Goal: Task Accomplishment & Management: Complete application form

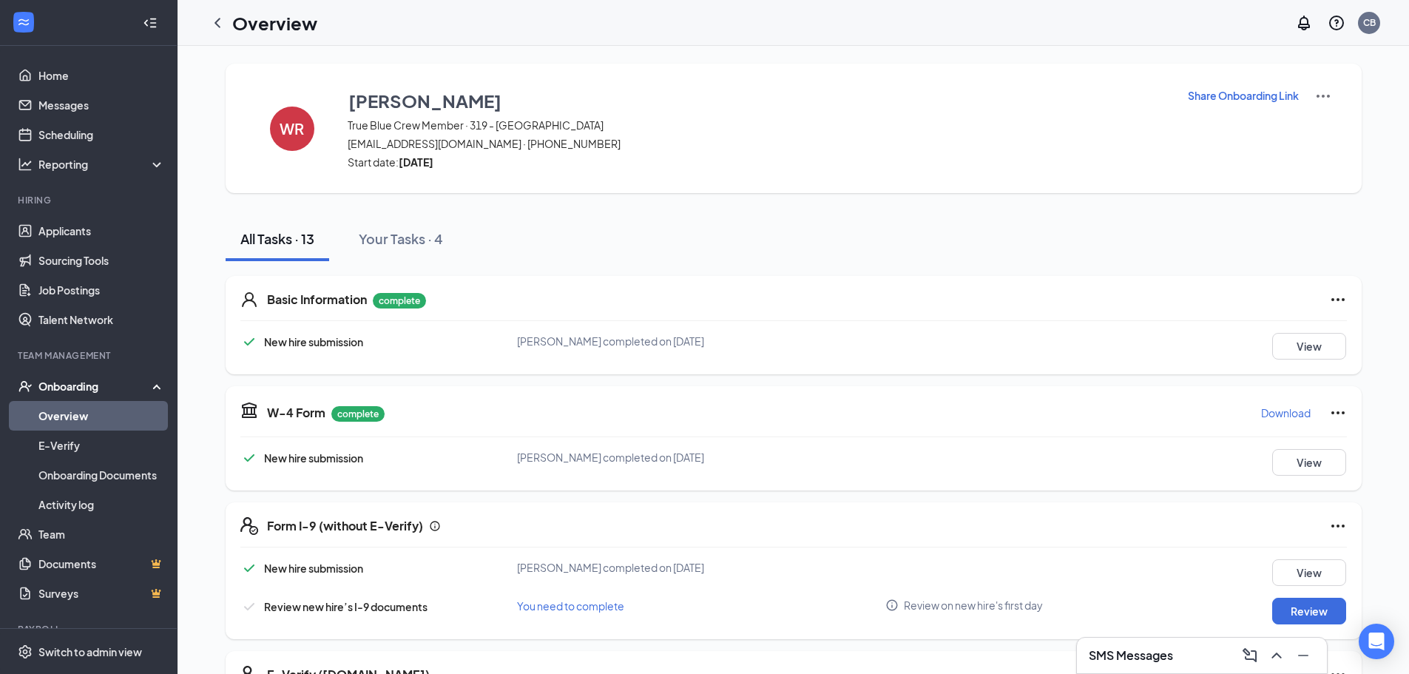
drag, startPoint x: 217, startPoint y: 18, endPoint x: 227, endPoint y: 21, distance: 10.1
click at [217, 18] on icon "ChevronLeft" at bounding box center [218, 23] width 18 height 18
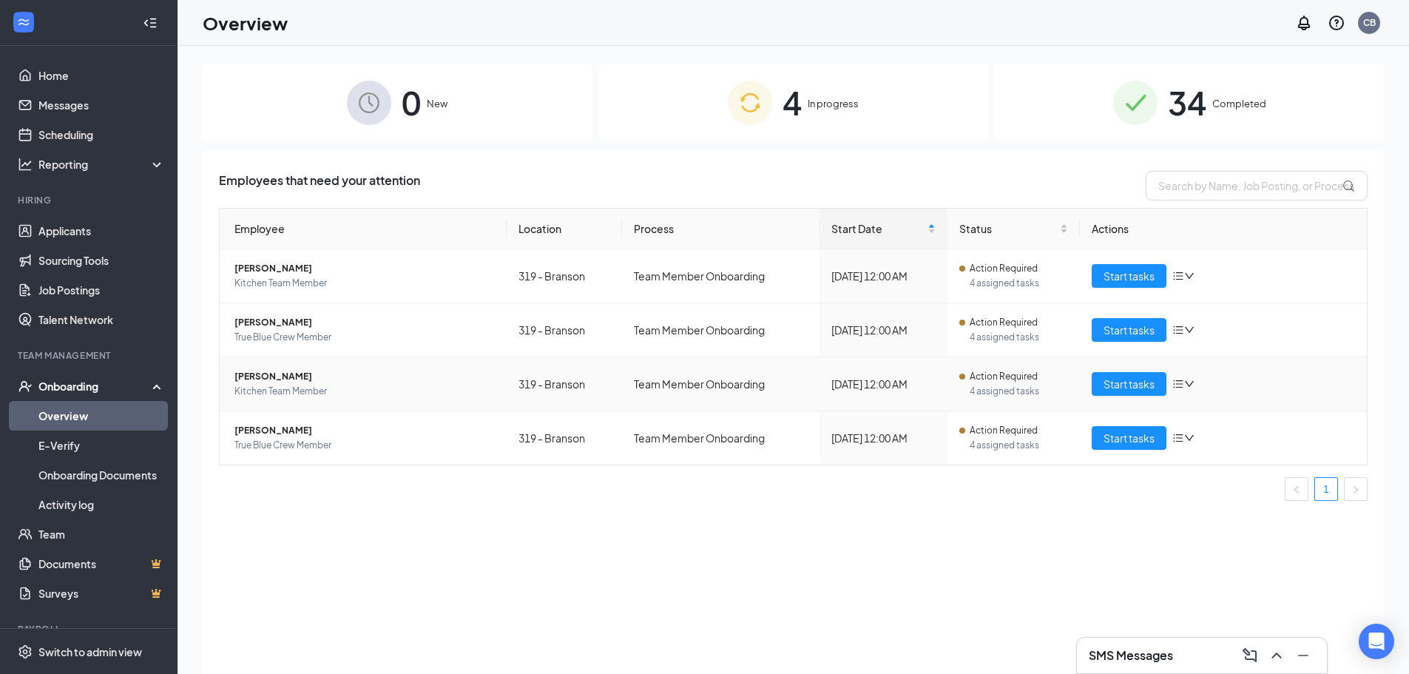
click at [362, 390] on span "Kitchen Team Member" at bounding box center [364, 391] width 260 height 15
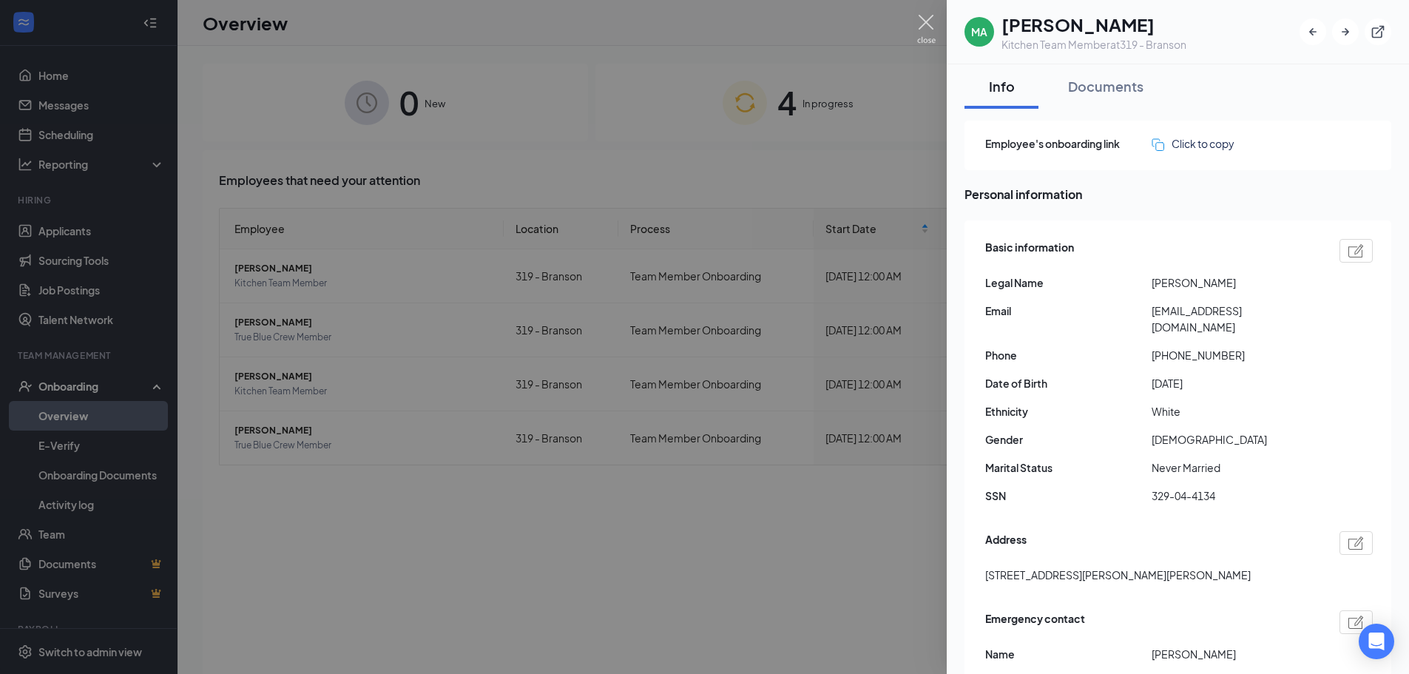
click at [647, 21] on img at bounding box center [926, 29] width 18 height 29
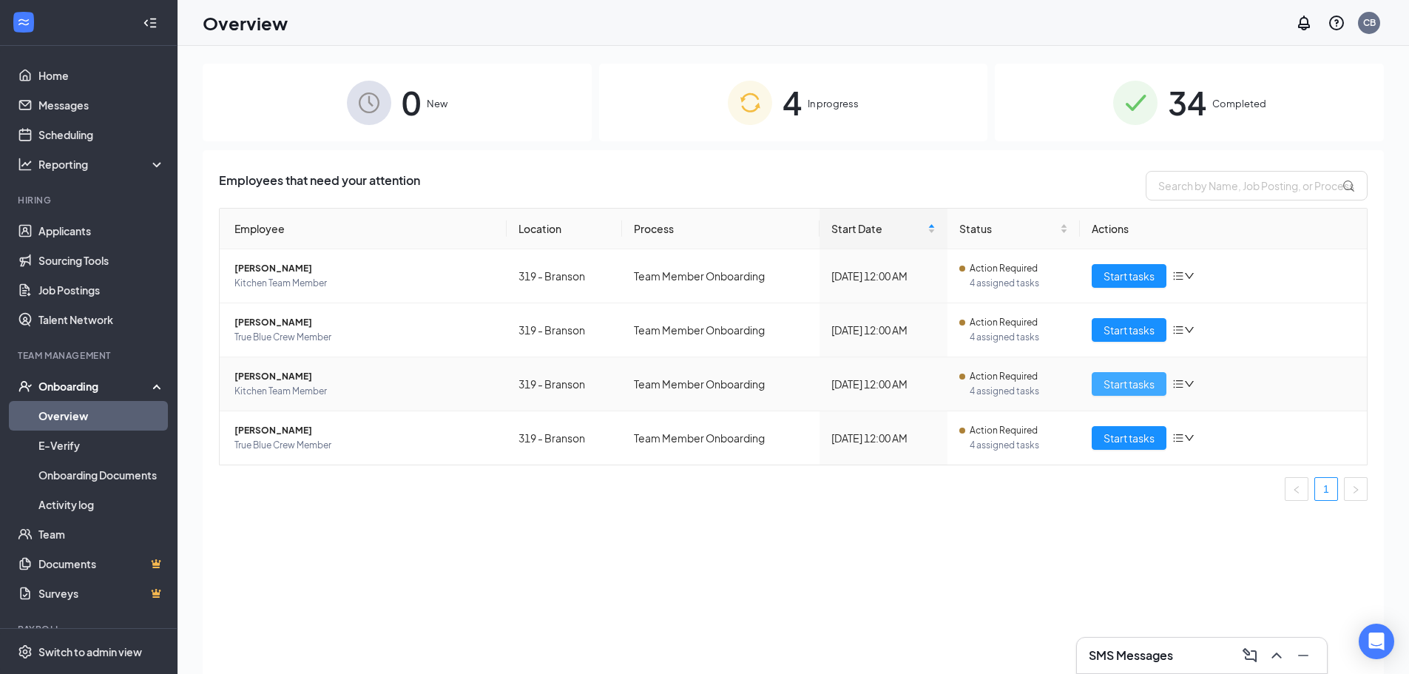
click at [647, 383] on span "Start tasks" at bounding box center [1128, 384] width 51 height 16
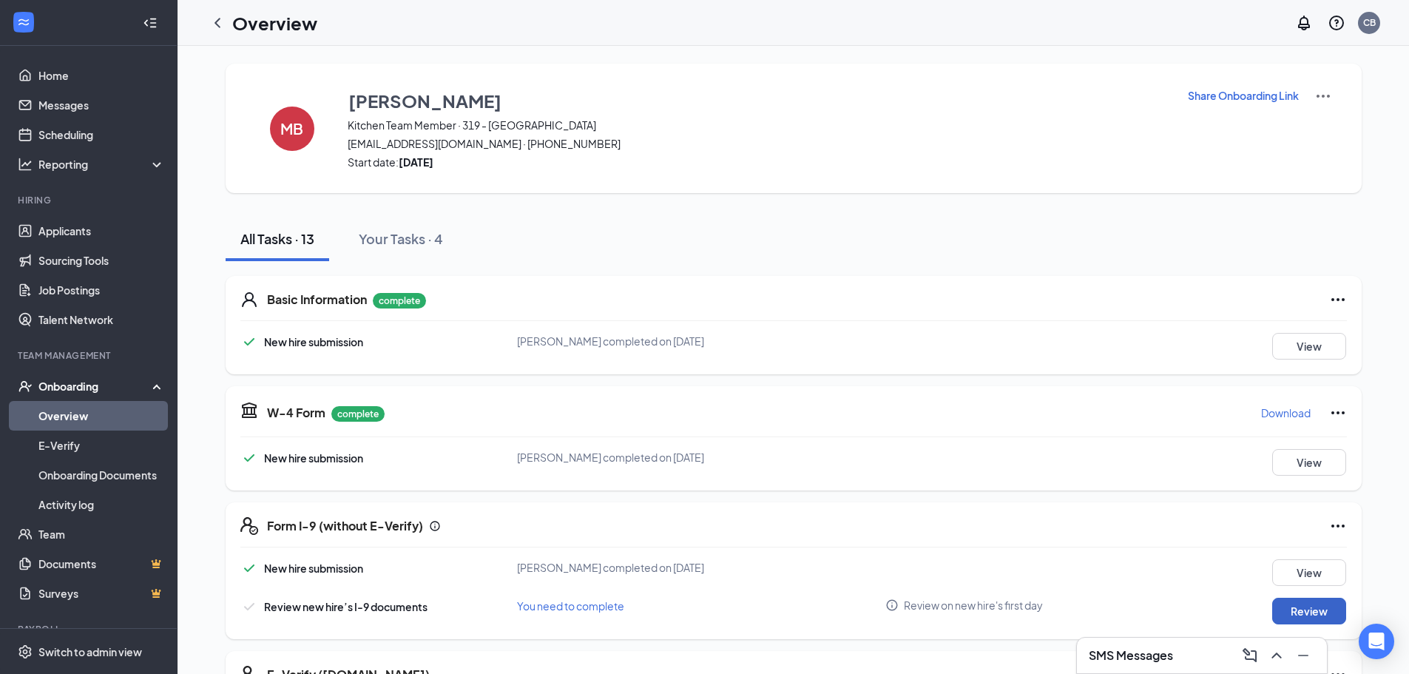
click at [647, 606] on button "Review" at bounding box center [1309, 610] width 74 height 27
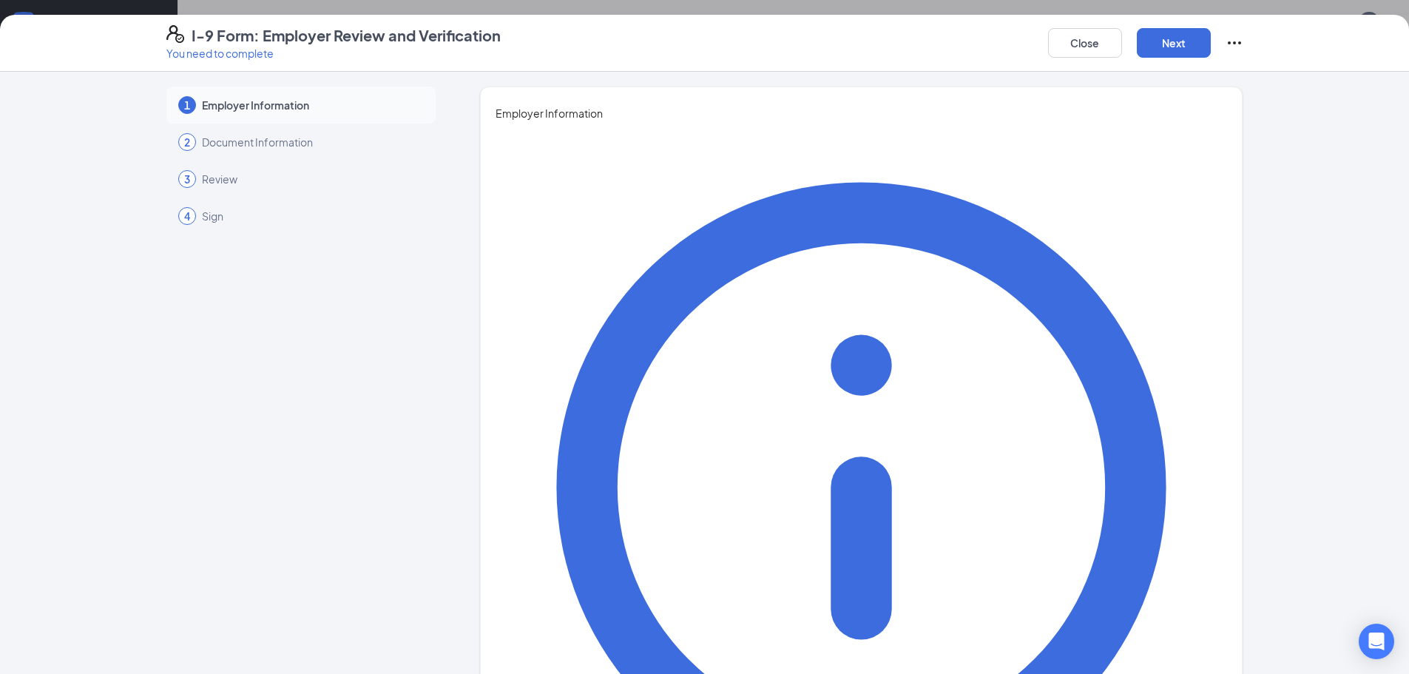
type input "[PERSON_NAME]"
type input "General Manager"
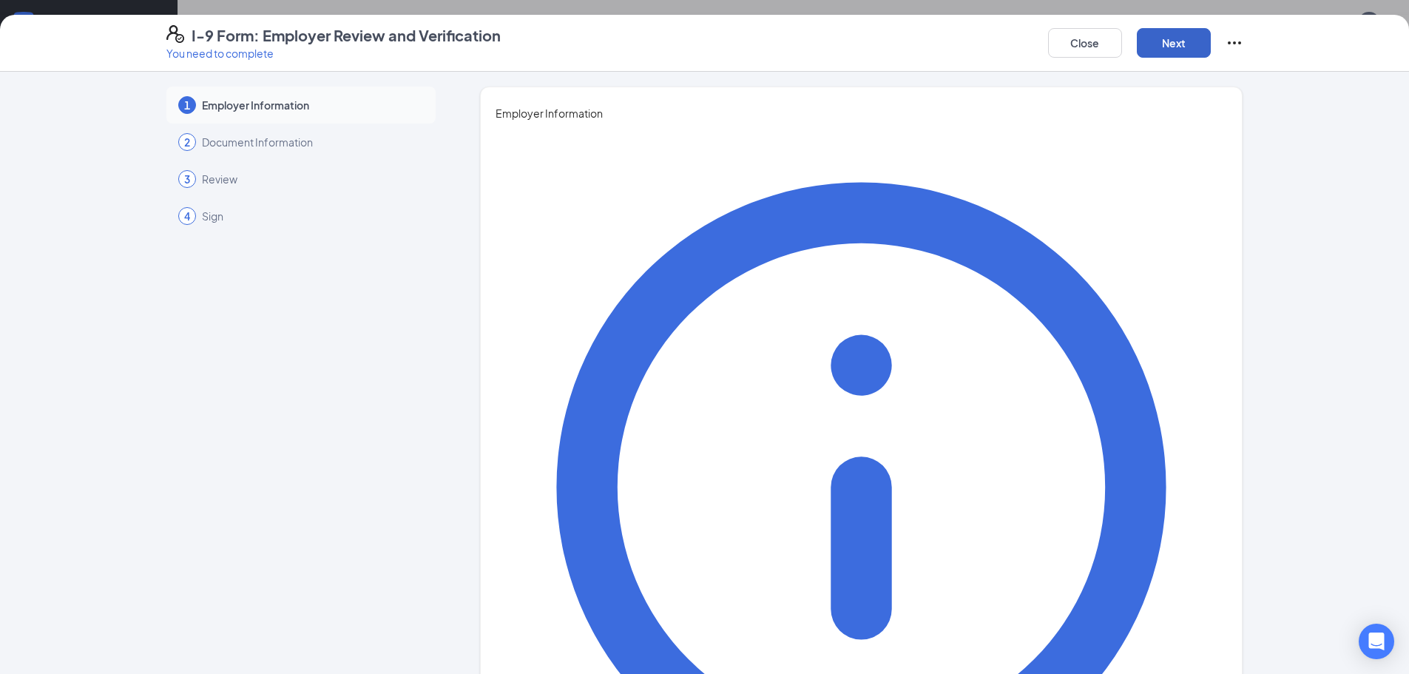
click at [647, 34] on button "Next" at bounding box center [1173, 43] width 74 height 30
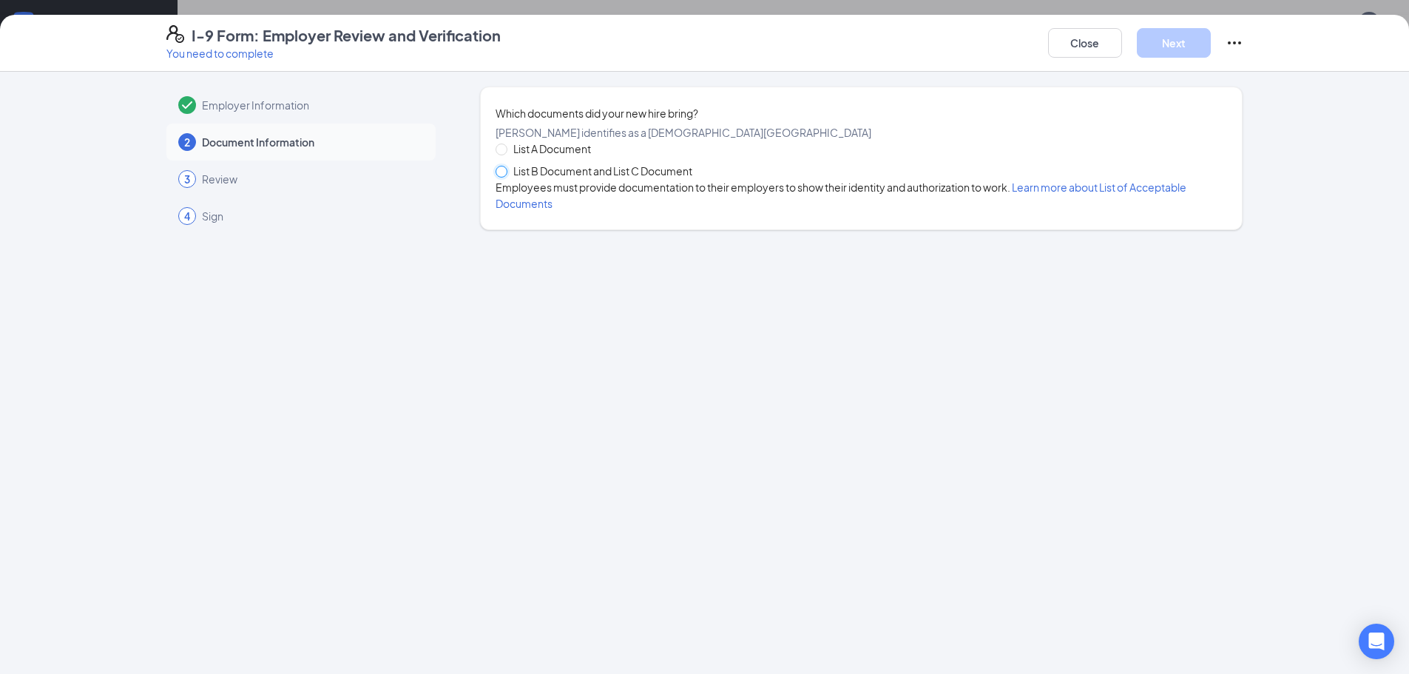
click at [504, 176] on input "List B Document and List C Document" at bounding box center [500, 171] width 10 height 10
radio input "true"
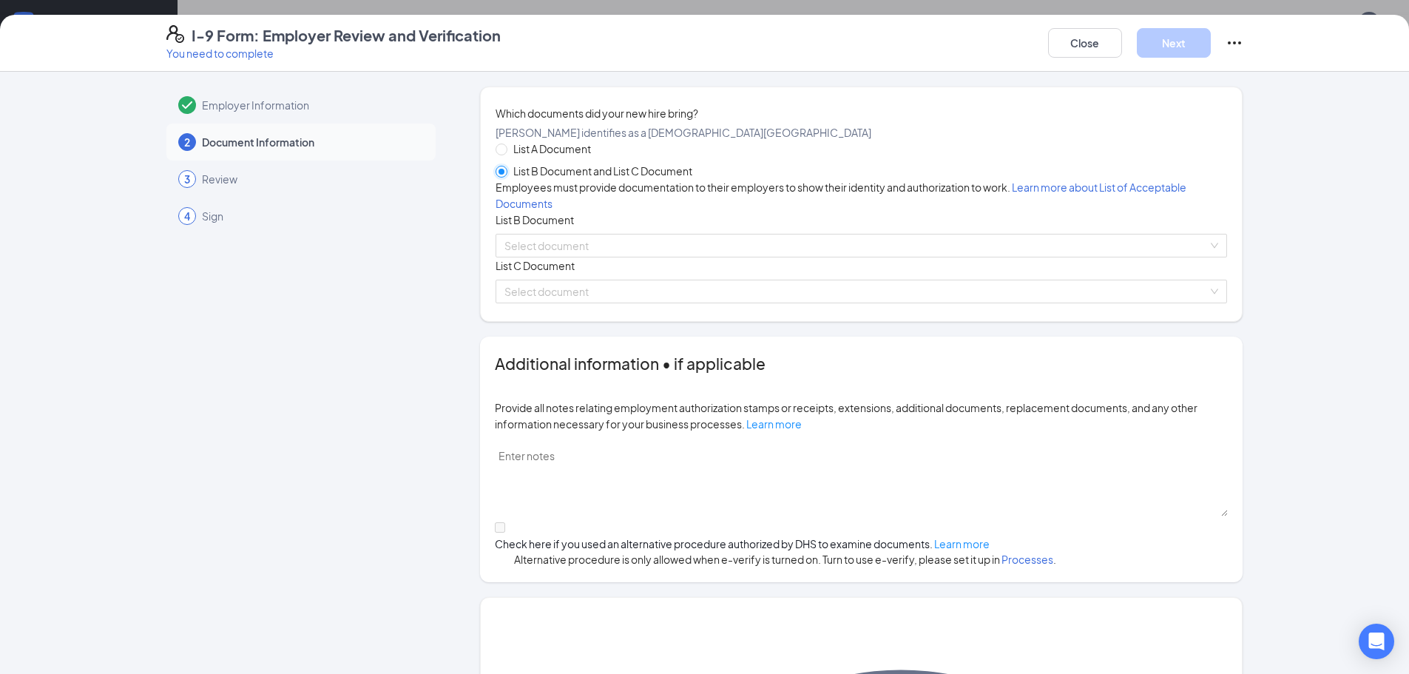
scroll to position [200, 0]
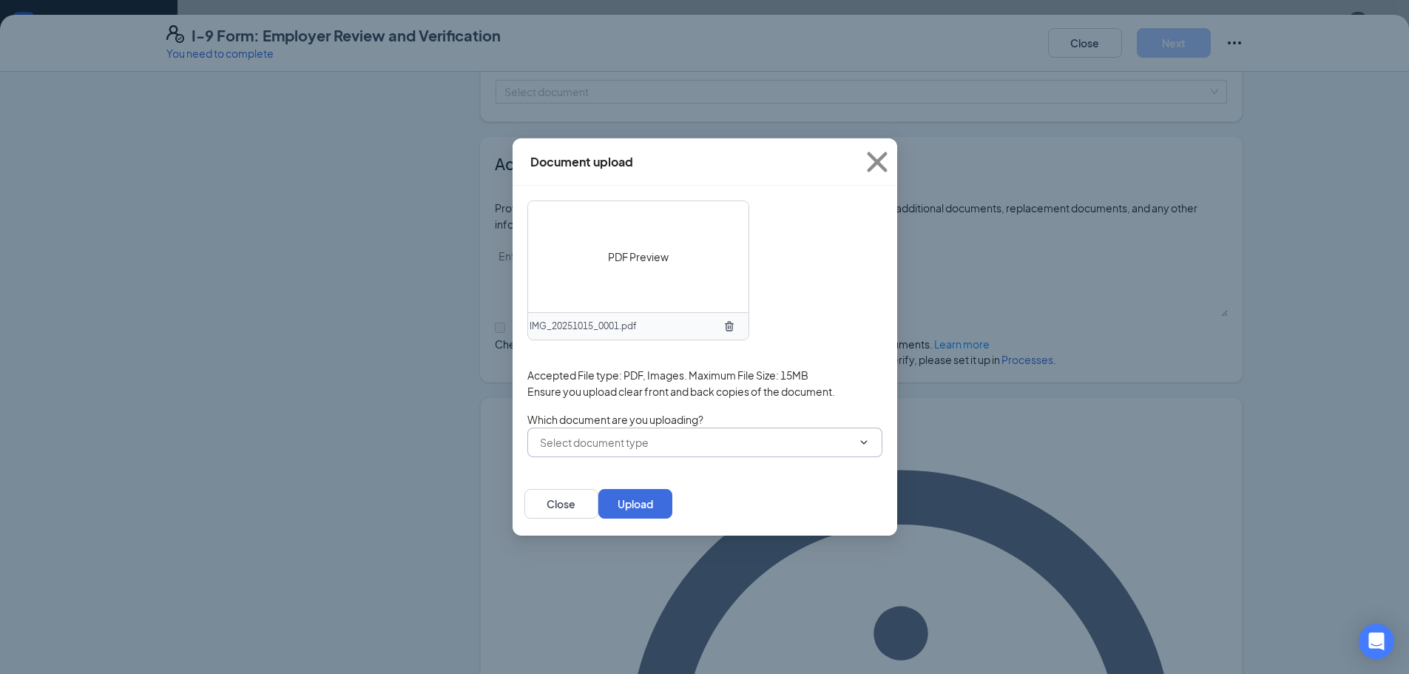
click at [647, 441] on icon "ChevronDown" at bounding box center [864, 442] width 12 height 12
click at [647, 440] on input "text" at bounding box center [696, 442] width 312 height 16
click at [621, 468] on div "Other document" at bounding box center [580, 463] width 81 height 16
type input "Other document"
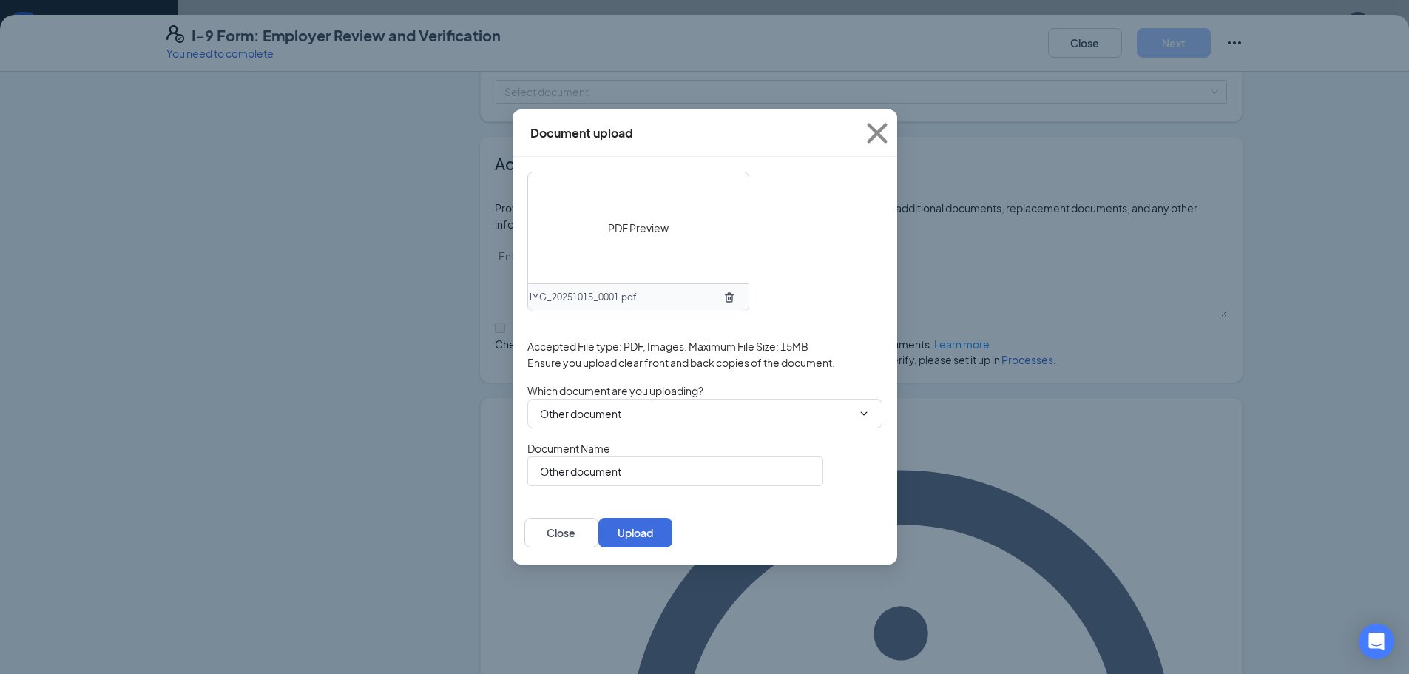
click at [647, 407] on icon "ChevronDown" at bounding box center [864, 413] width 12 height 12
click at [647, 529] on button "Upload" at bounding box center [635, 533] width 74 height 30
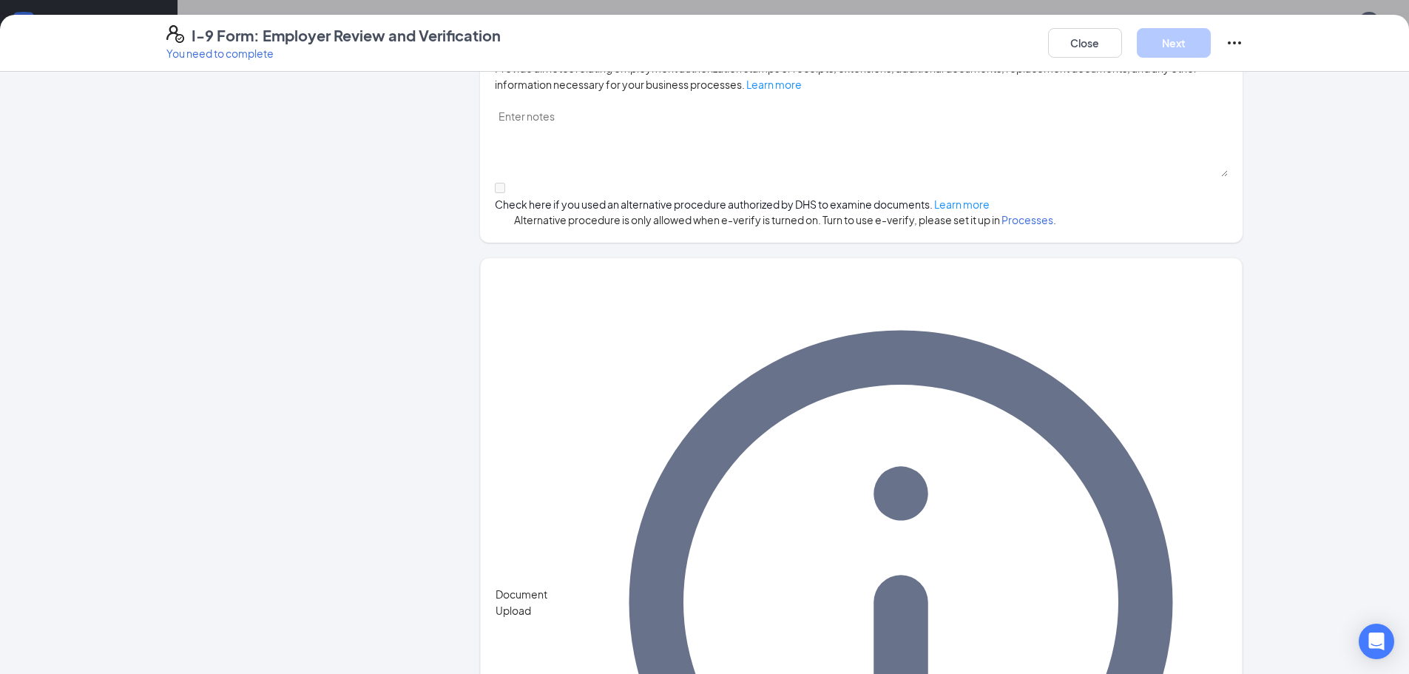
scroll to position [74, 0]
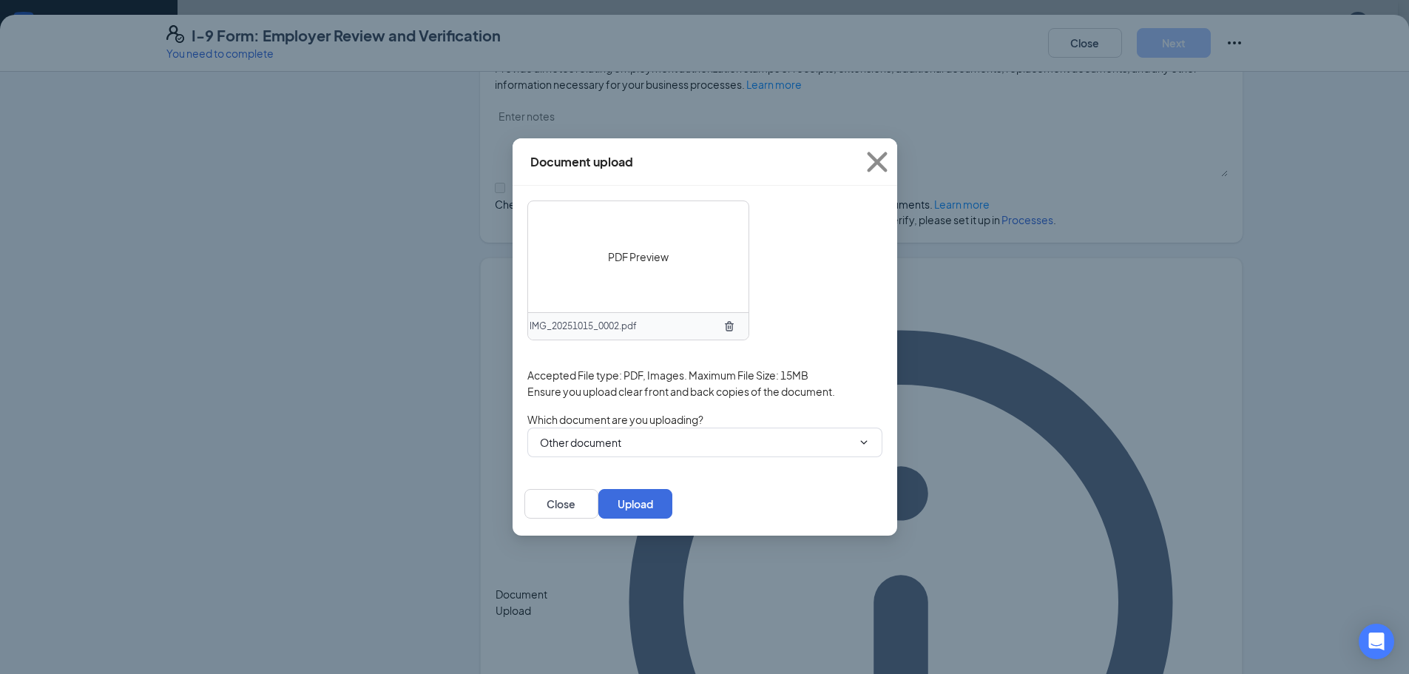
click at [647, 441] on icon "ChevronDown" at bounding box center [864, 442] width 12 height 12
click at [647, 510] on button "Upload" at bounding box center [635, 504] width 74 height 30
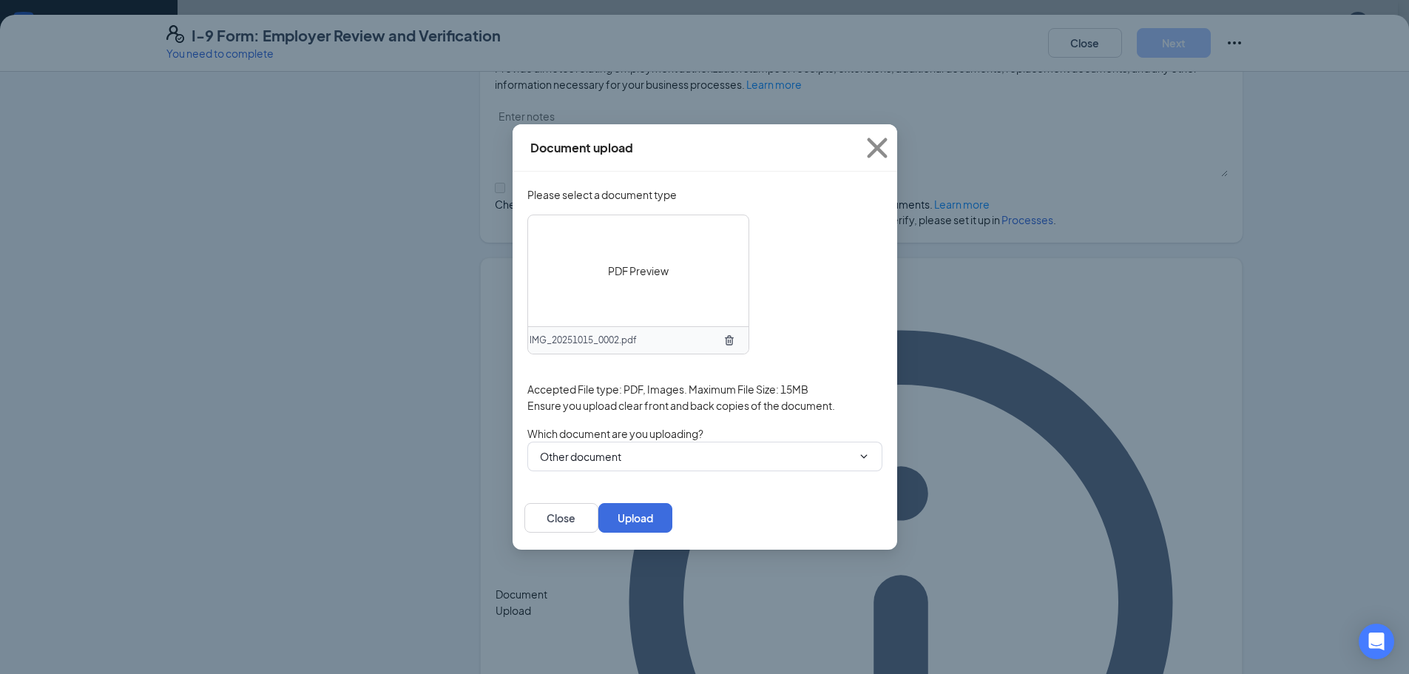
click at [647, 450] on icon "ChevronDown" at bounding box center [864, 456] width 12 height 12
click at [615, 481] on div "Other document" at bounding box center [580, 475] width 81 height 16
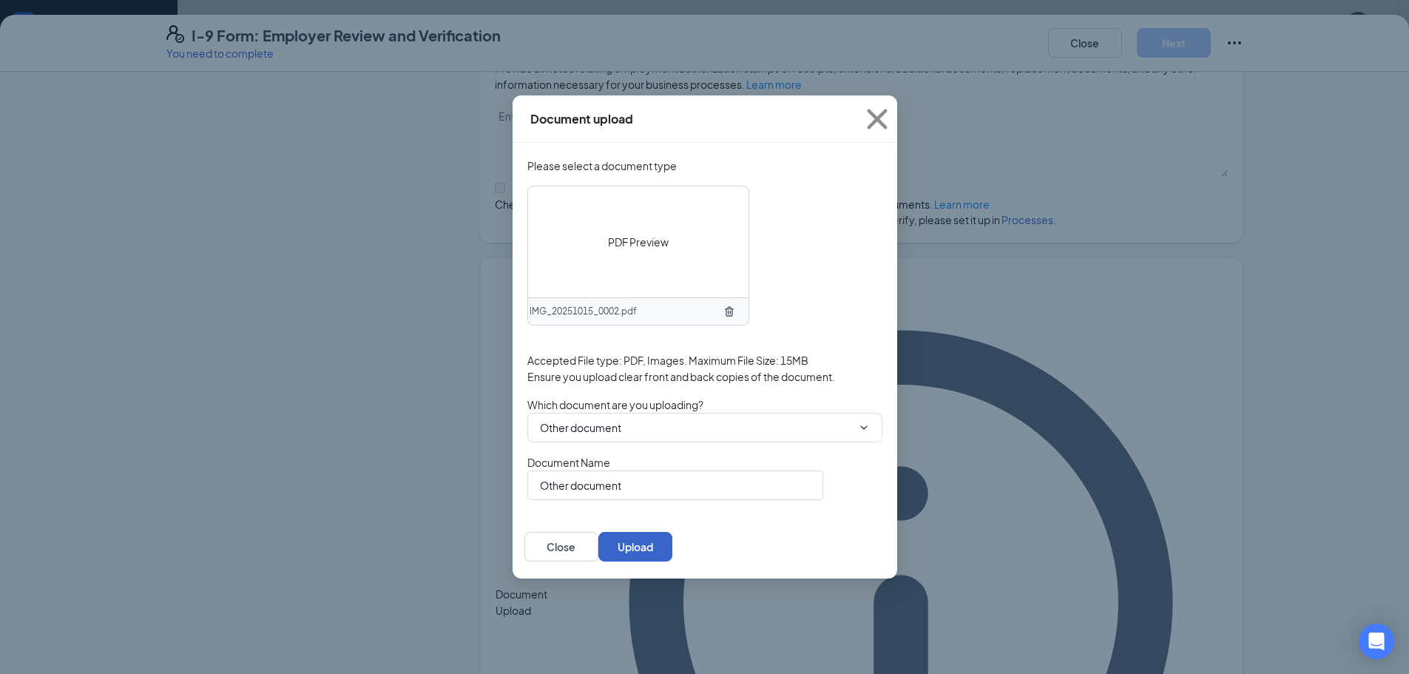
click at [647, 554] on button "Upload" at bounding box center [635, 547] width 74 height 30
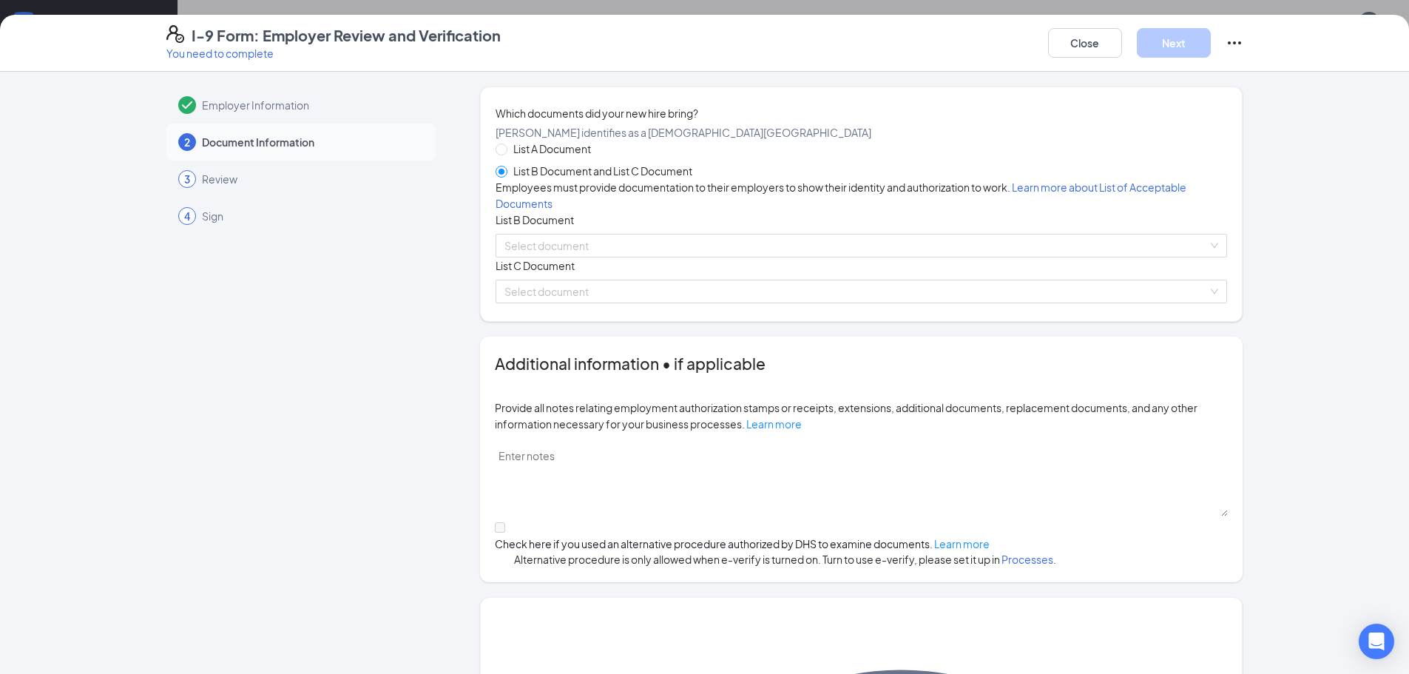
scroll to position [0, 0]
click at [547, 257] on input "search" at bounding box center [855, 245] width 703 height 22
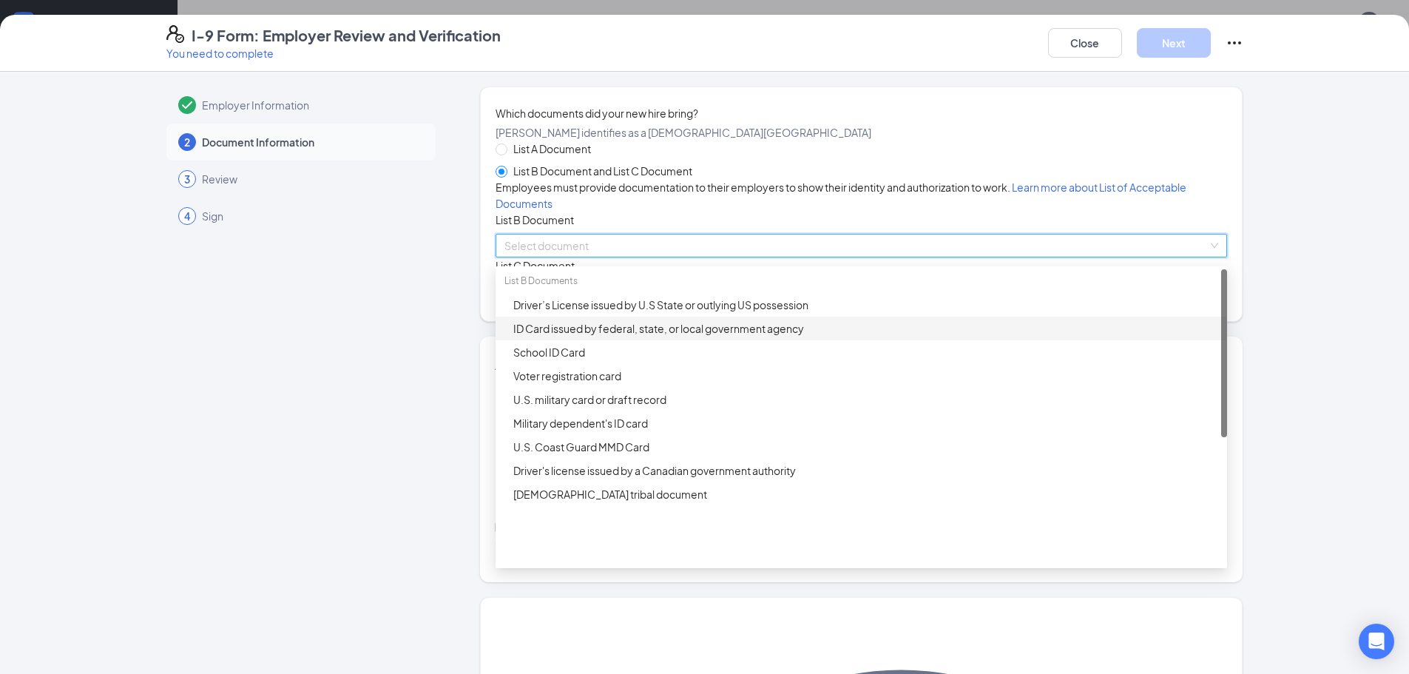
click at [563, 336] on div "ID Card issued by federal, state, or local government agency" at bounding box center [865, 328] width 705 height 16
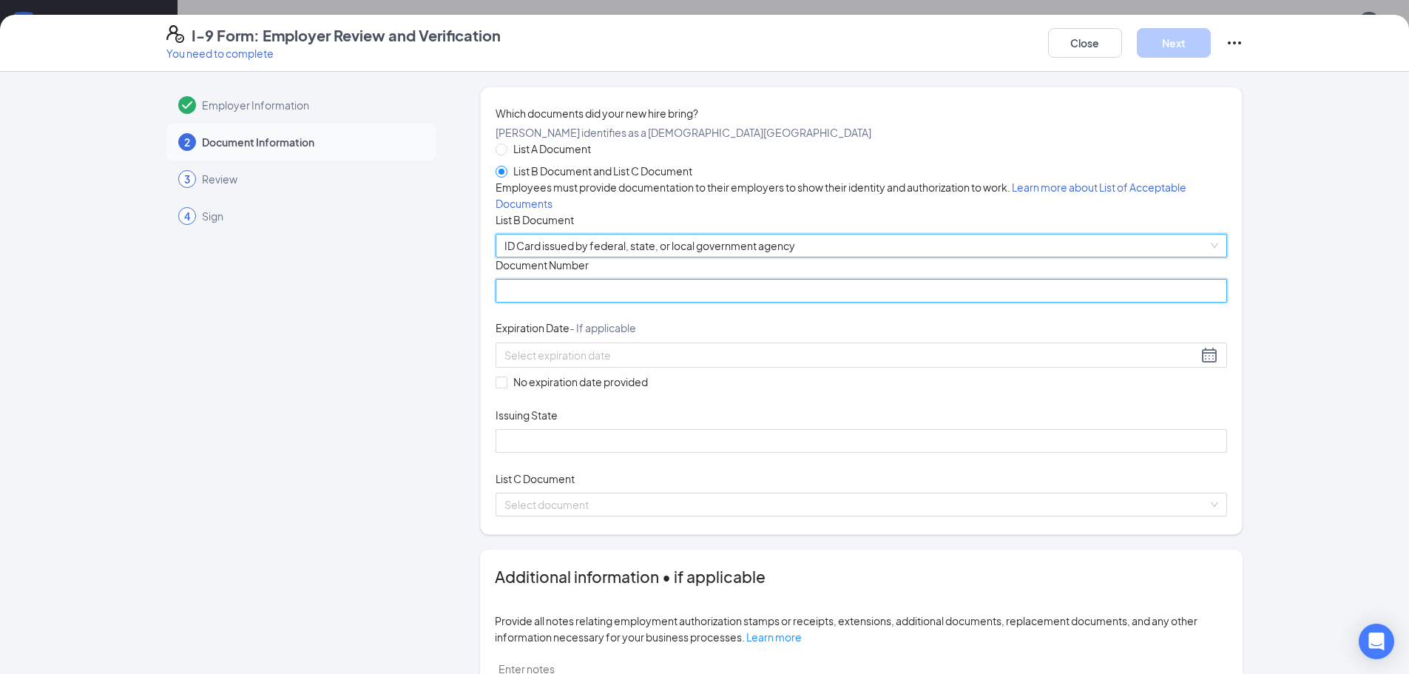
click at [571, 302] on input "Document Number" at bounding box center [860, 291] width 731 height 24
type input "6305-4104-270B"
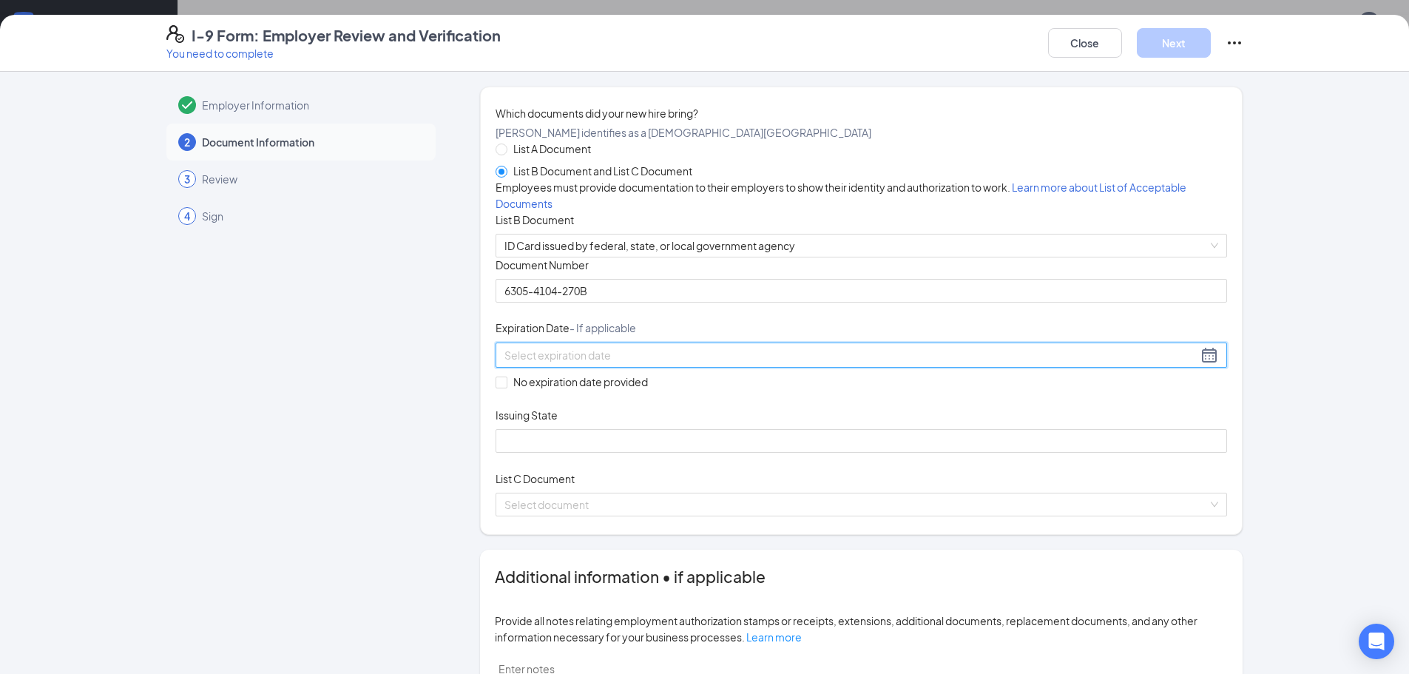
click at [647, 363] on input at bounding box center [850, 355] width 693 height 16
type input "[DATE]"
click at [647, 452] on div "Document Title ID Card issued by federal, state, or local government agency Doc…" at bounding box center [860, 354] width 731 height 195
click at [647, 364] on div at bounding box center [860, 355] width 713 height 18
type input "[DATE]"
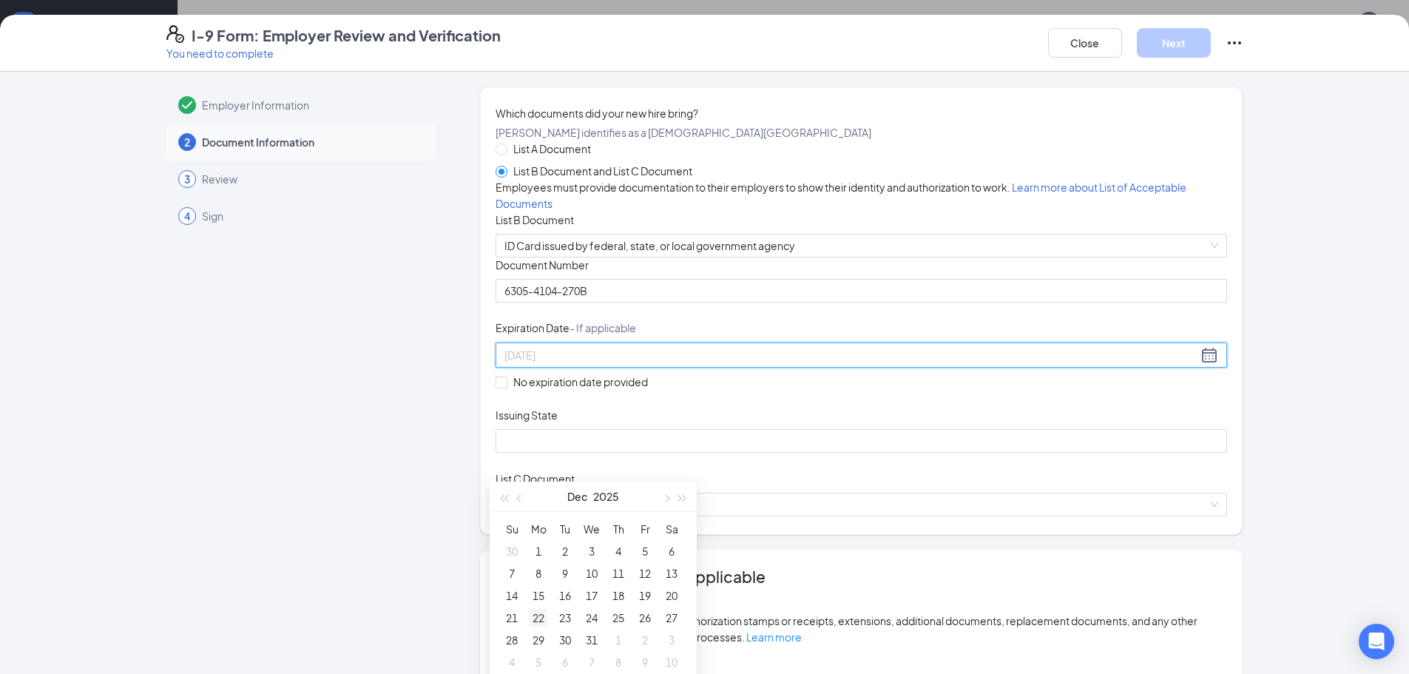
click at [540, 617] on div "22" at bounding box center [538, 618] width 18 height 18
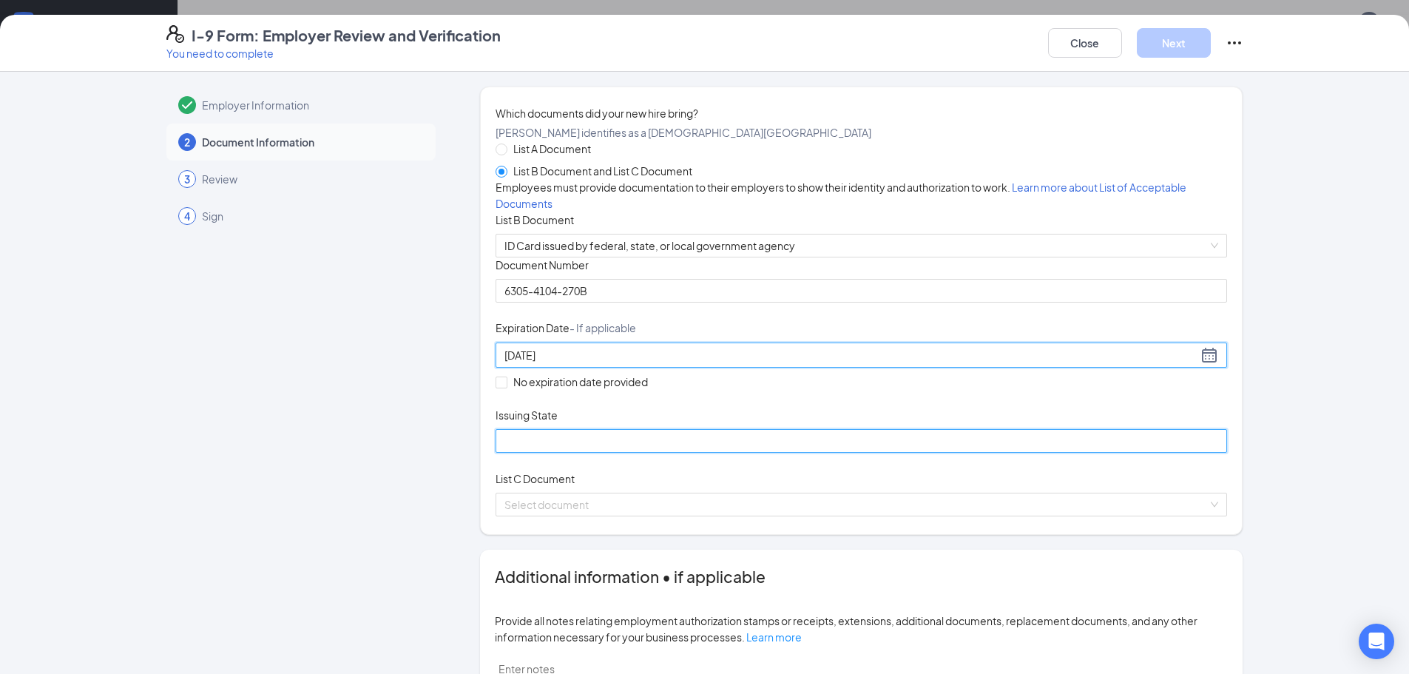
click at [501, 452] on input "Issuing State" at bounding box center [860, 441] width 731 height 24
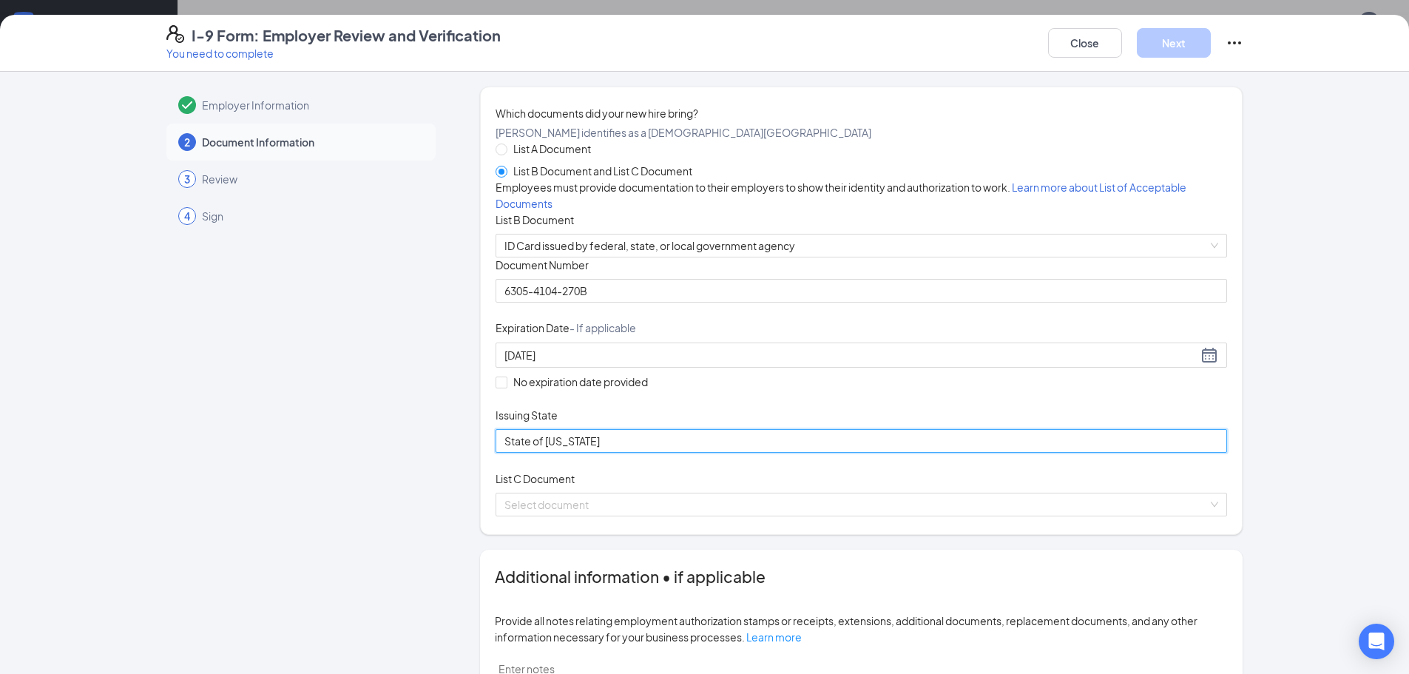
scroll to position [222, 0]
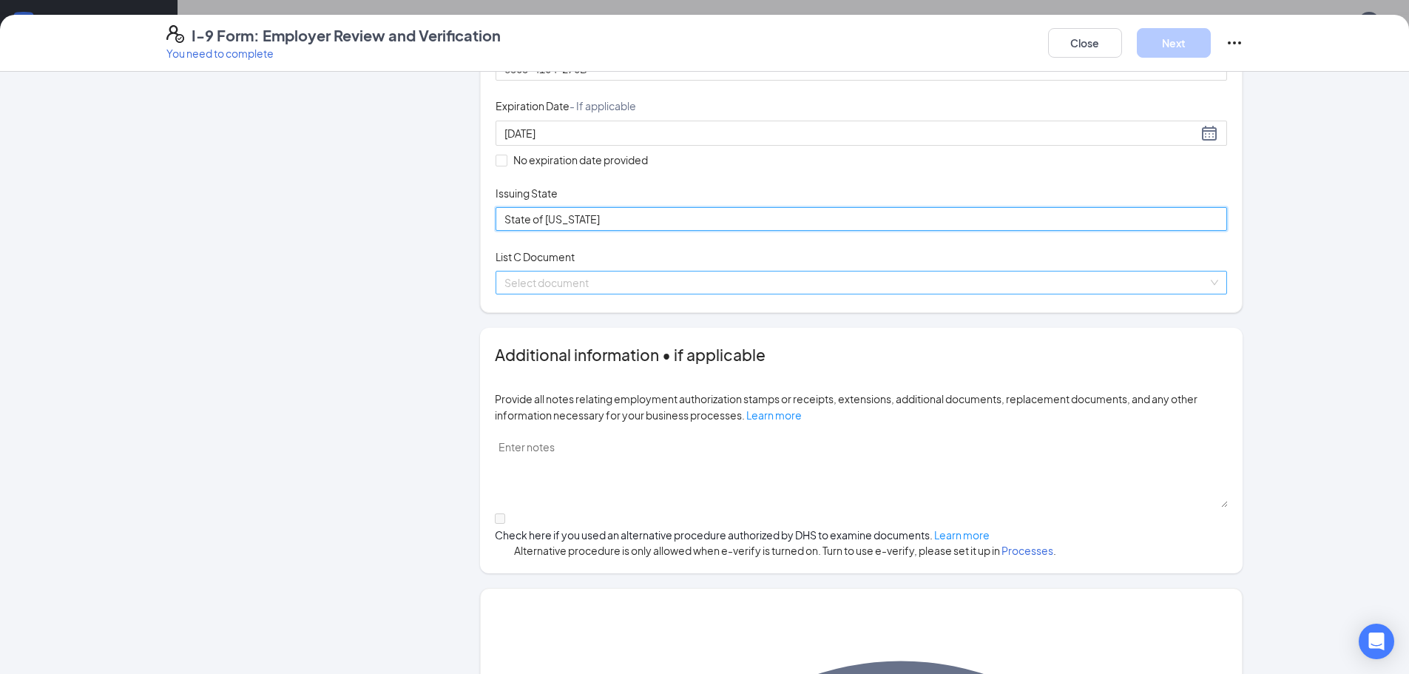
type input "State of [US_STATE]"
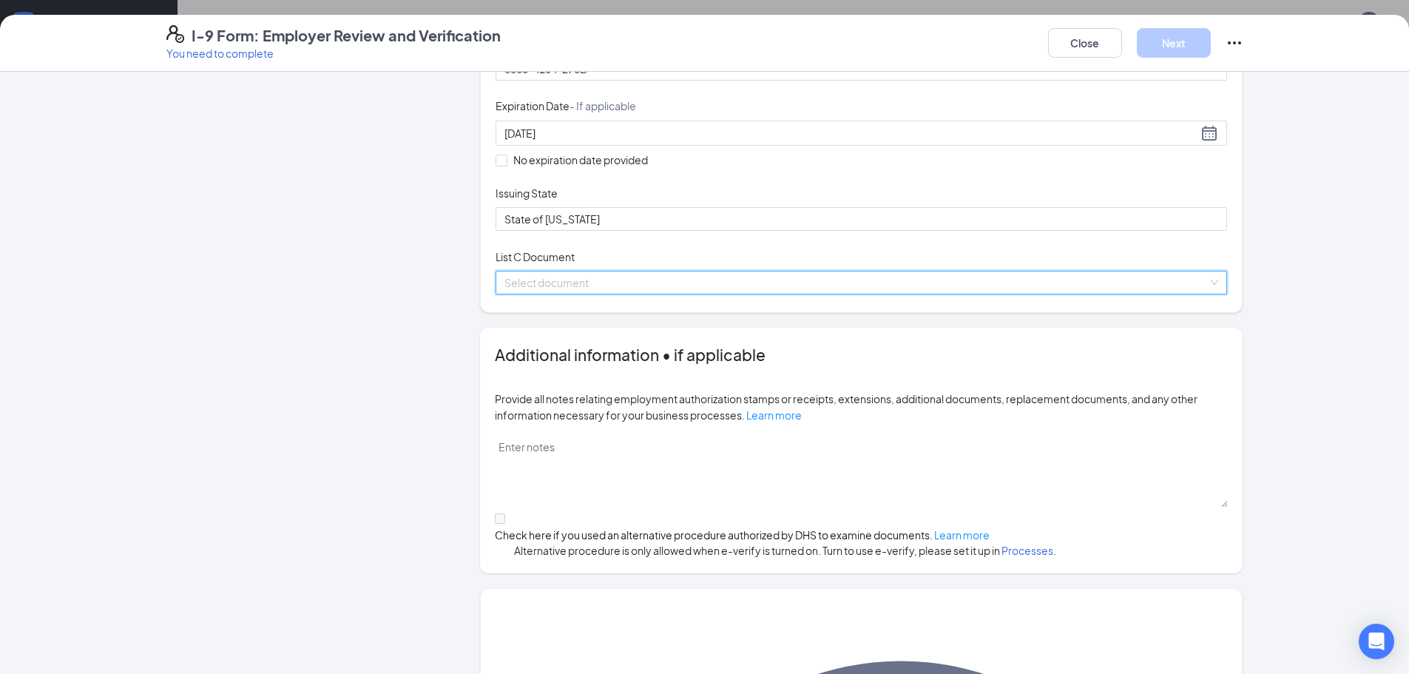
click at [527, 294] on input "search" at bounding box center [855, 282] width 703 height 22
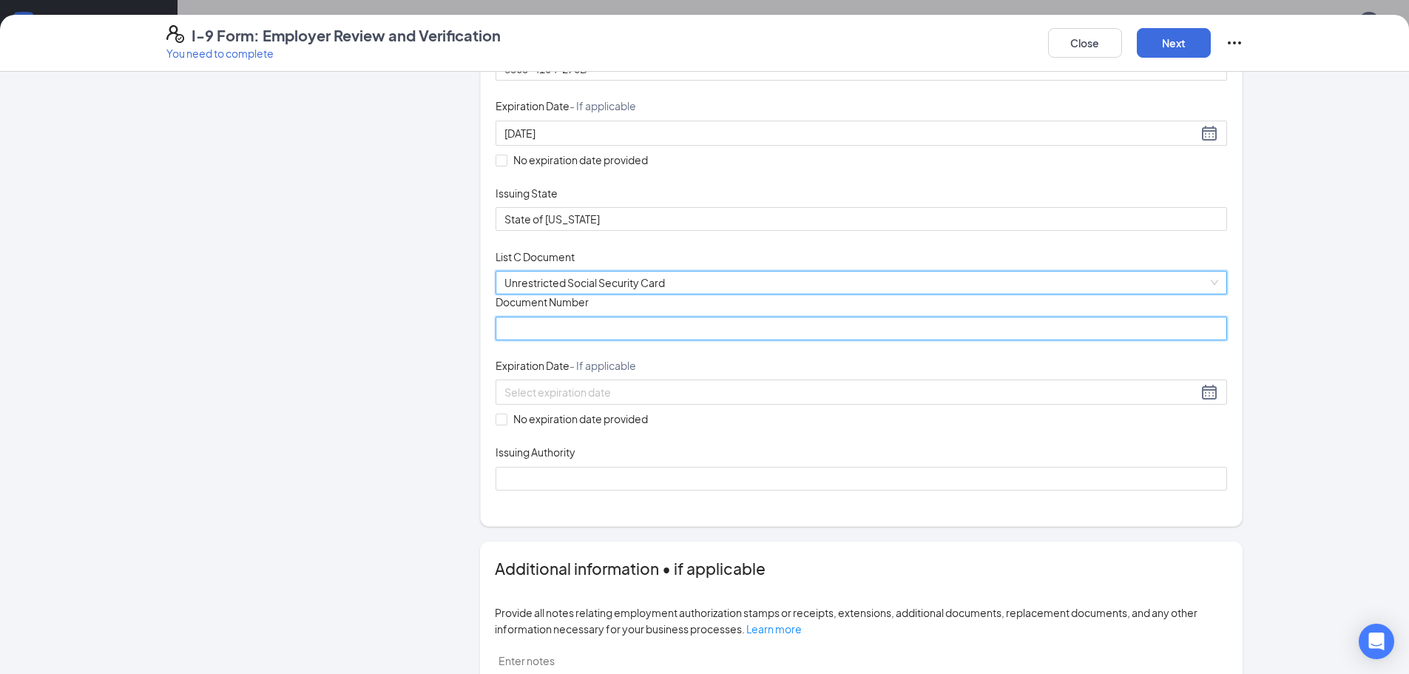
click at [527, 340] on input "Document Number" at bounding box center [860, 328] width 731 height 24
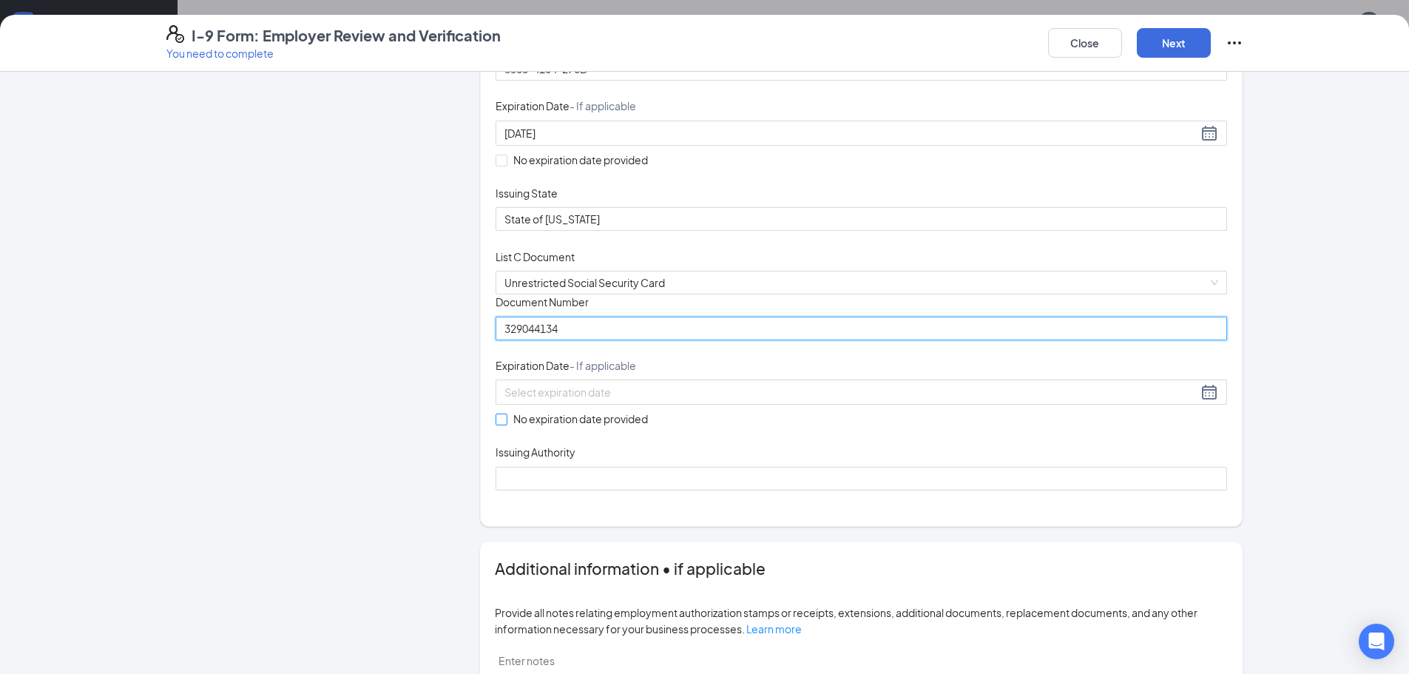
type input "329044134"
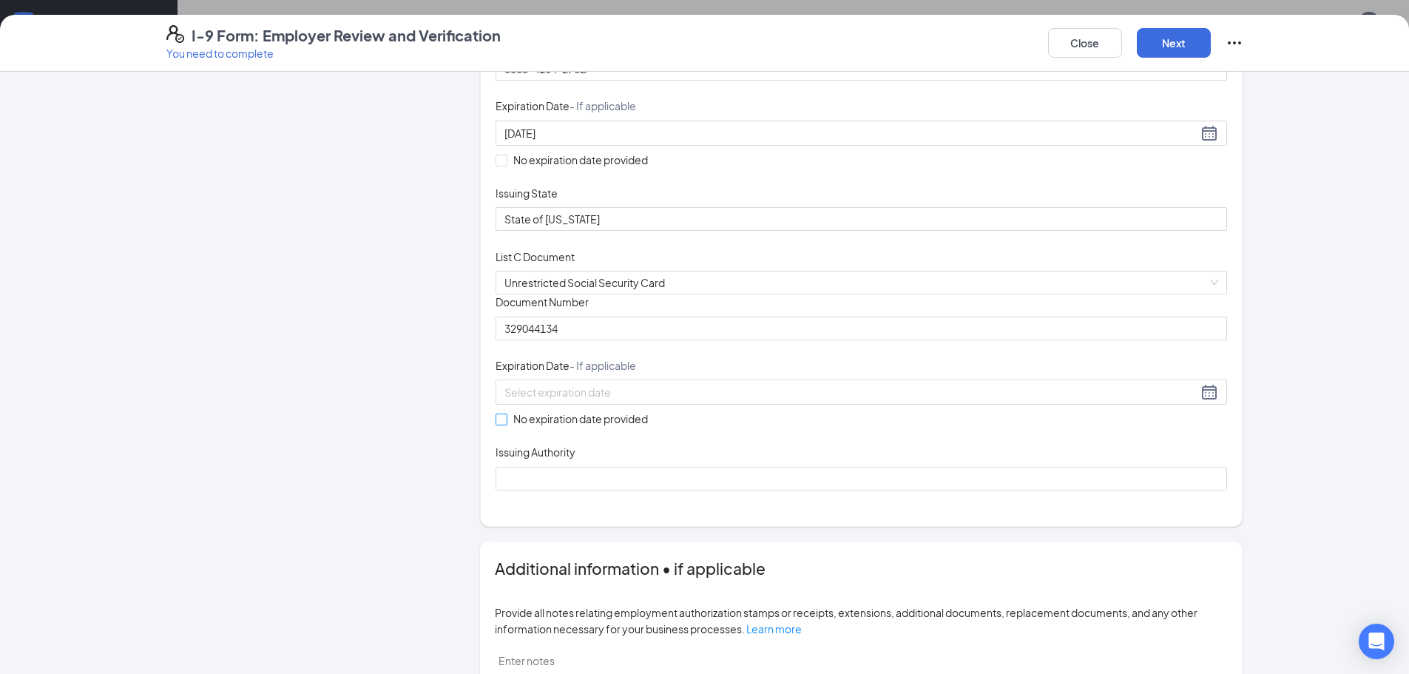
click at [497, 425] on span at bounding box center [501, 419] width 12 height 12
click at [497, 424] on input "No expiration date provided" at bounding box center [500, 418] width 10 height 10
checkbox input "true"
click at [506, 492] on input "Issuing Authority" at bounding box center [860, 481] width 731 height 24
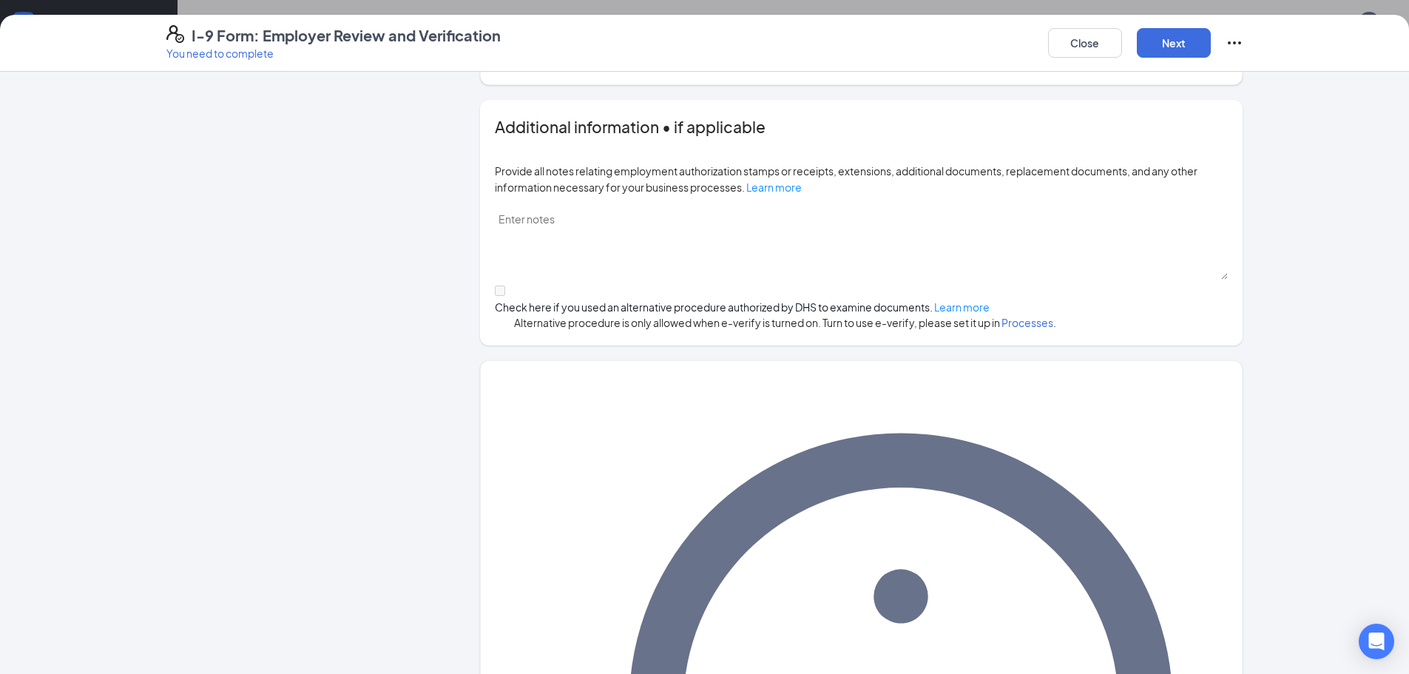
scroll to position [801, 0]
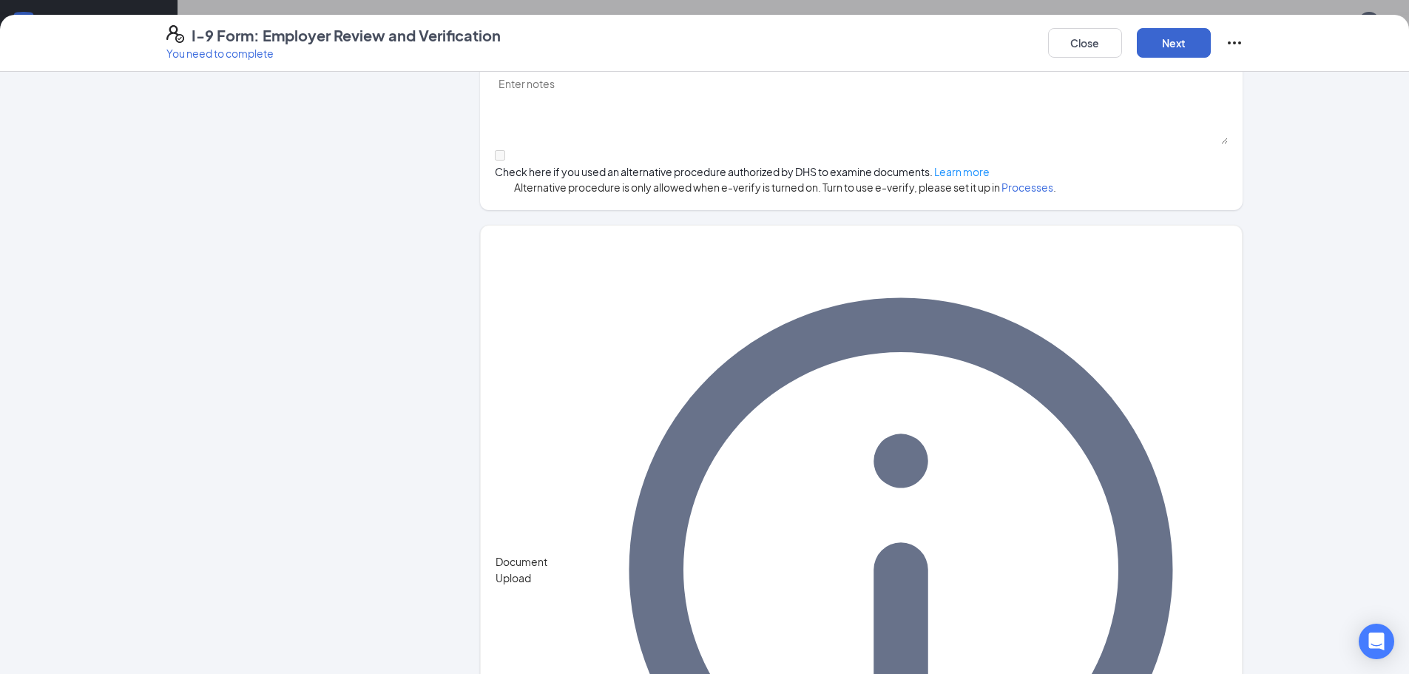
type input "Social Security Administration"
click at [647, 47] on button "Next" at bounding box center [1173, 43] width 74 height 30
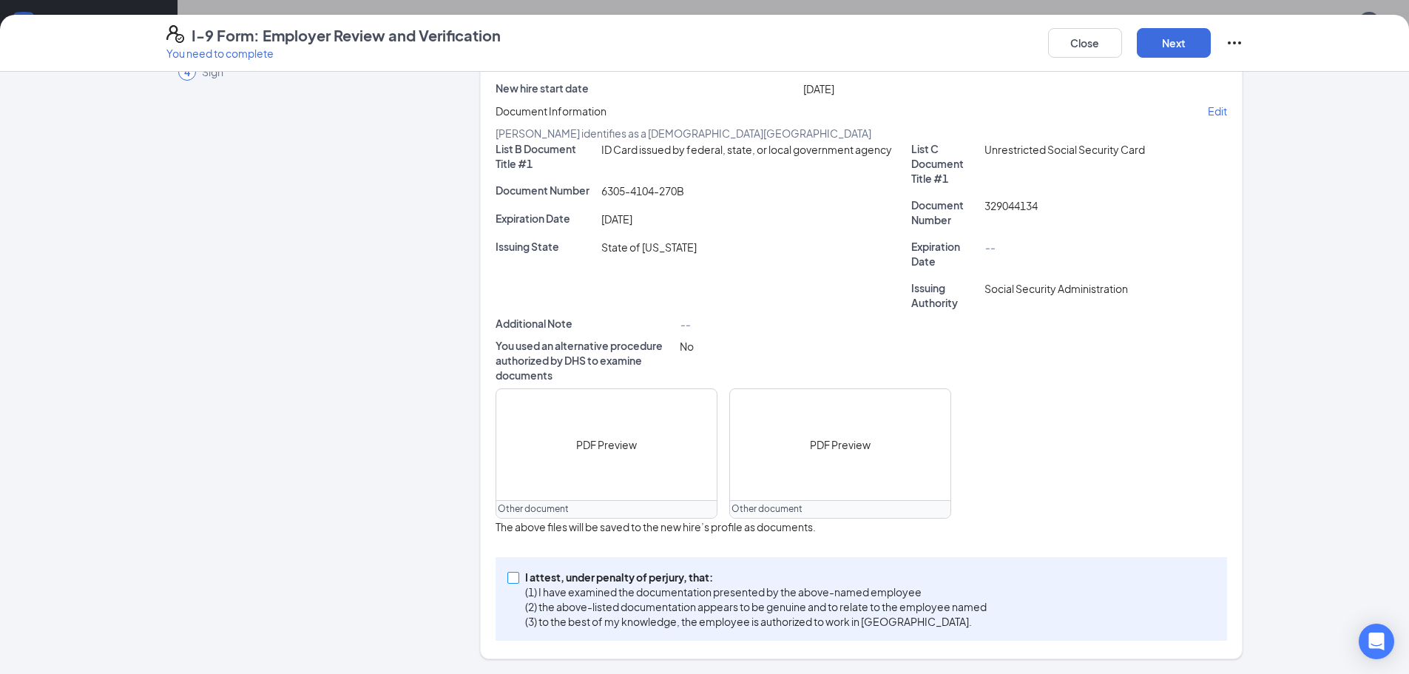
drag, startPoint x: 509, startPoint y: 576, endPoint x: 640, endPoint y: 514, distance: 145.5
click at [509, 576] on input "I attest, under penalty of [PERSON_NAME], that: (1) I have examined the documen…" at bounding box center [512, 577] width 10 height 10
checkbox input "true"
click at [647, 47] on button "Next" at bounding box center [1173, 43] width 74 height 30
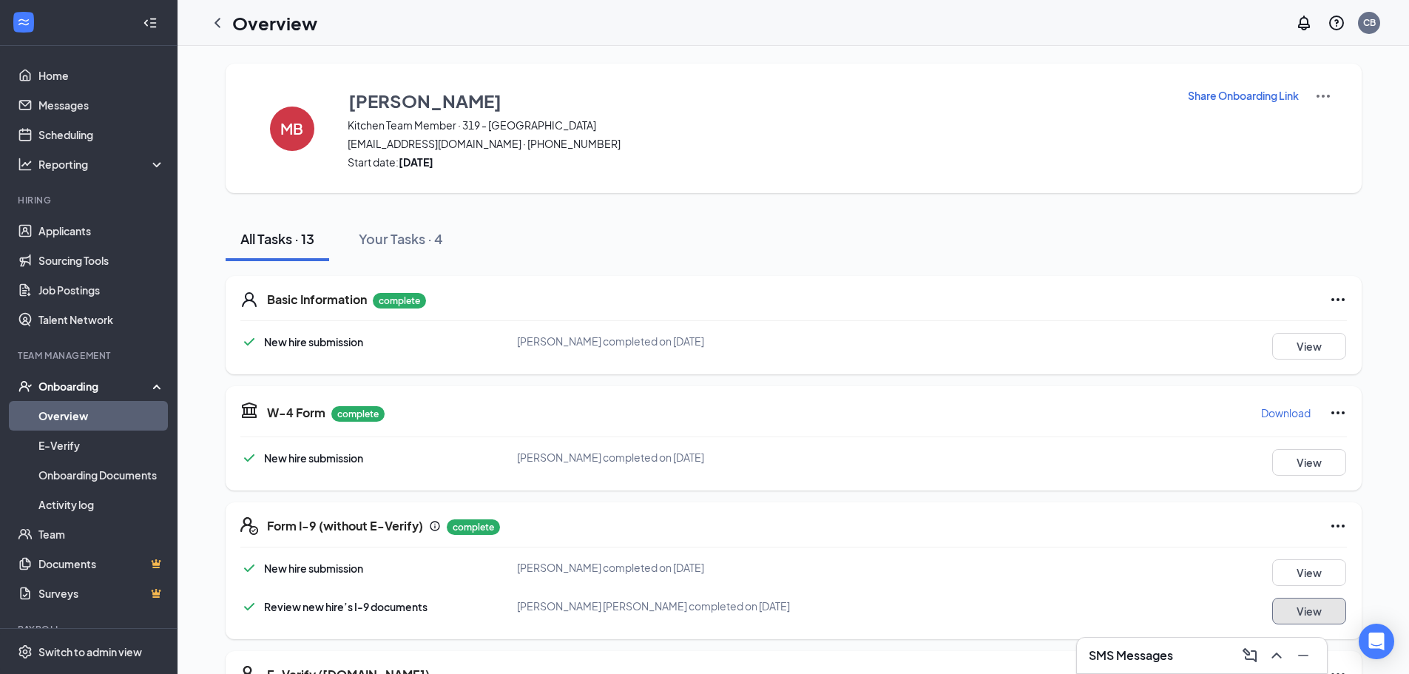
scroll to position [148, 0]
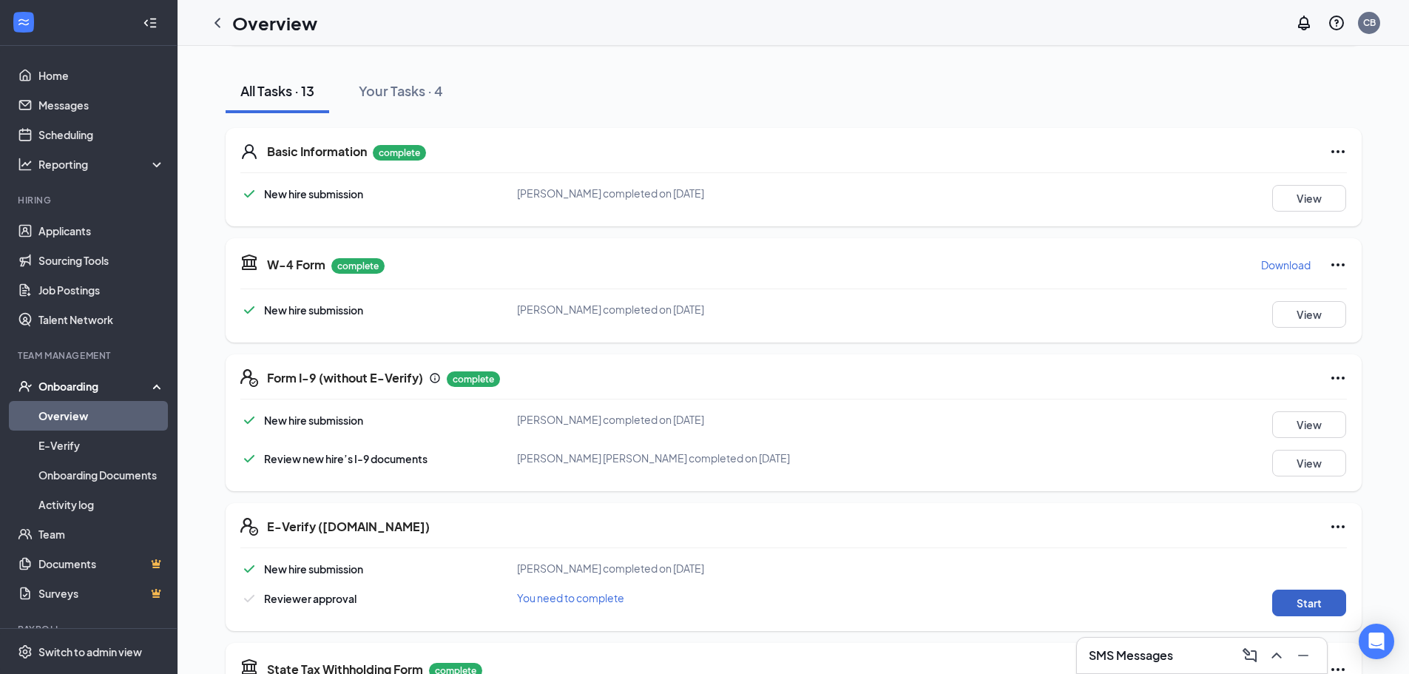
click at [647, 603] on button "Start" at bounding box center [1309, 602] width 74 height 27
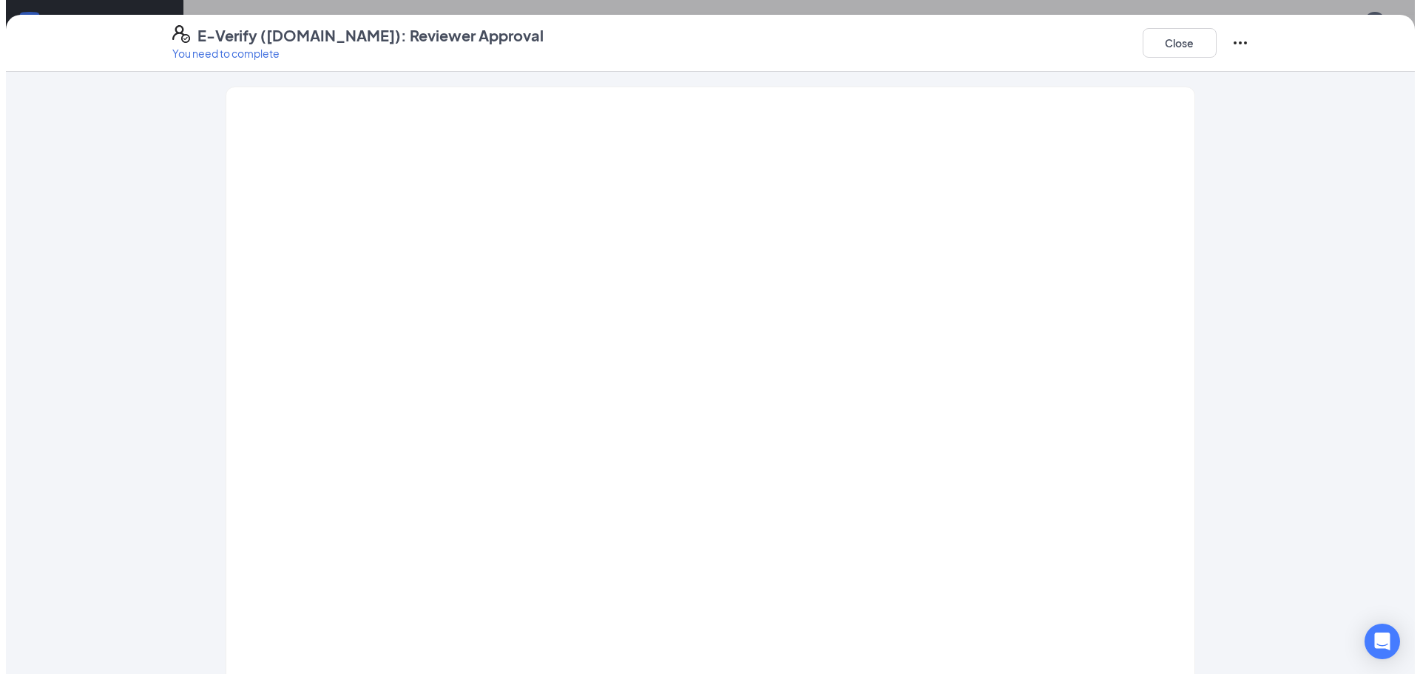
scroll to position [38, 0]
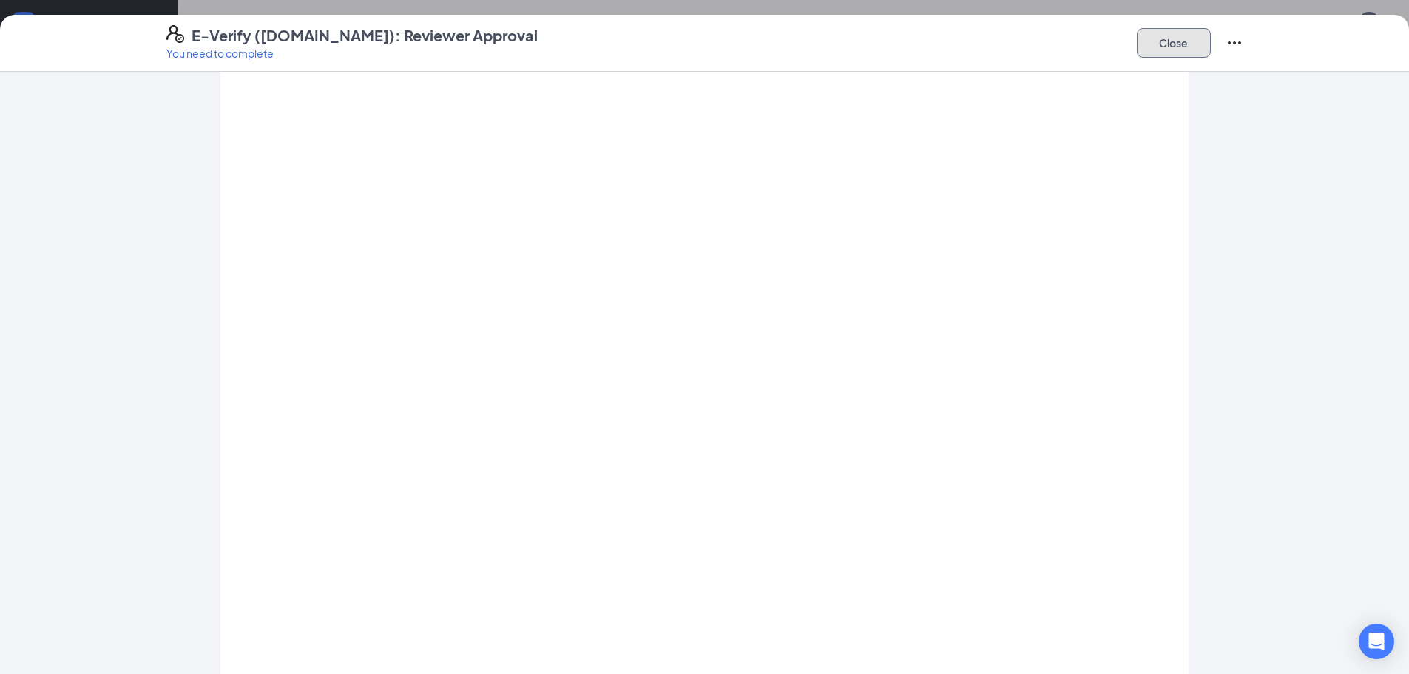
click at [647, 44] on button "Close" at bounding box center [1173, 43] width 74 height 30
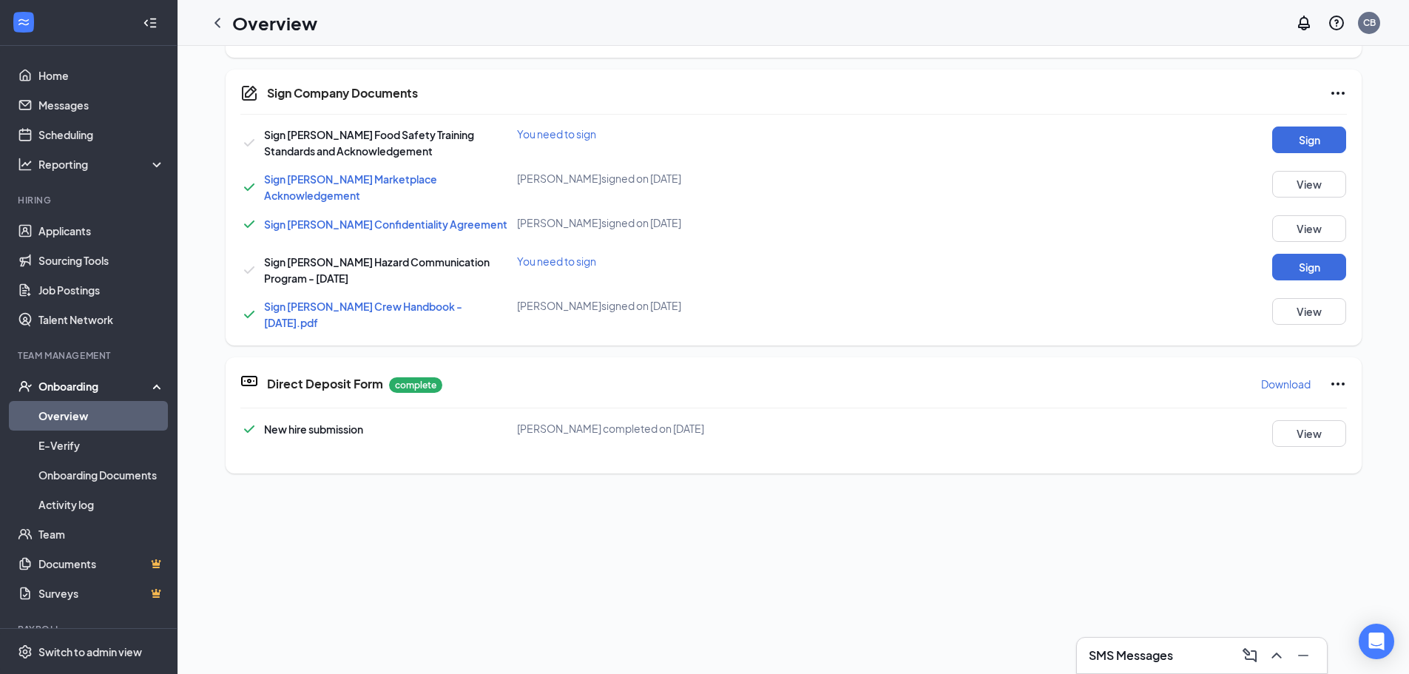
scroll to position [74, 0]
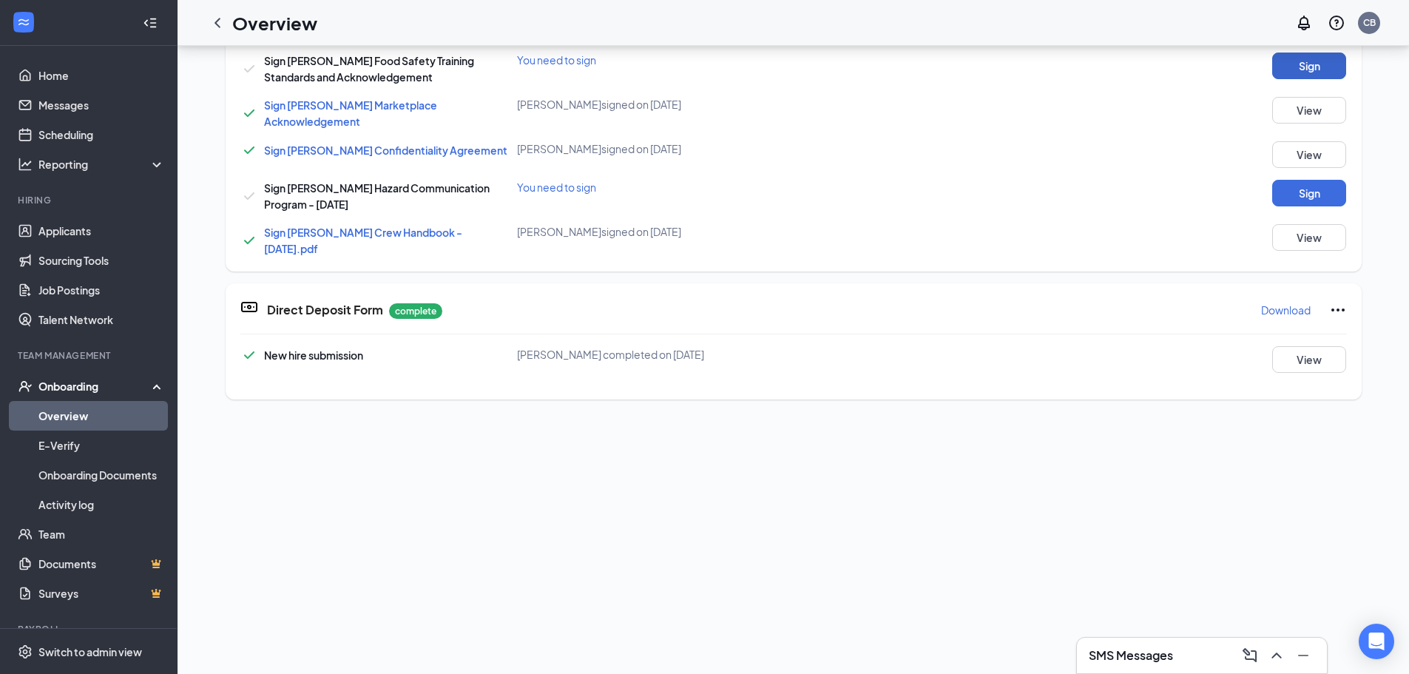
click at [647, 64] on button "Sign" at bounding box center [1309, 65] width 74 height 27
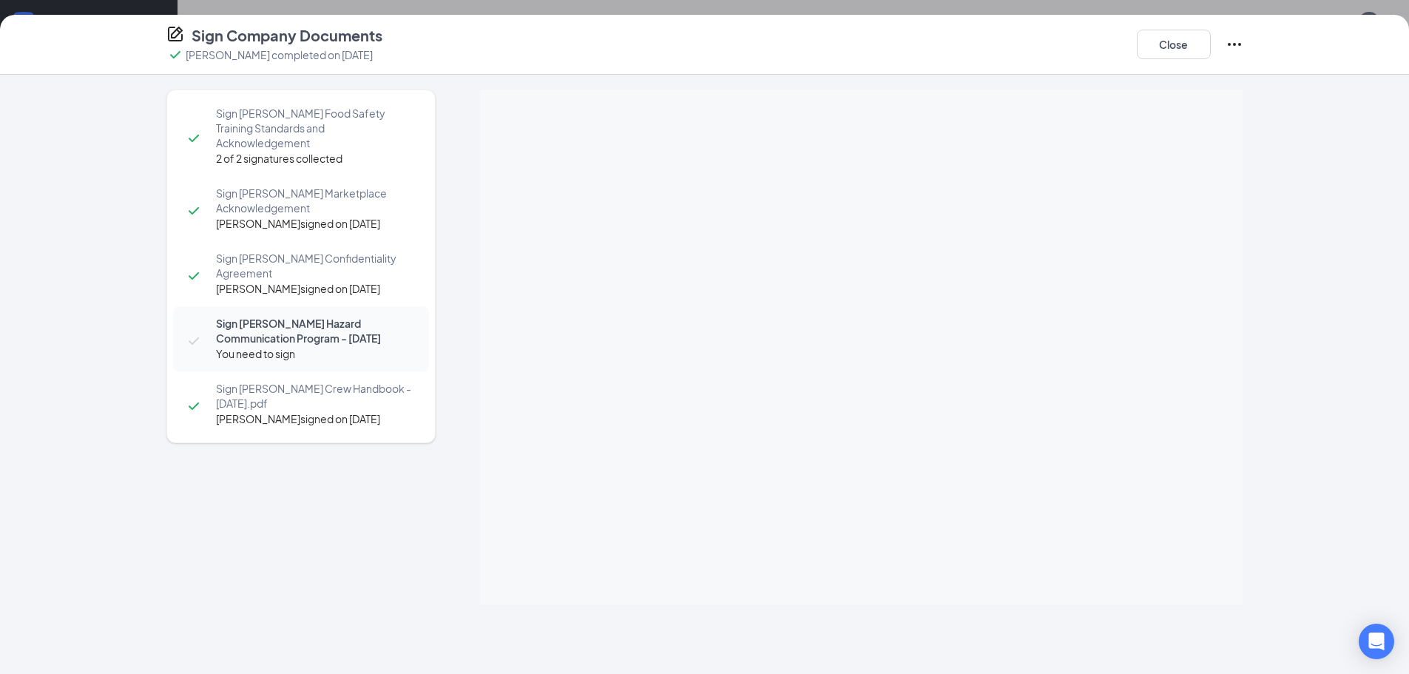
scroll to position [0, 0]
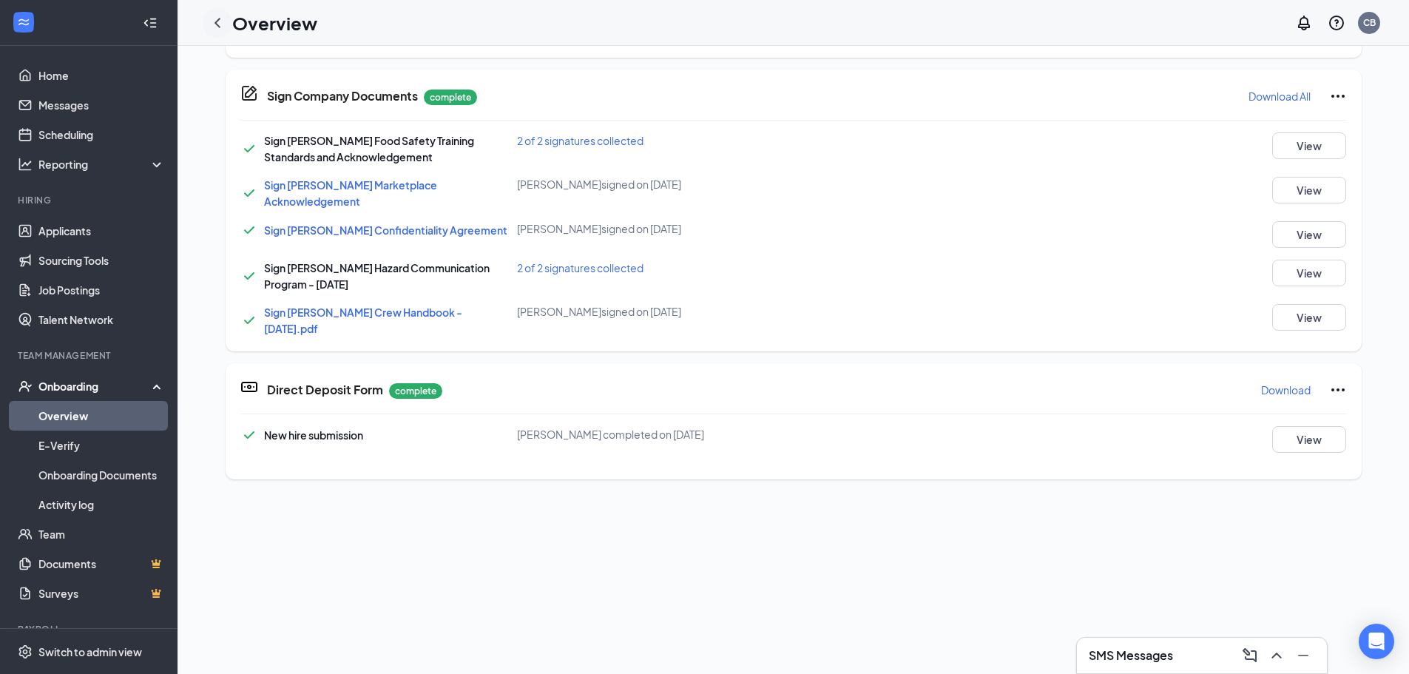
click at [217, 24] on icon "ChevronLeft" at bounding box center [217, 23] width 6 height 10
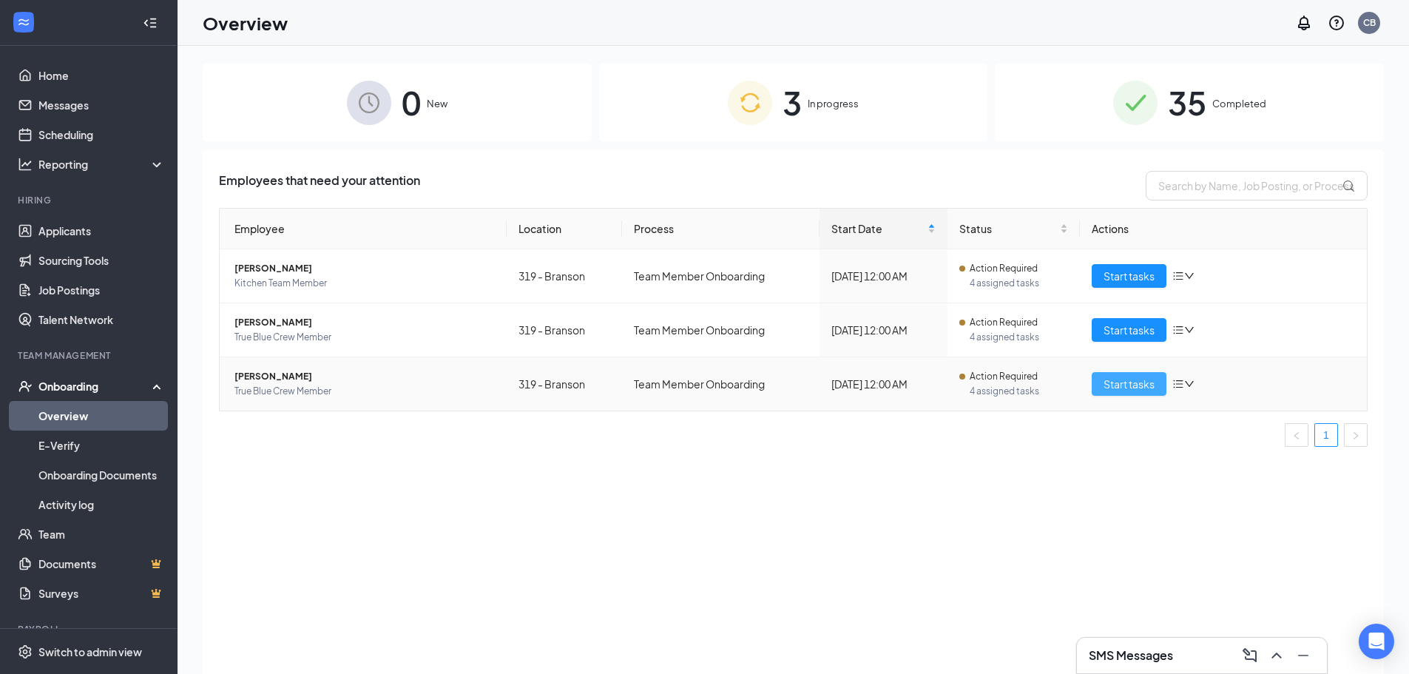
click at [647, 383] on span "Start tasks" at bounding box center [1128, 384] width 51 height 16
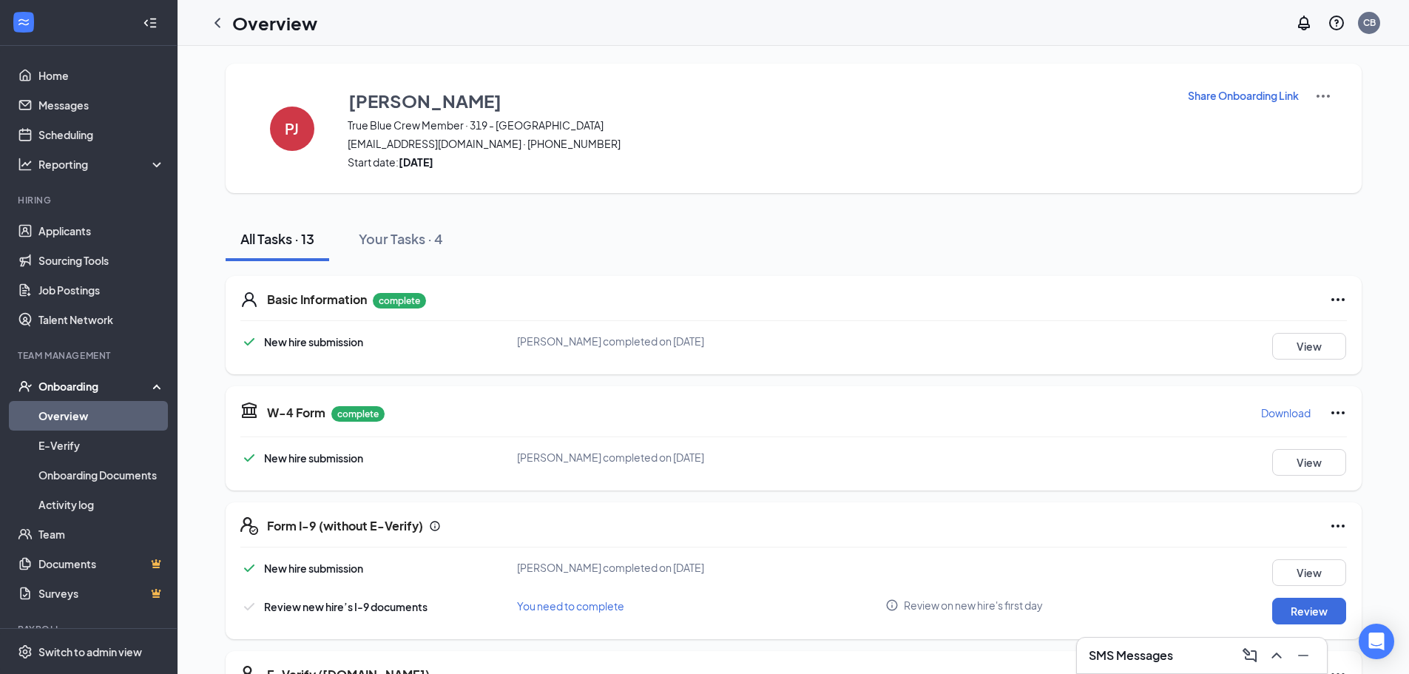
scroll to position [148, 0]
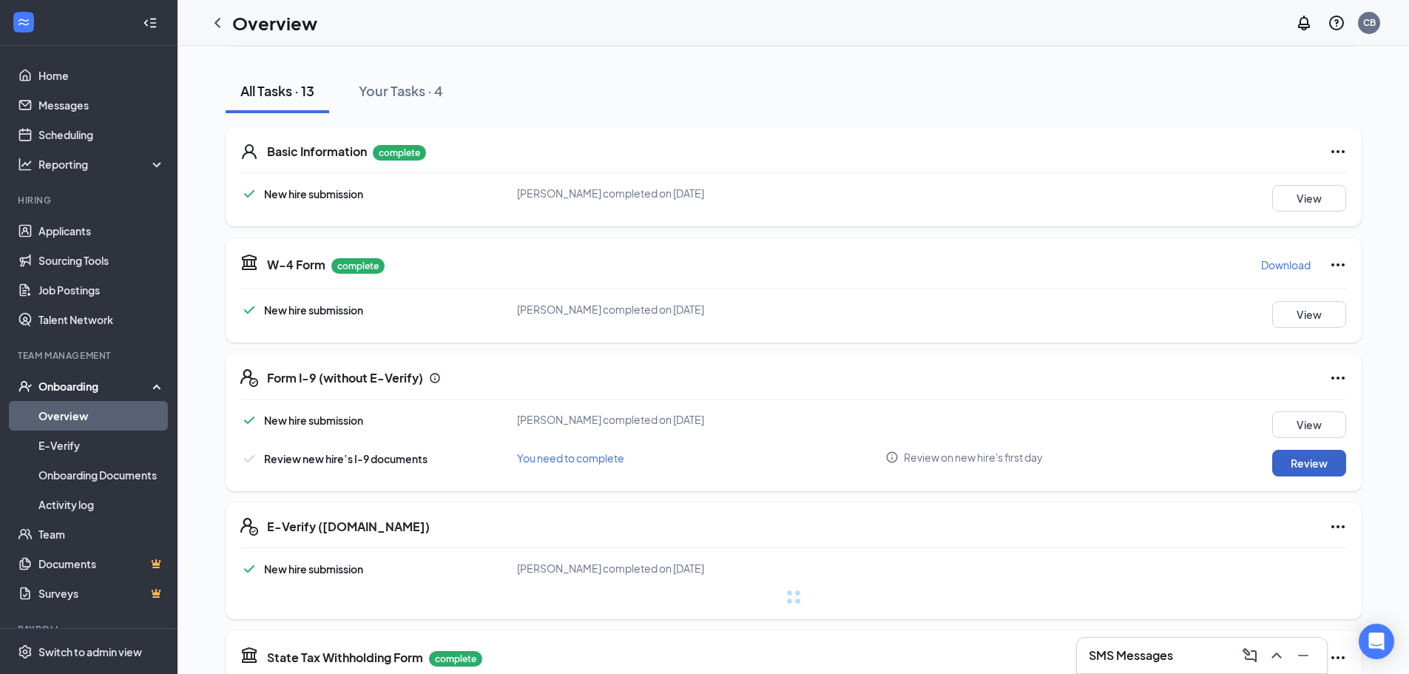
click at [647, 458] on button "Review" at bounding box center [1309, 463] width 74 height 27
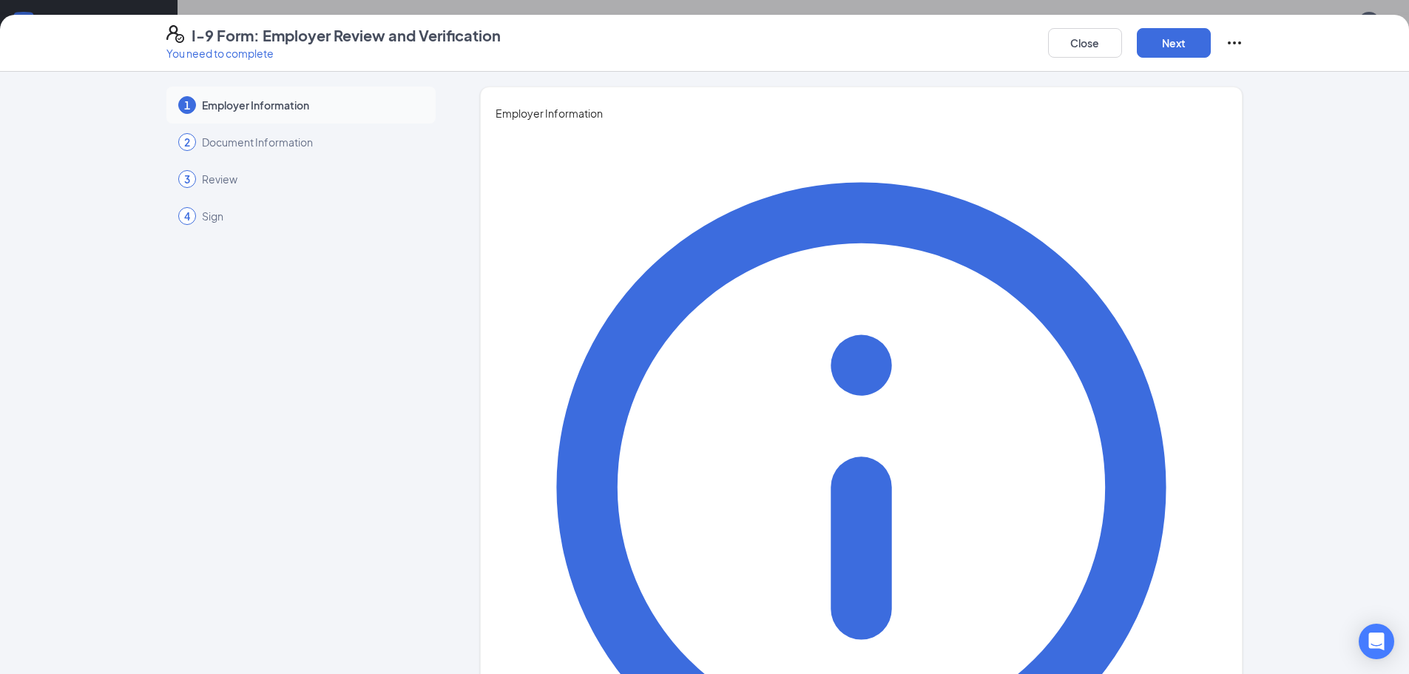
drag, startPoint x: 576, startPoint y: 241, endPoint x: 582, endPoint y: 254, distance: 14.6
type input "[PERSON_NAME]"
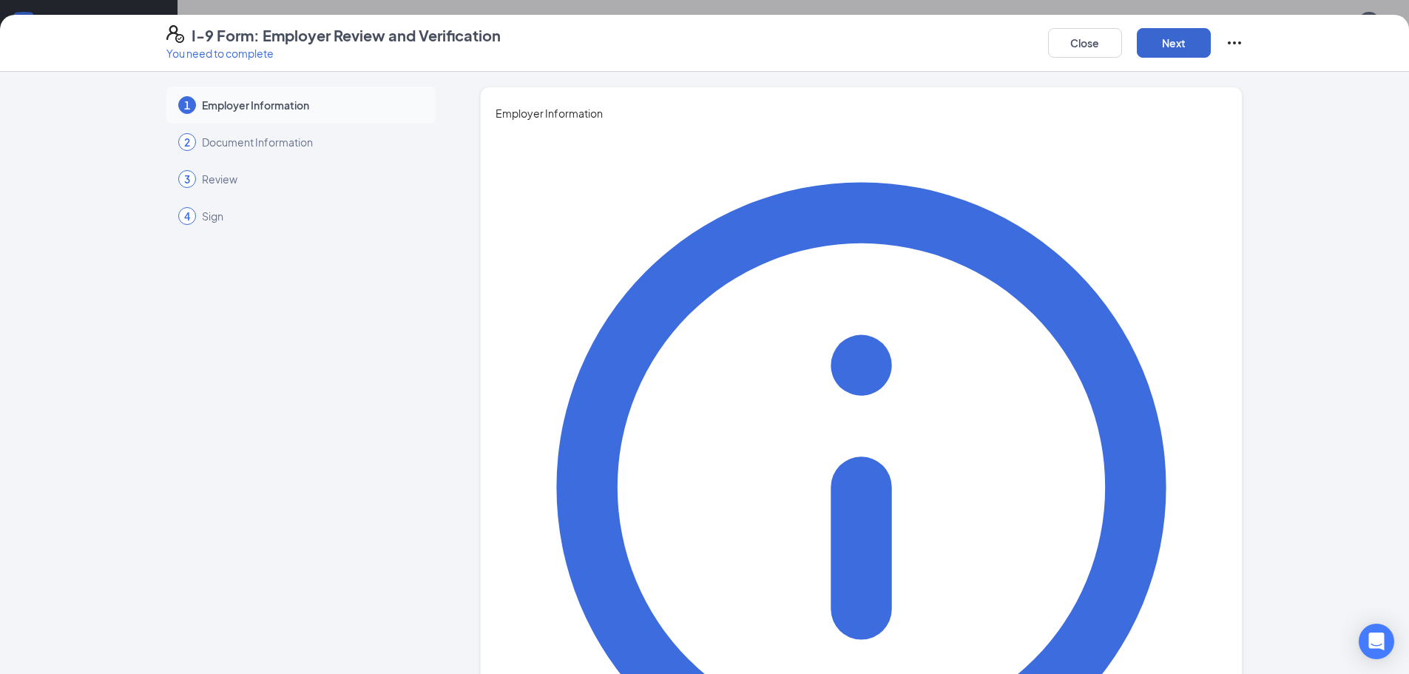
type input "General Manager"
click at [647, 46] on button "Next" at bounding box center [1173, 43] width 74 height 30
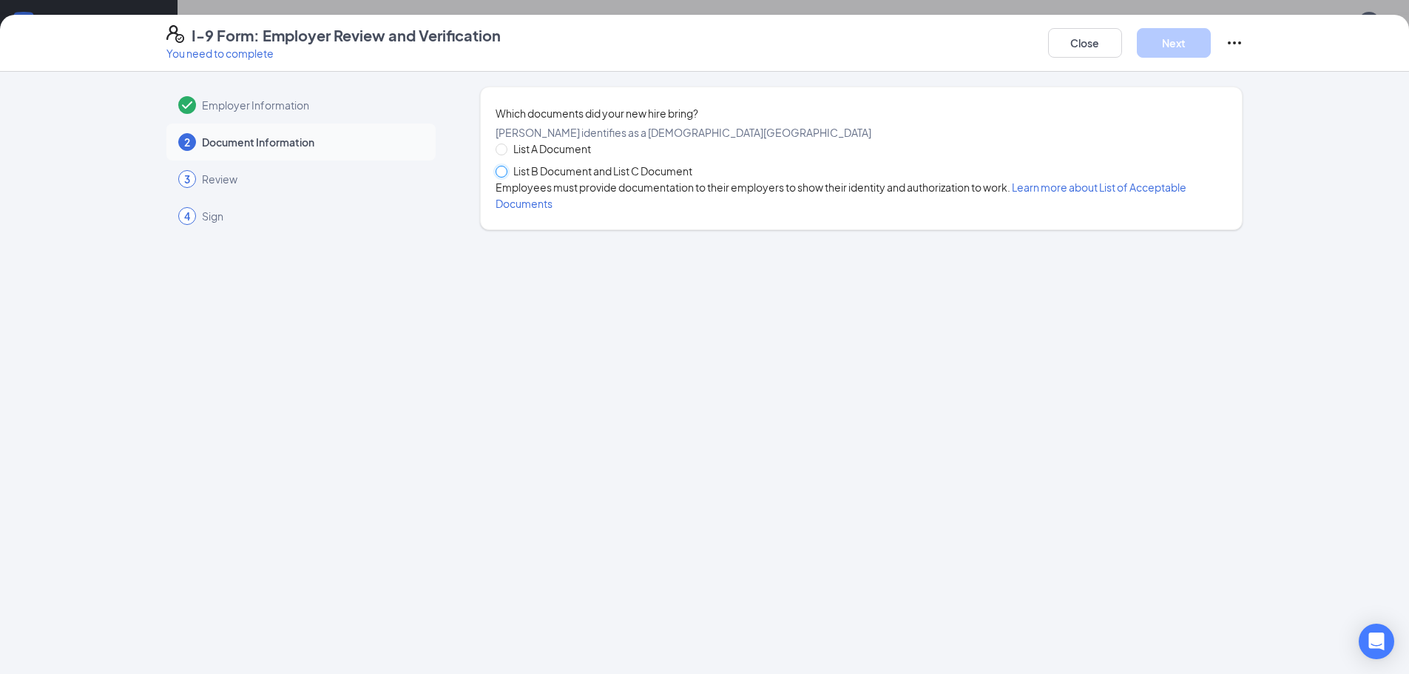
drag, startPoint x: 501, startPoint y: 192, endPoint x: 817, endPoint y: 178, distance: 316.0
click at [502, 176] on input "List B Document and List C Document" at bounding box center [500, 171] width 10 height 10
radio input "true"
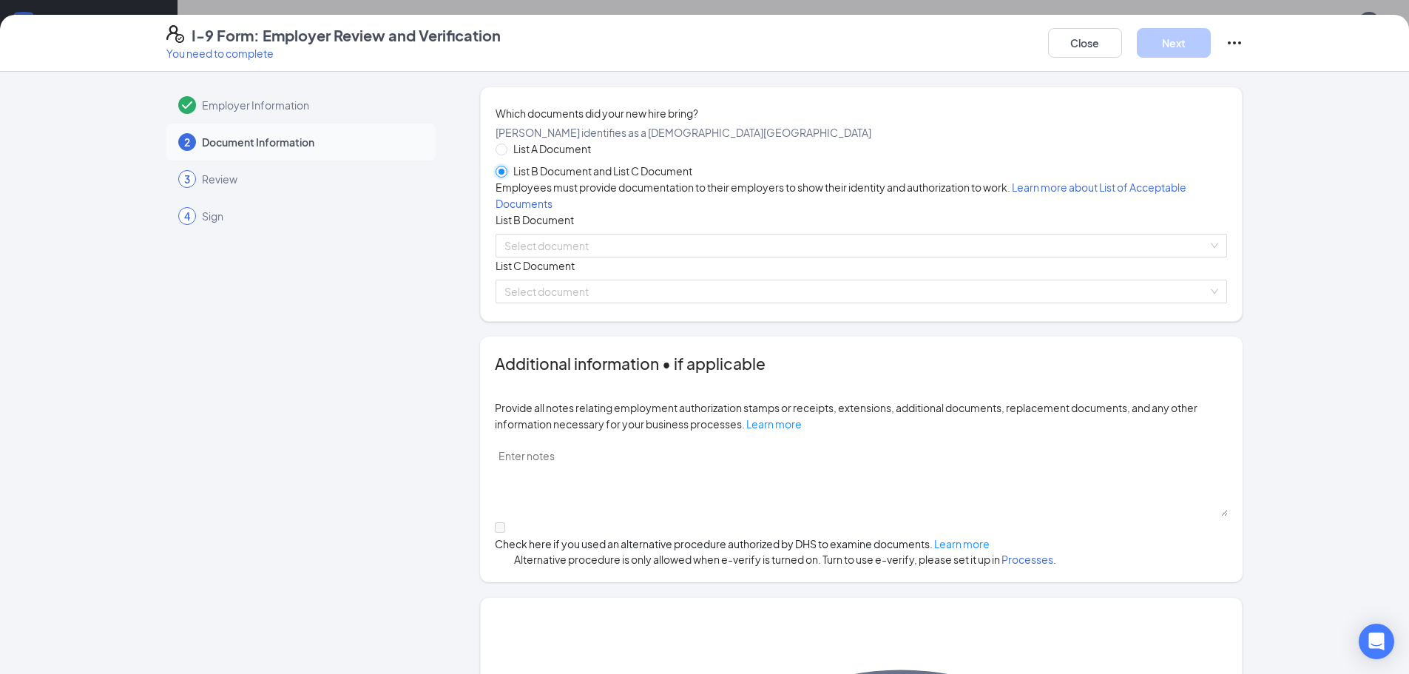
scroll to position [200, 0]
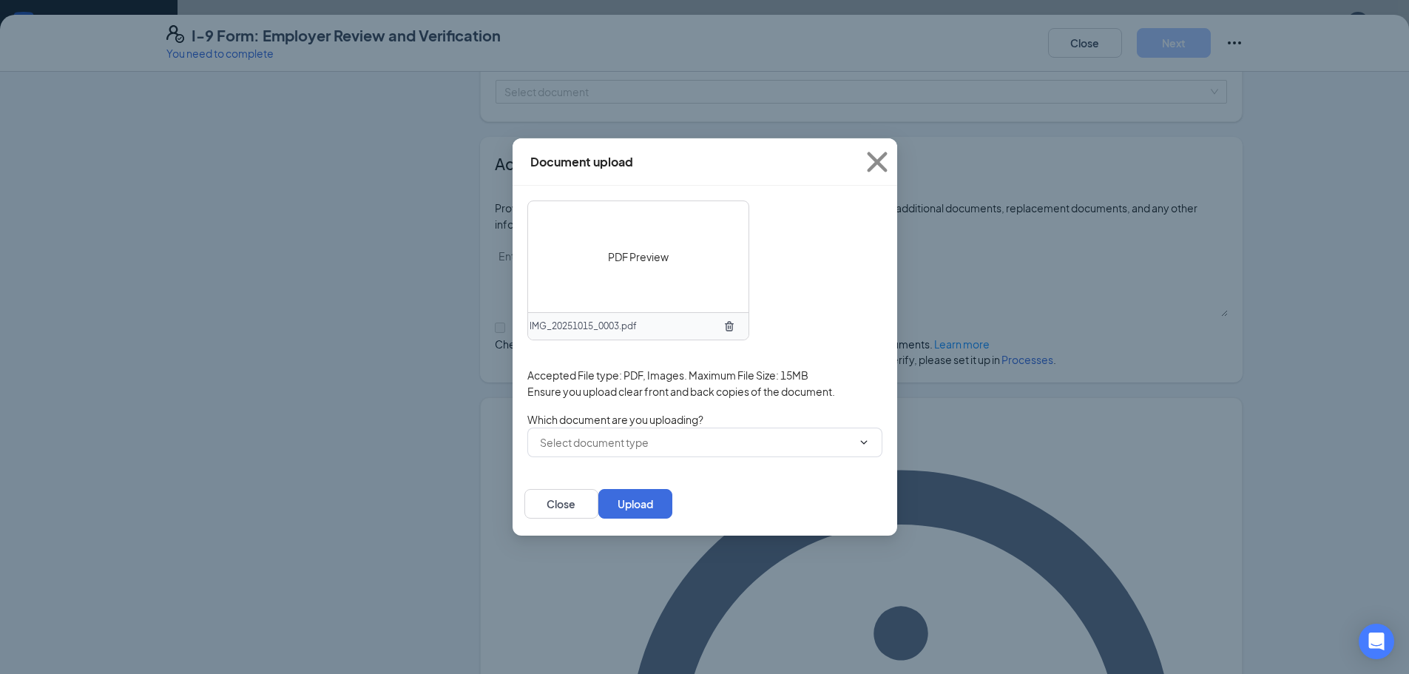
click at [647, 403] on div "PDF Preview IMG_20251015_0003.pdf Accepted File type: PDF, Images. Maximum File…" at bounding box center [704, 328] width 355 height 257
click at [647, 438] on icon "ChevronDown" at bounding box center [864, 442] width 12 height 12
drag, startPoint x: 589, startPoint y: 473, endPoint x: 866, endPoint y: 531, distance: 283.2
click at [589, 471] on div "Other document" at bounding box center [580, 463] width 81 height 16
type input "Other document"
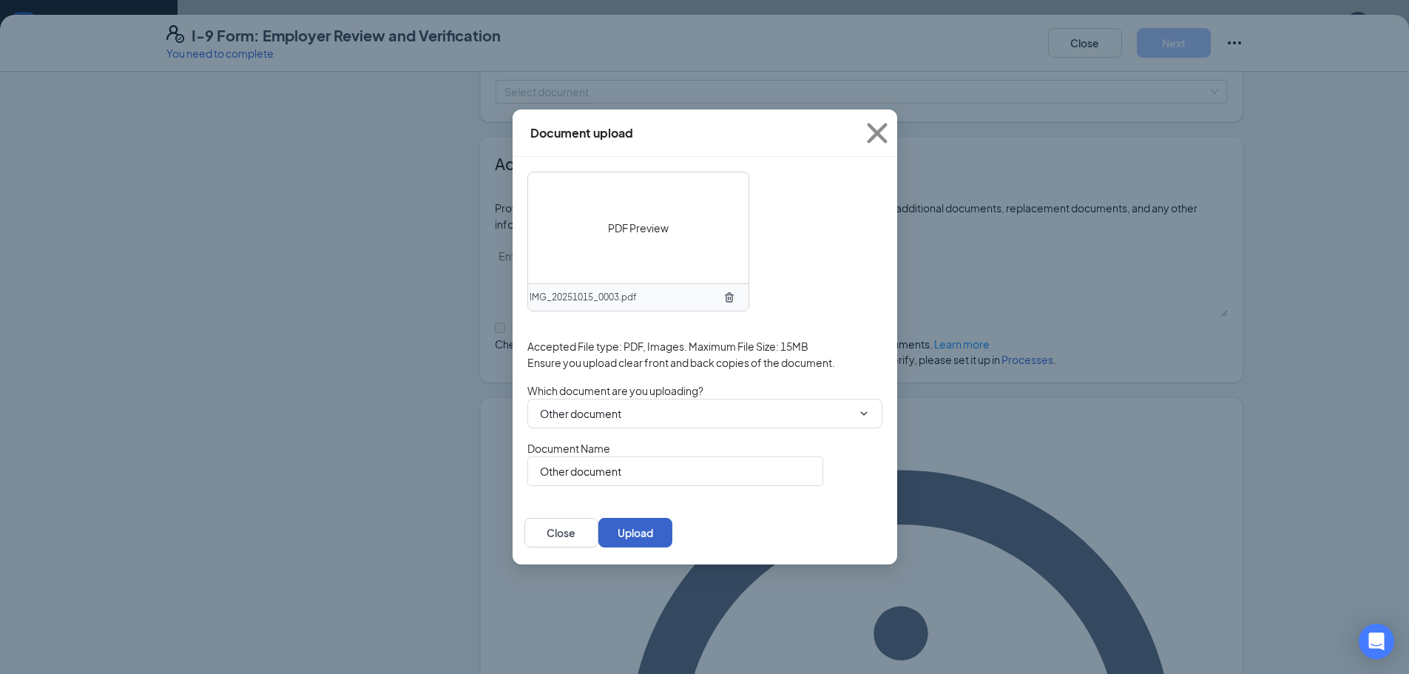
click at [647, 537] on button "Upload" at bounding box center [635, 533] width 74 height 30
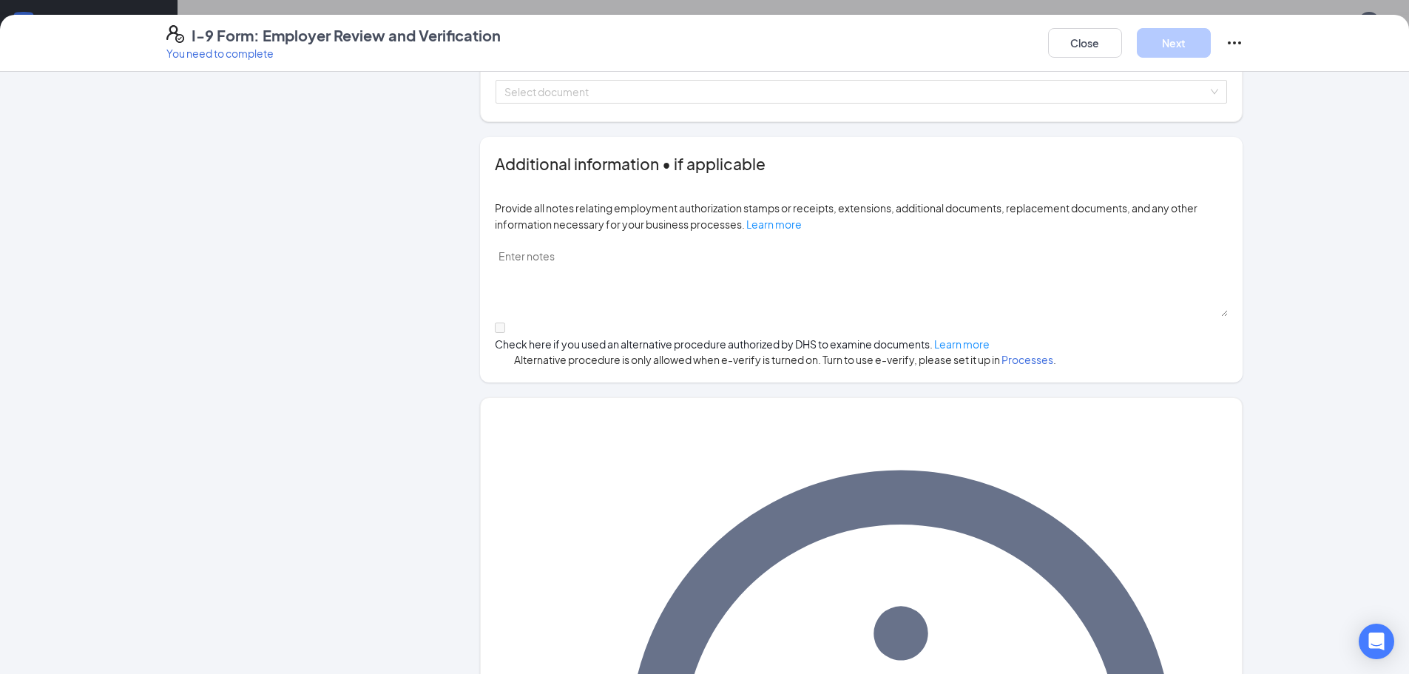
scroll to position [339, 0]
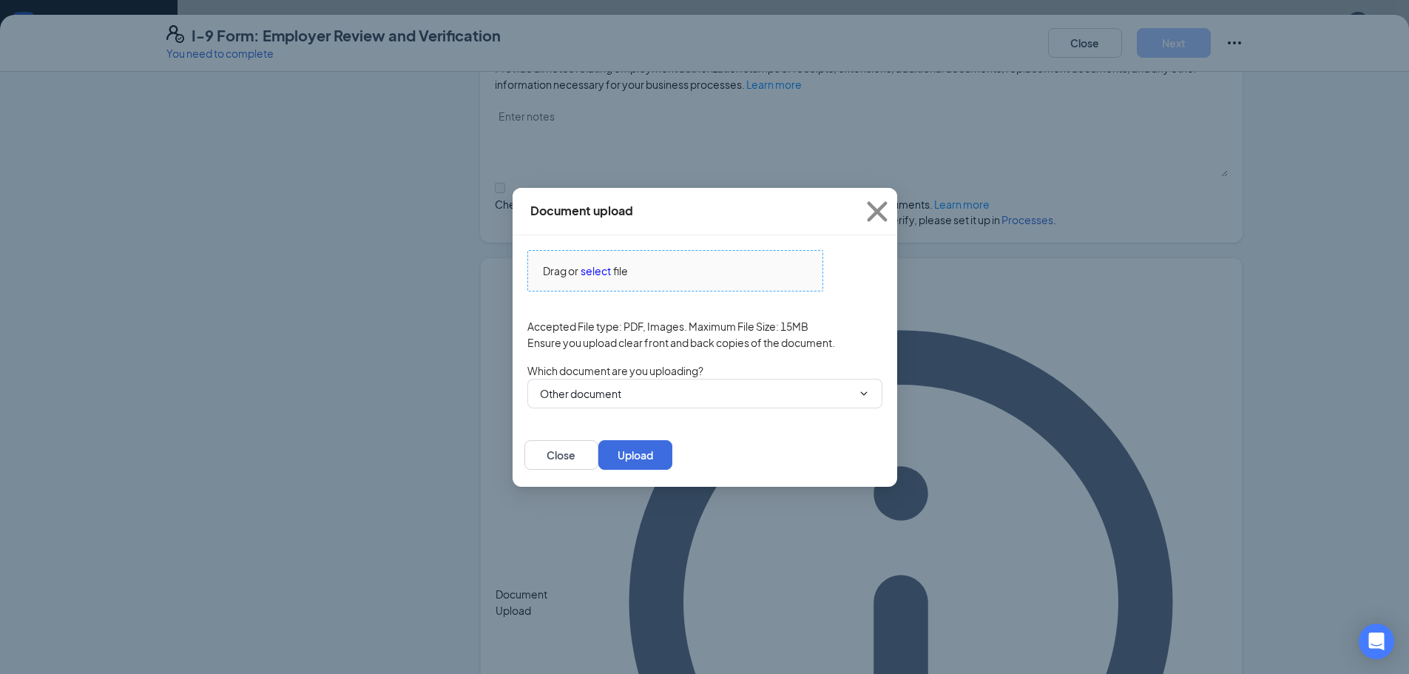
click at [597, 274] on span "select" at bounding box center [595, 270] width 30 height 16
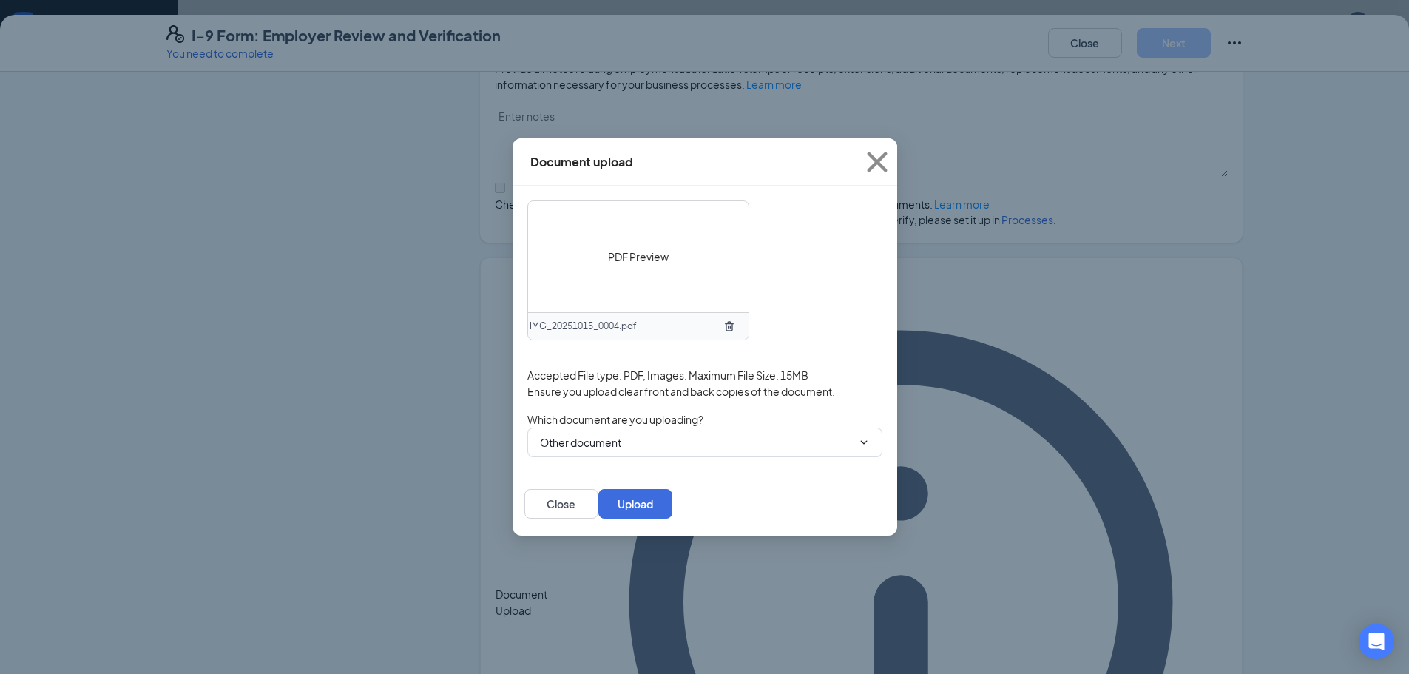
click at [617, 251] on span "PDF Preview" at bounding box center [638, 256] width 61 height 16
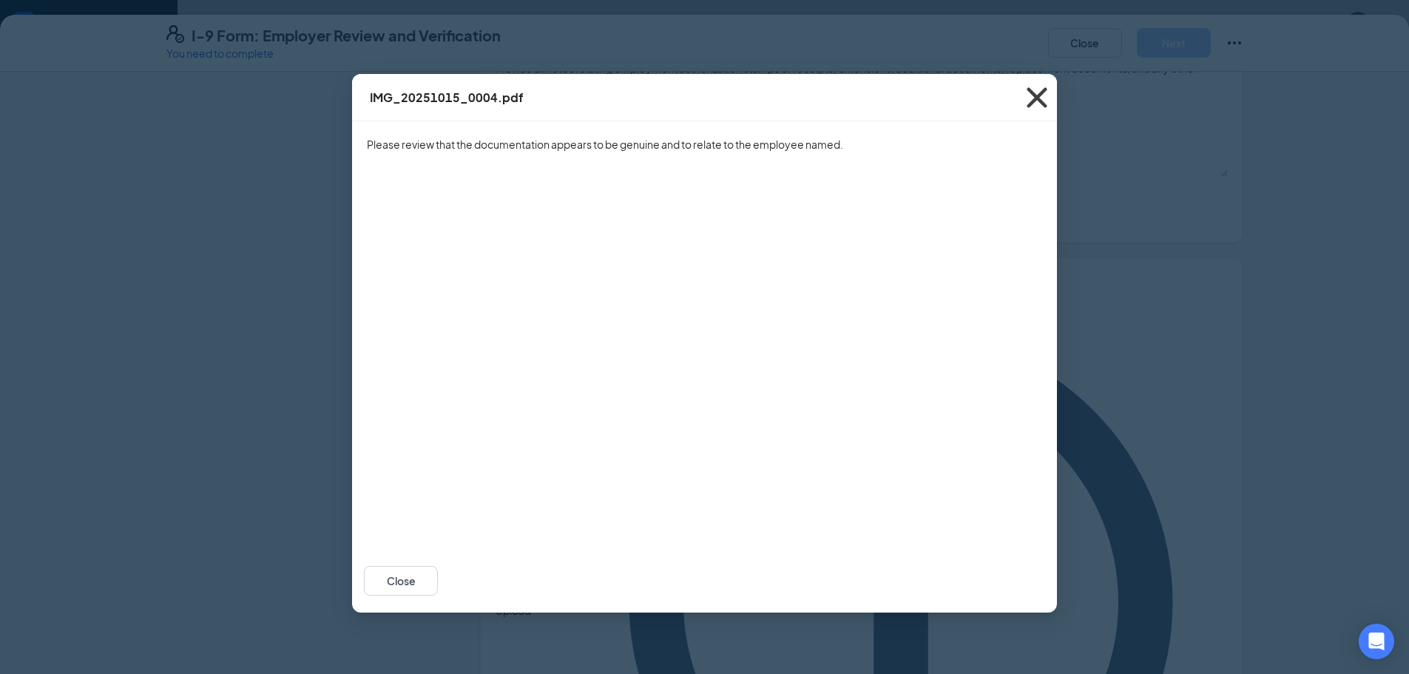
drag, startPoint x: 1035, startPoint y: 94, endPoint x: 1029, endPoint y: 106, distance: 13.9
click at [647, 95] on icon "Cross" at bounding box center [1037, 98] width 40 height 40
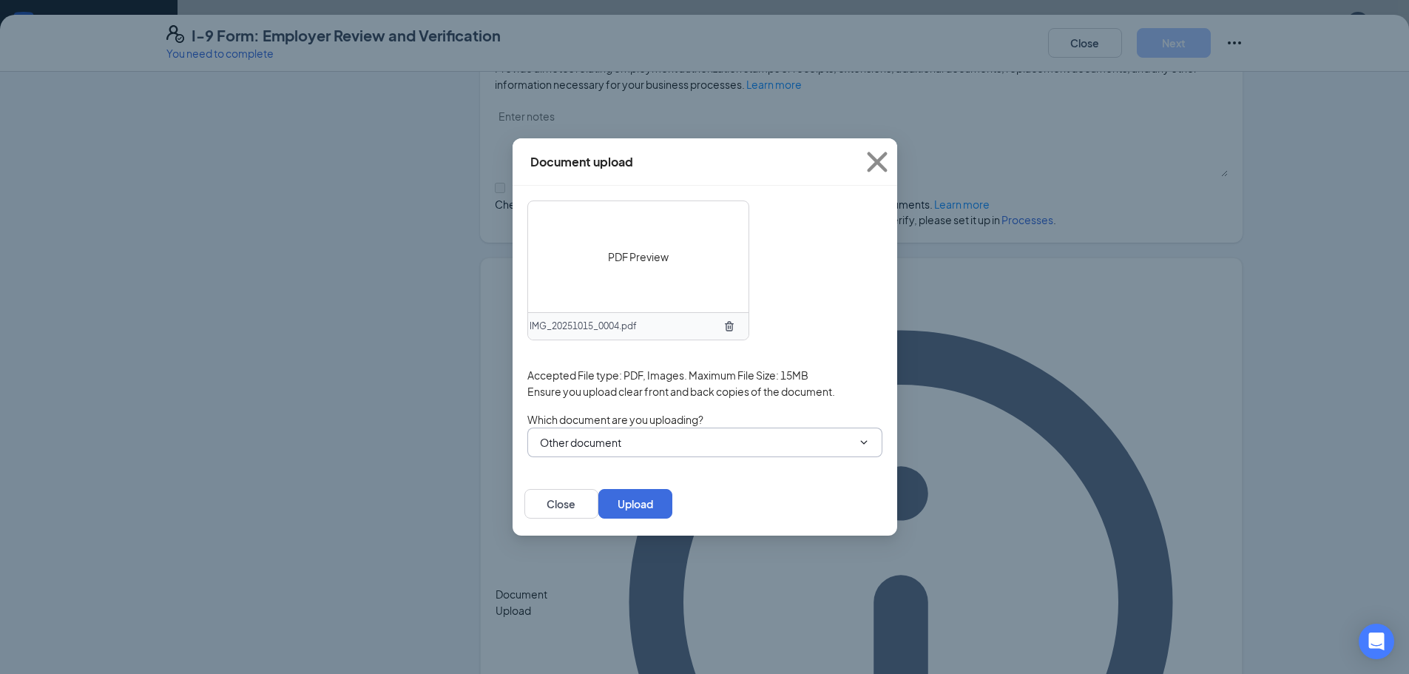
click at [621, 436] on input "Other document" at bounding box center [696, 442] width 312 height 16
drag, startPoint x: 618, startPoint y: 472, endPoint x: 711, endPoint y: 489, distance: 94.0
click at [621, 471] on div "Other document" at bounding box center [580, 463] width 81 height 16
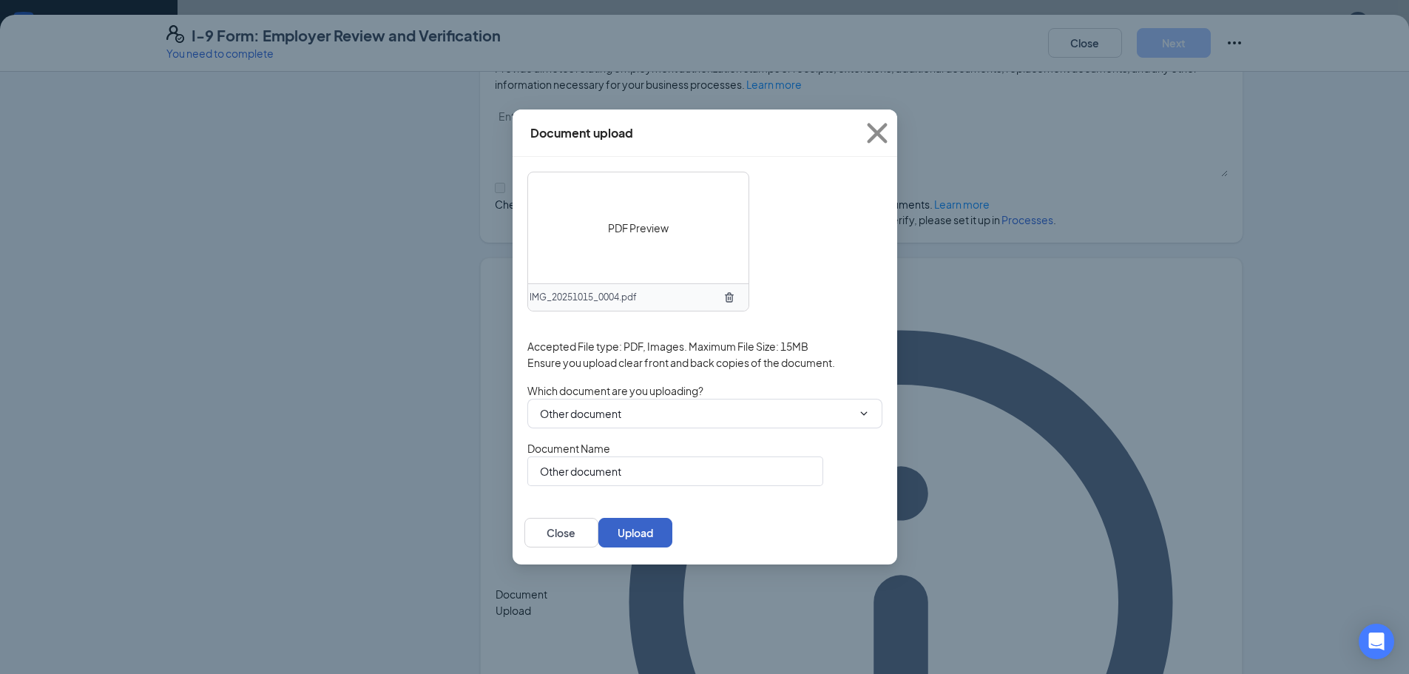
drag, startPoint x: 849, startPoint y: 541, endPoint x: 899, endPoint y: 505, distance: 62.0
click at [647, 537] on button "Upload" at bounding box center [635, 533] width 74 height 30
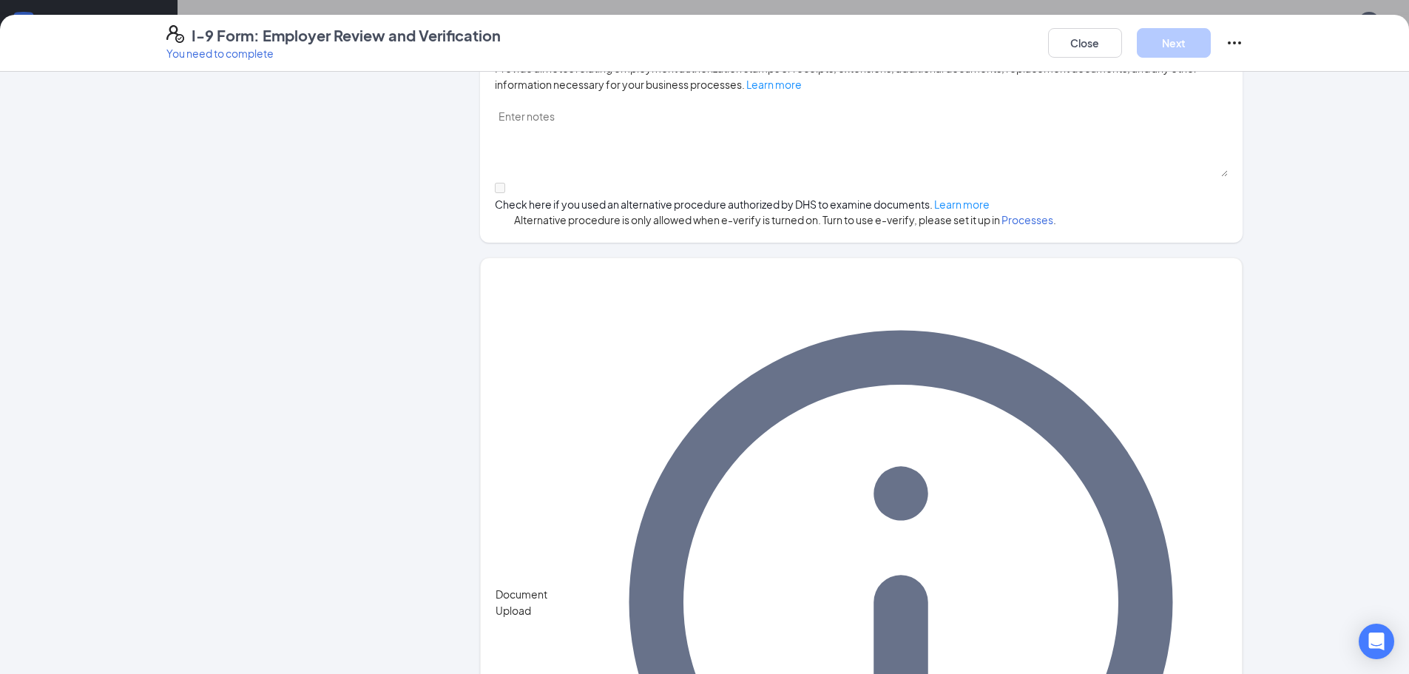
scroll to position [44, 0]
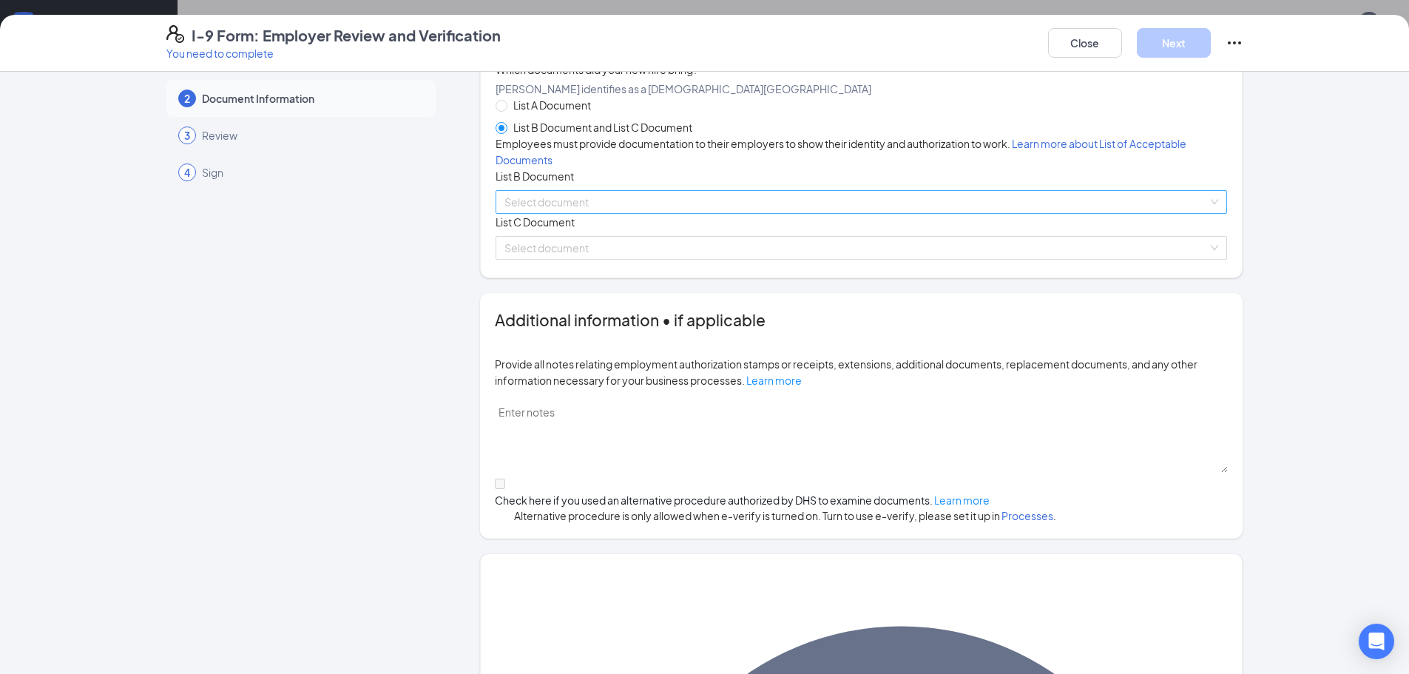
click at [561, 213] on input "search" at bounding box center [855, 202] width 703 height 22
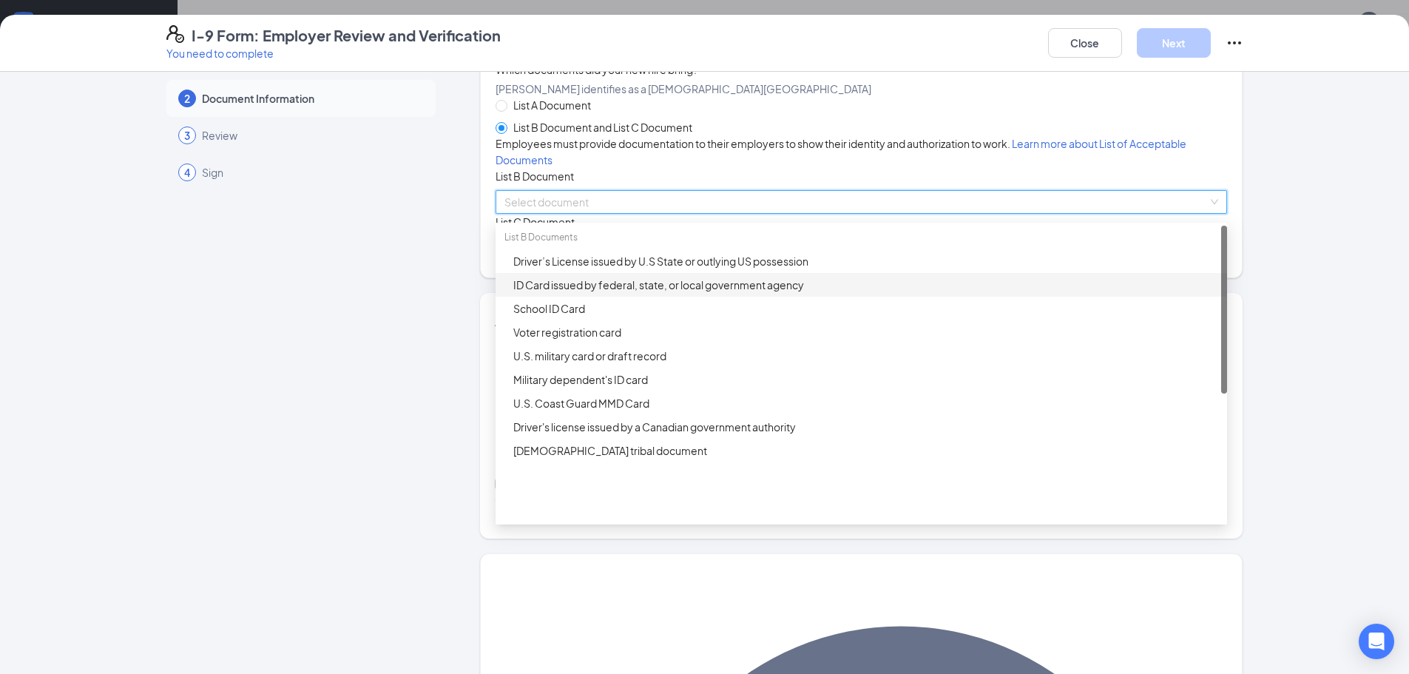
click at [540, 293] on div "ID Card issued by federal, state, or local government agency" at bounding box center [865, 285] width 705 height 16
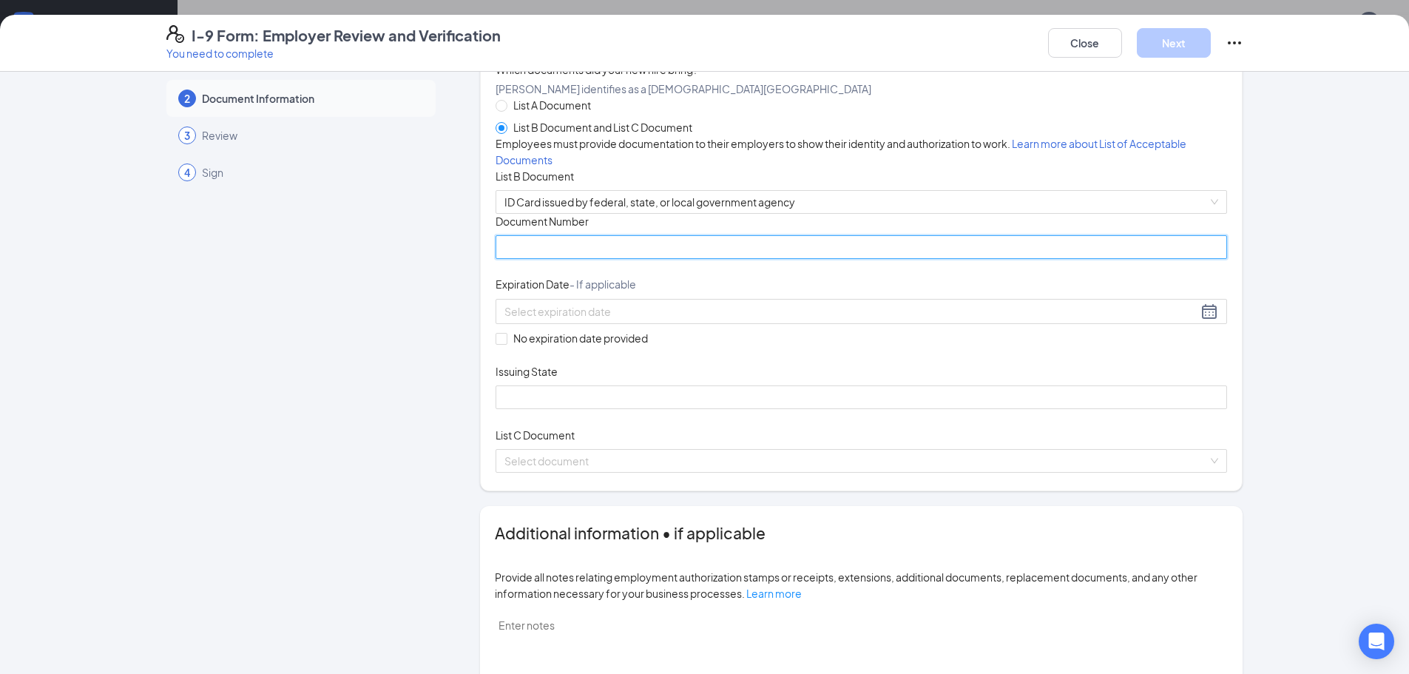
click at [538, 259] on input "Document Number" at bounding box center [860, 247] width 731 height 24
type input "037F296001"
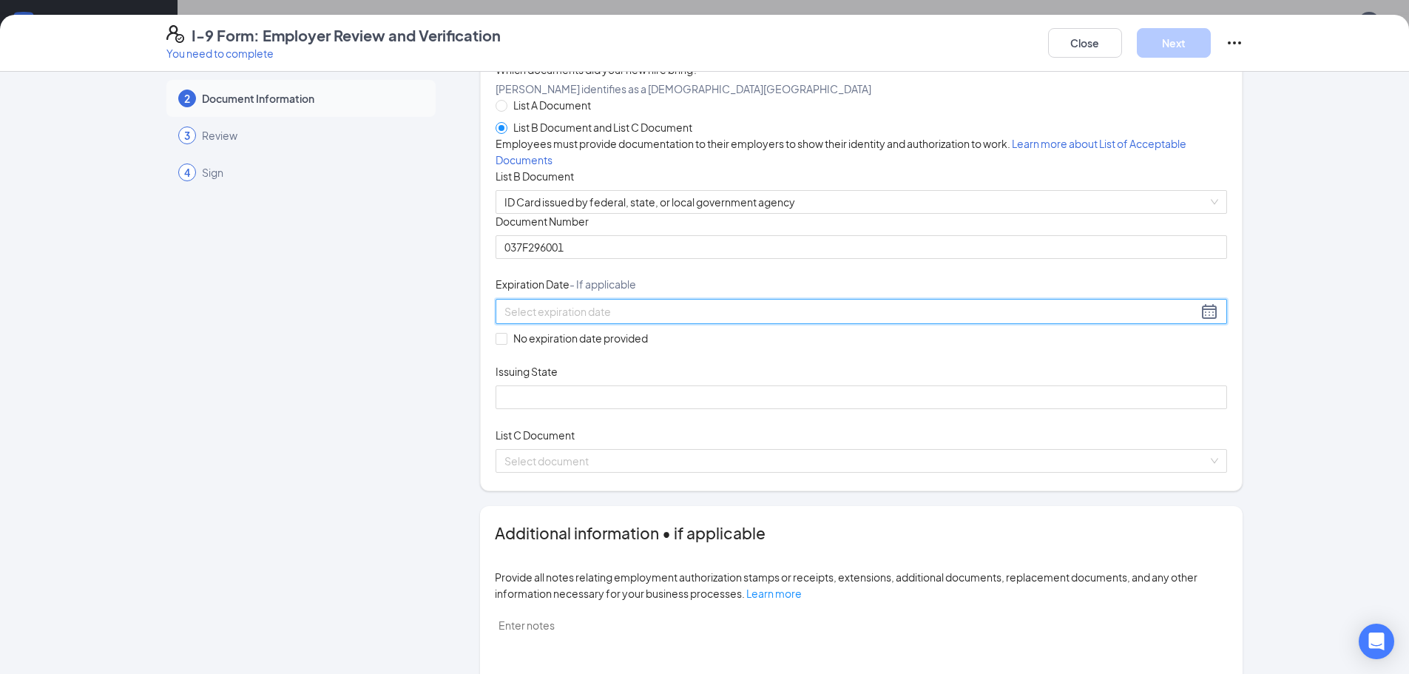
click at [647, 319] on input at bounding box center [850, 311] width 693 height 16
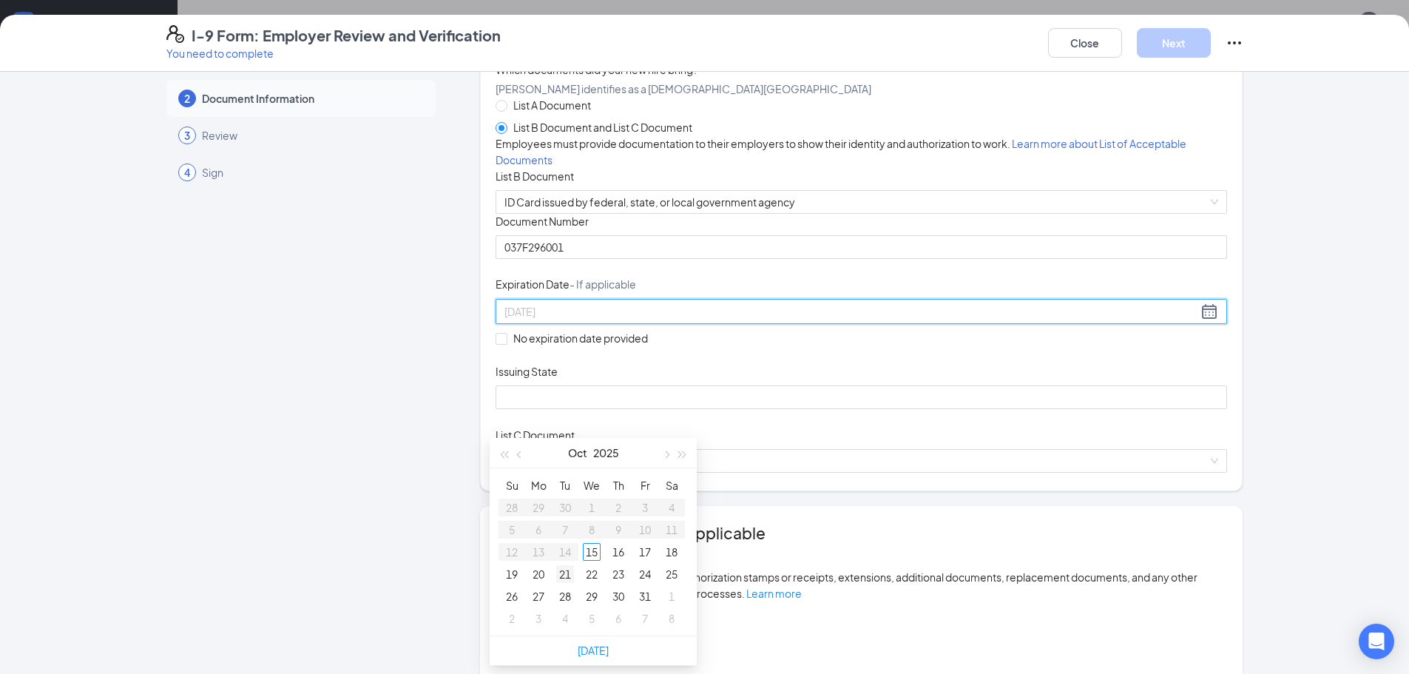
type input "[DATE]"
click at [560, 577] on div "21" at bounding box center [565, 574] width 18 height 18
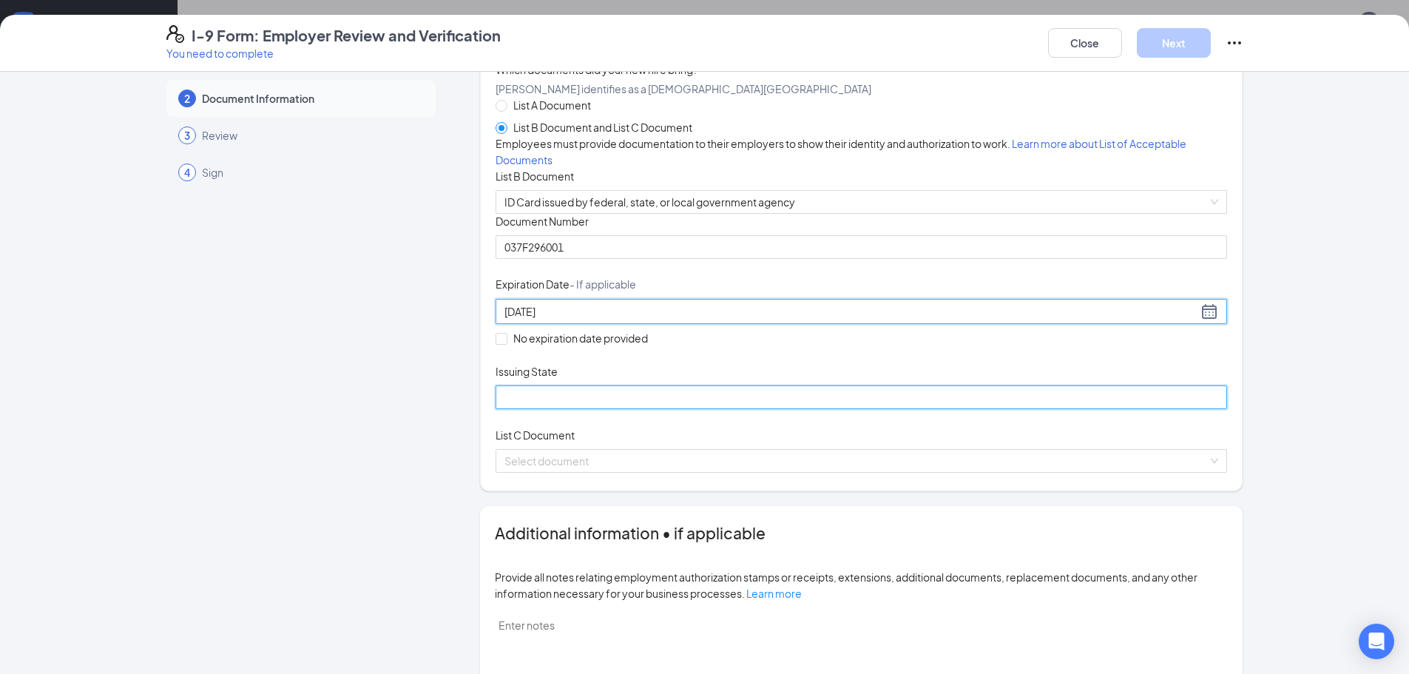
click at [532, 409] on input "Issuing State" at bounding box center [860, 397] width 731 height 24
type input "MO"
click at [557, 472] on input "search" at bounding box center [855, 461] width 703 height 22
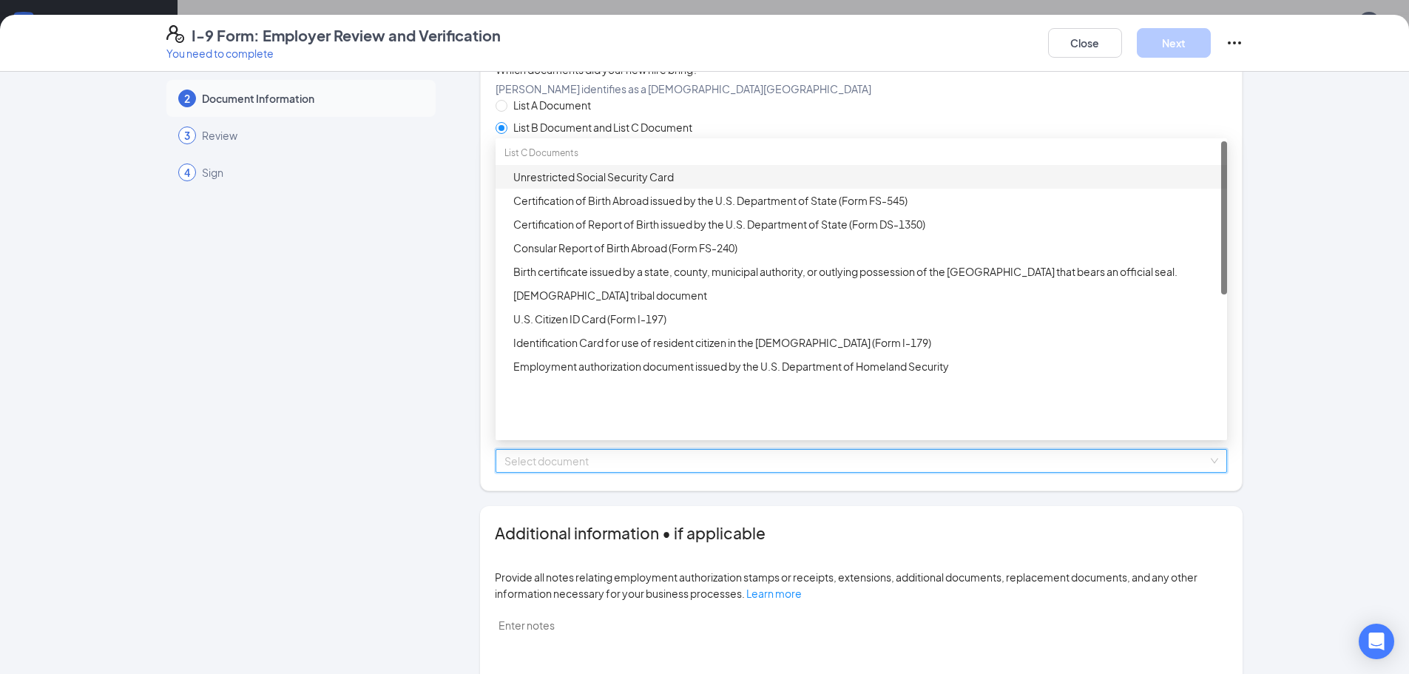
click at [554, 185] on div "Unrestricted Social Security Card" at bounding box center [865, 177] width 705 height 16
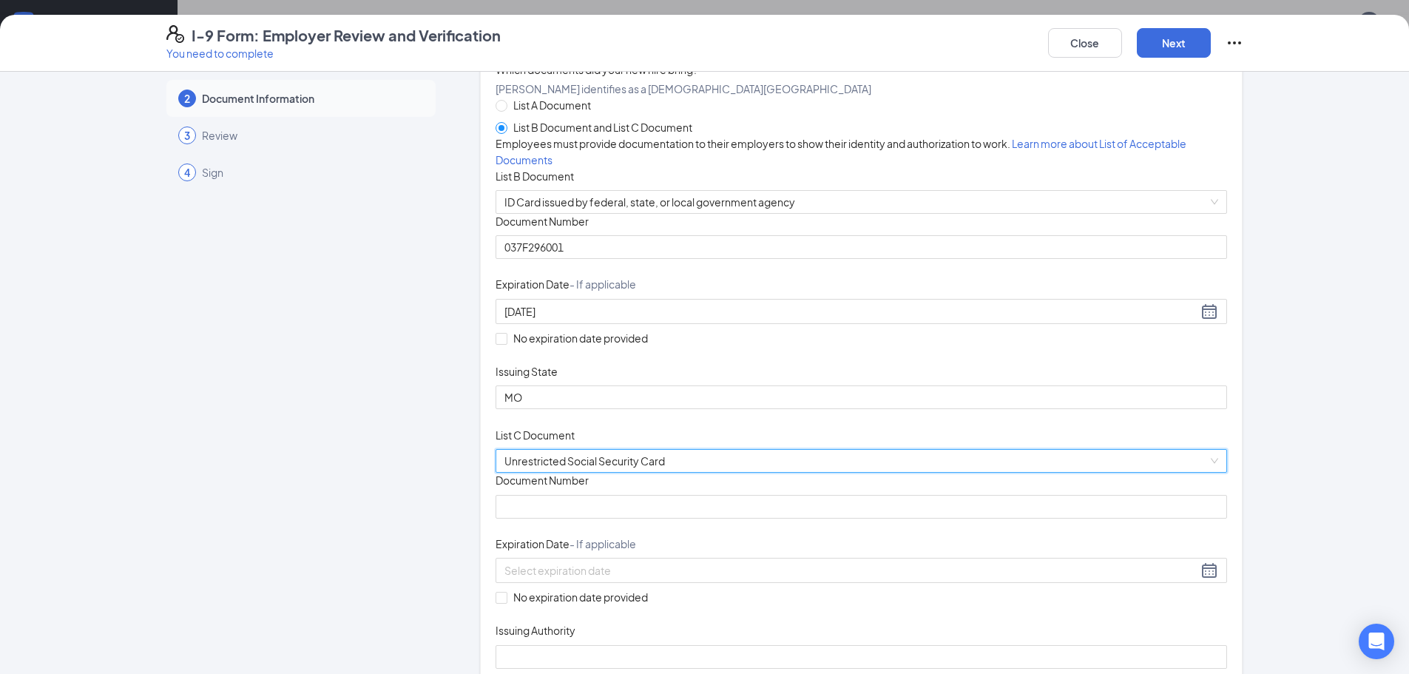
scroll to position [118, 0]
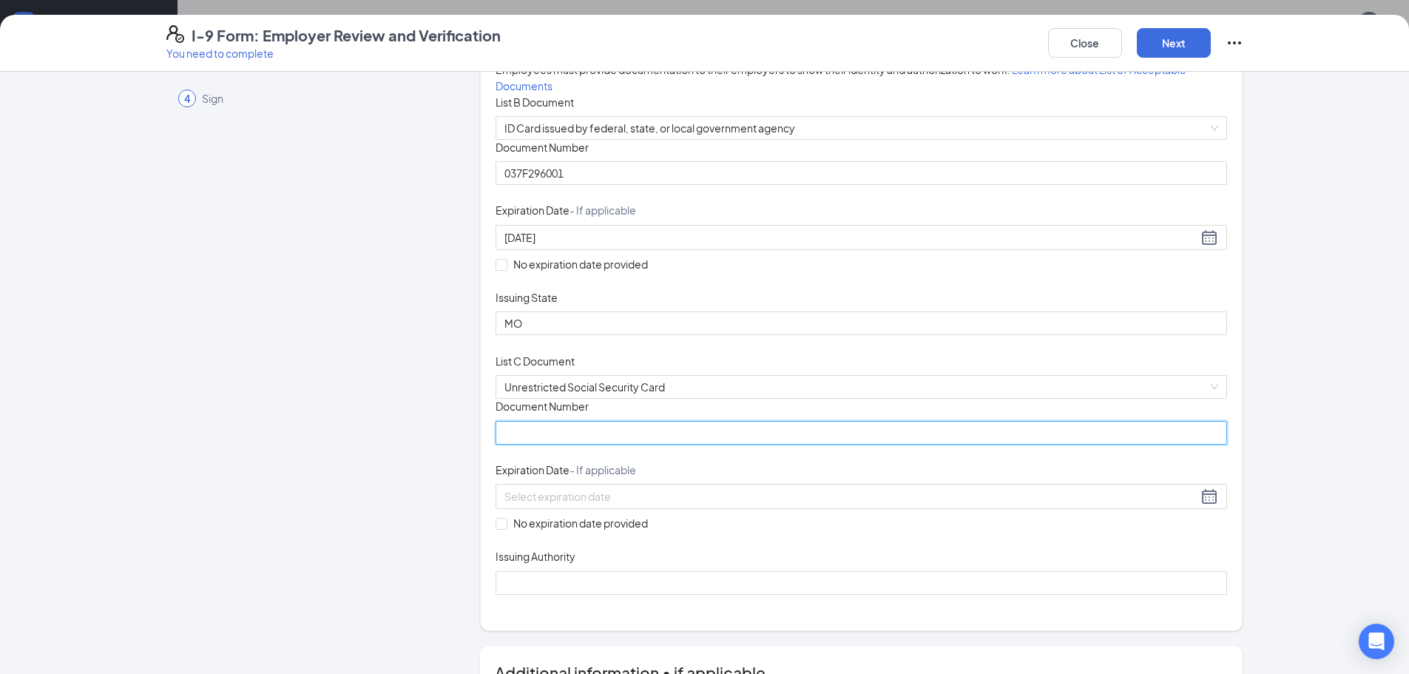
click at [542, 444] on input "Document Number" at bounding box center [860, 433] width 731 height 24
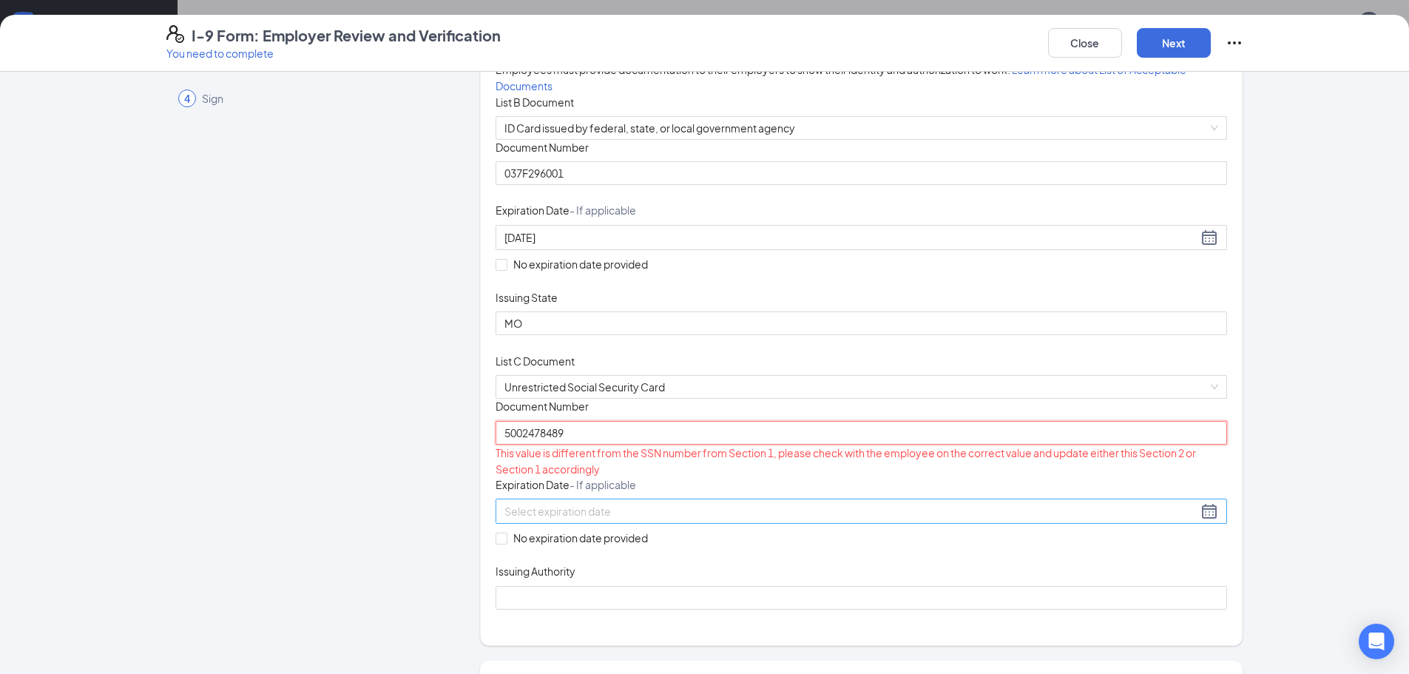
scroll to position [265, 0]
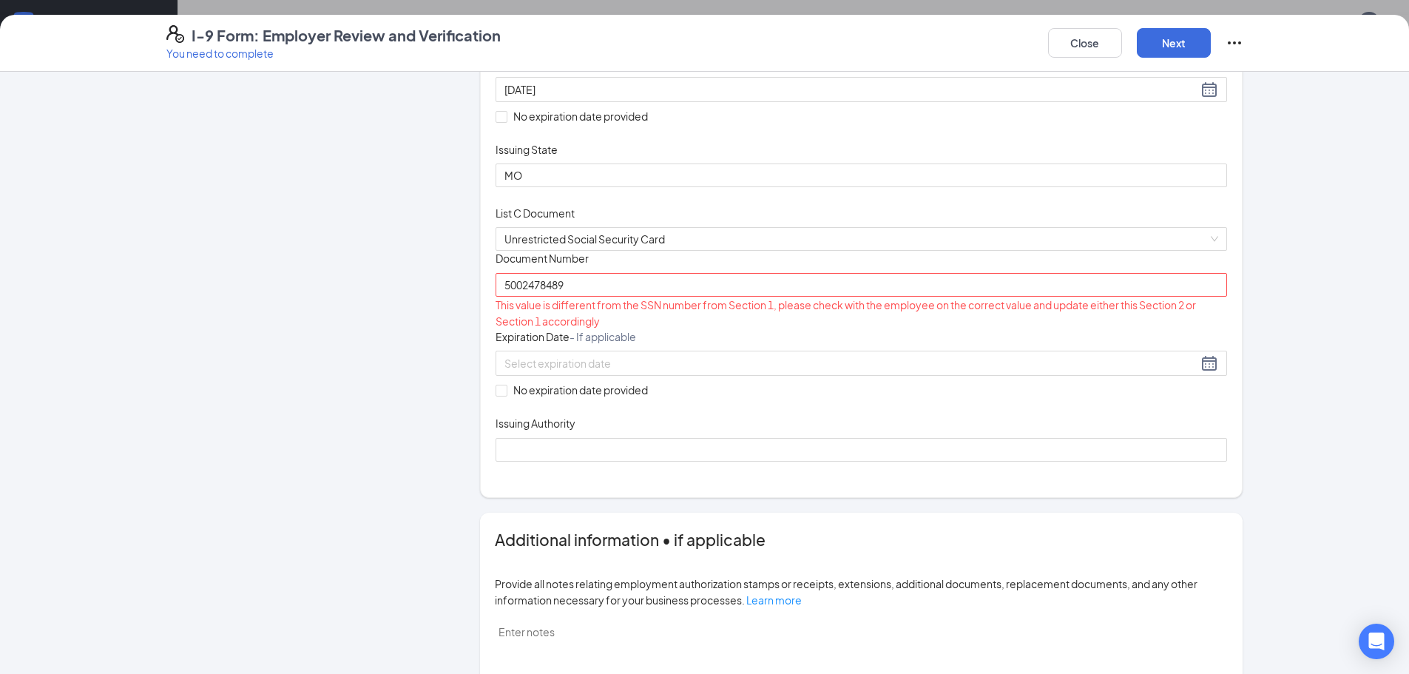
click at [647, 461] on div "Document Title Unrestricted Social Security Card Document Number 5002478489 Thi…" at bounding box center [860, 356] width 731 height 210
click at [517, 296] on input "5002478489" at bounding box center [860, 285] width 731 height 24
click at [537, 296] on input "500-2478489" at bounding box center [860, 285] width 731 height 24
click at [532, 296] on input "[PHONE_NUMBER]" at bounding box center [860, 285] width 731 height 24
click at [542, 296] on input "[PHONE_NUMBER]" at bounding box center [860, 285] width 731 height 24
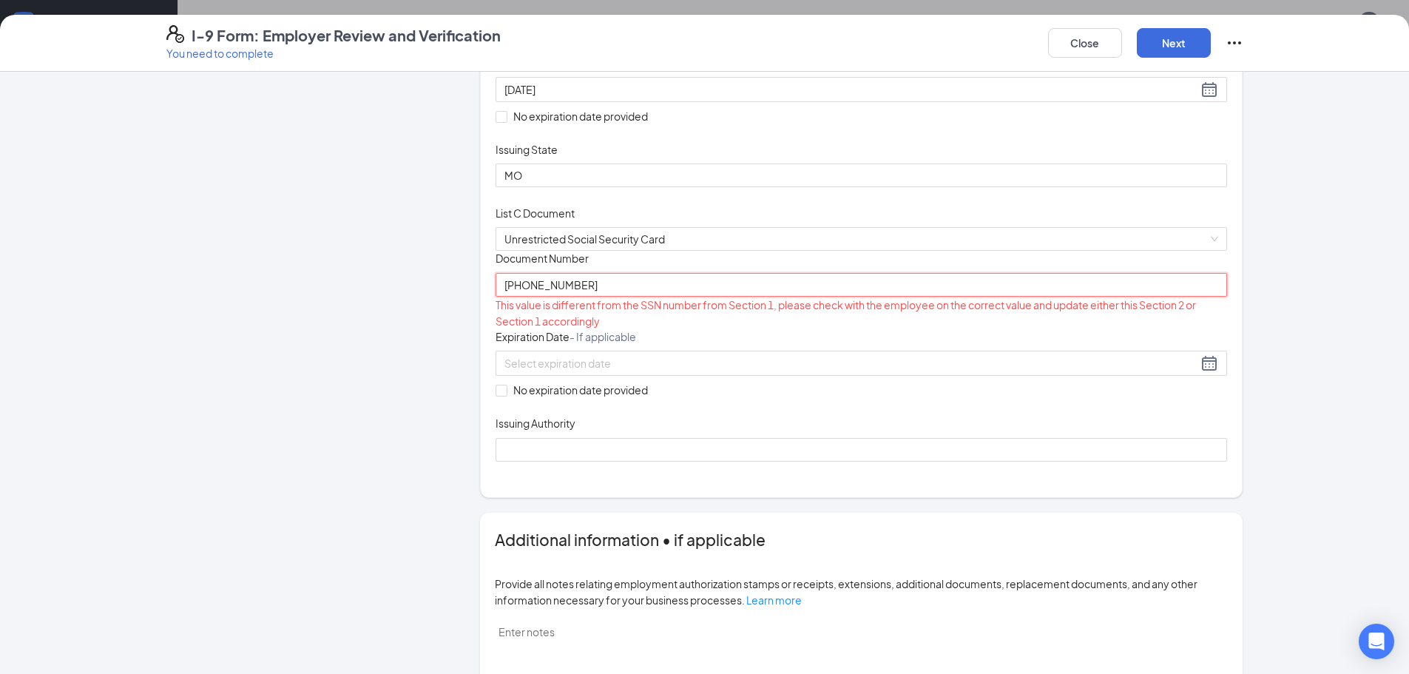
click at [526, 296] on input "[PHONE_NUMBER]" at bounding box center [860, 285] width 731 height 24
click at [647, 450] on div "Document Title Unrestricted Social Security Card Document Number 500-27-8489 Th…" at bounding box center [860, 356] width 731 height 210
click at [647, 461] on div "Document Title Unrestricted Social Security Card Document Number 500-27-8489 Th…" at bounding box center [860, 356] width 731 height 210
drag, startPoint x: 567, startPoint y: 444, endPoint x: 407, endPoint y: 450, distance: 160.6
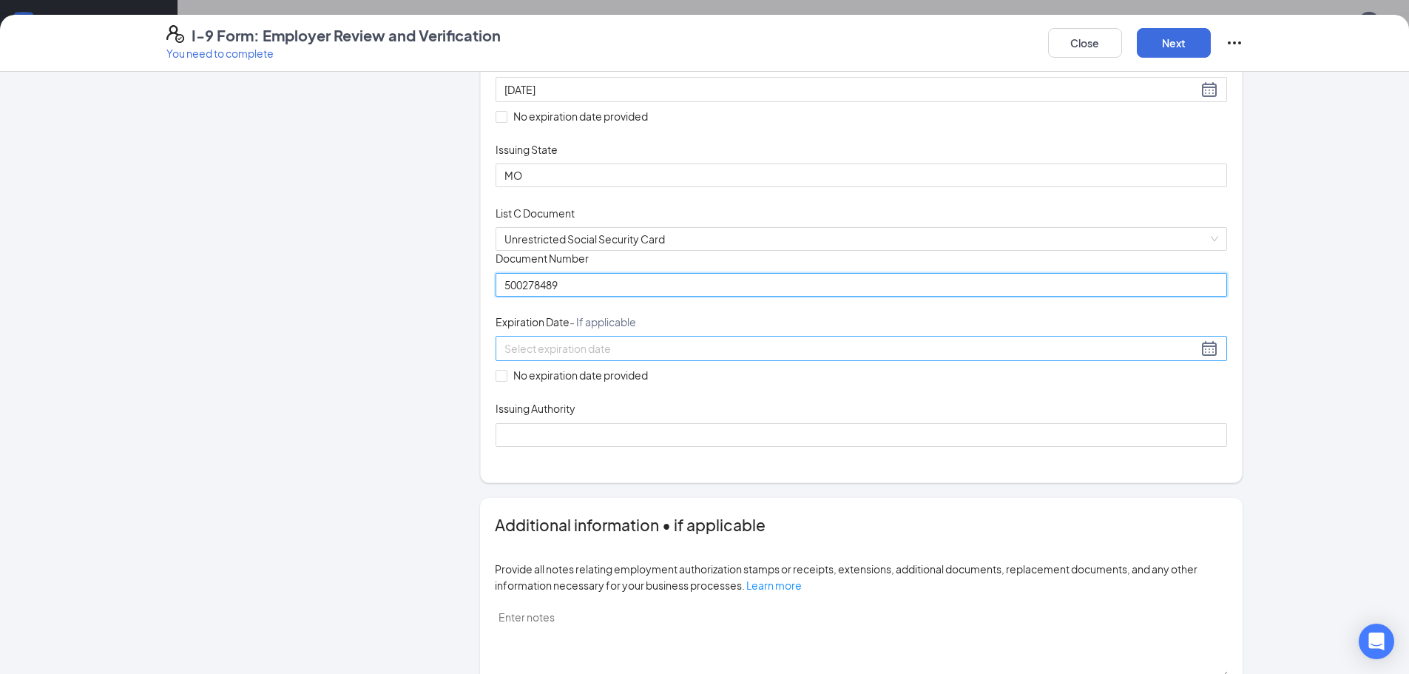
type input "500278489"
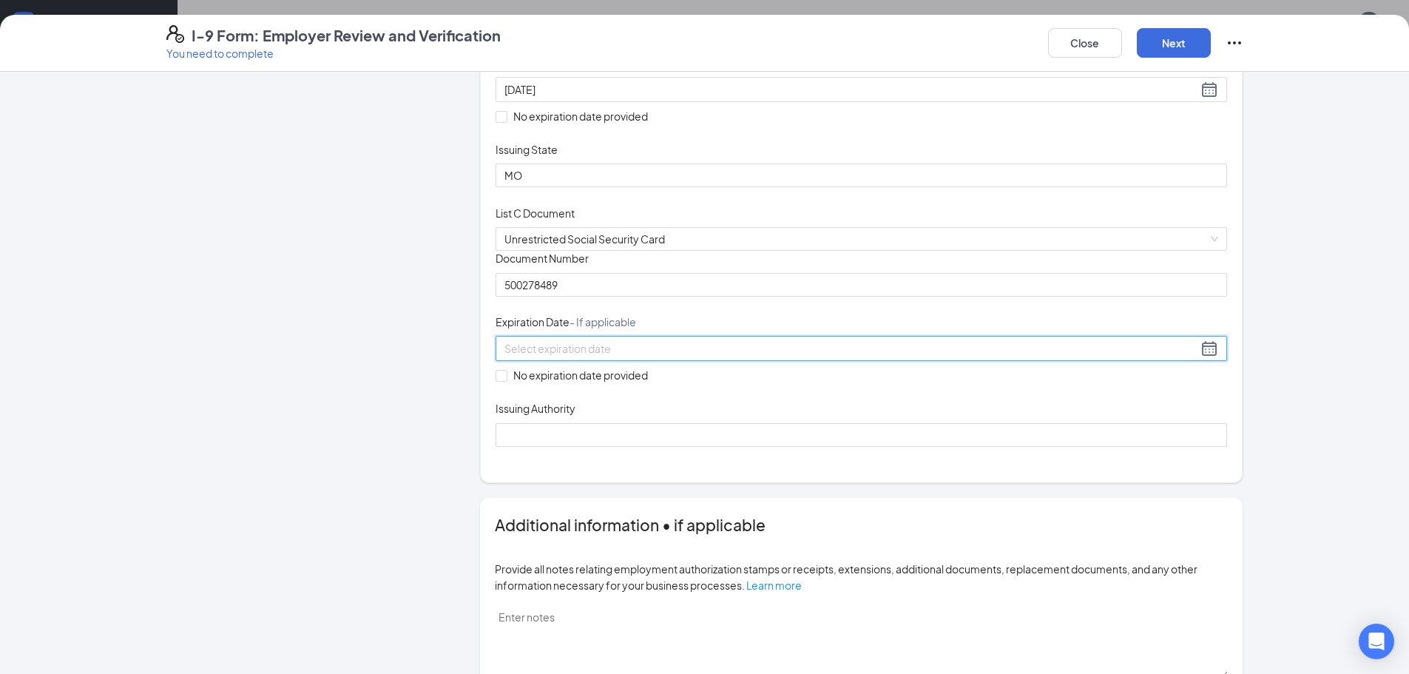
click at [530, 356] on input at bounding box center [850, 348] width 693 height 16
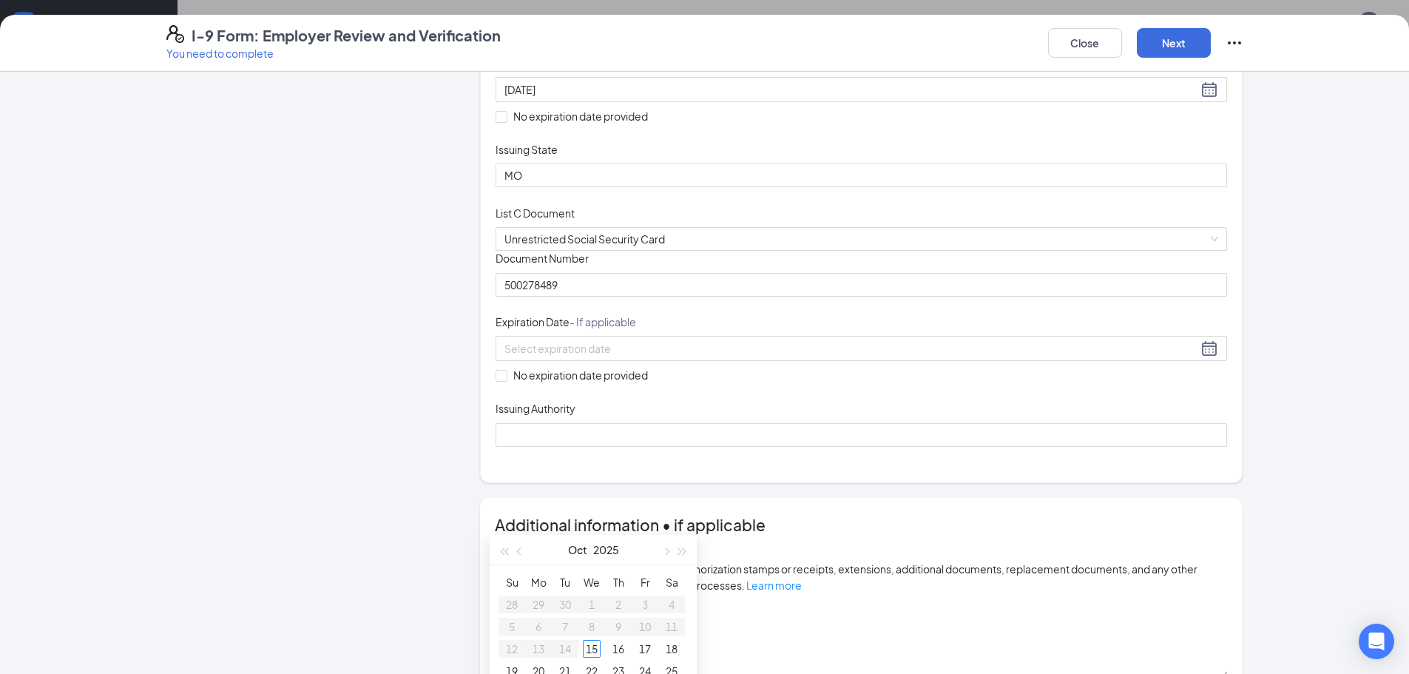
click at [647, 446] on div "Document Title Unrestricted Social Security Card Document Number 500278489 Expi…" at bounding box center [860, 348] width 731 height 195
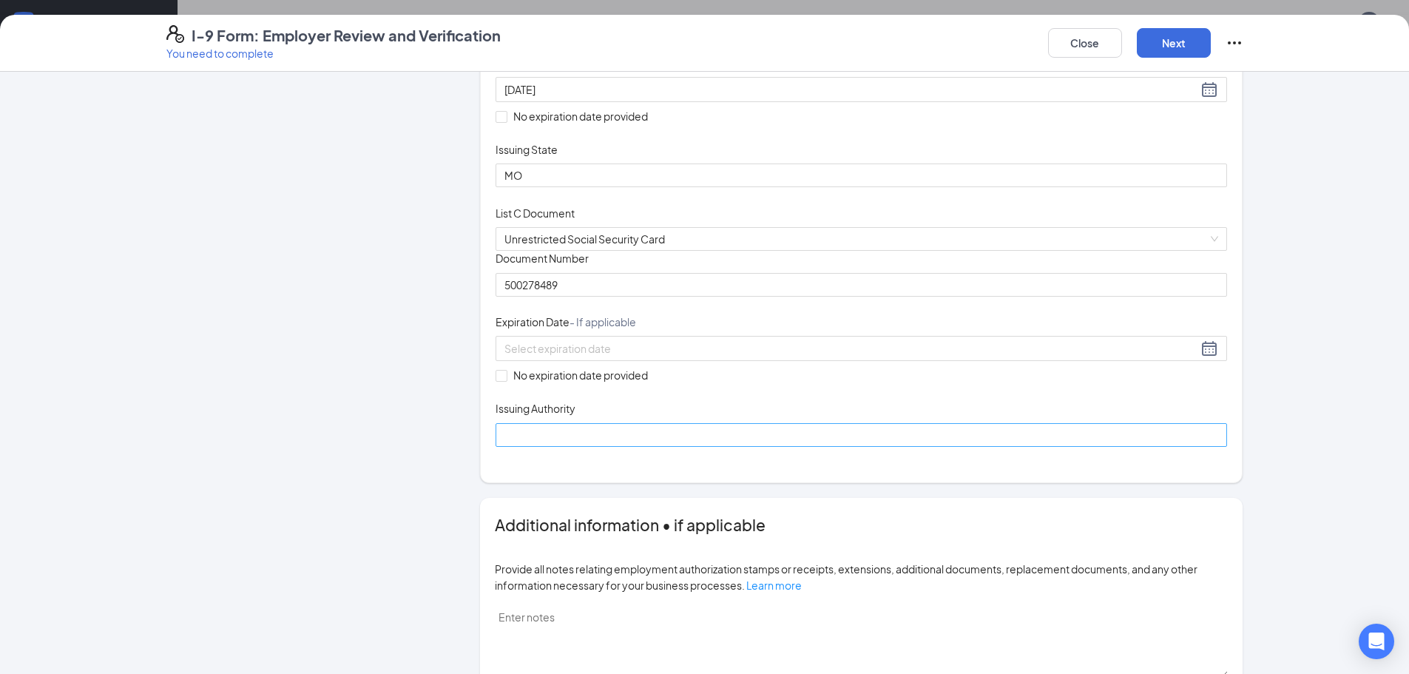
drag, startPoint x: 499, startPoint y: 550, endPoint x: 512, endPoint y: 594, distance: 46.3
click at [502, 383] on label "No expiration date provided" at bounding box center [574, 375] width 158 height 16
click at [498, 380] on input "No expiration date provided" at bounding box center [500, 375] width 10 height 10
checkbox input "true"
click at [504, 449] on input "Issuing Authority" at bounding box center [860, 437] width 731 height 24
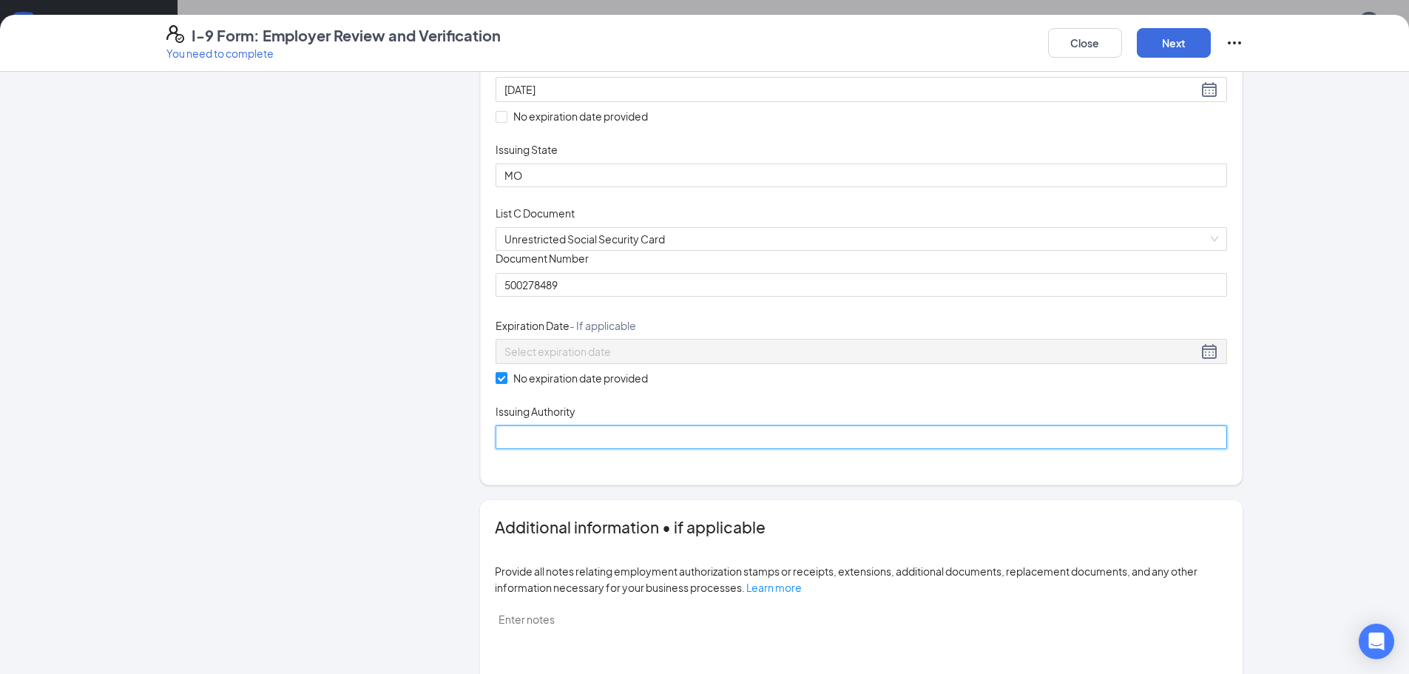
type input "Social Security Administration"
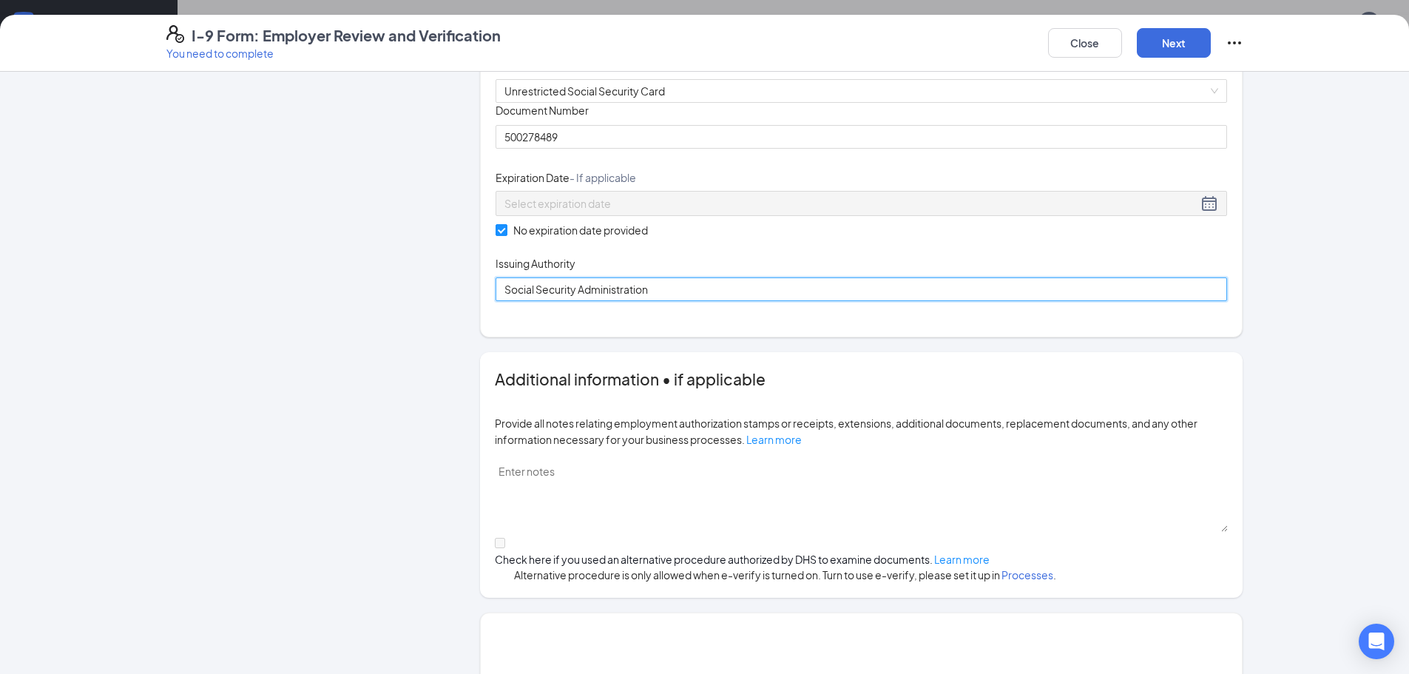
scroll to position [487, 0]
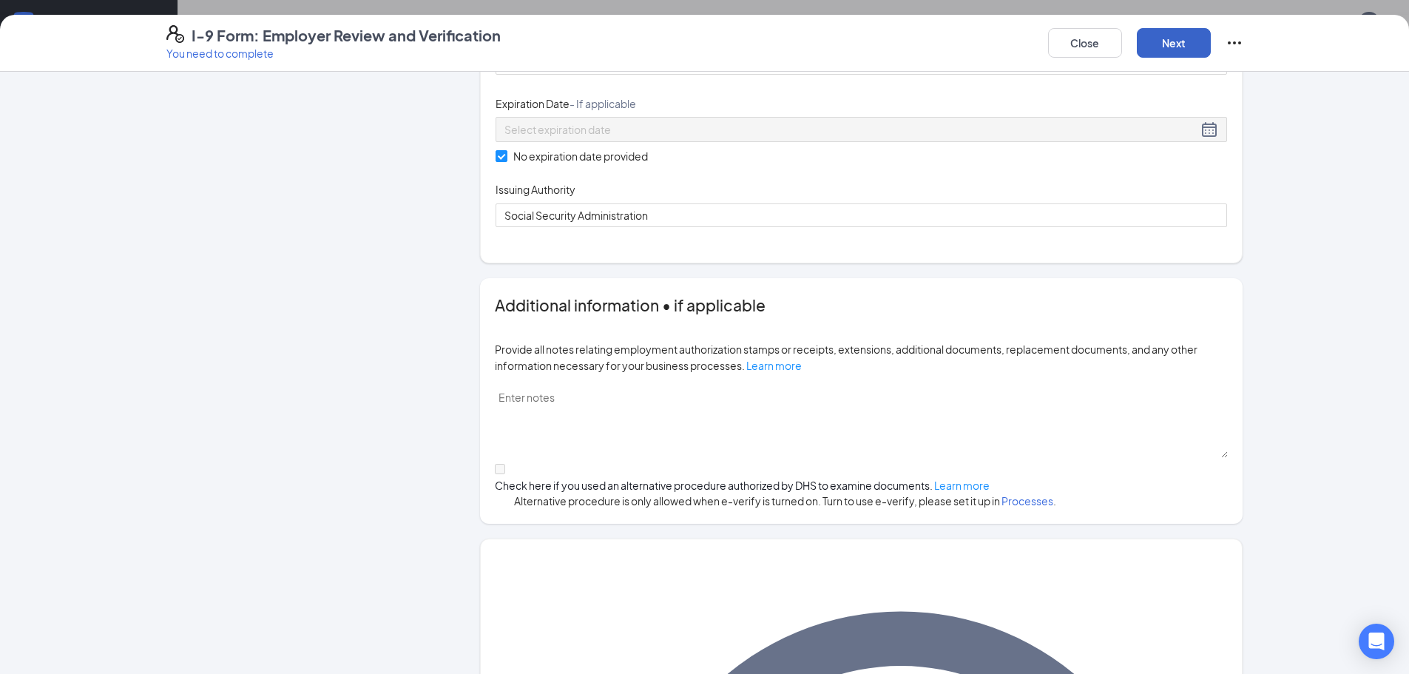
click at [647, 36] on button "Next" at bounding box center [1173, 43] width 74 height 30
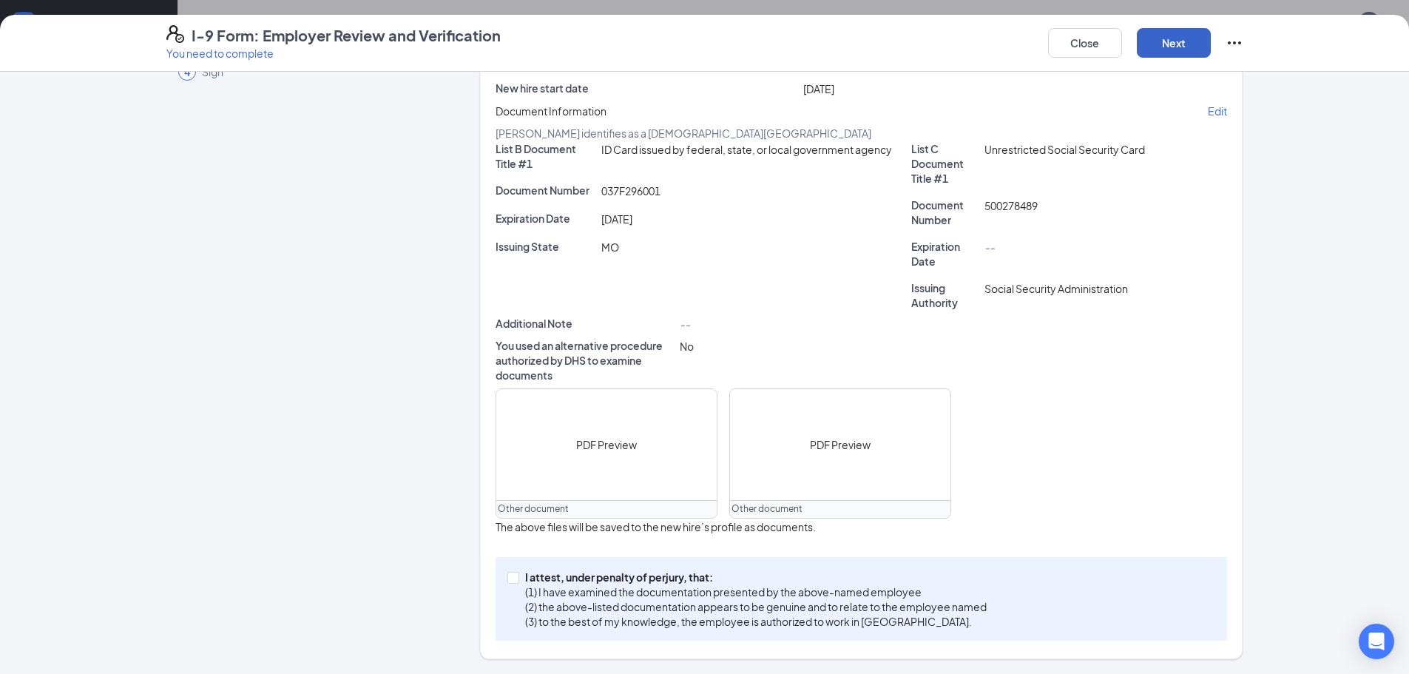
scroll to position [254, 0]
click at [510, 578] on input "I attest, under penalty of [PERSON_NAME], that: (1) I have examined the documen…" at bounding box center [512, 577] width 10 height 10
checkbox input "true"
click at [647, 38] on button "Next" at bounding box center [1173, 43] width 74 height 30
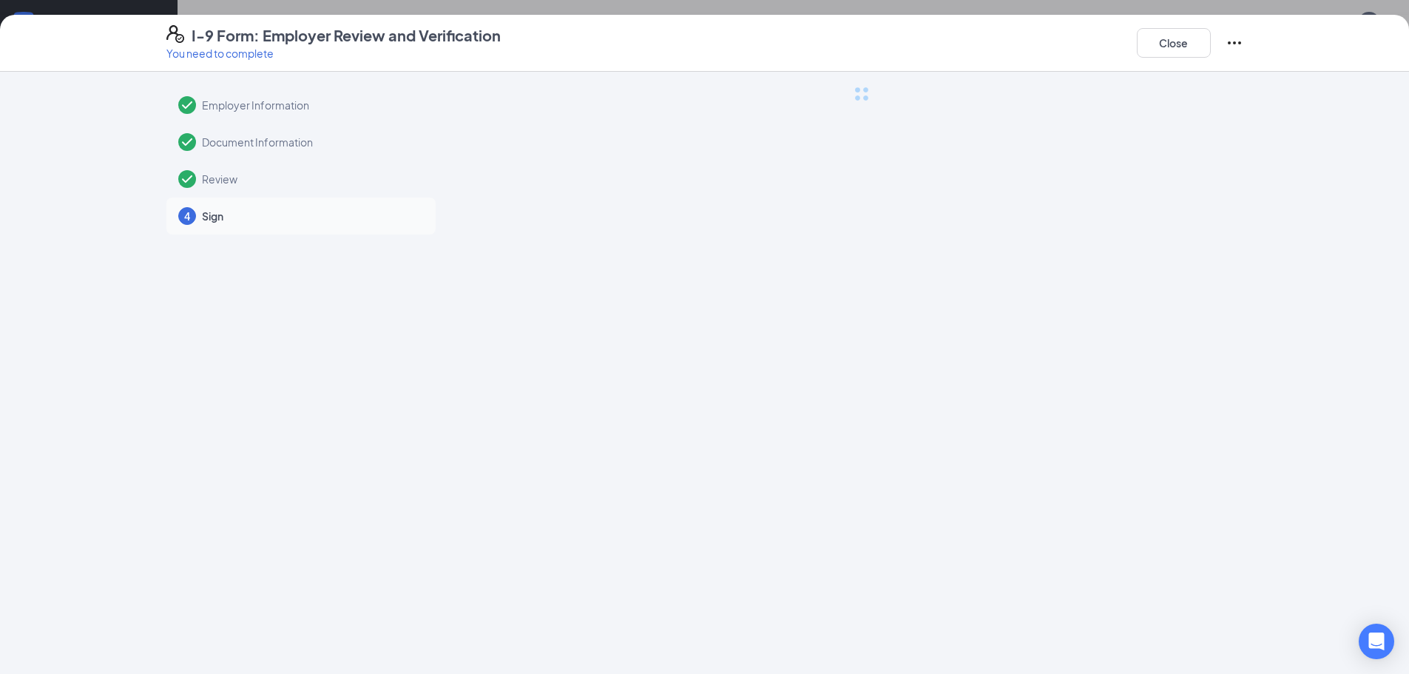
scroll to position [0, 0]
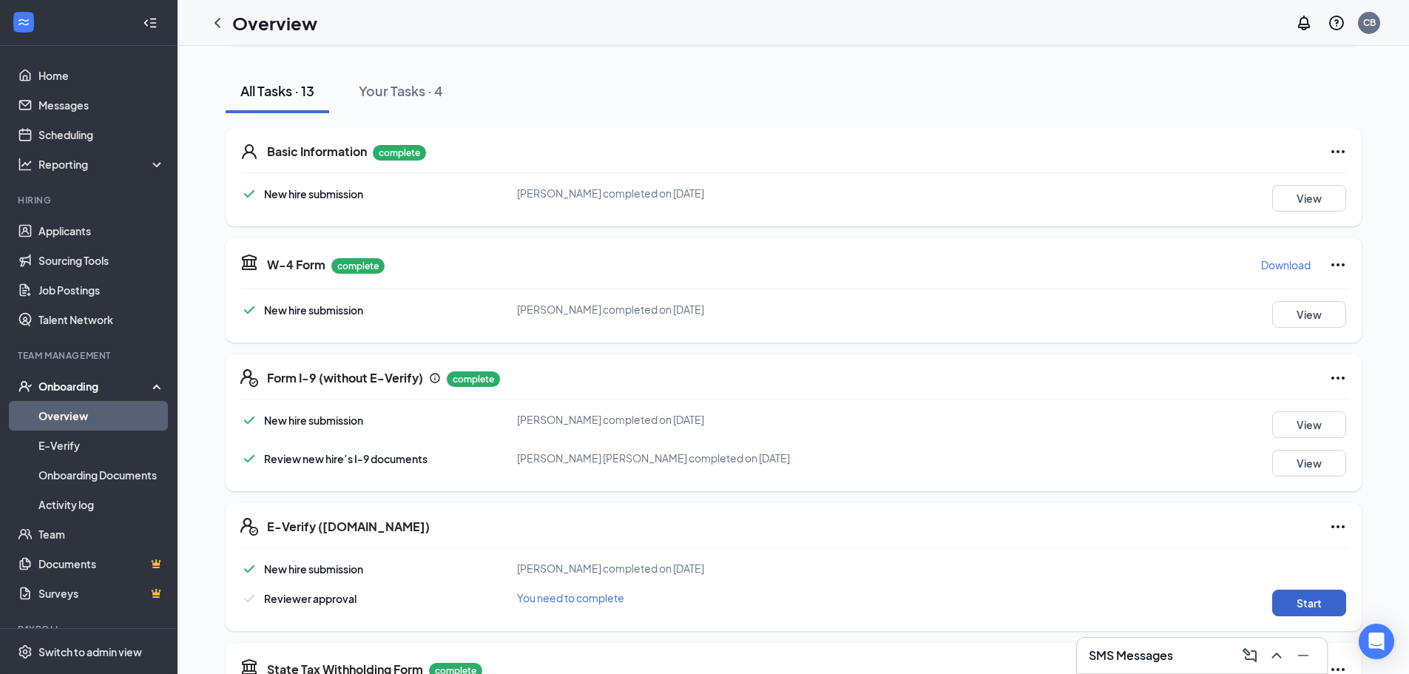
click at [647, 601] on button "Start" at bounding box center [1309, 602] width 74 height 27
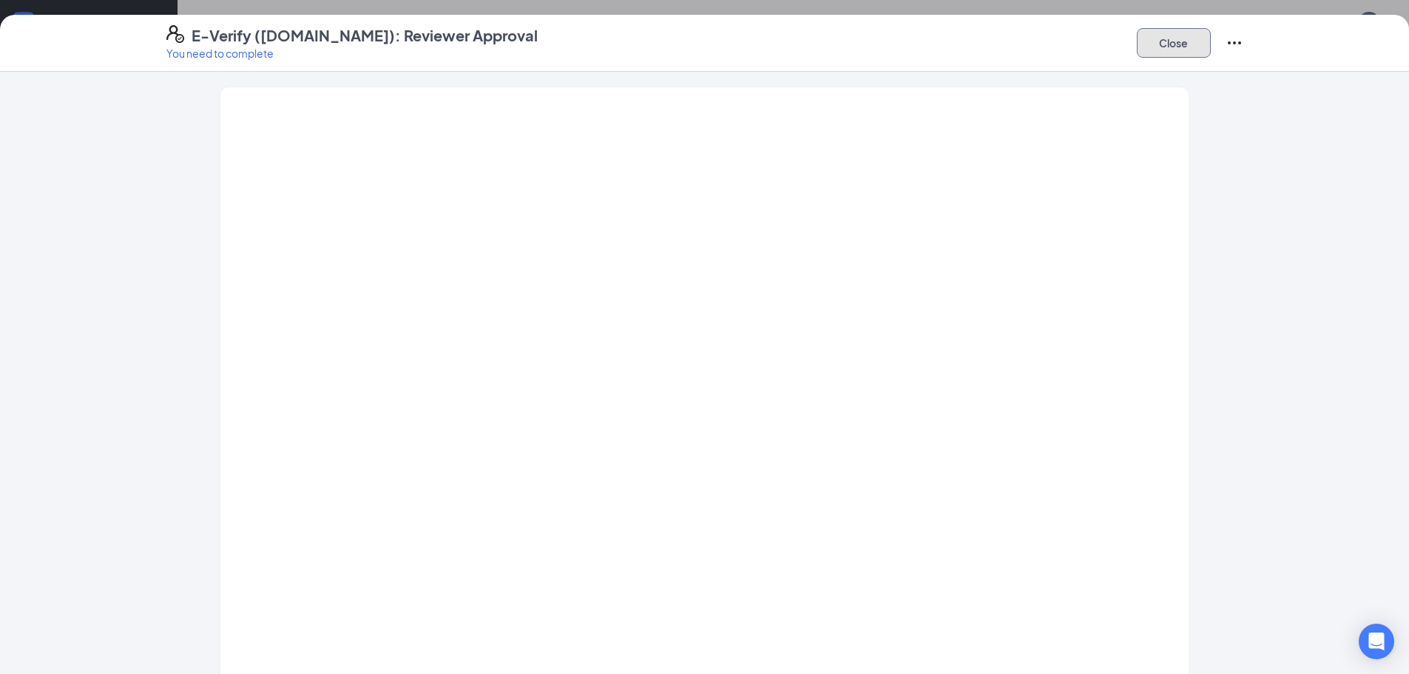
click at [647, 49] on button "Close" at bounding box center [1173, 43] width 74 height 30
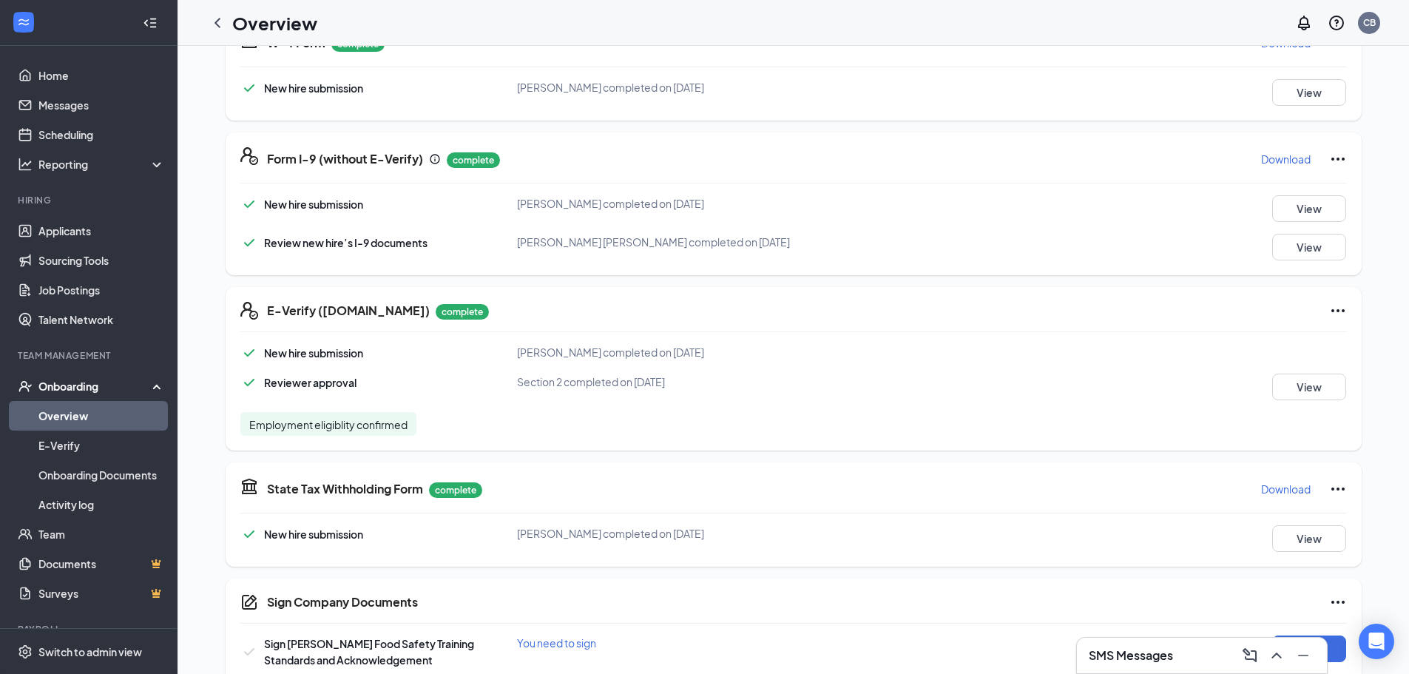
scroll to position [518, 0]
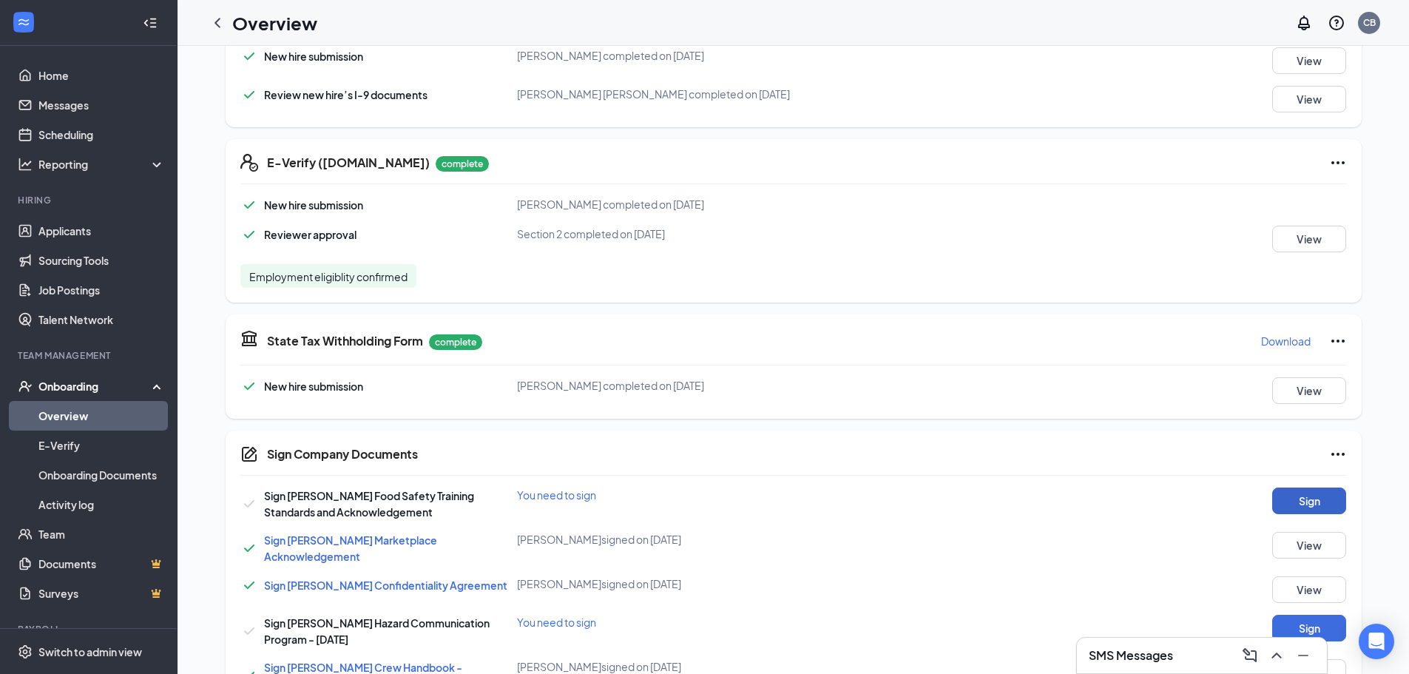
click at [647, 501] on button "Sign" at bounding box center [1309, 500] width 74 height 27
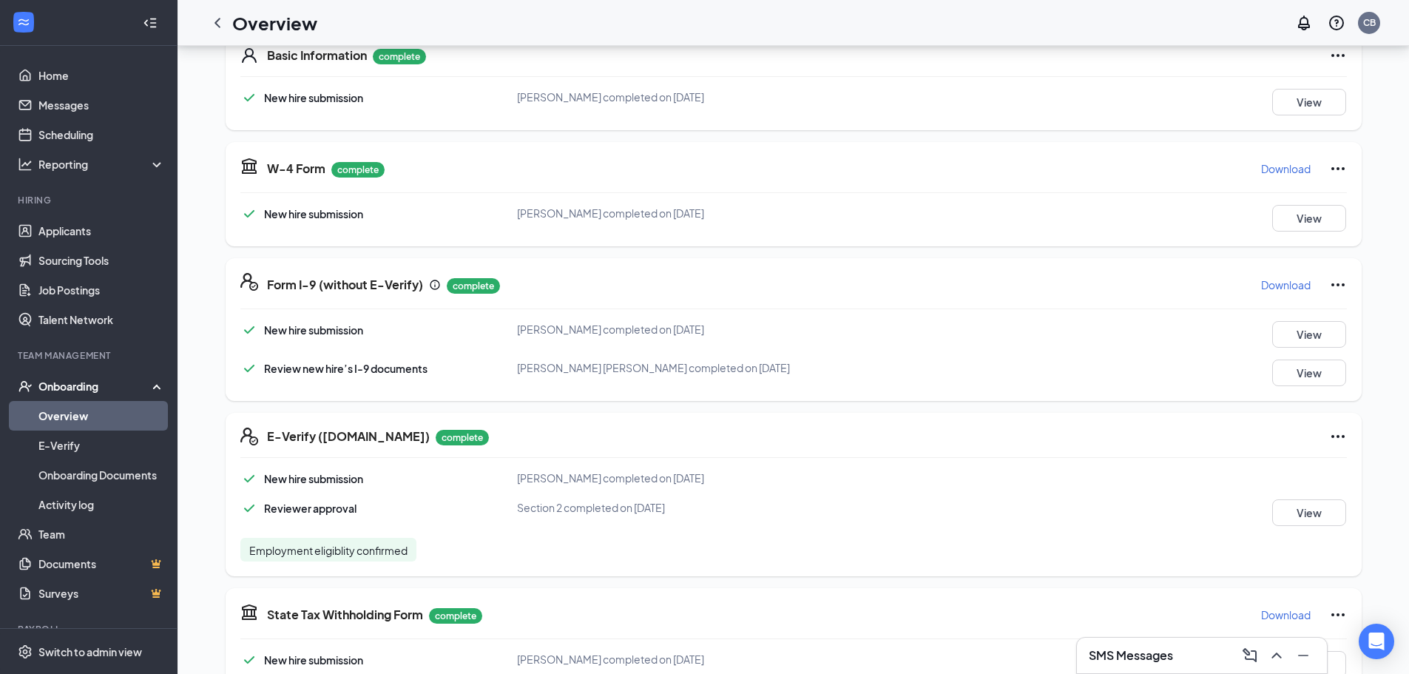
scroll to position [0, 0]
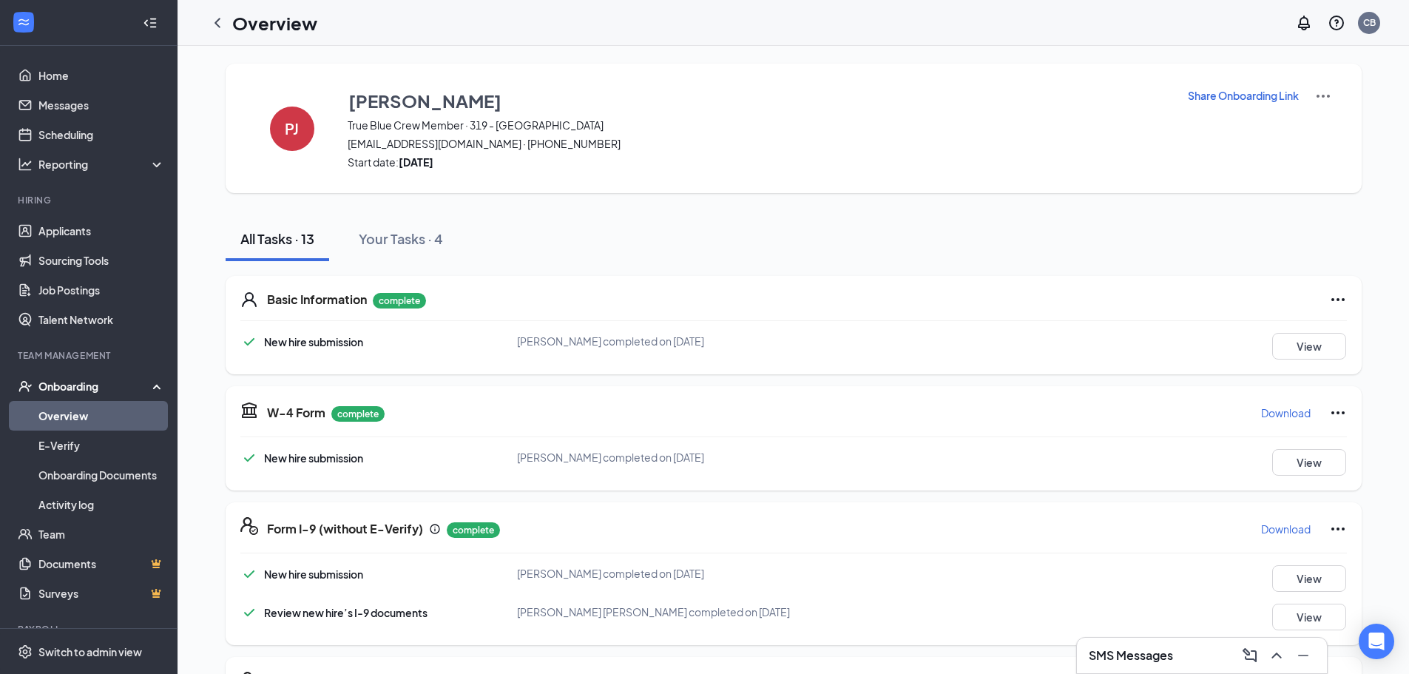
click at [219, 22] on icon "ChevronLeft" at bounding box center [218, 23] width 18 height 18
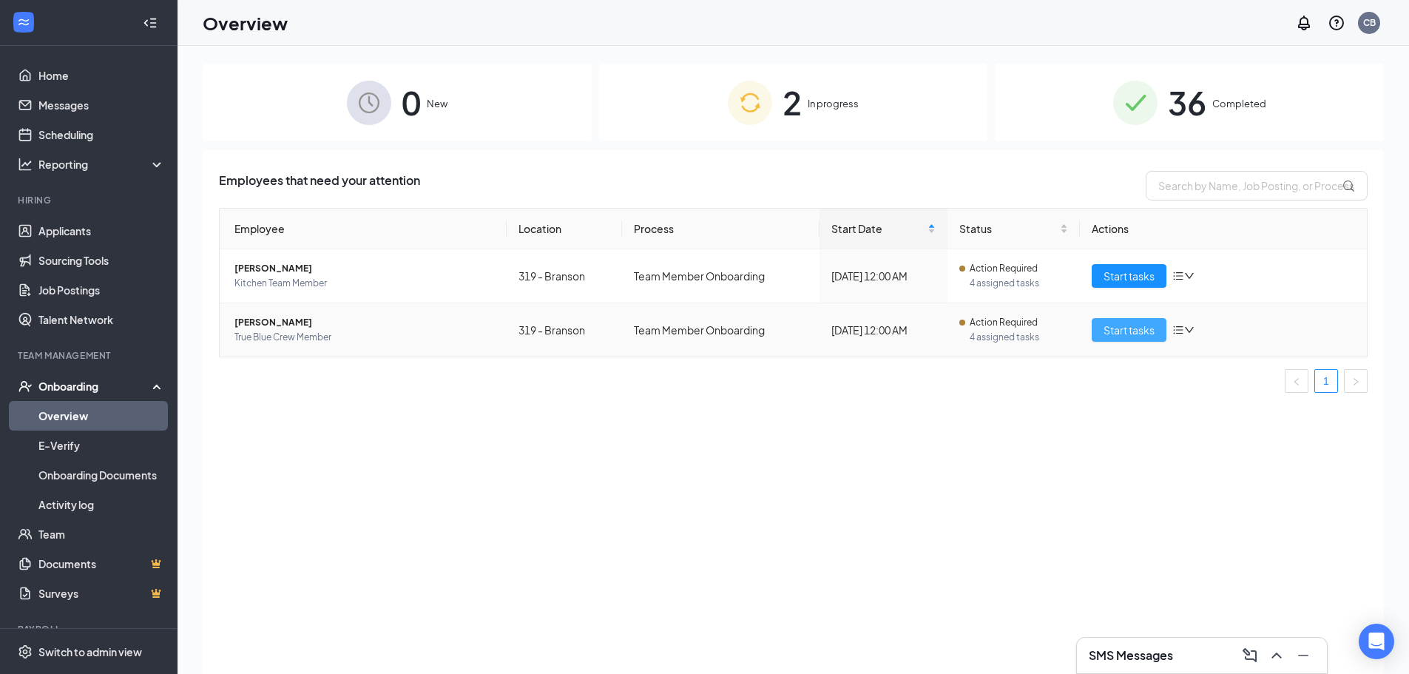
click at [647, 336] on span "Start tasks" at bounding box center [1128, 330] width 51 height 16
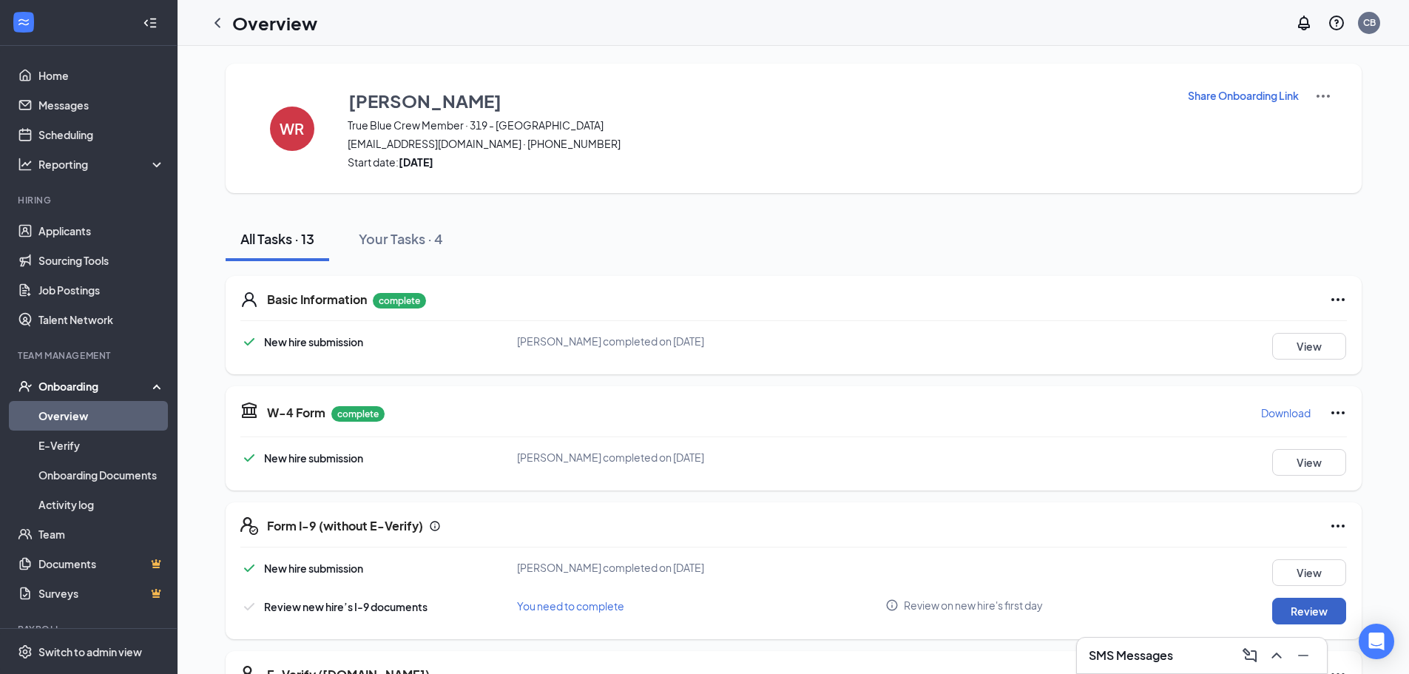
click at [647, 615] on button "Review" at bounding box center [1309, 610] width 74 height 27
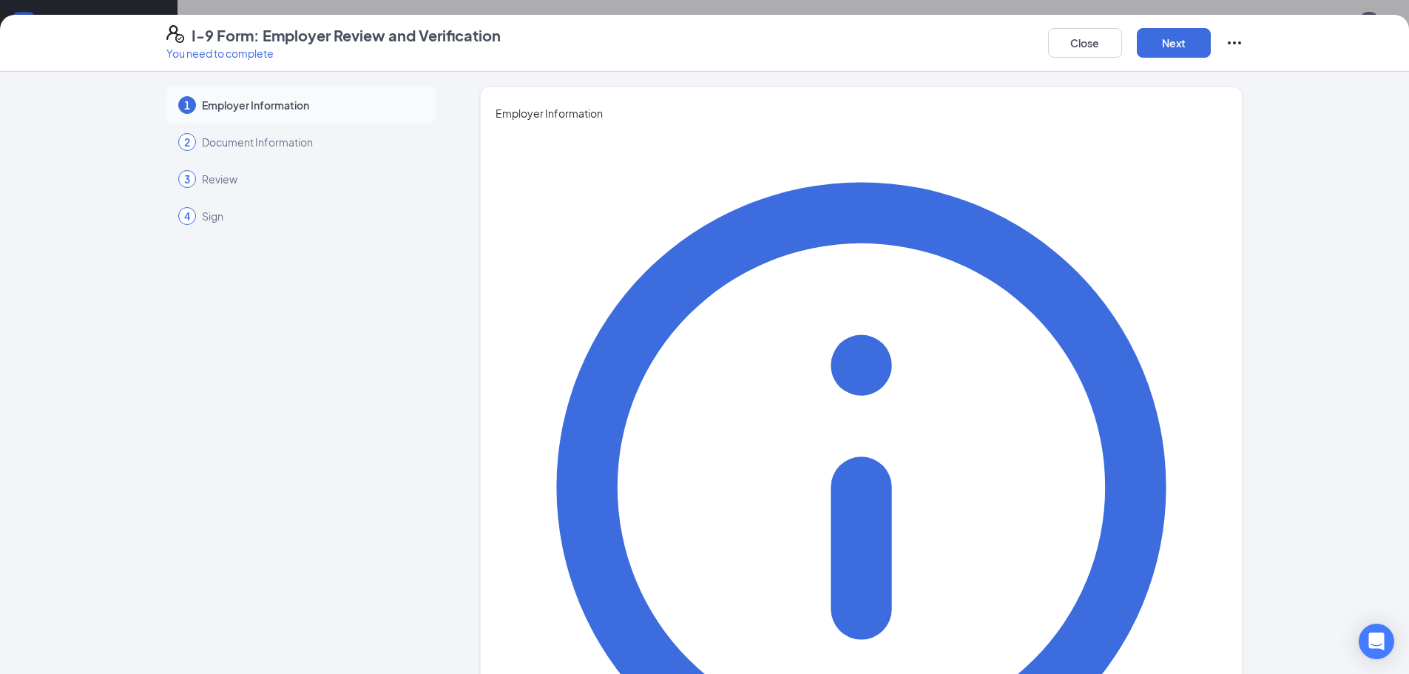
type input "[PERSON_NAME]"
type input "General Manager"
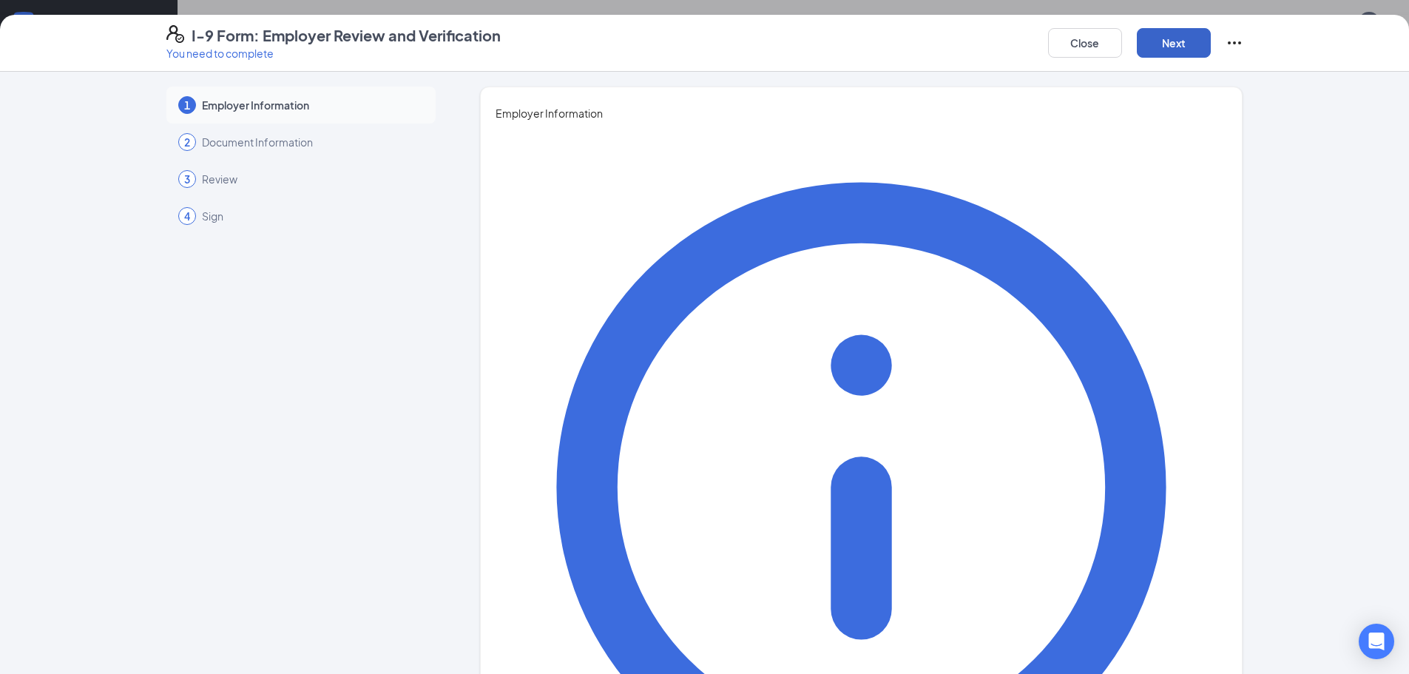
click at [647, 38] on button "Next" at bounding box center [1173, 43] width 74 height 30
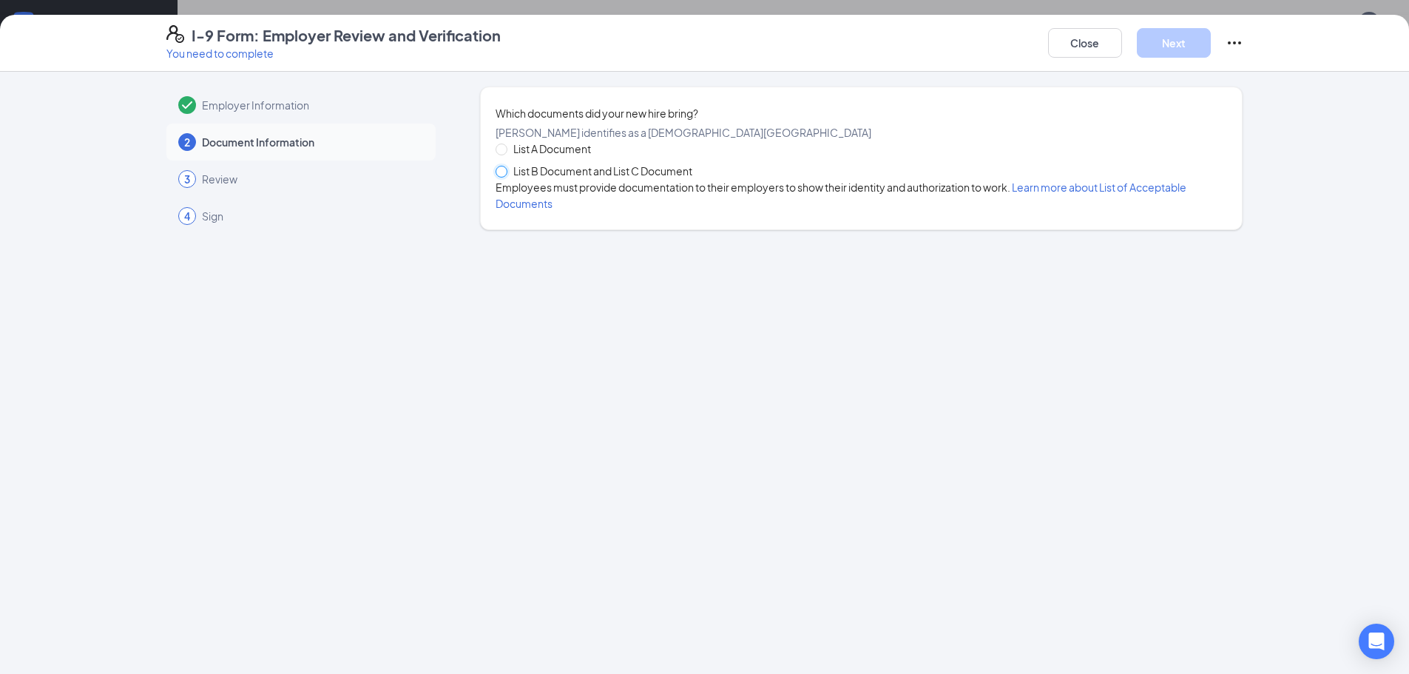
click at [502, 176] on input "List B Document and List C Document" at bounding box center [500, 171] width 10 height 10
radio input "true"
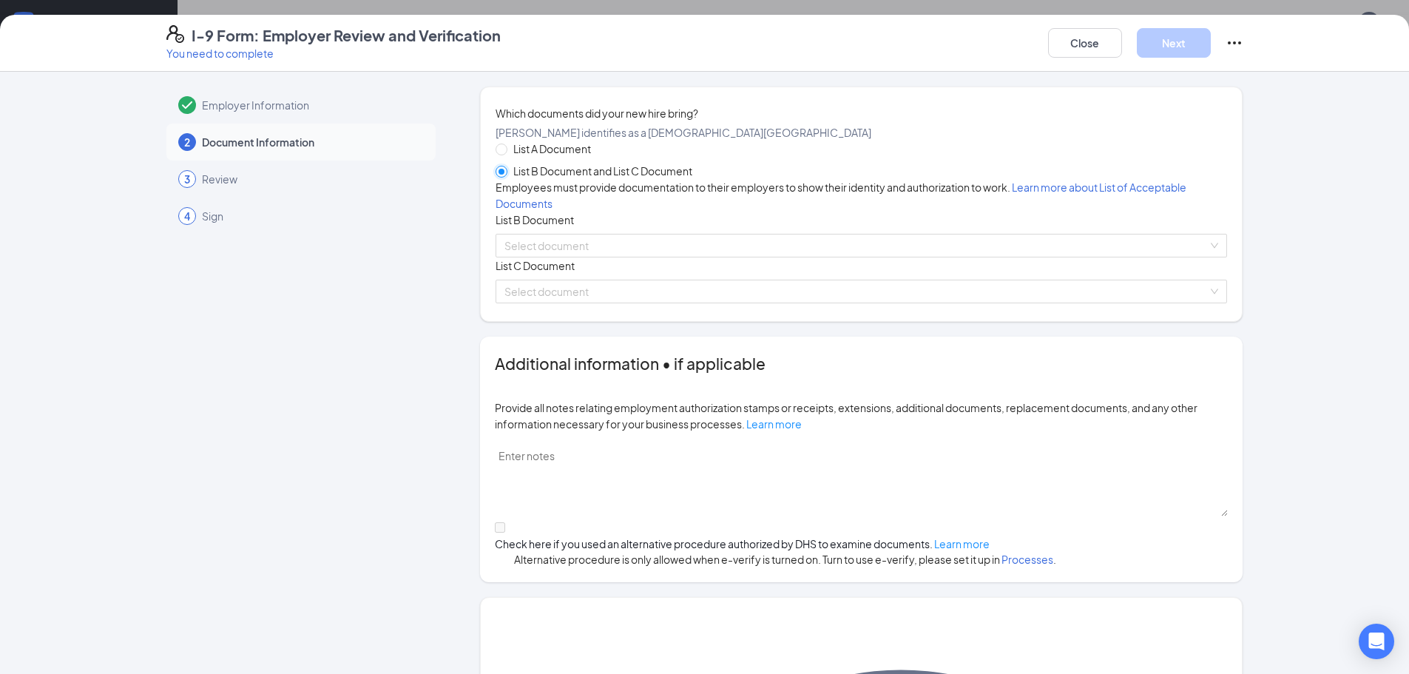
scroll to position [200, 0]
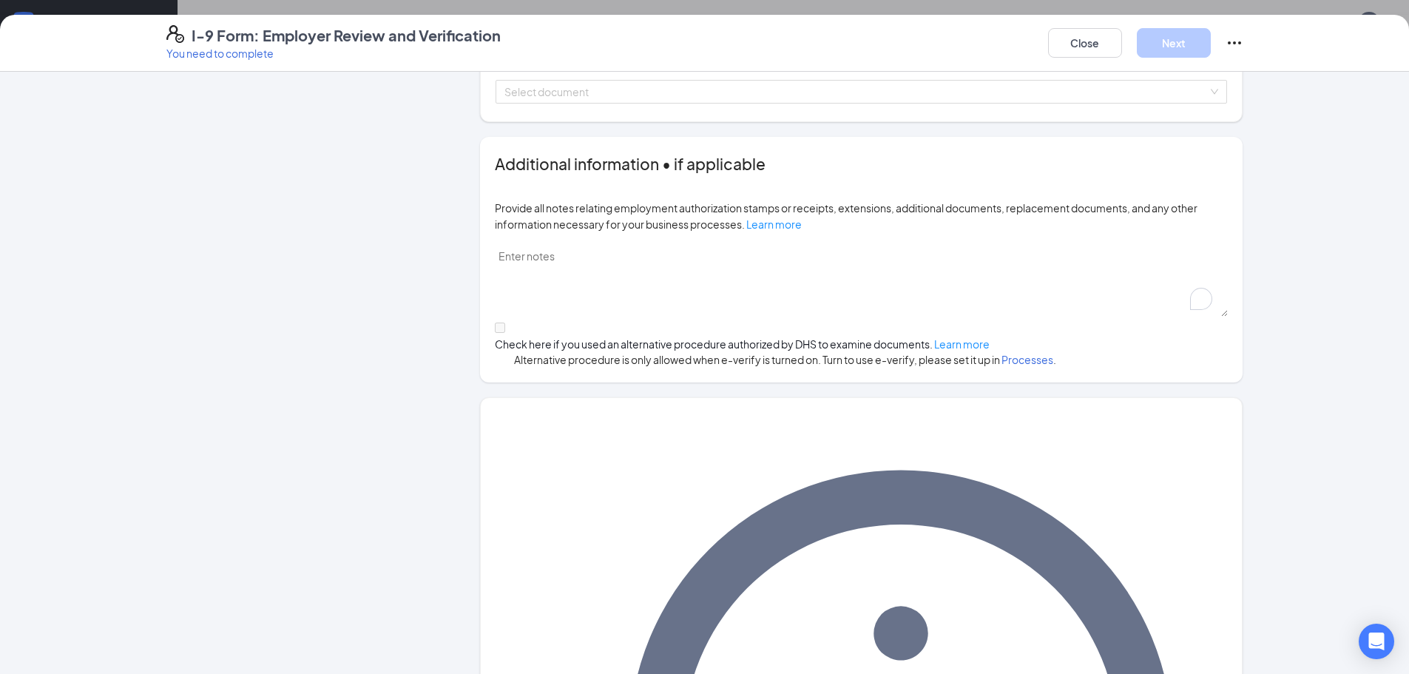
drag, startPoint x: 974, startPoint y: 430, endPoint x: 993, endPoint y: 431, distance: 19.2
click at [647, 316] on textarea "To enrich screen reader interactions, please activate Accessibility in Grammarl…" at bounding box center [861, 280] width 733 height 72
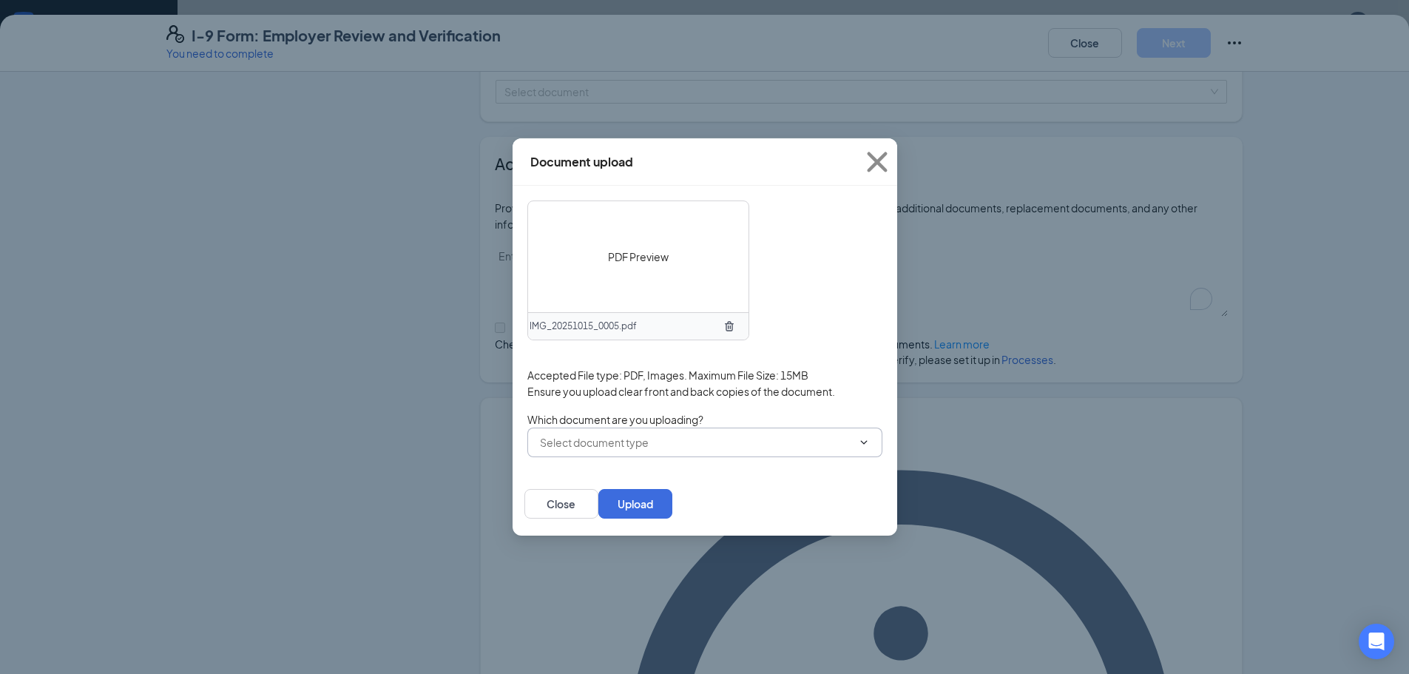
drag, startPoint x: 807, startPoint y: 439, endPoint x: 738, endPoint y: 445, distance: 69.0
click at [647, 439] on icon "ChevronDown" at bounding box center [864, 442] width 12 height 12
drag, startPoint x: 573, startPoint y: 467, endPoint x: 729, endPoint y: 497, distance: 158.9
click at [575, 467] on div "Other document" at bounding box center [580, 463] width 81 height 16
type input "Other document"
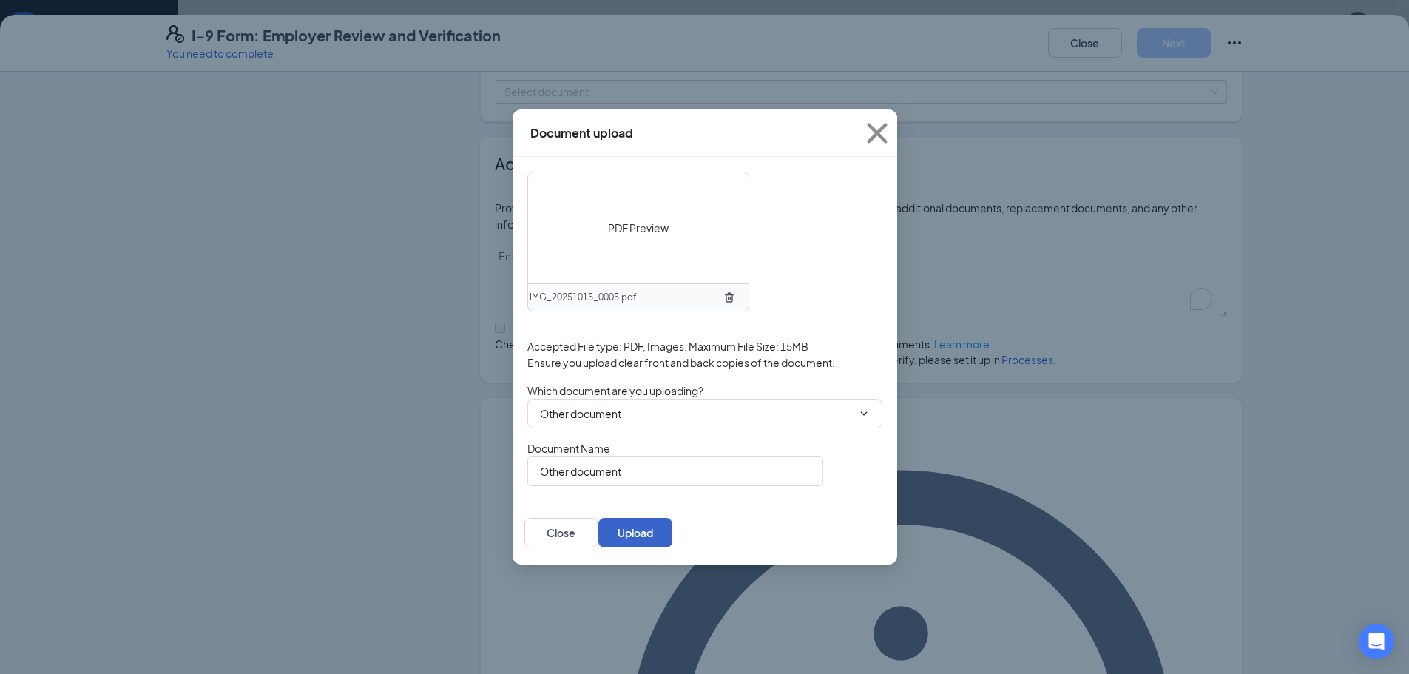
click at [647, 540] on button "Upload" at bounding box center [635, 533] width 74 height 30
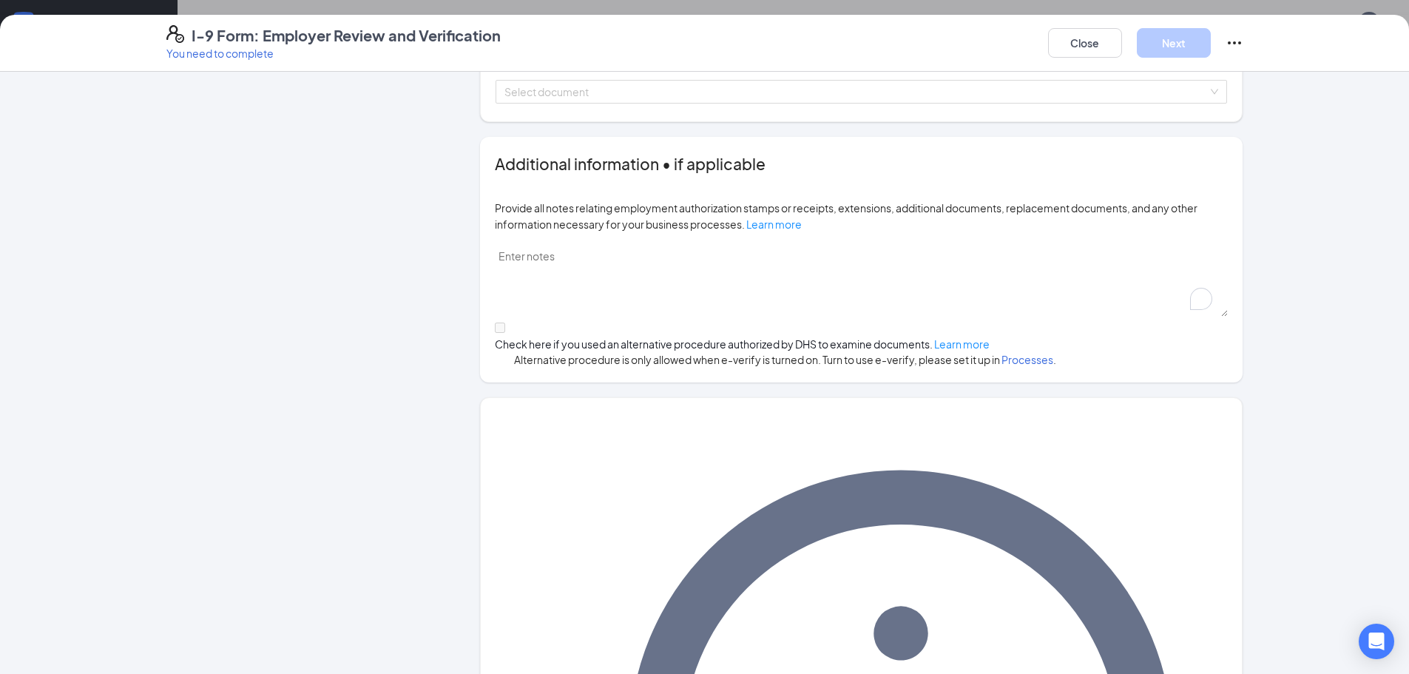
scroll to position [339, 0]
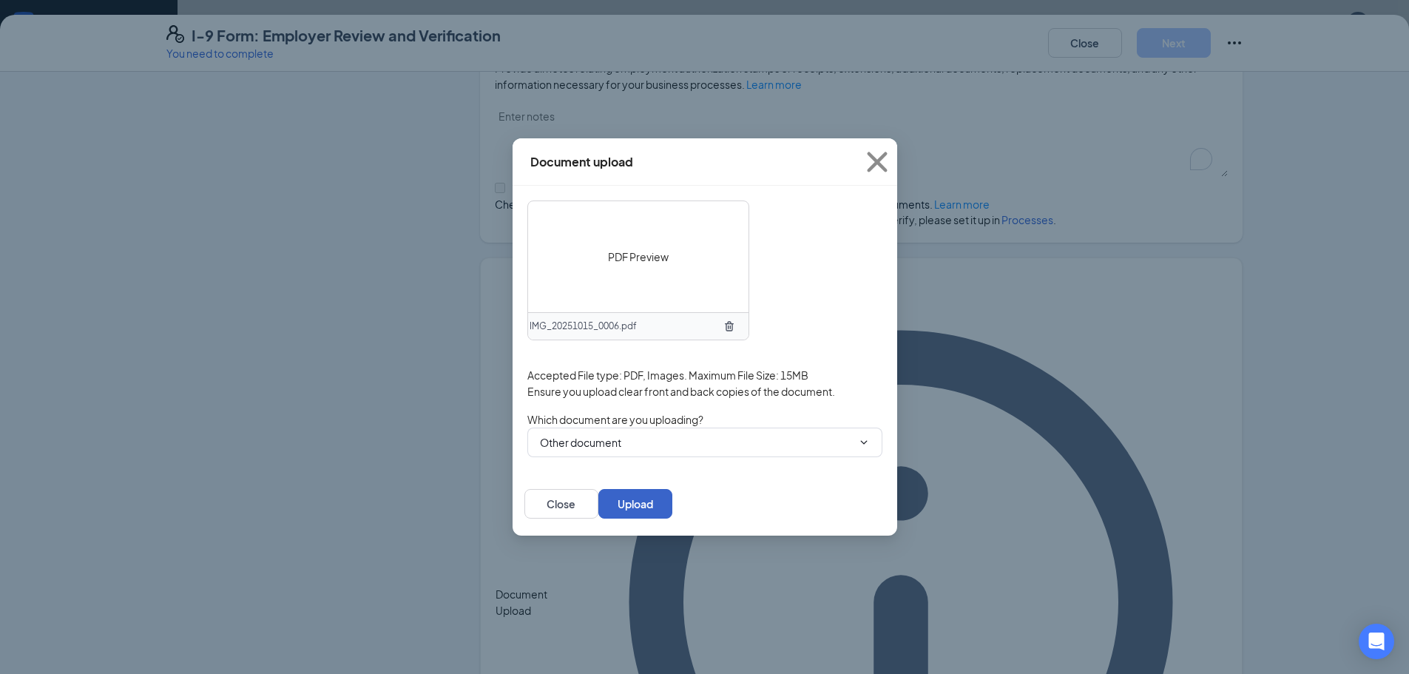
click at [647, 503] on button "Upload" at bounding box center [635, 504] width 74 height 30
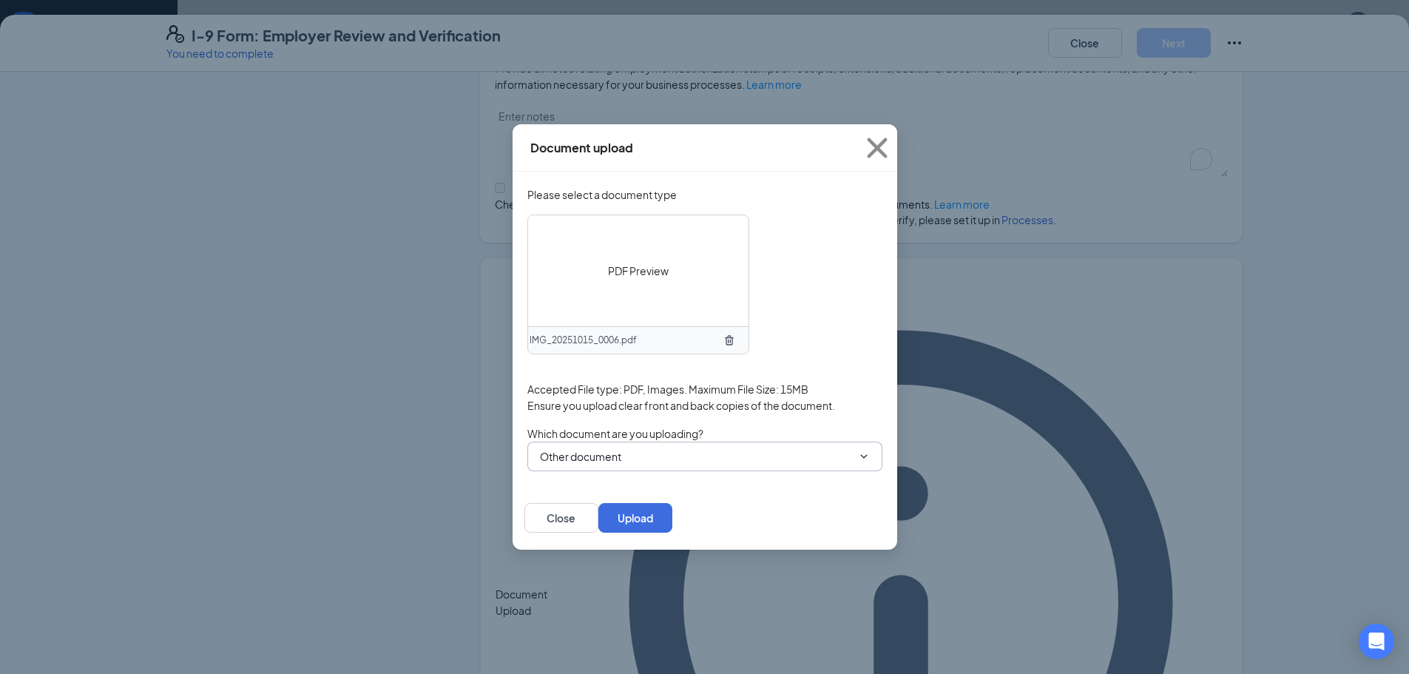
click at [647, 458] on icon "ChevronDown" at bounding box center [864, 456] width 12 height 12
click at [607, 479] on div "Other document" at bounding box center [580, 475] width 81 height 16
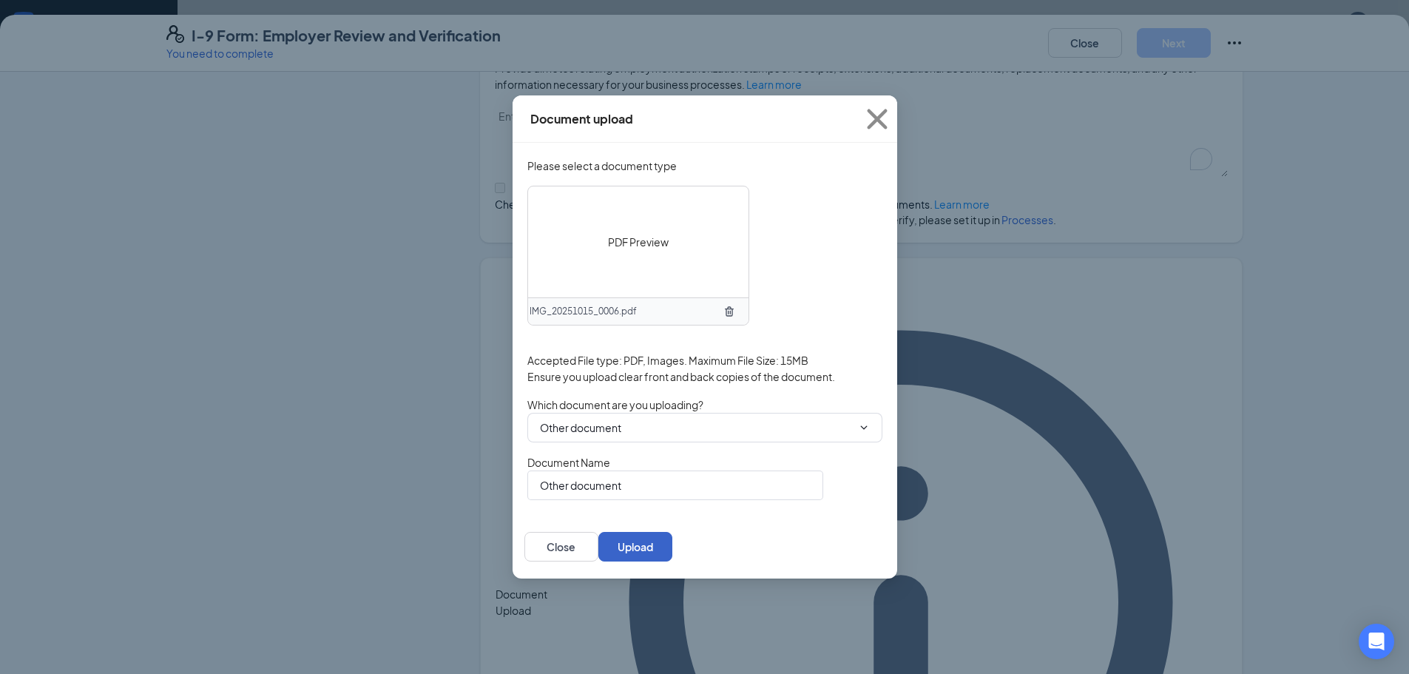
drag, startPoint x: 858, startPoint y: 541, endPoint x: 1039, endPoint y: 496, distance: 186.7
click at [647, 540] on button "Upload" at bounding box center [635, 547] width 74 height 30
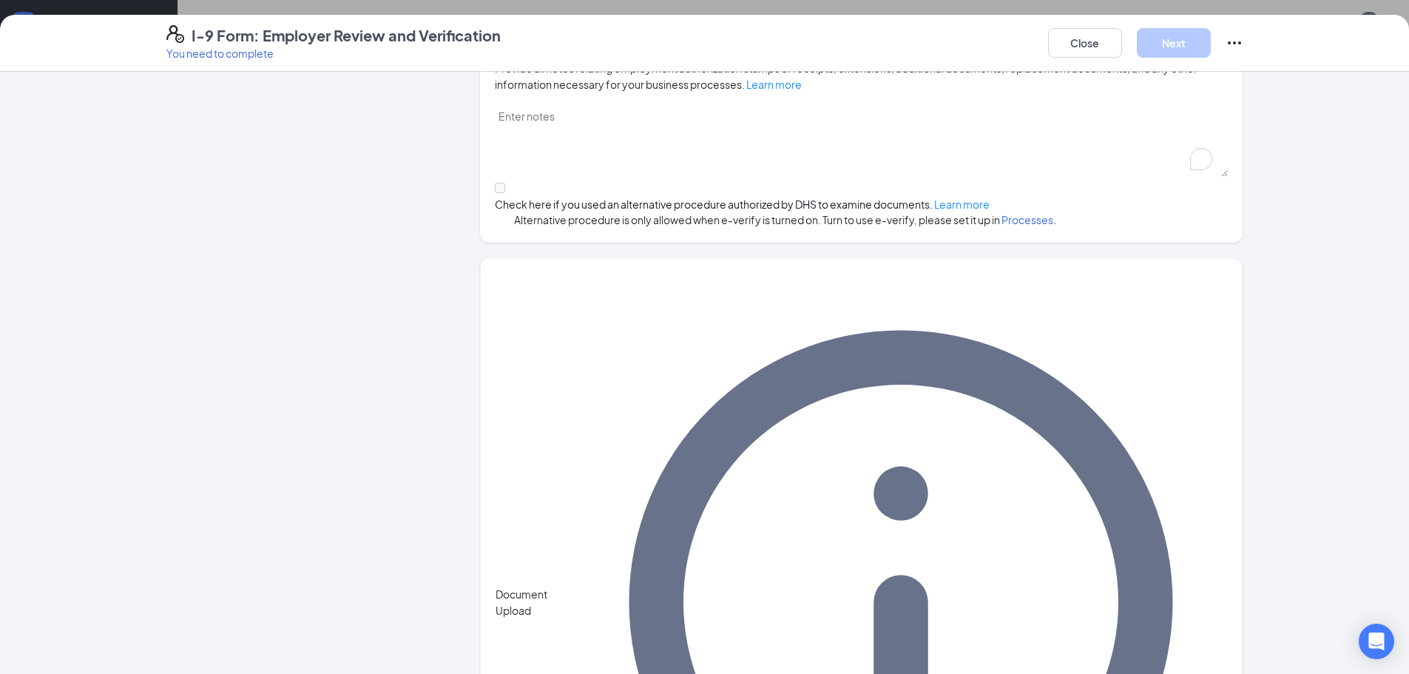
scroll to position [0, 0]
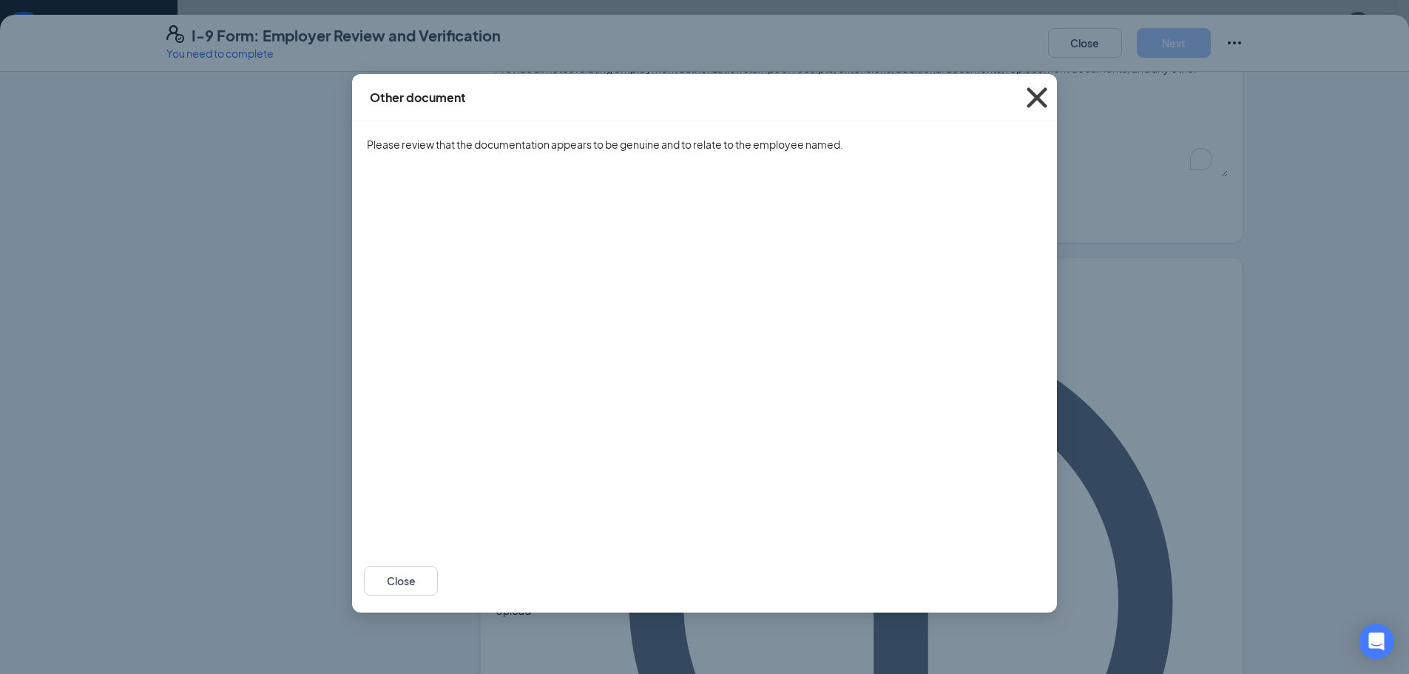
click at [647, 93] on icon "Cross" at bounding box center [1037, 98] width 40 height 40
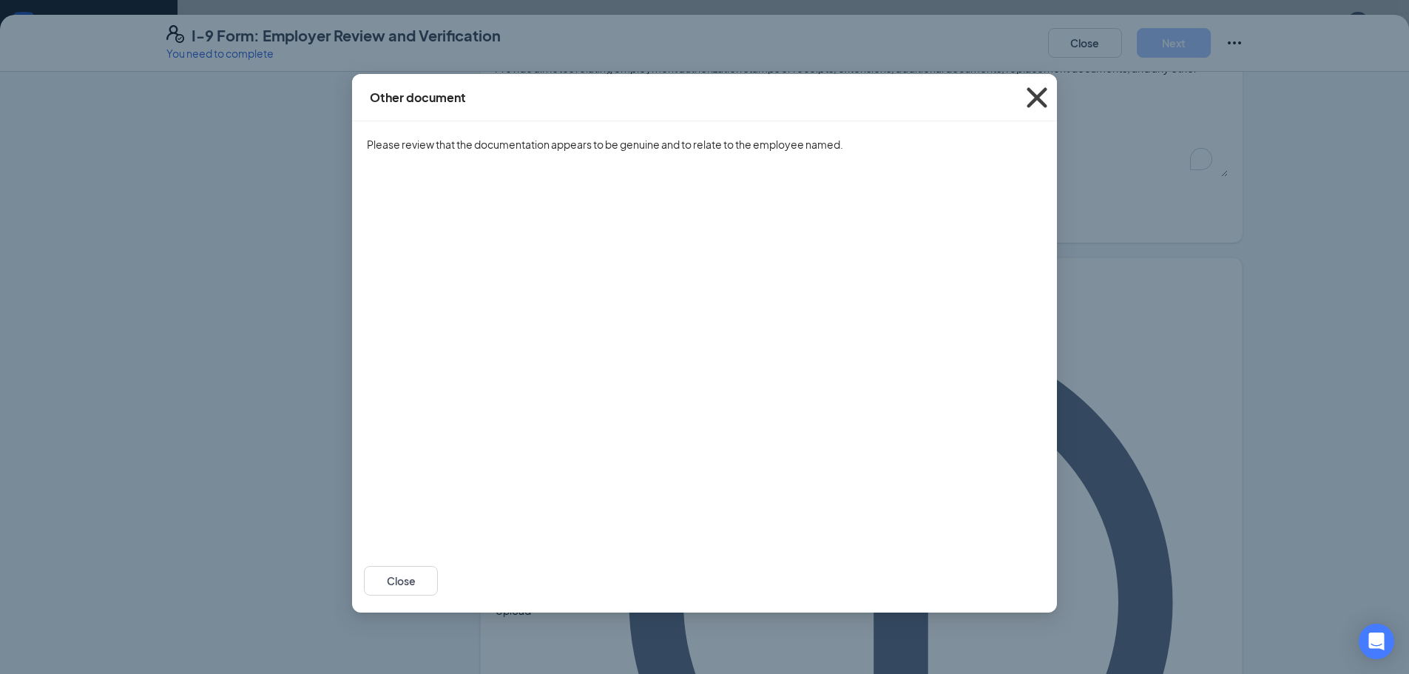
drag, startPoint x: 1041, startPoint y: 95, endPoint x: 1029, endPoint y: 125, distance: 32.5
click at [647, 95] on icon "Cross" at bounding box center [1037, 98] width 40 height 40
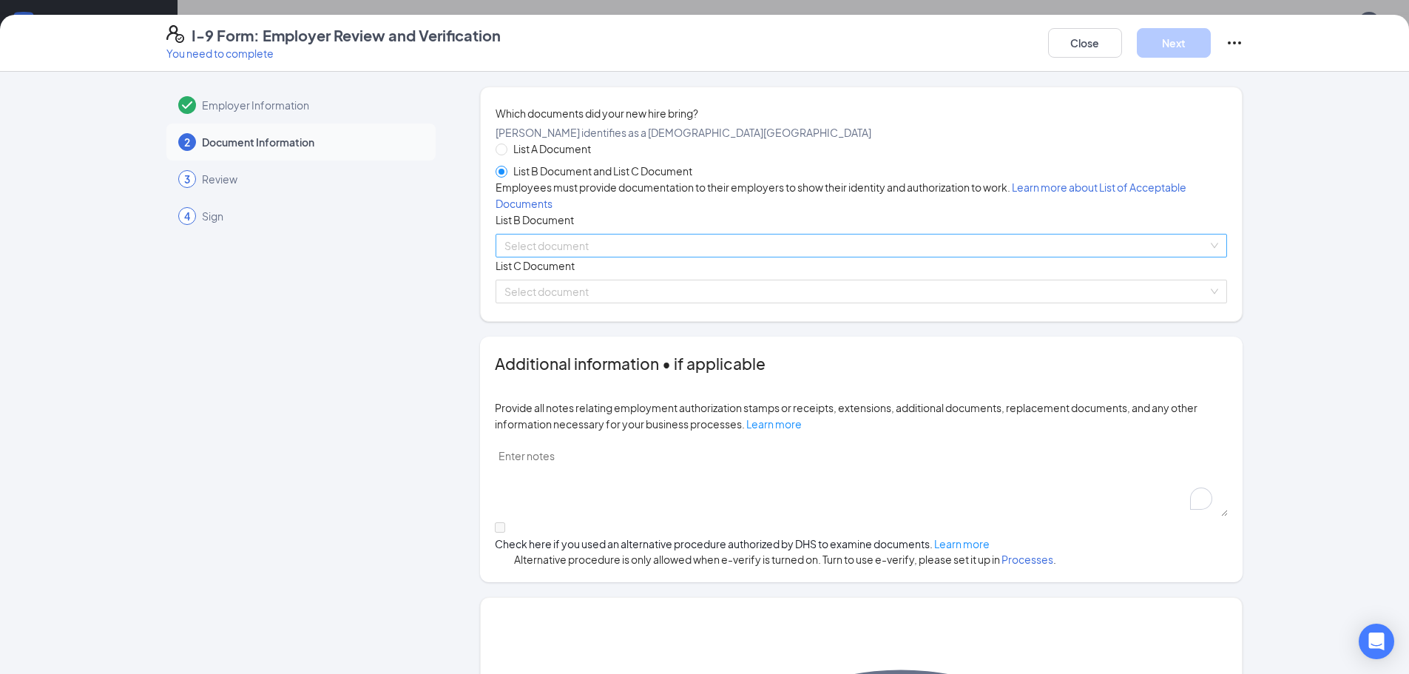
click at [581, 257] on input "search" at bounding box center [855, 245] width 703 height 22
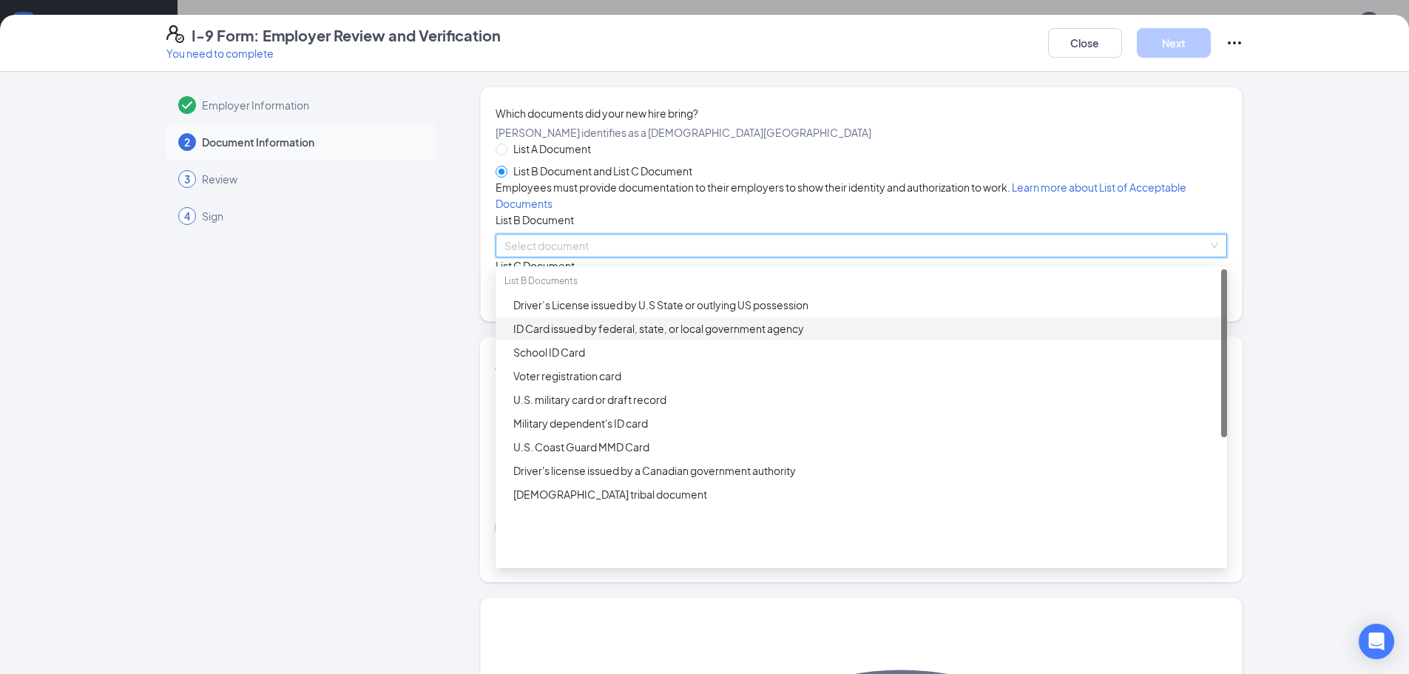
click at [541, 336] on div "ID Card issued by federal, state, or local government agency" at bounding box center [865, 328] width 705 height 16
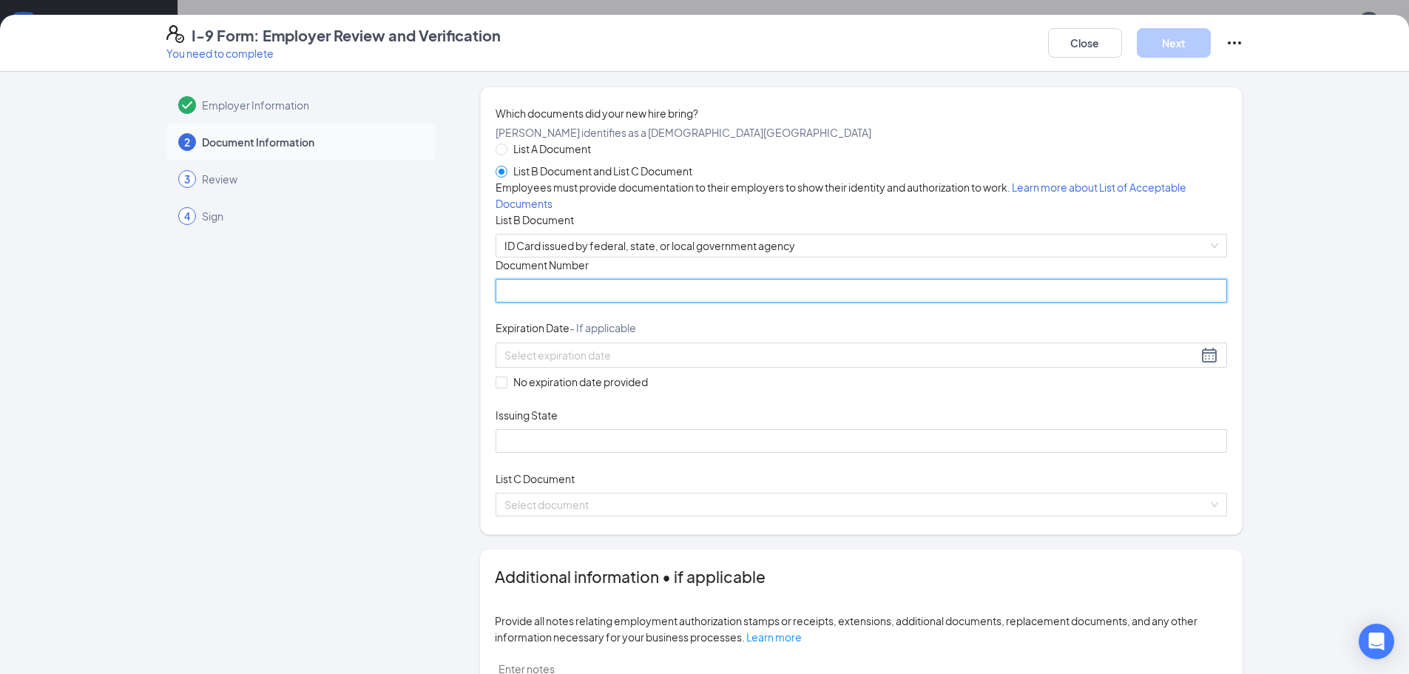
click at [521, 302] on input "Document Number" at bounding box center [860, 291] width 731 height 24
type input "1"
type input "017G317888"
click at [647, 364] on div at bounding box center [860, 355] width 713 height 18
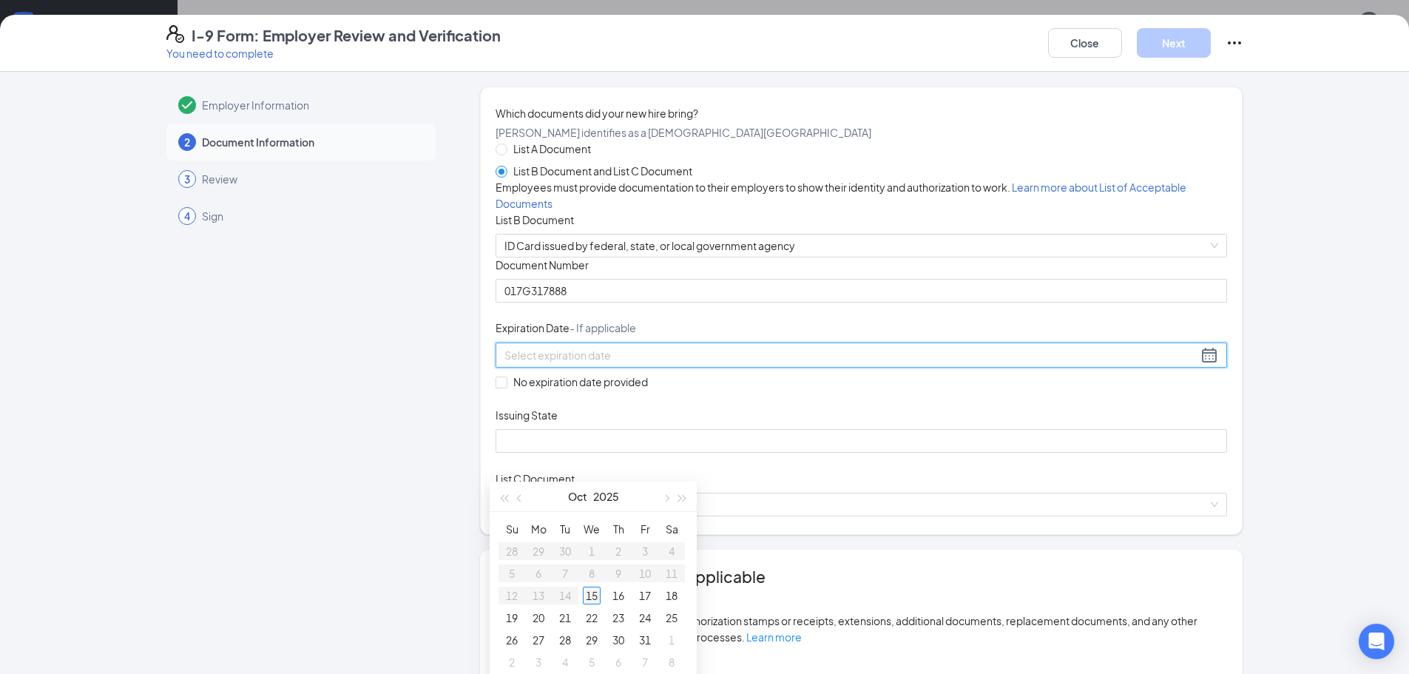
type input "[DATE]"
click at [604, 492] on button "2025" at bounding box center [606, 496] width 26 height 30
click at [600, 638] on div "2026" at bounding box center [593, 634] width 44 height 18
type input "[DATE]"
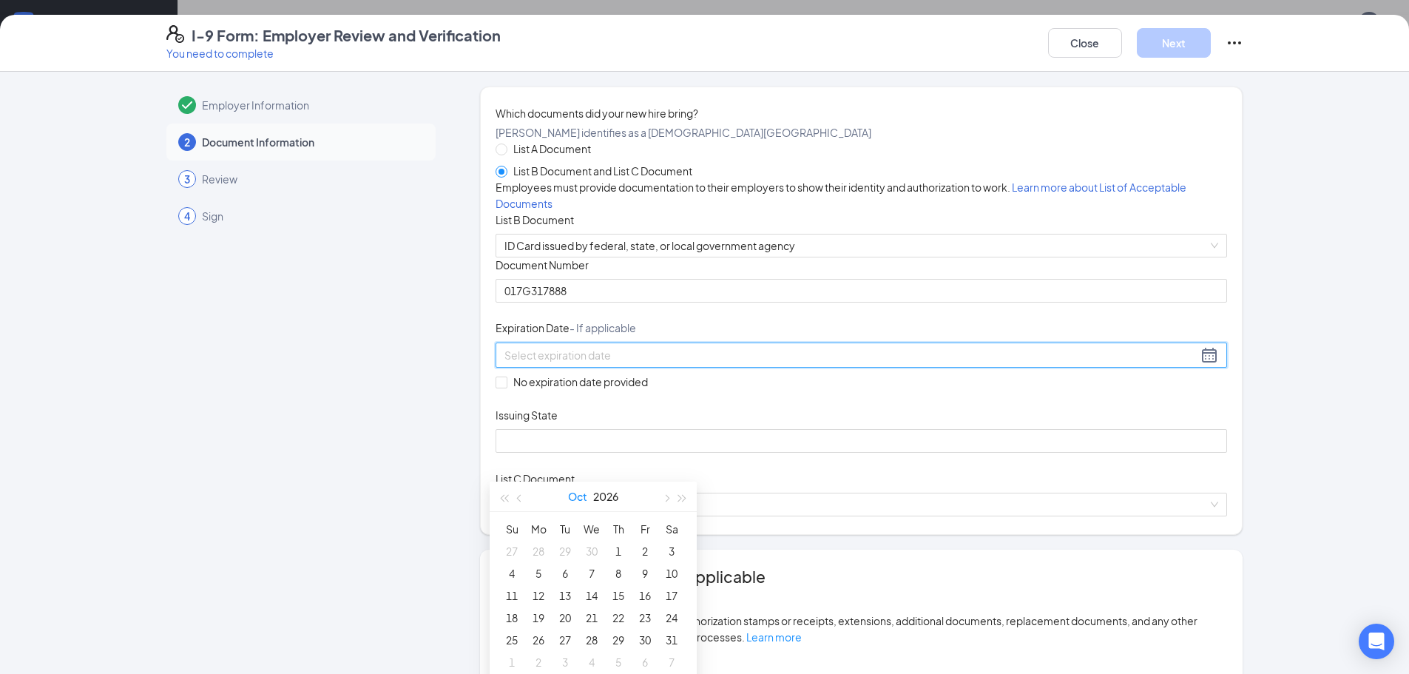
click at [575, 499] on button "Oct" at bounding box center [577, 496] width 19 height 30
type input "[DATE]"
click at [603, 536] on div "Feb" at bounding box center [593, 536] width 44 height 18
type input "[DATE]"
click at [591, 572] on div "11" at bounding box center [592, 573] width 18 height 18
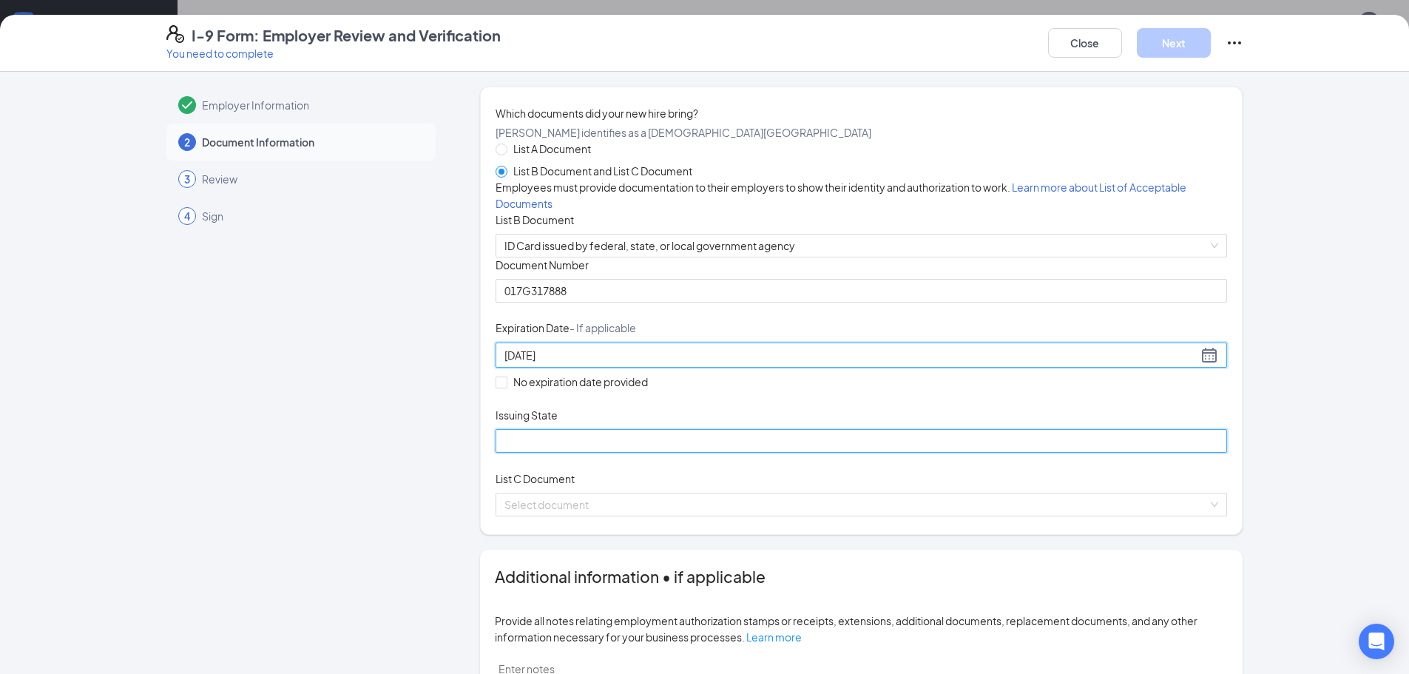
click at [555, 452] on input "Issuing State" at bounding box center [860, 441] width 731 height 24
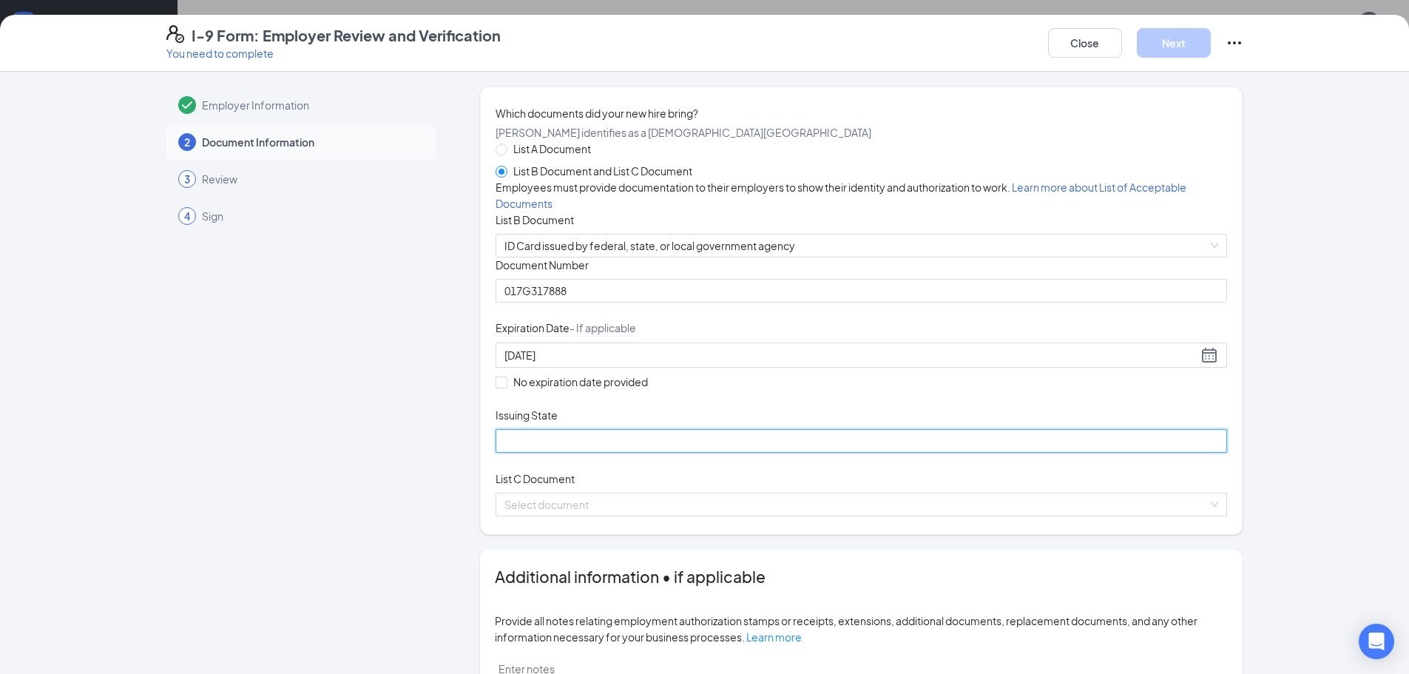
type input "MO"
click at [572, 515] on input "search" at bounding box center [855, 504] width 703 height 22
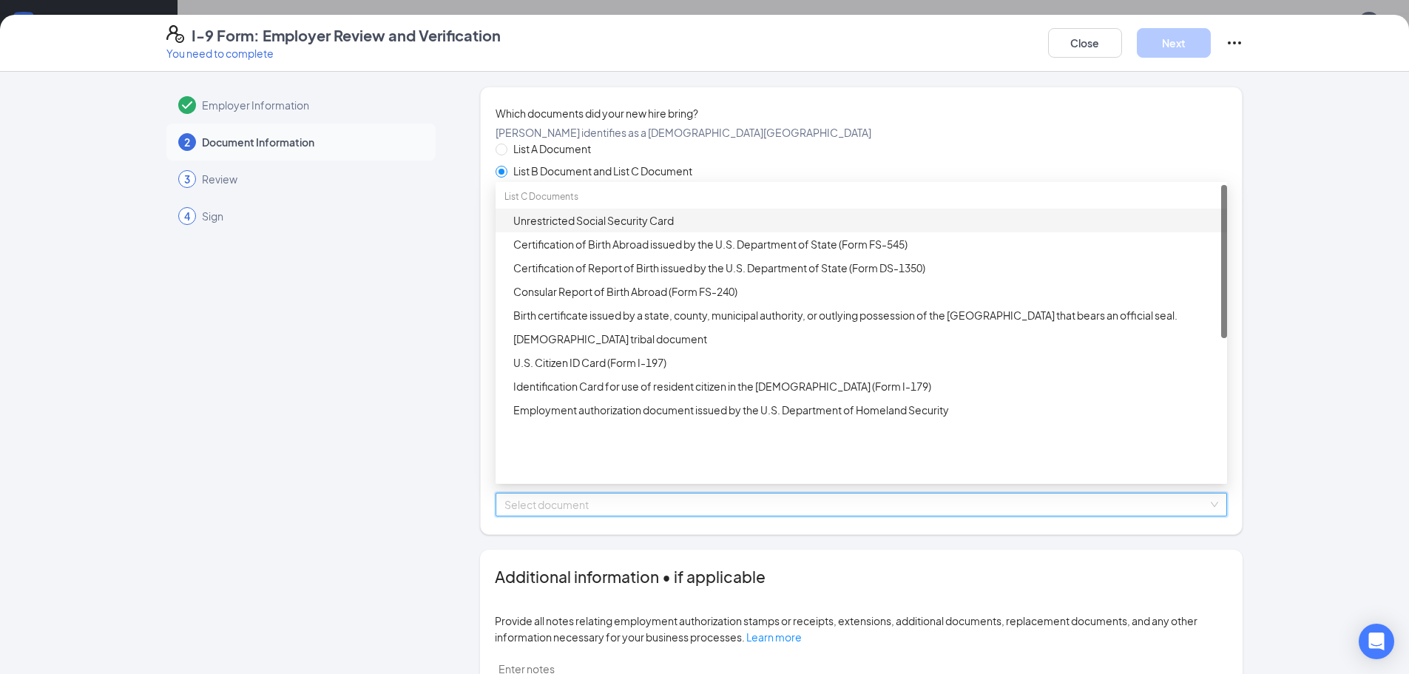
click at [566, 228] on div "Unrestricted Social Security Card" at bounding box center [865, 220] width 705 height 16
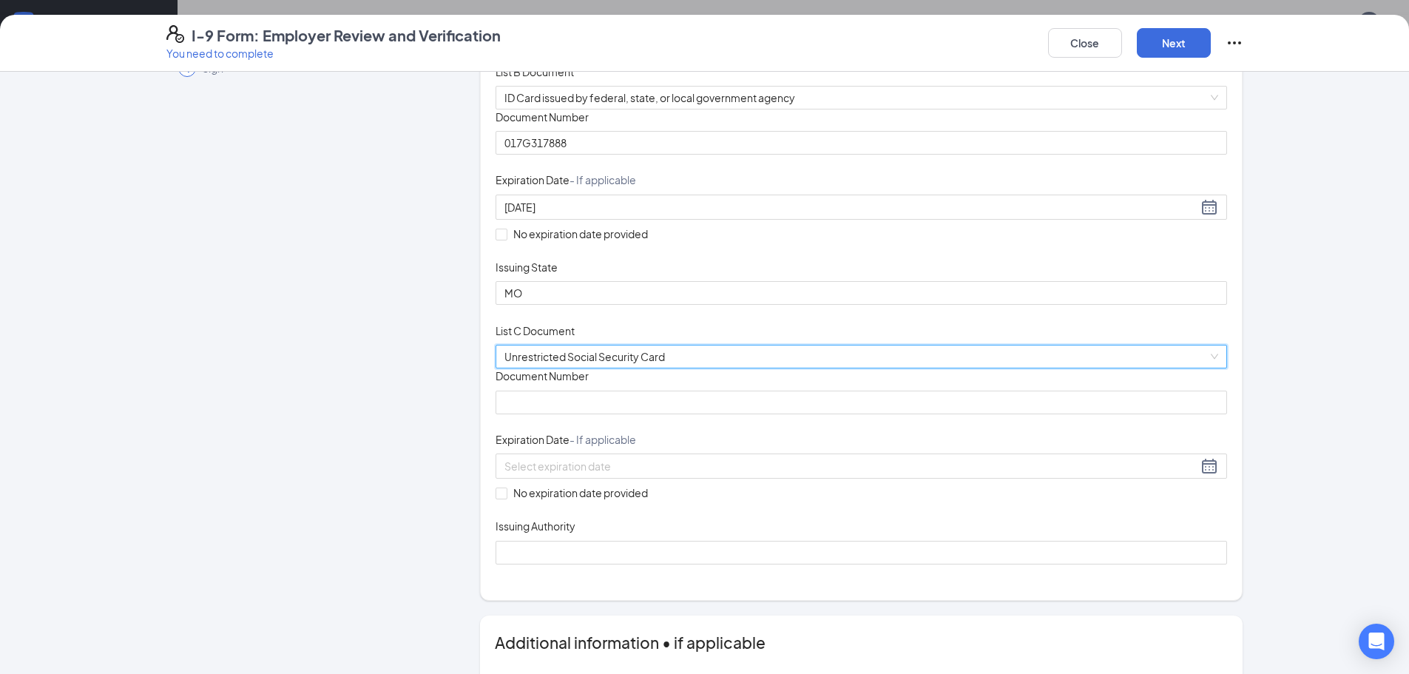
scroll to position [222, 0]
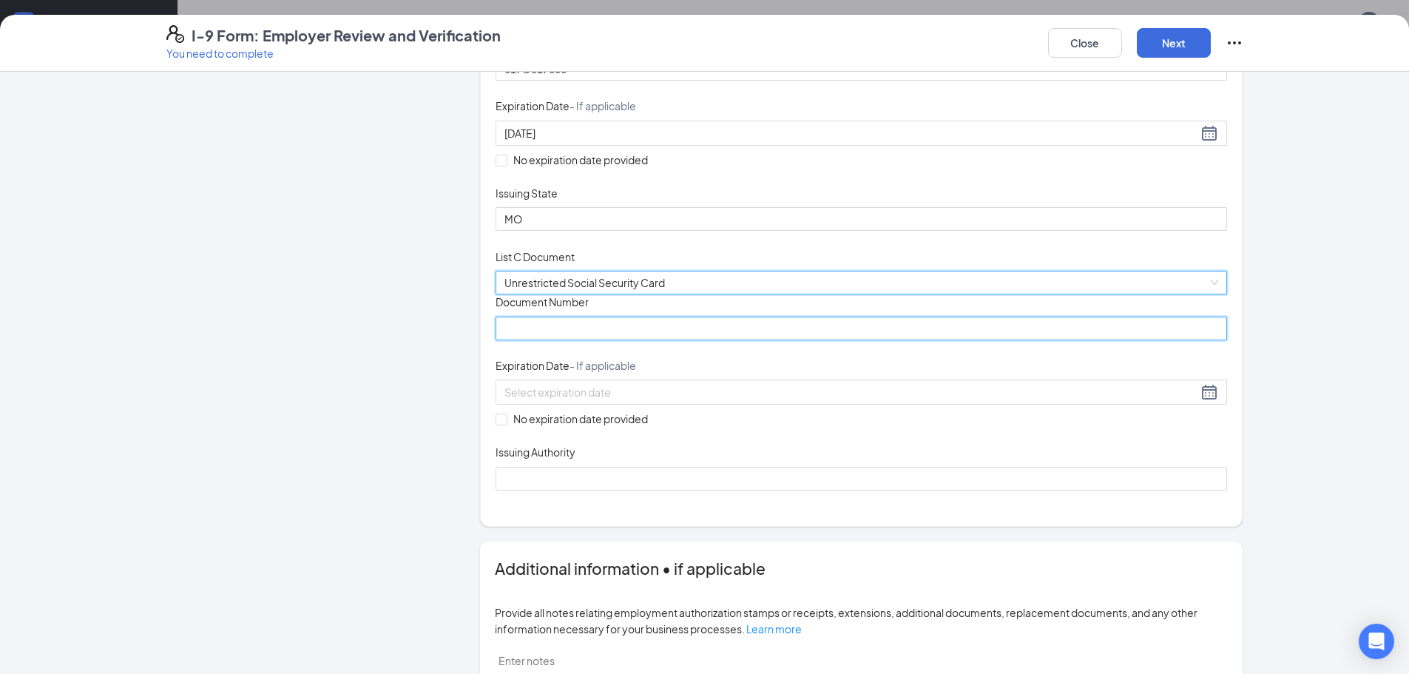
click at [529, 340] on input "Document Number" at bounding box center [860, 328] width 731 height 24
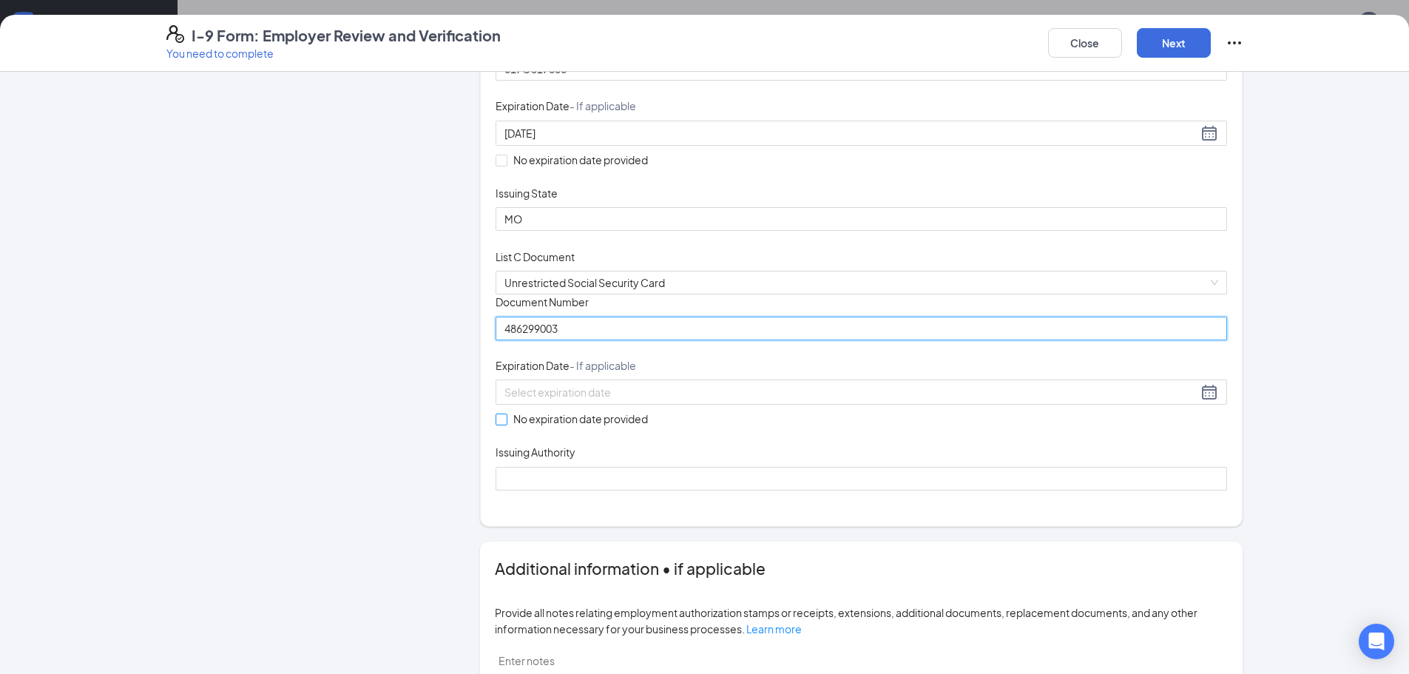
type input "486299003"
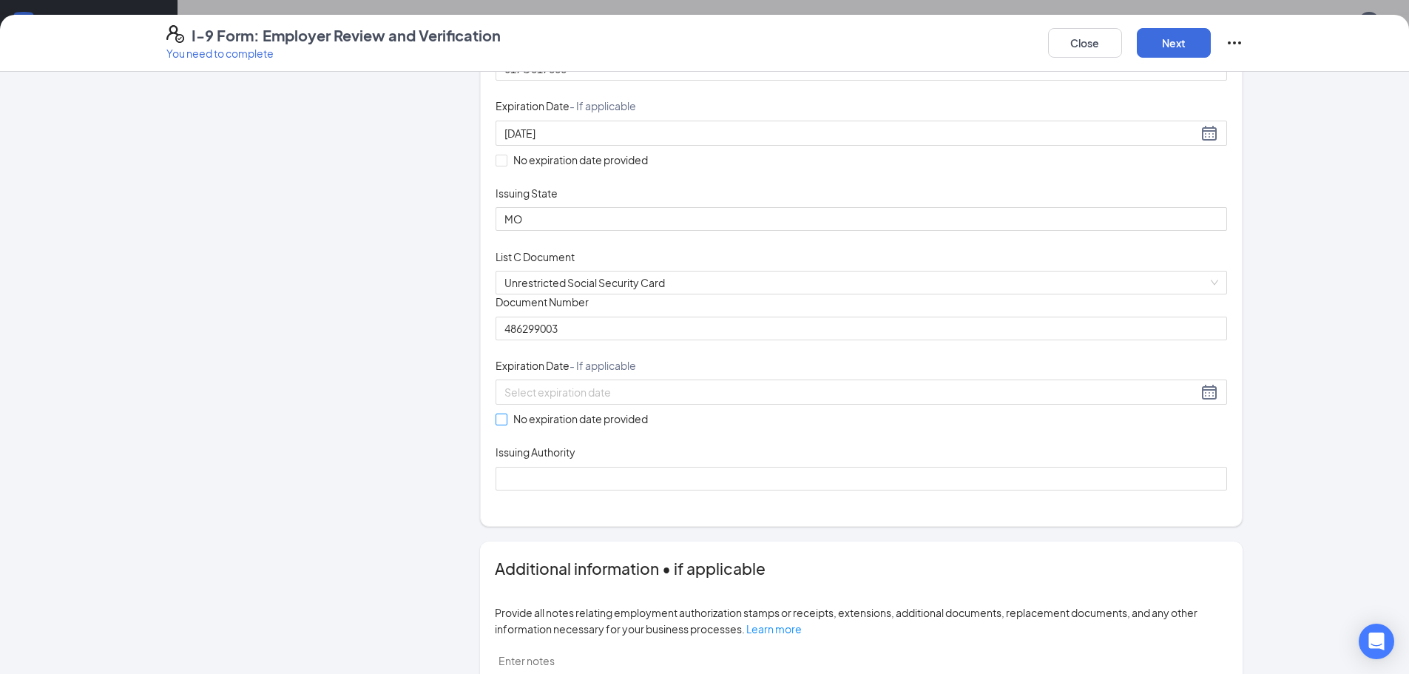
click at [497, 424] on input "No expiration date provided" at bounding box center [500, 418] width 10 height 10
checkbox input "true"
click at [536, 492] on input "Issuing Authority" at bounding box center [860, 481] width 731 height 24
type input "Social Security Administration"
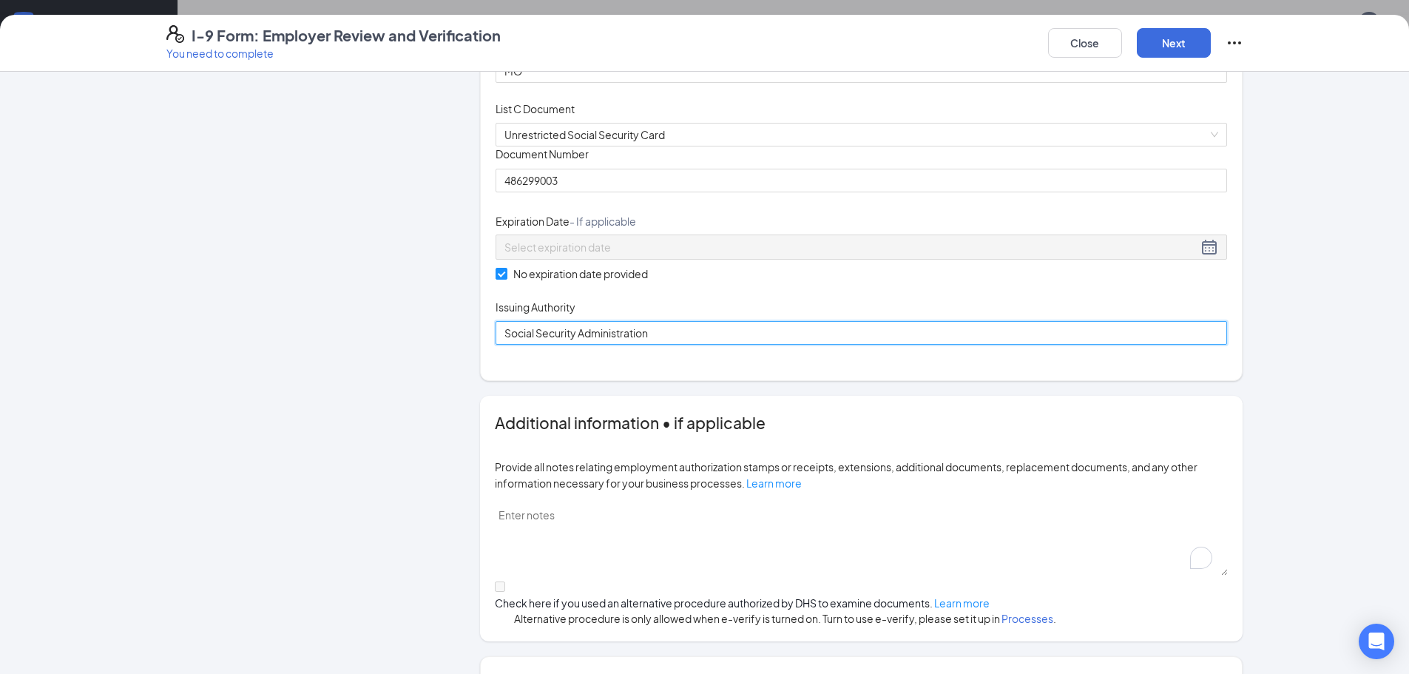
scroll to position [444, 0]
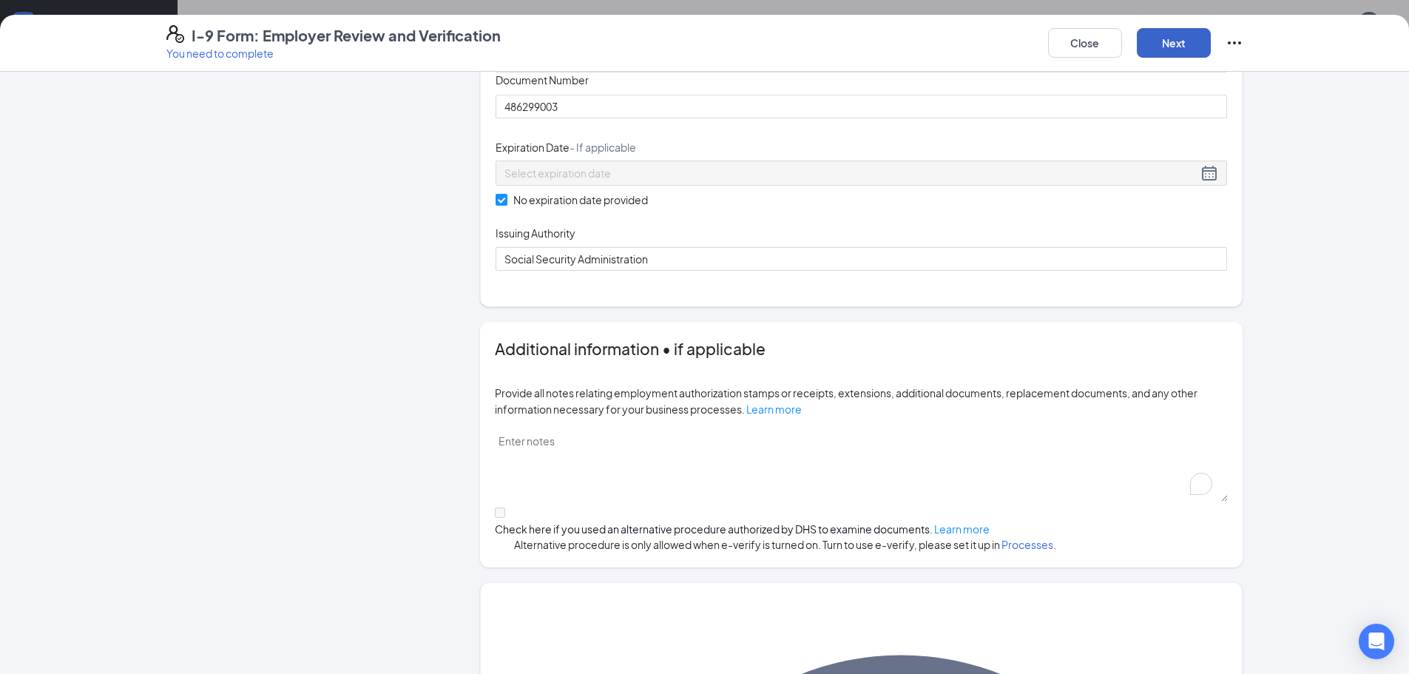
click at [647, 50] on button "Next" at bounding box center [1173, 43] width 74 height 30
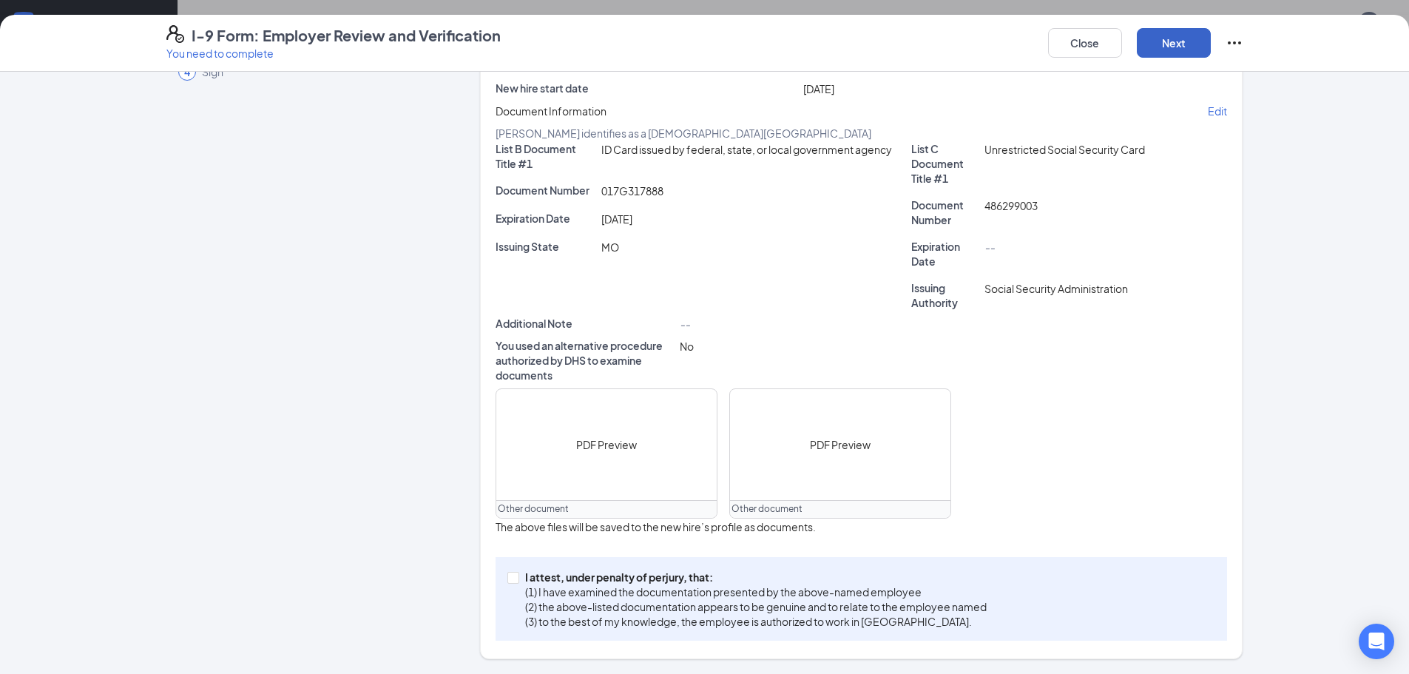
scroll to position [254, 0]
drag, startPoint x: 506, startPoint y: 578, endPoint x: 730, endPoint y: 515, distance: 232.0
click at [507, 578] on input "I attest, under penalty of [PERSON_NAME], that: (1) I have examined the documen…" at bounding box center [512, 577] width 10 height 10
checkbox input "true"
click at [647, 41] on button "Next" at bounding box center [1173, 43] width 74 height 30
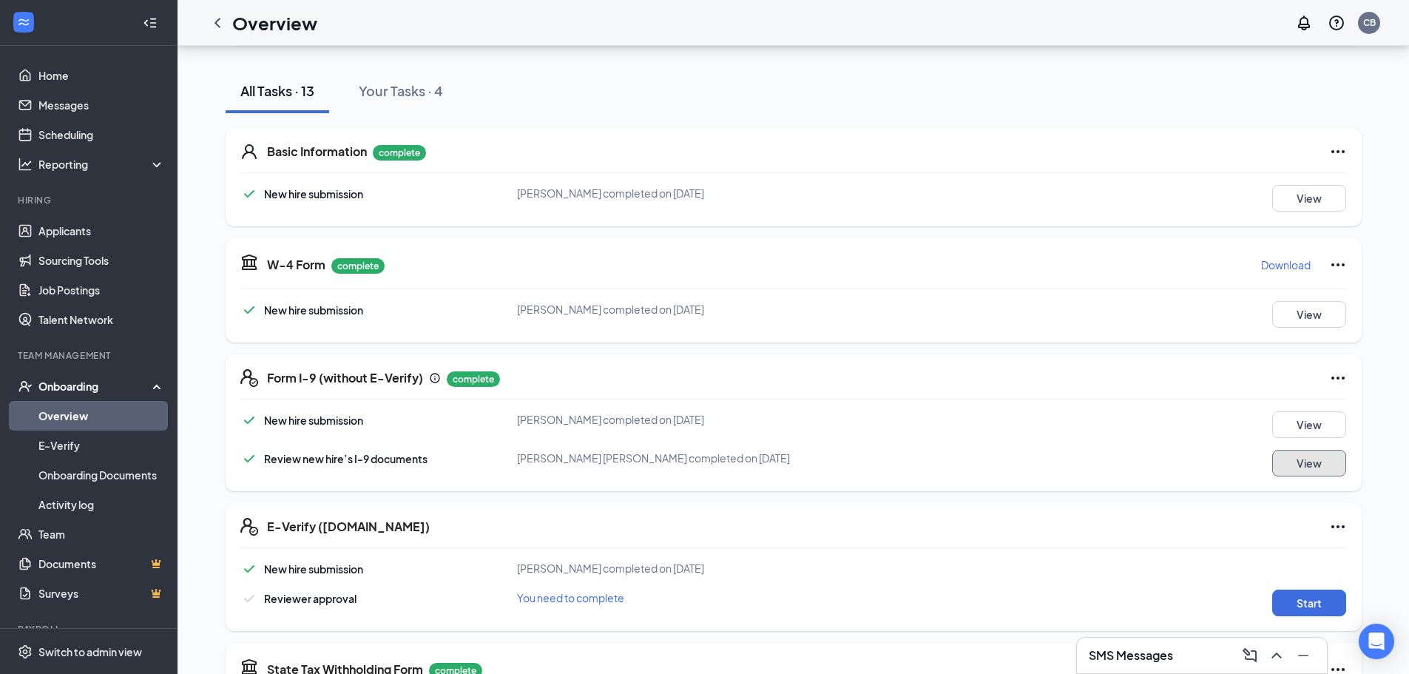
scroll to position [296, 0]
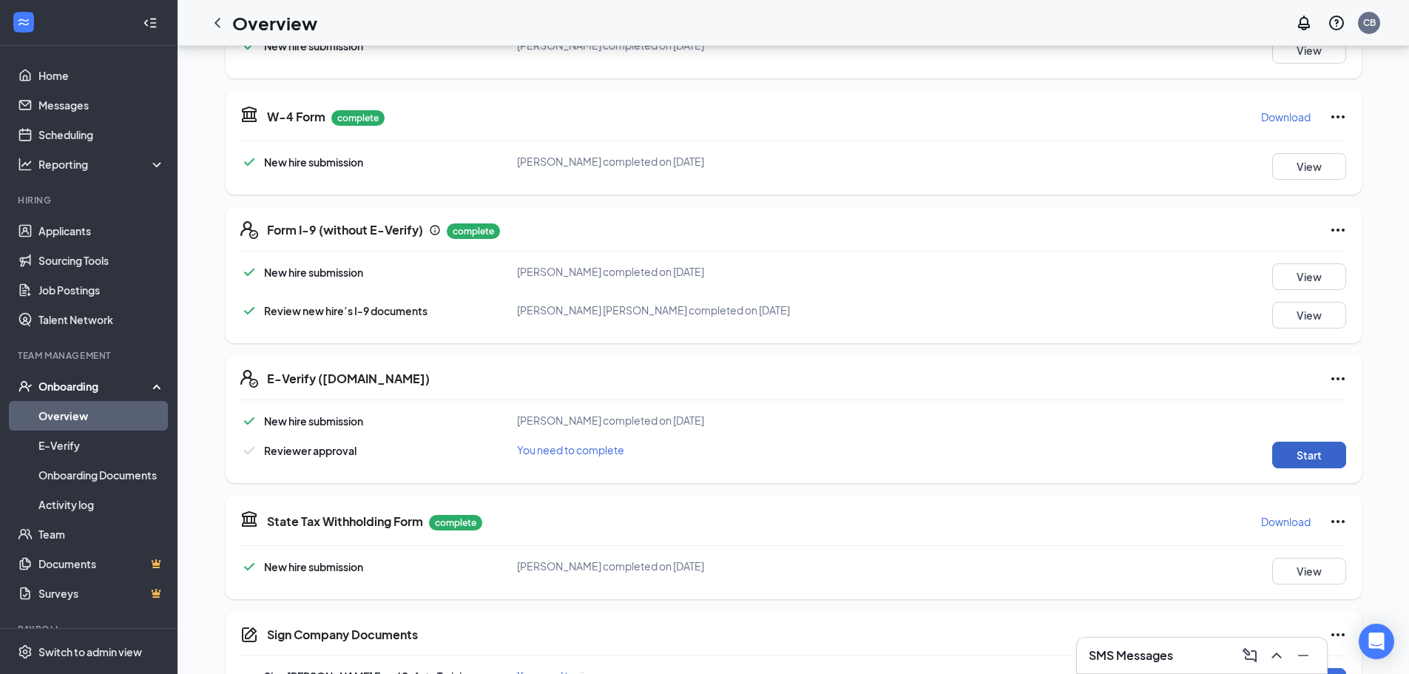
click at [647, 451] on button "Start" at bounding box center [1309, 454] width 74 height 27
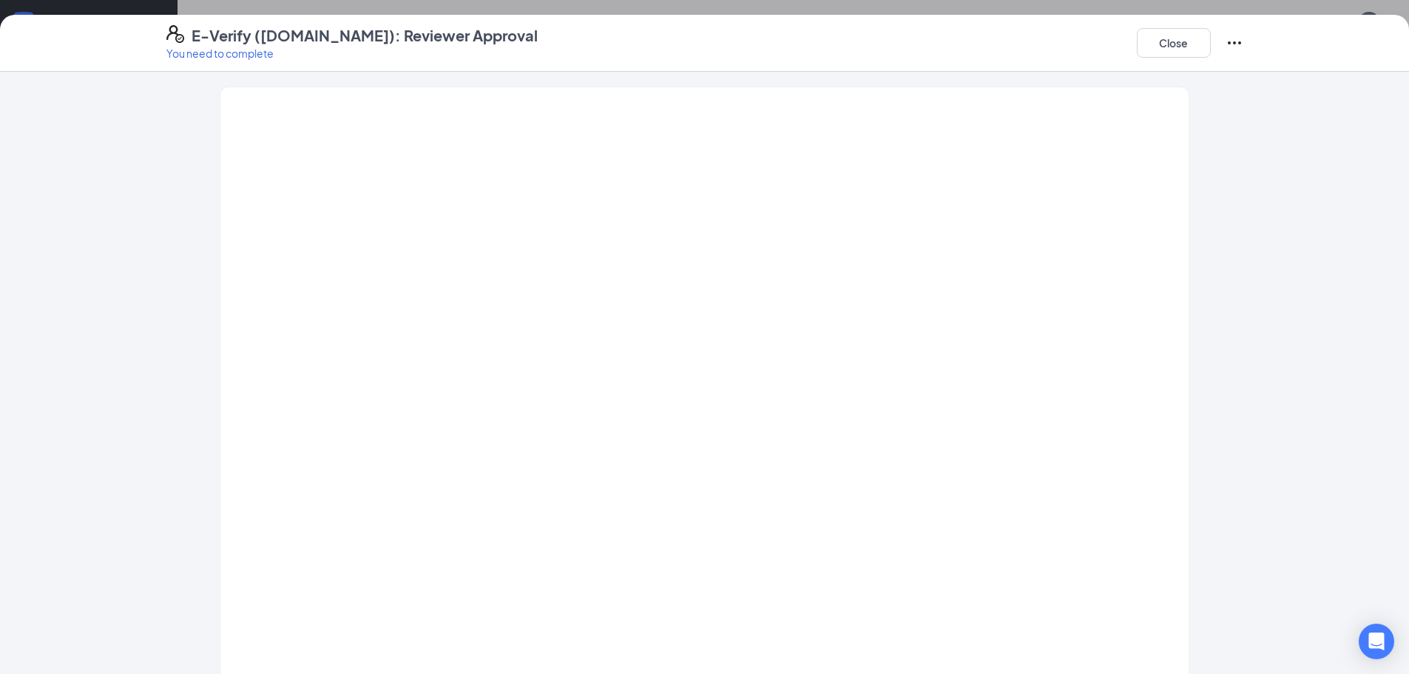
scroll to position [38, 0]
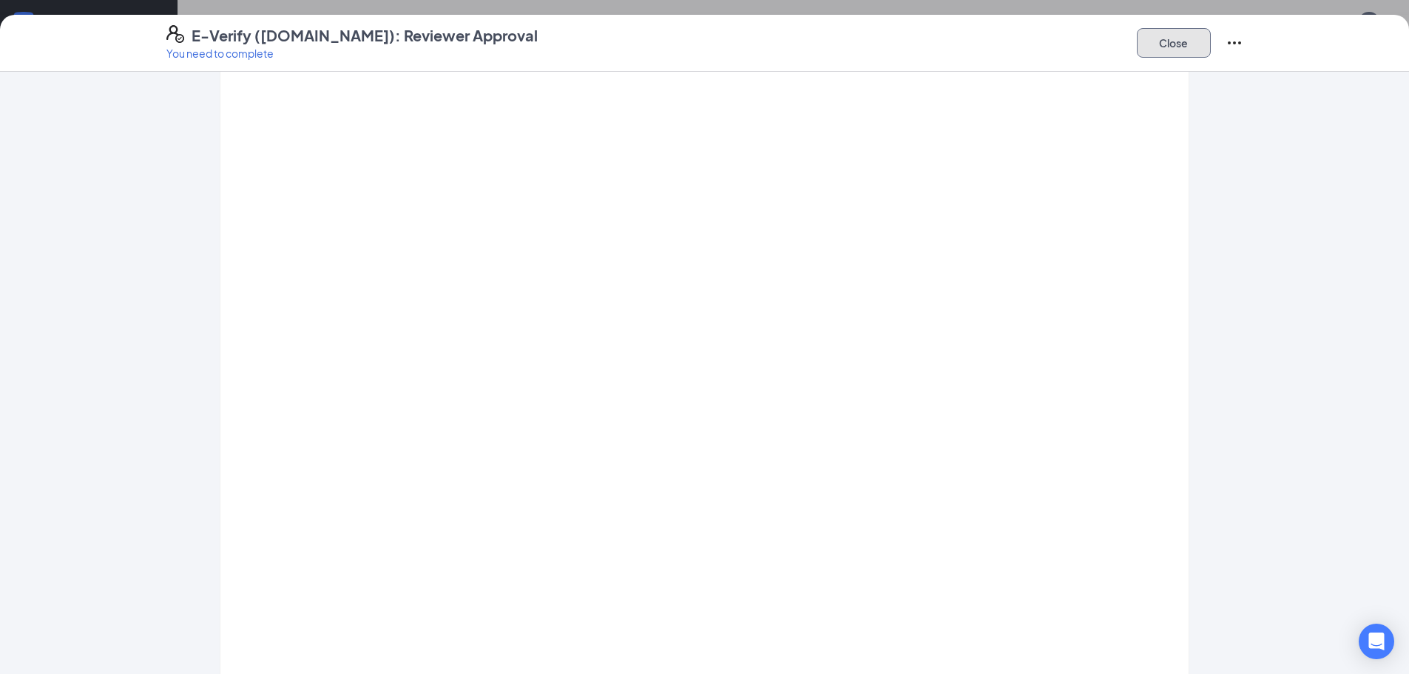
click at [647, 47] on button "Close" at bounding box center [1173, 43] width 74 height 30
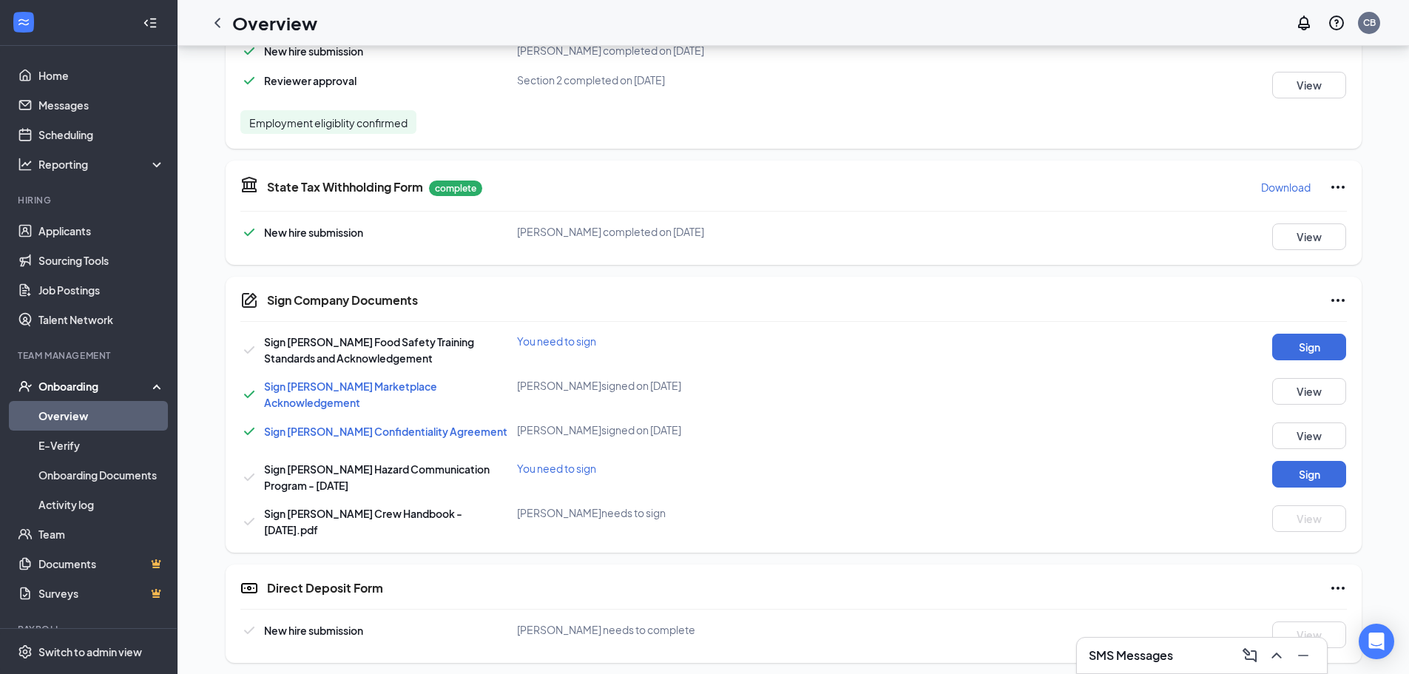
scroll to position [666, 0]
click at [647, 578] on icon "Ellipses" at bounding box center [1338, 587] width 18 height 18
click at [647, 606] on span "Mark as complete" at bounding box center [1281, 611] width 87 height 16
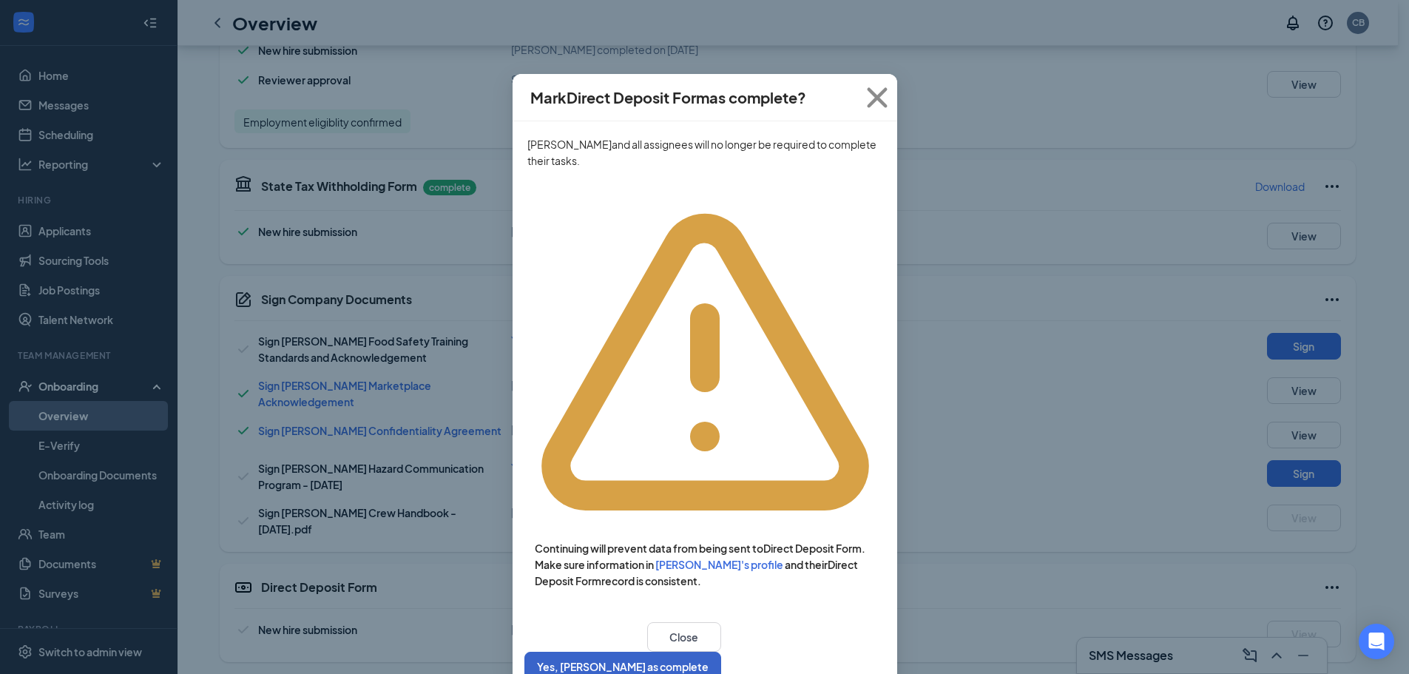
click at [647, 651] on button "Yes, [PERSON_NAME] as complete" at bounding box center [622, 666] width 197 height 30
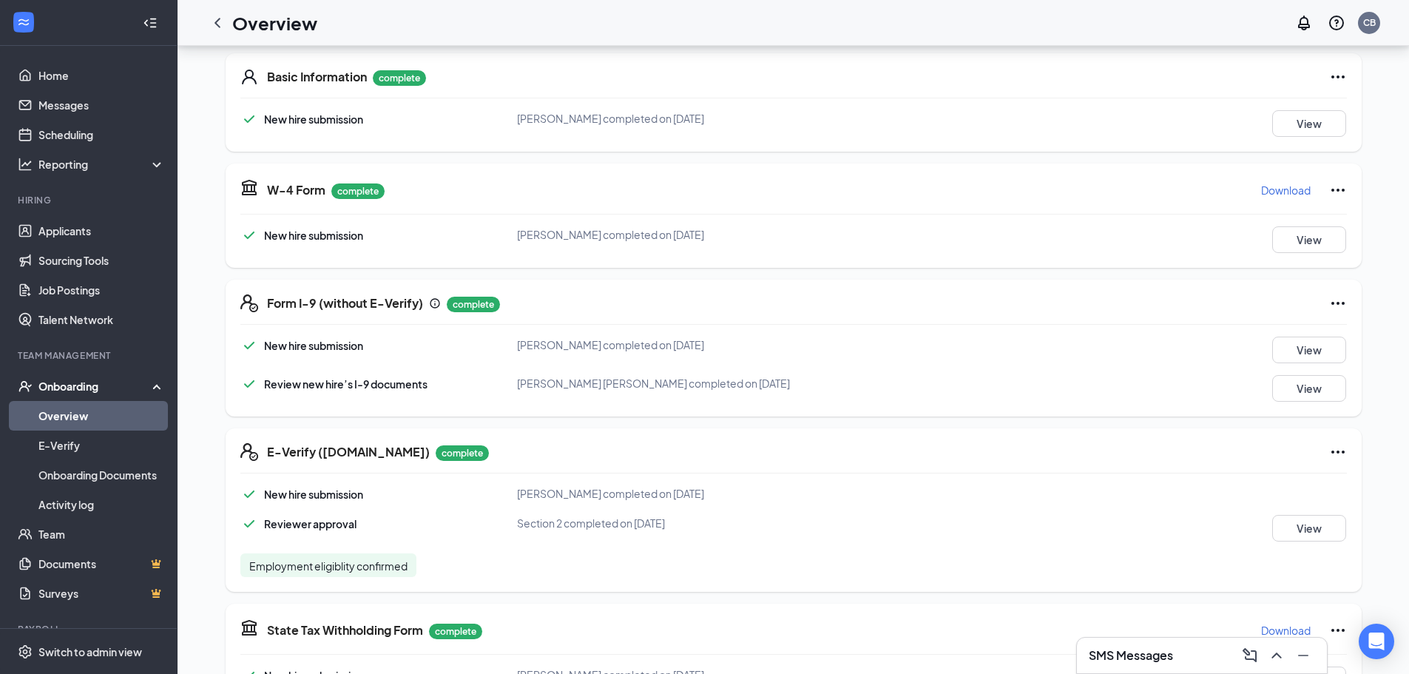
scroll to position [0, 0]
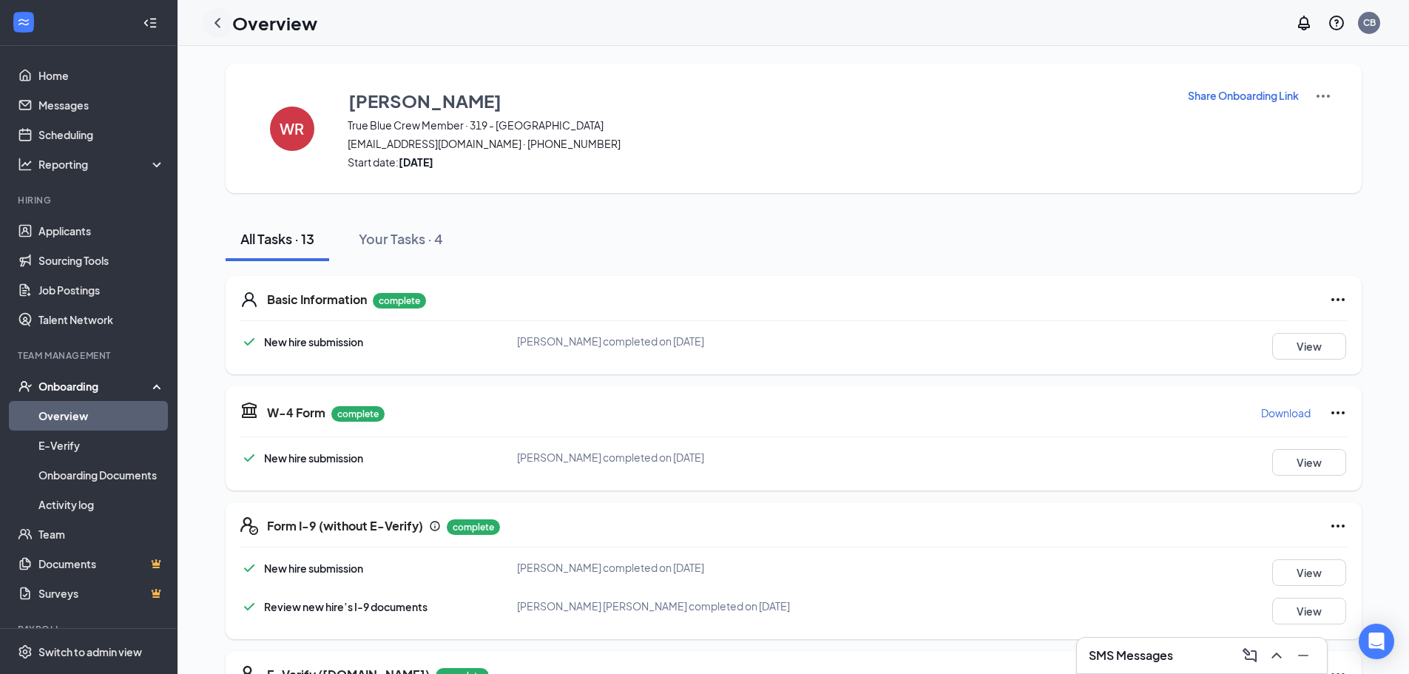
drag, startPoint x: 217, startPoint y: 21, endPoint x: 378, endPoint y: 62, distance: 166.2
click at [217, 21] on icon "ChevronLeft" at bounding box center [217, 23] width 6 height 10
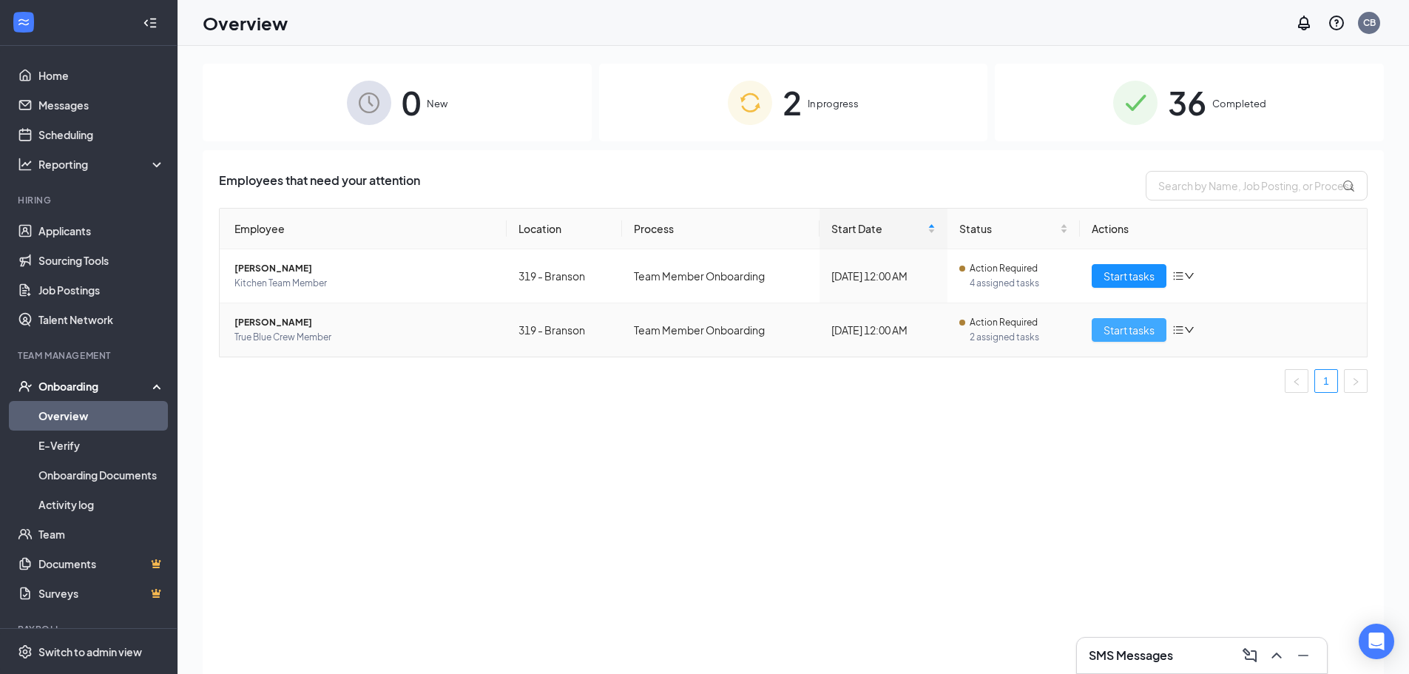
click at [647, 330] on span "Start tasks" at bounding box center [1128, 330] width 51 height 16
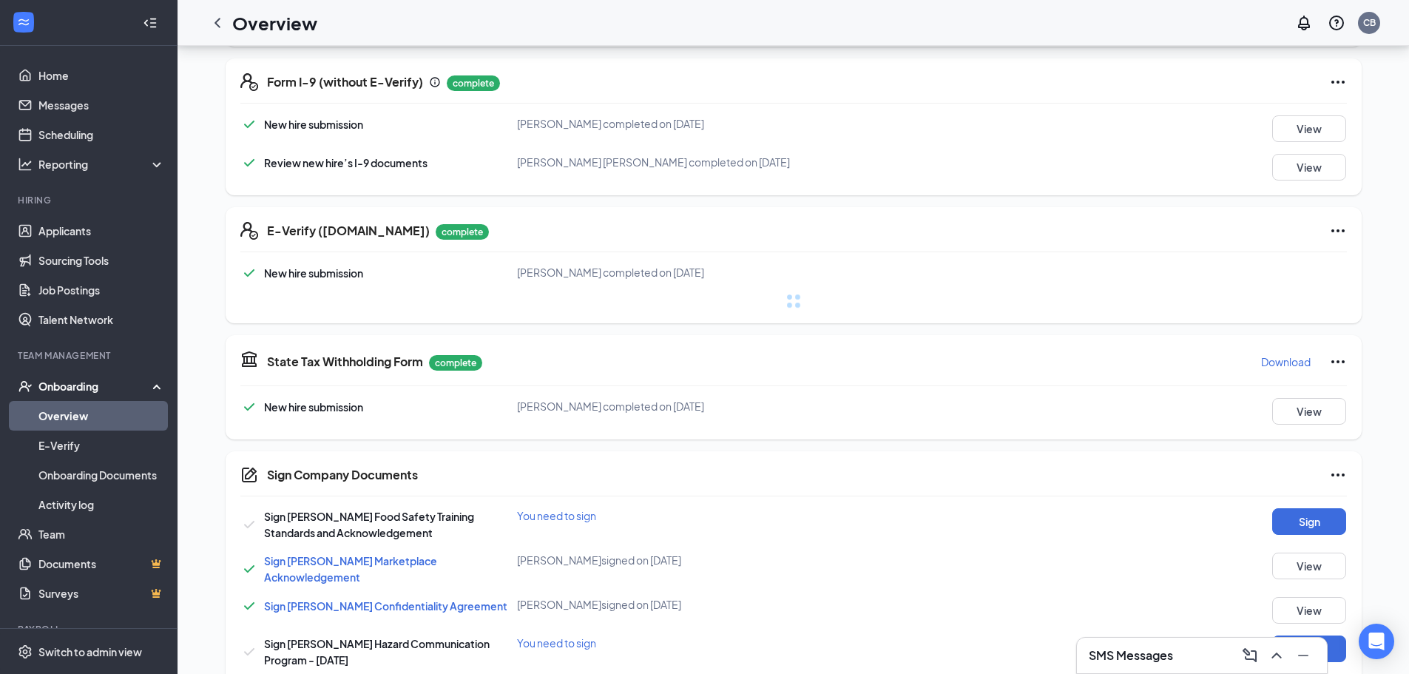
scroll to position [591, 0]
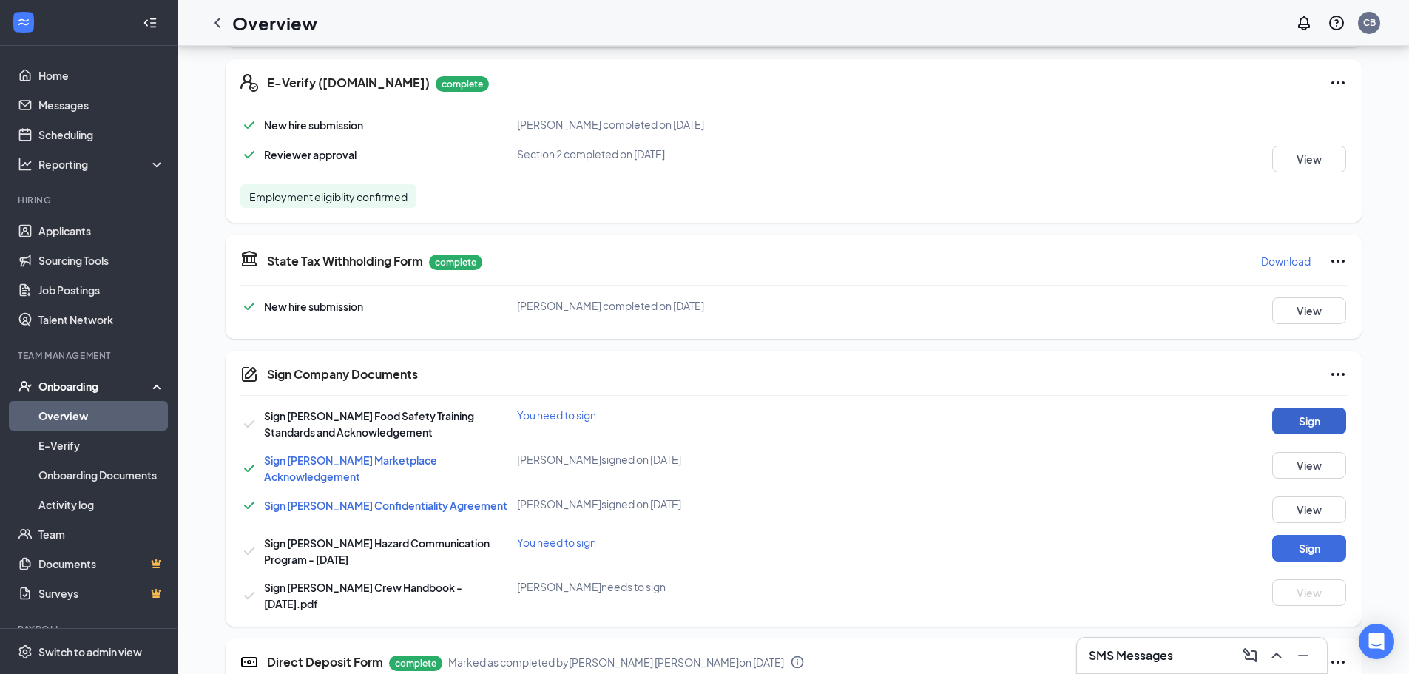
click at [647, 413] on button "Sign" at bounding box center [1309, 420] width 74 height 27
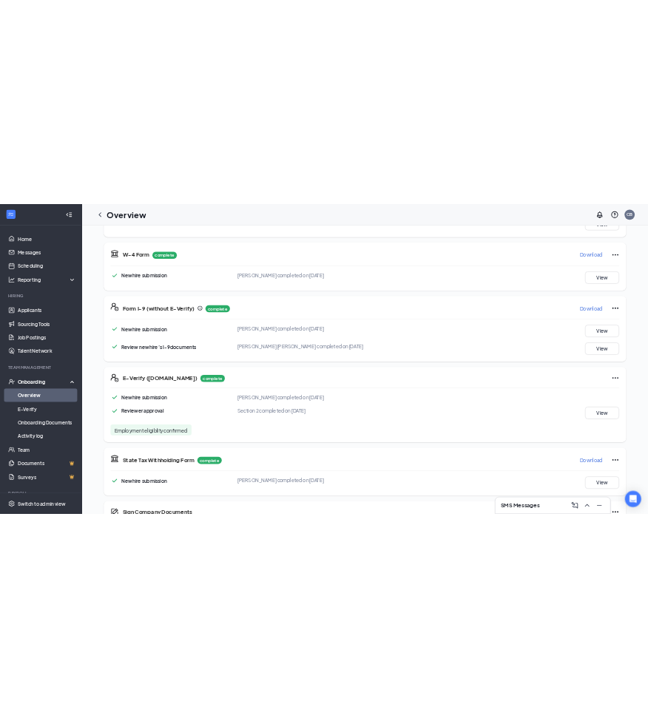
scroll to position [0, 0]
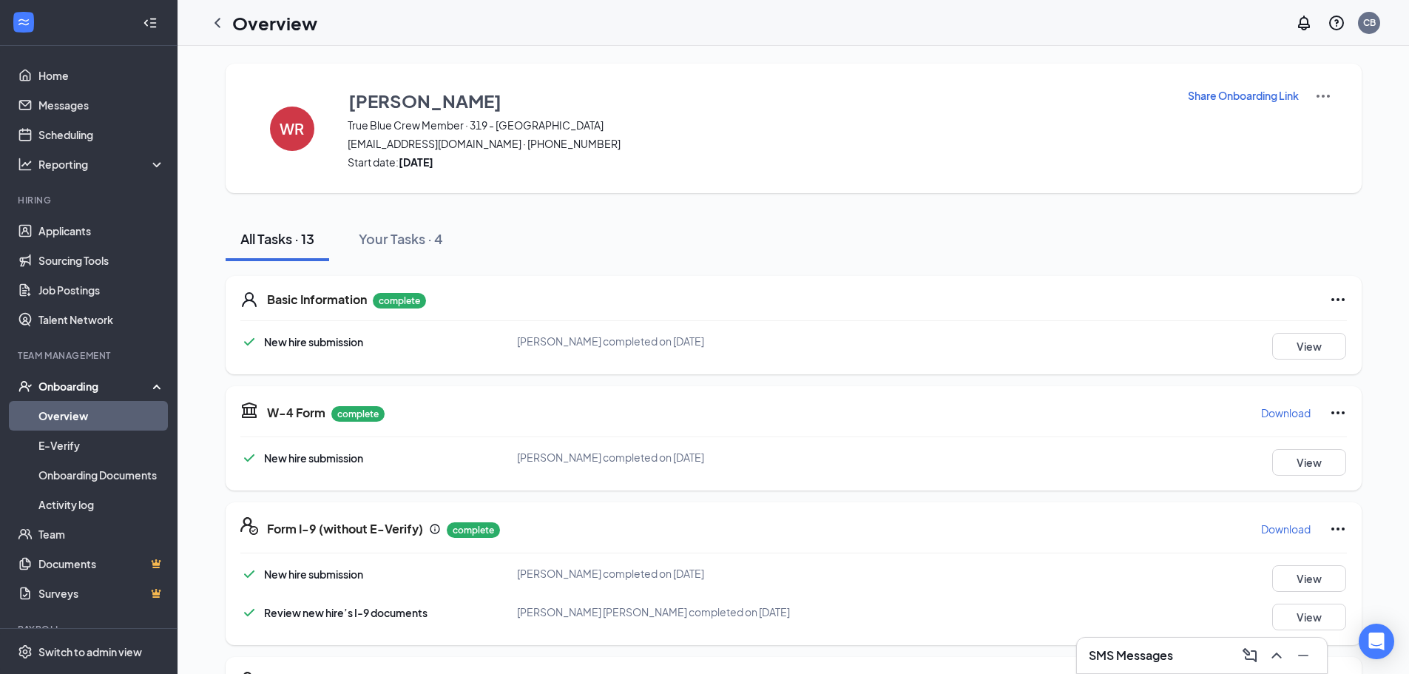
drag, startPoint x: 223, startPoint y: 26, endPoint x: 606, endPoint y: 24, distance: 383.0
click at [224, 26] on icon "ChevronLeft" at bounding box center [218, 23] width 18 height 18
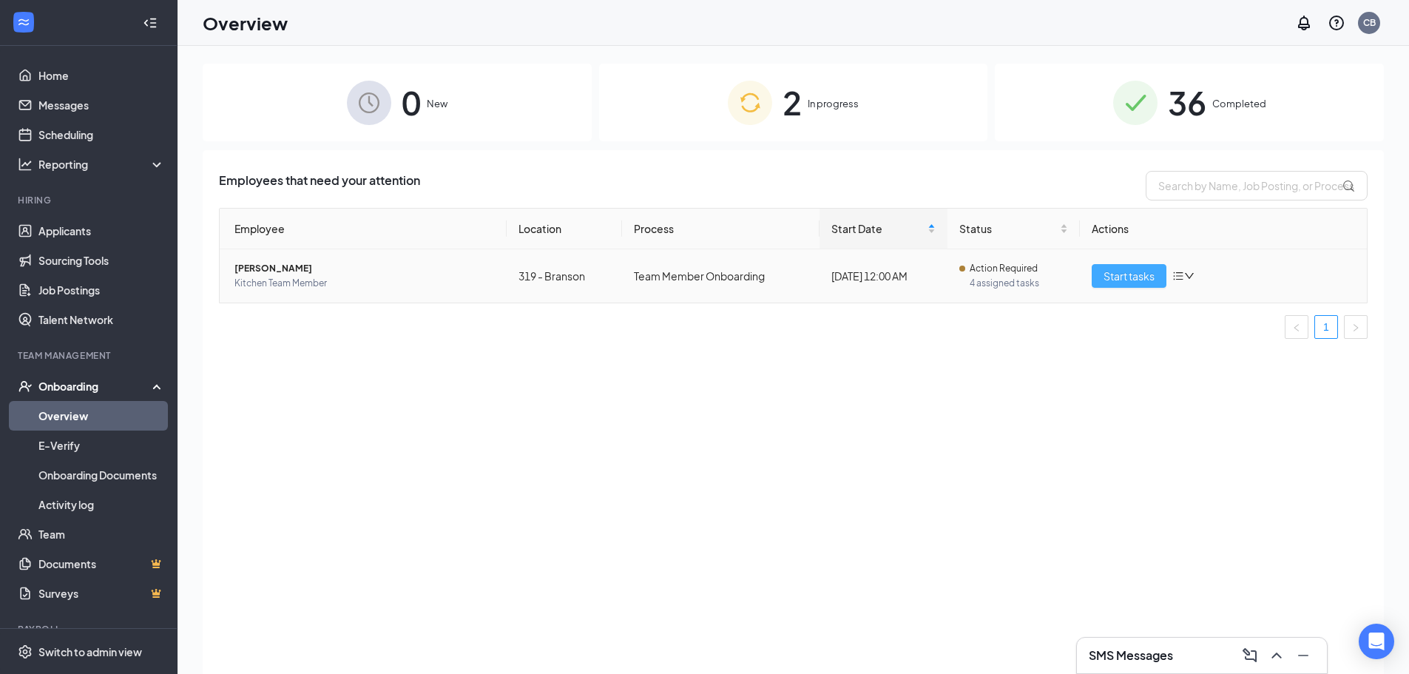
click at [647, 279] on span "Start tasks" at bounding box center [1128, 276] width 51 height 16
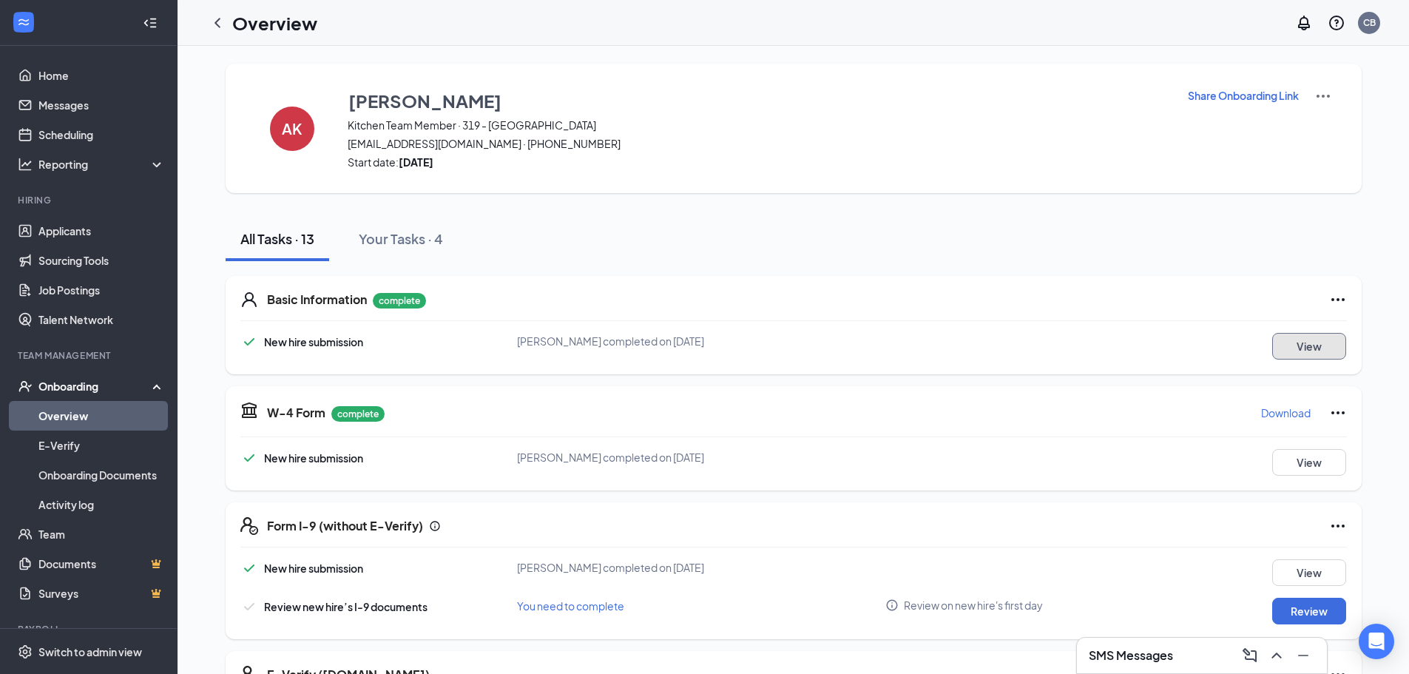
click at [647, 343] on button "View" at bounding box center [1309, 346] width 74 height 27
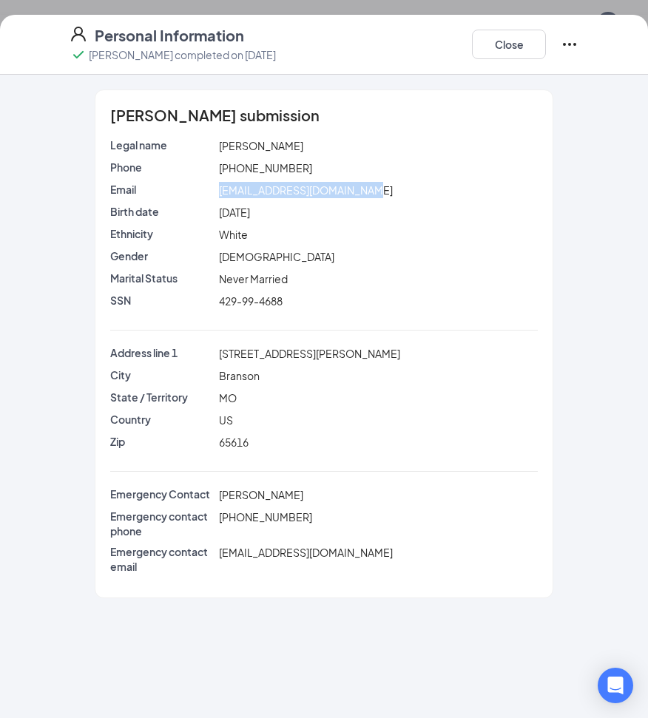
drag, startPoint x: 216, startPoint y: 194, endPoint x: 362, endPoint y: 191, distance: 146.4
click at [371, 191] on div "[EMAIL_ADDRESS][DOMAIN_NAME]" at bounding box center [378, 190] width 325 height 16
copy span "[EMAIL_ADDRESS][DOMAIN_NAME]"
click at [498, 41] on button "Close" at bounding box center [509, 45] width 74 height 30
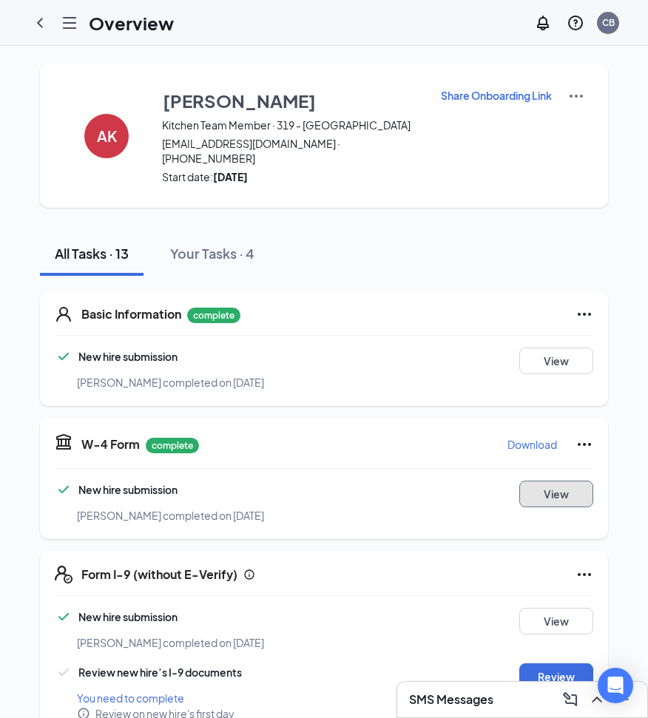
click at [560, 481] on button "View" at bounding box center [556, 494] width 74 height 27
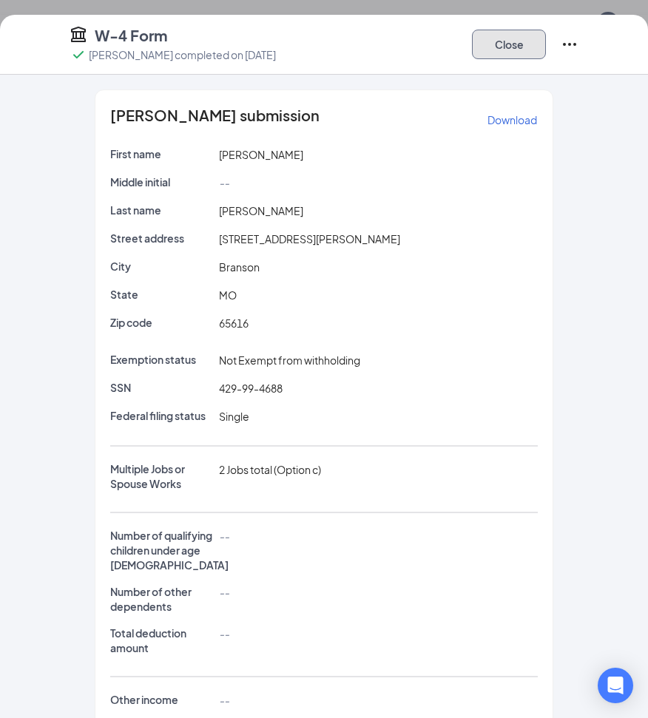
click at [530, 43] on button "Close" at bounding box center [509, 45] width 74 height 30
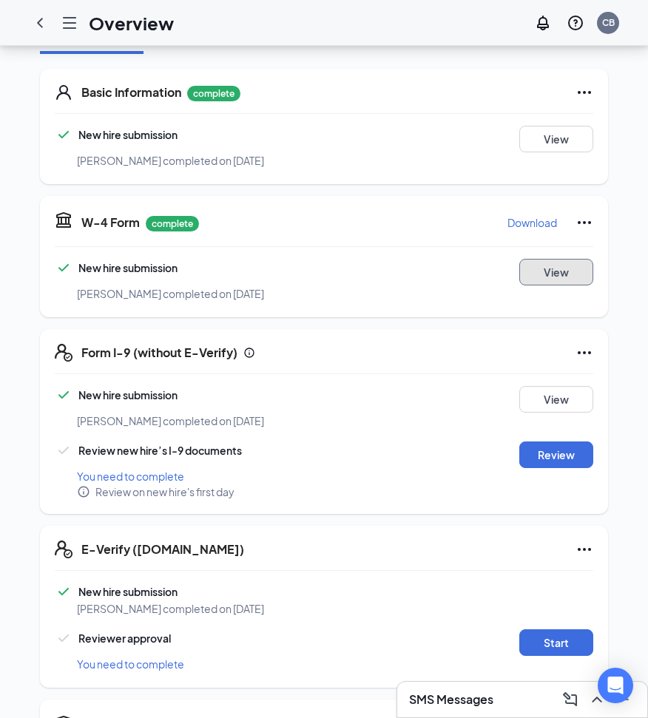
scroll to position [296, 0]
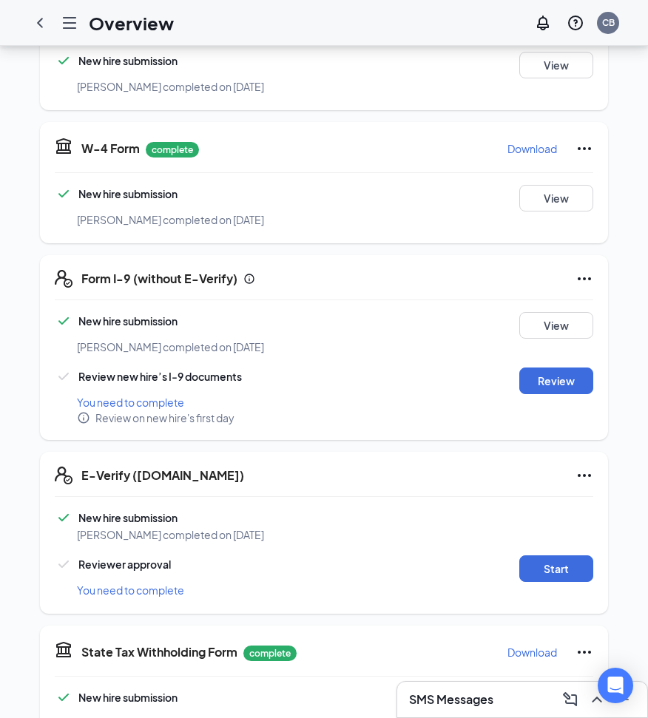
click at [555, 211] on div "[PERSON_NAME] completed on [DATE]" at bounding box center [346, 219] width 538 height 16
click at [547, 189] on button "View" at bounding box center [556, 198] width 74 height 27
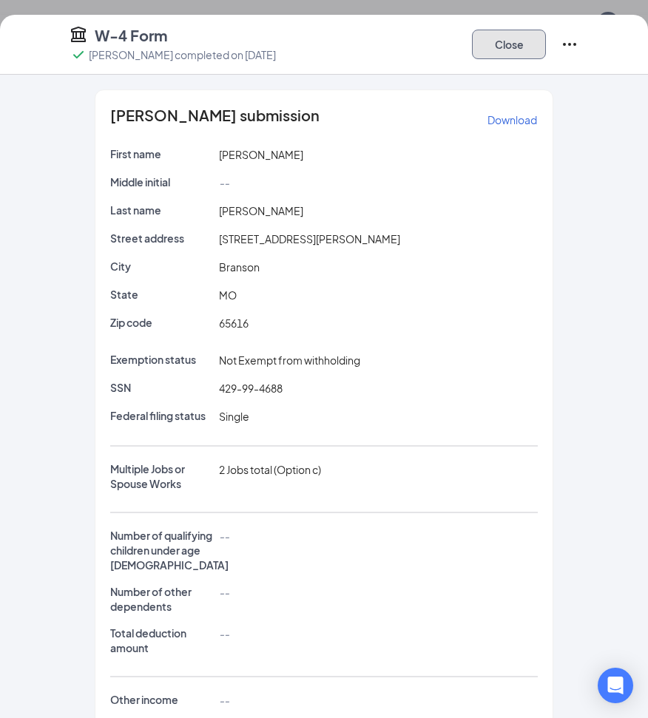
click at [515, 44] on button "Close" at bounding box center [509, 45] width 74 height 30
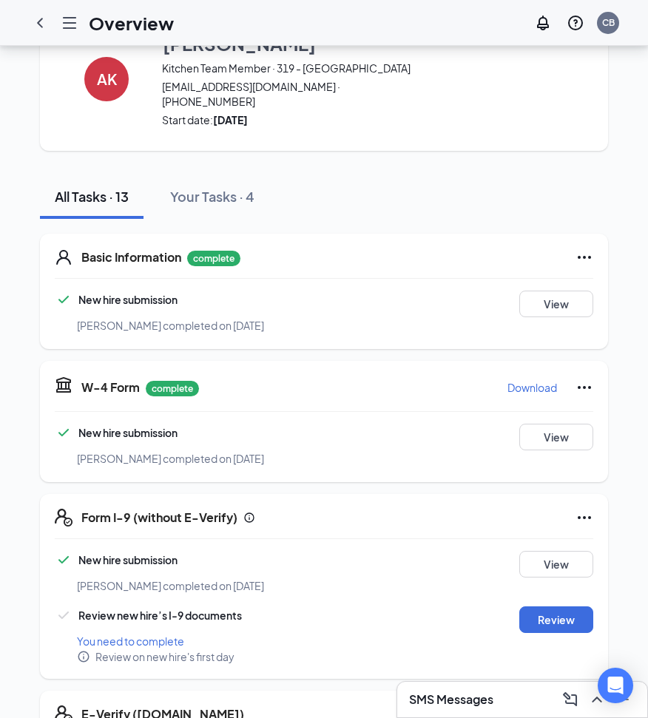
scroll to position [0, 0]
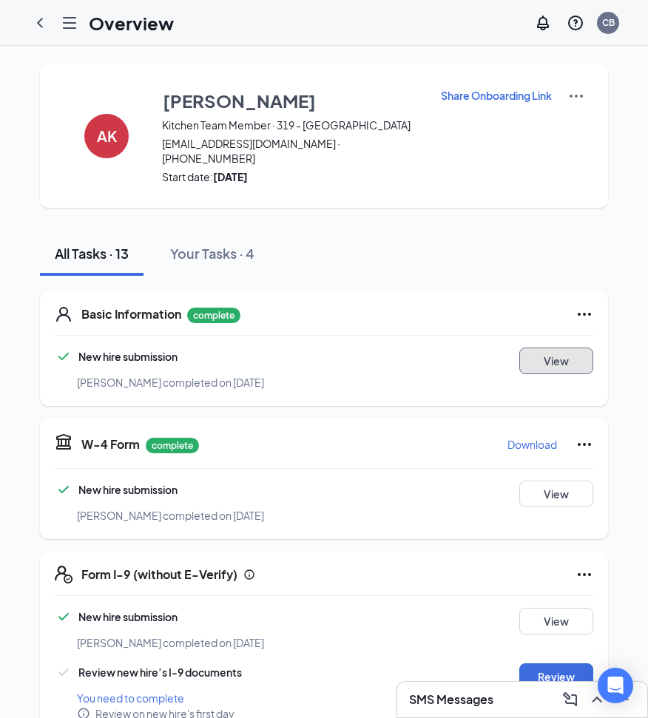
click at [548, 348] on button "View" at bounding box center [556, 361] width 74 height 27
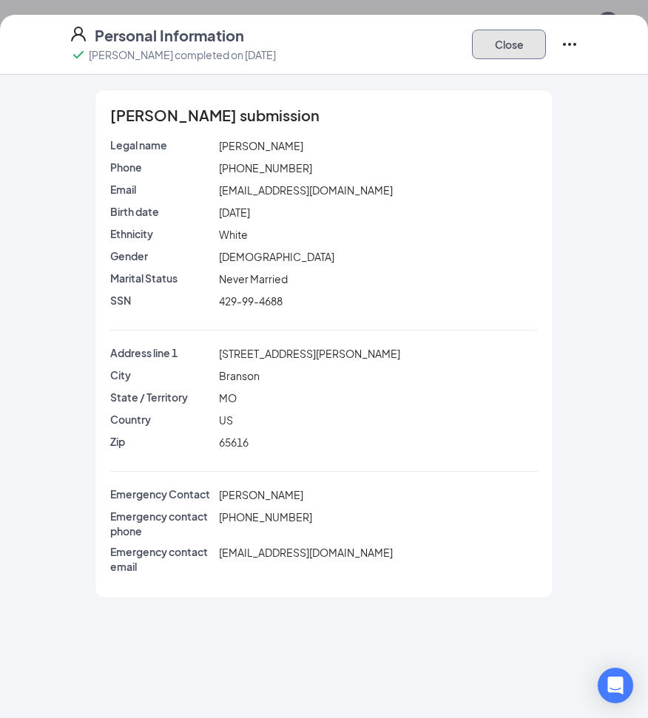
drag, startPoint x: 508, startPoint y: 45, endPoint x: 519, endPoint y: 45, distance: 11.1
click at [509, 45] on button "Close" at bounding box center [509, 45] width 74 height 30
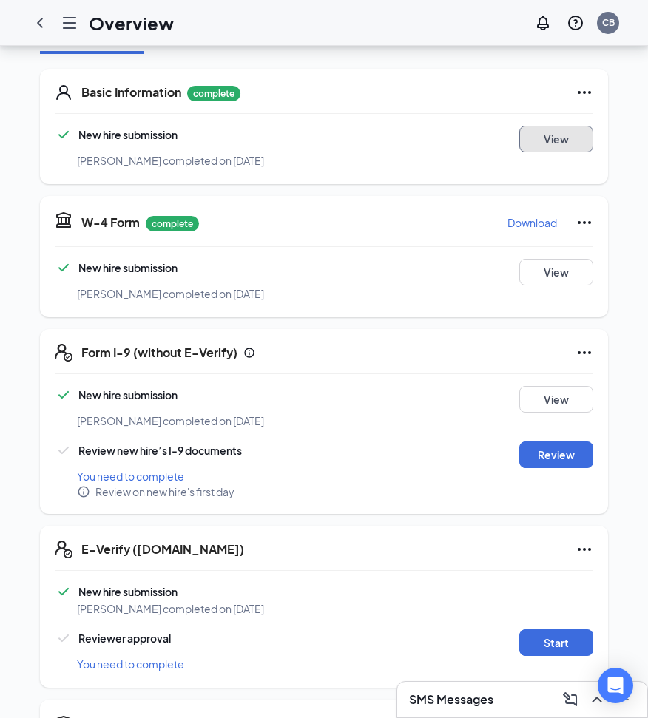
scroll to position [296, 0]
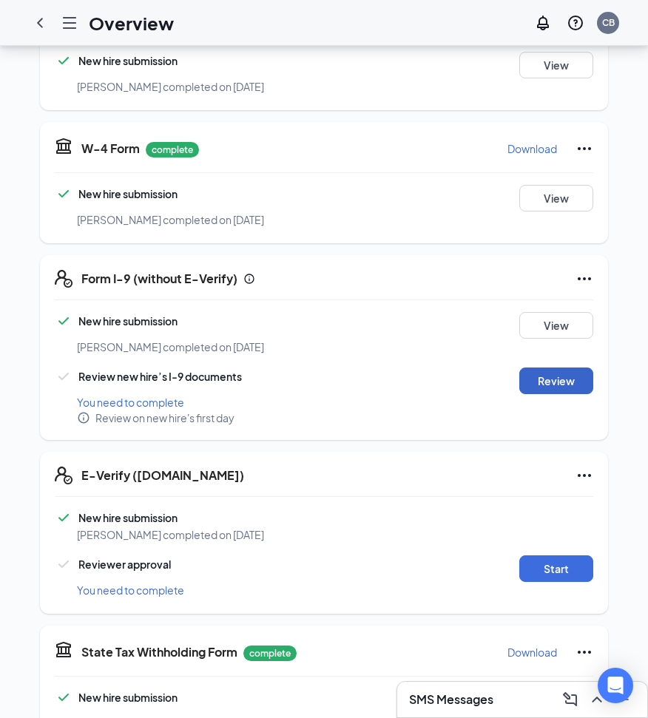
click at [561, 367] on button "Review" at bounding box center [556, 380] width 74 height 27
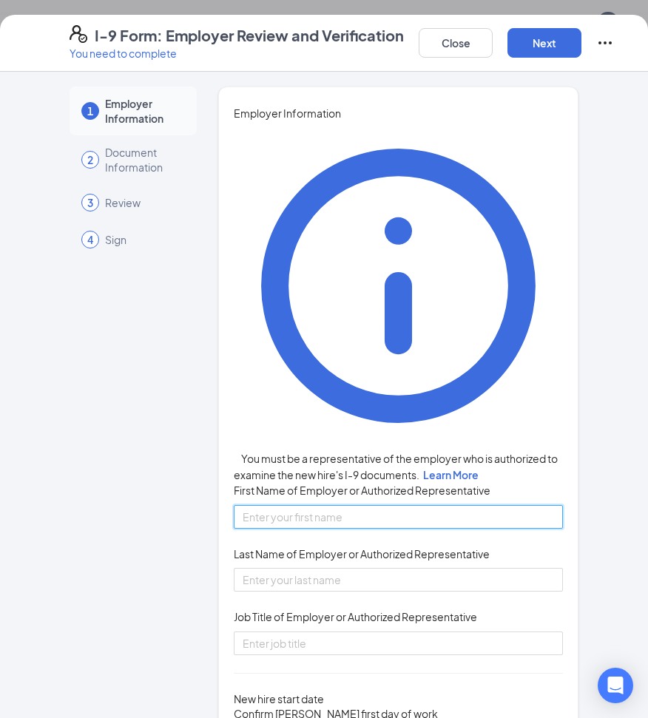
drag, startPoint x: 284, startPoint y: 237, endPoint x: 297, endPoint y: 258, distance: 24.6
click at [284, 505] on input "First Name of Employer or Authorized Representative" at bounding box center [398, 517] width 329 height 24
type input "[PERSON_NAME]"
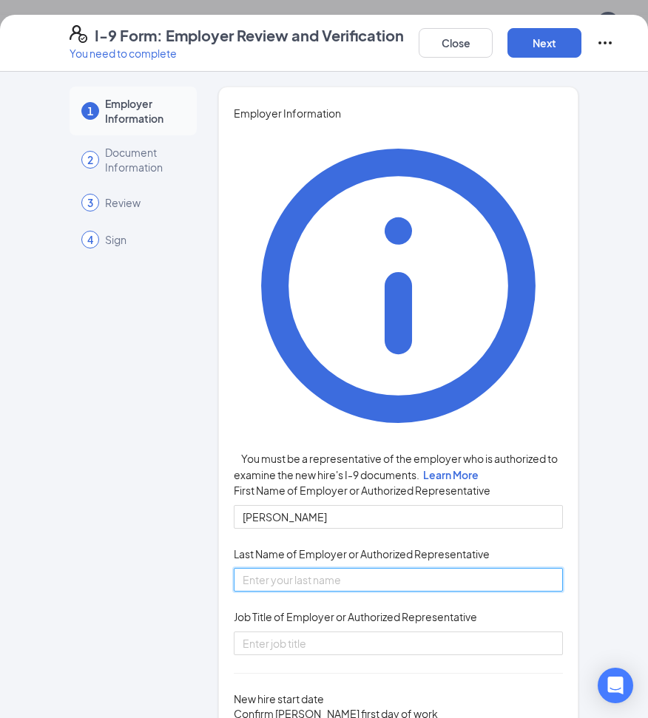
type input "[PERSON_NAME]"
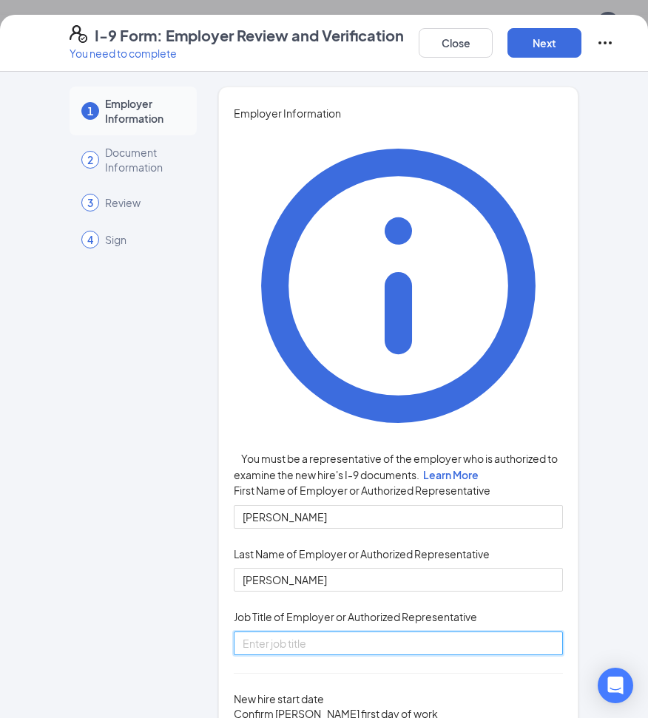
click at [303, 631] on input "Job Title of Employer or Authorized Representative" at bounding box center [398, 643] width 329 height 24
type input "General Manager"
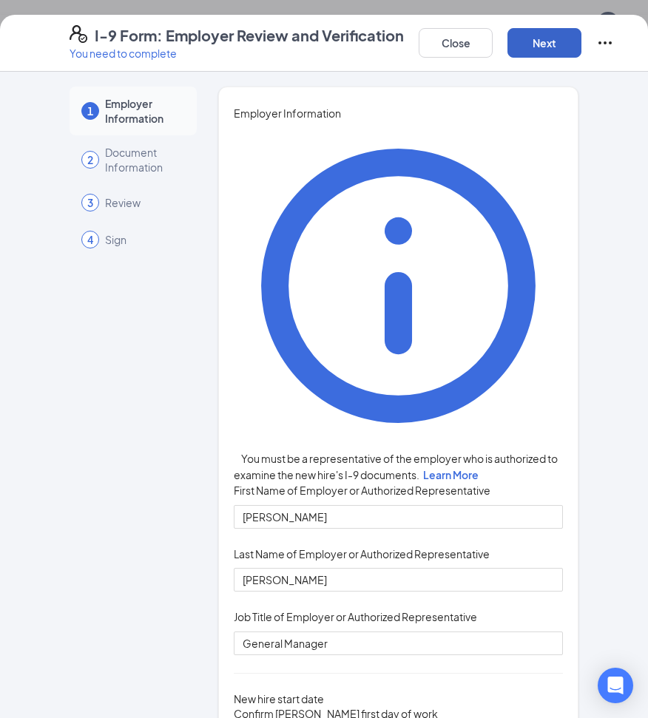
click at [546, 35] on button "Next" at bounding box center [544, 43] width 74 height 30
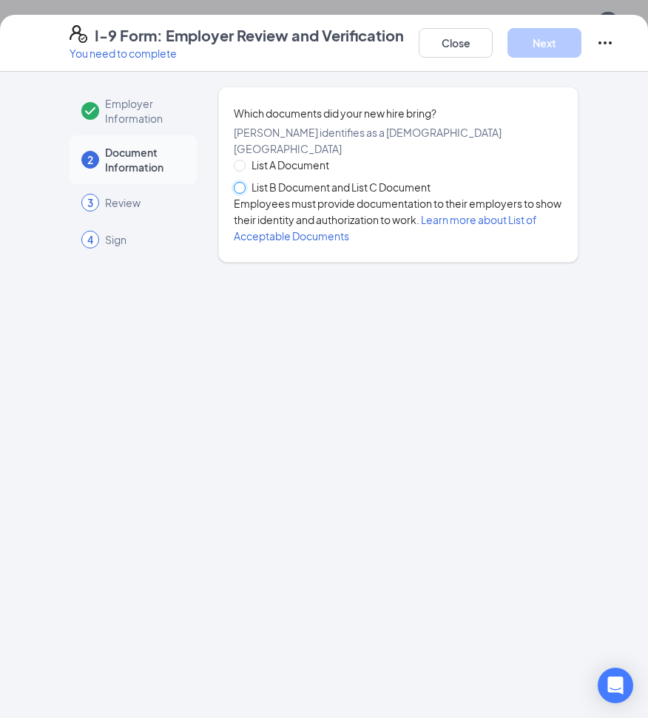
drag, startPoint x: 241, startPoint y: 193, endPoint x: 390, endPoint y: 239, distance: 155.5
click at [242, 192] on input "List B Document and List C Document" at bounding box center [239, 187] width 10 height 10
radio input "true"
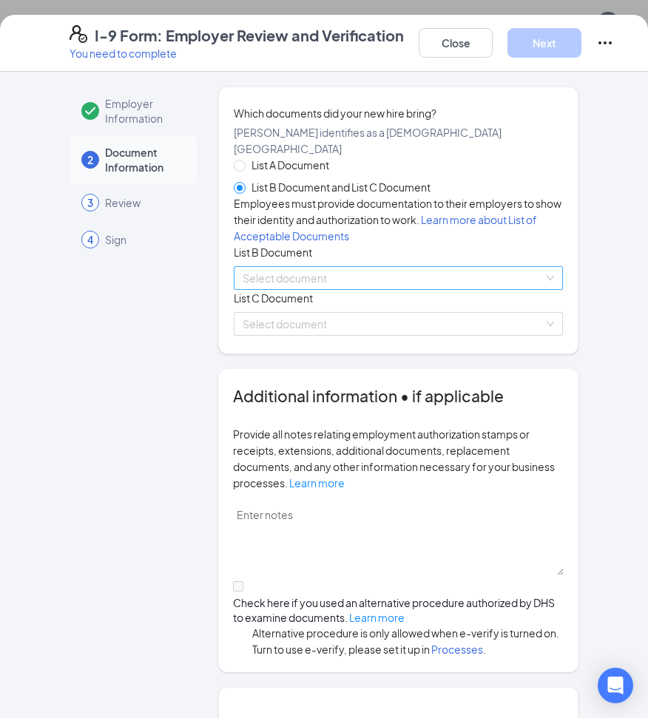
click at [265, 289] on input "search" at bounding box center [393, 278] width 301 height 22
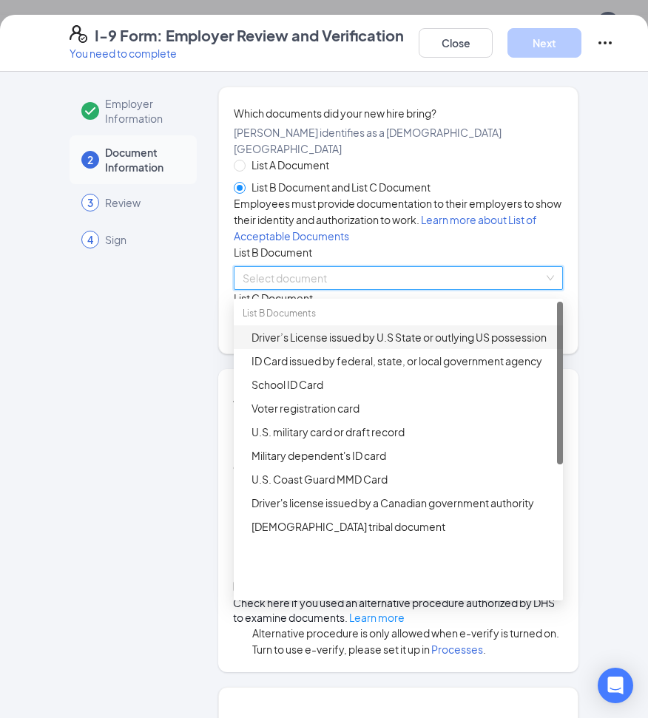
click at [308, 345] on div "Driver’s License issued by U.S State or outlying US possession" at bounding box center [402, 337] width 302 height 16
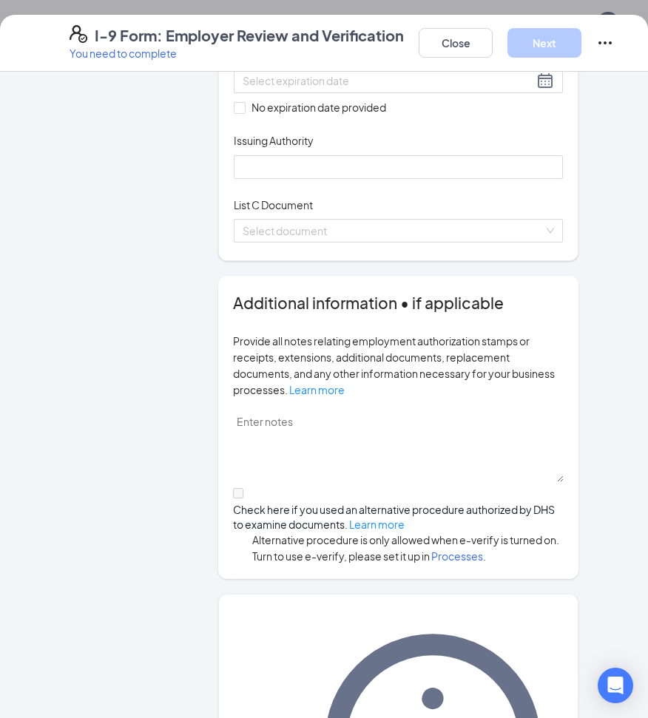
scroll to position [518, 0]
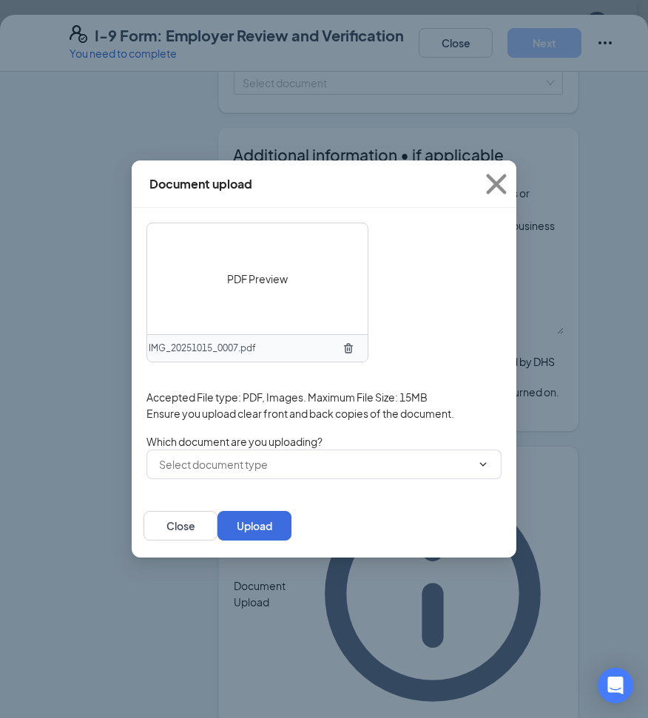
click at [430, 421] on div "PDF Preview IMG_20251015_0007.pdf Accepted File type: PDF, Images. Maximum File…" at bounding box center [323, 351] width 355 height 257
click at [422, 455] on span at bounding box center [323, 465] width 355 height 30
click at [477, 468] on icon "ChevronDown" at bounding box center [483, 464] width 12 height 12
drag, startPoint x: 209, startPoint y: 501, endPoint x: 432, endPoint y: 513, distance: 223.6
click at [209, 493] on div "Driver’s License issued by U.S State or outlying US possession" at bounding box center [306, 485] width 295 height 16
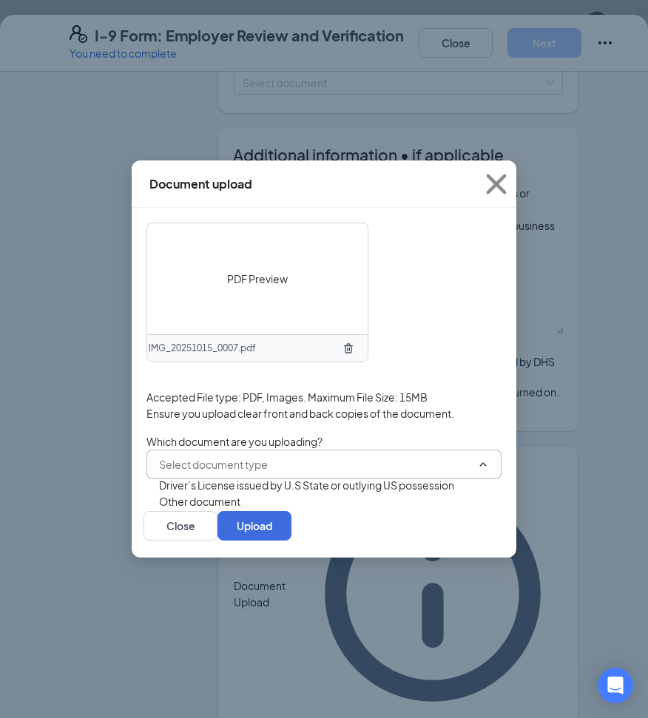
type input "Driver’s License issued by U.S State or outlying US possession"
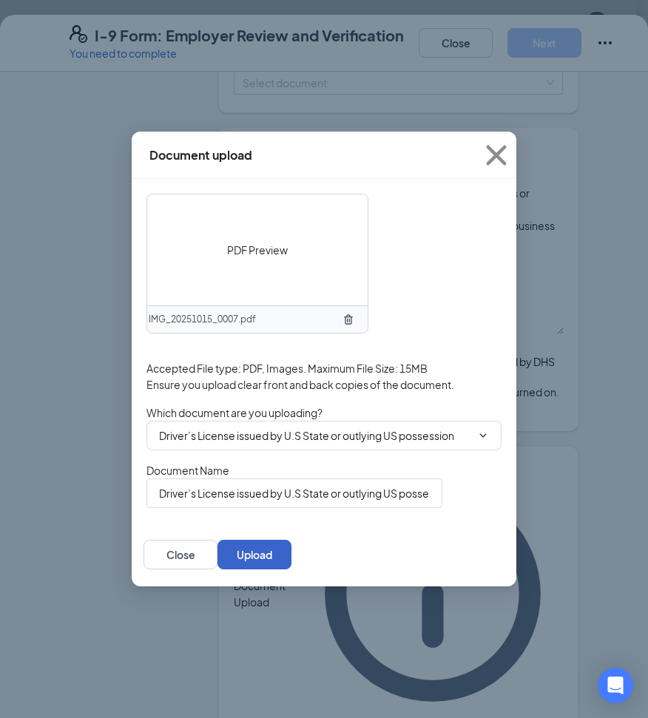
click at [291, 555] on button "Upload" at bounding box center [254, 555] width 74 height 30
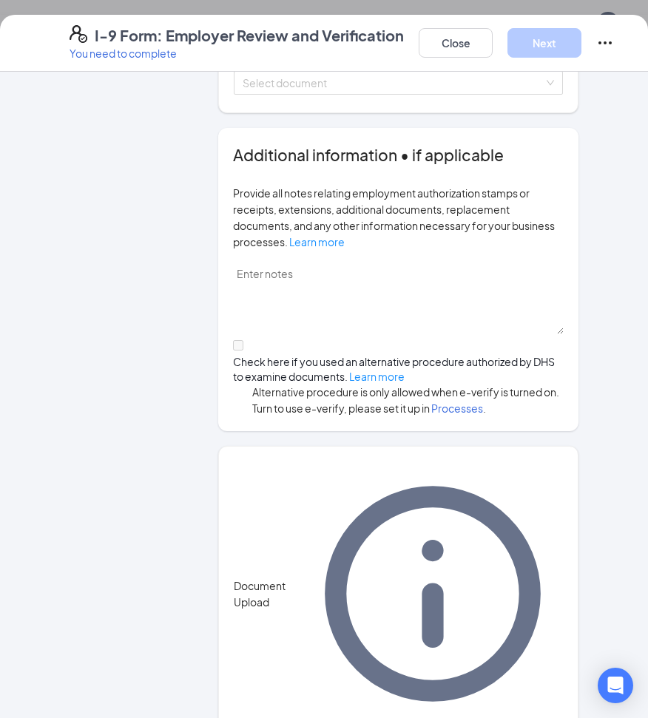
scroll to position [74, 0]
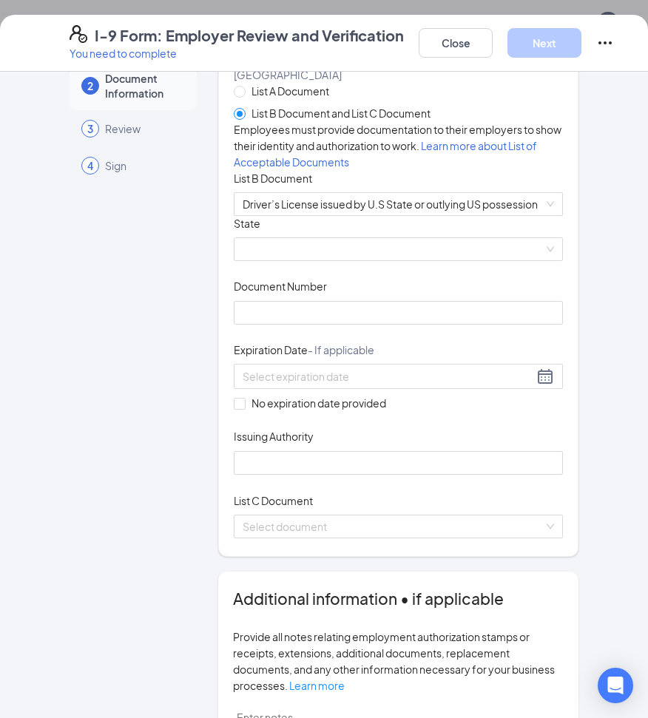
drag, startPoint x: 259, startPoint y: 347, endPoint x: 301, endPoint y: 353, distance: 42.7
click at [259, 260] on span at bounding box center [398, 249] width 311 height 22
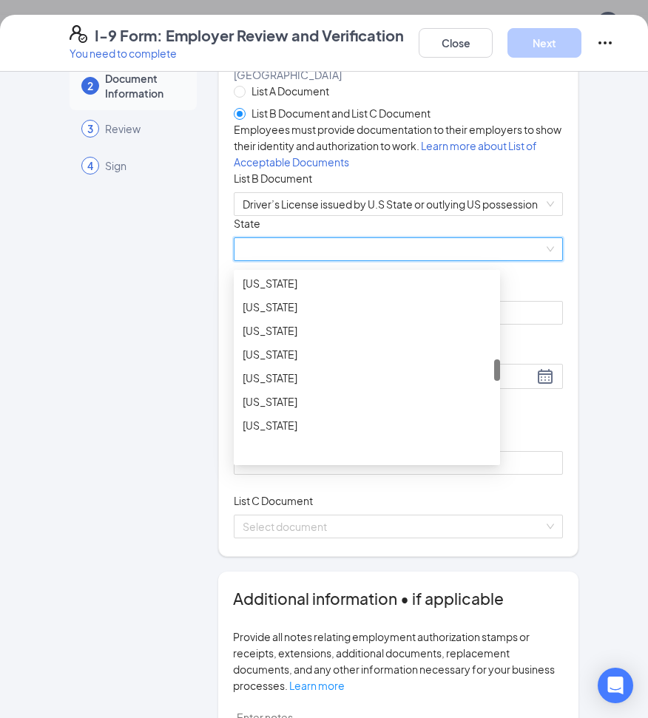
scroll to position [887, 0]
click at [249, 313] on div "[US_STATE]" at bounding box center [367, 305] width 248 height 16
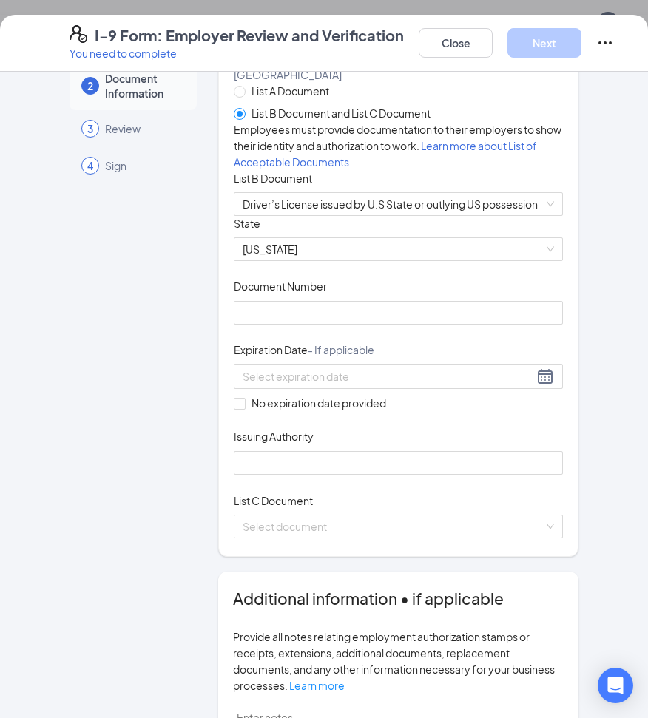
click at [245, 294] on span "Document Number" at bounding box center [280, 286] width 93 height 15
click at [245, 325] on input "Document Number" at bounding box center [398, 313] width 329 height 24
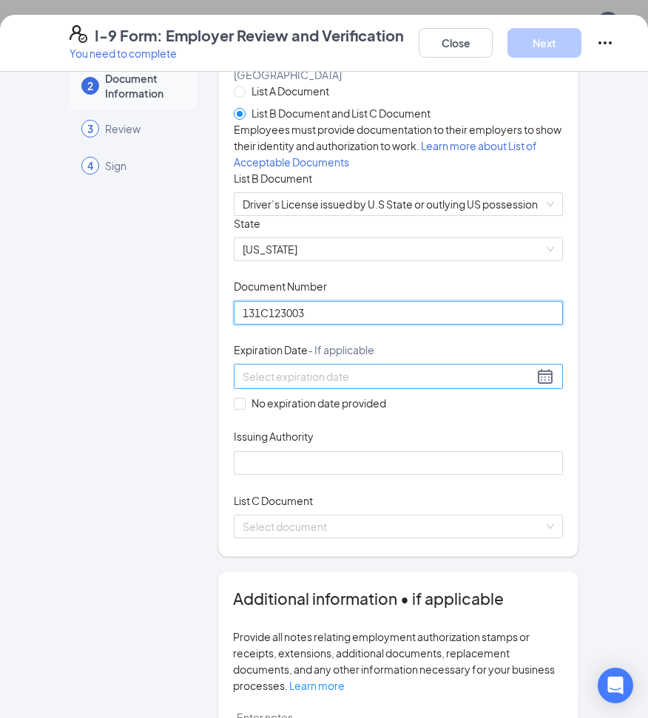
type input "131C123003"
click at [284, 384] on input at bounding box center [388, 376] width 291 height 16
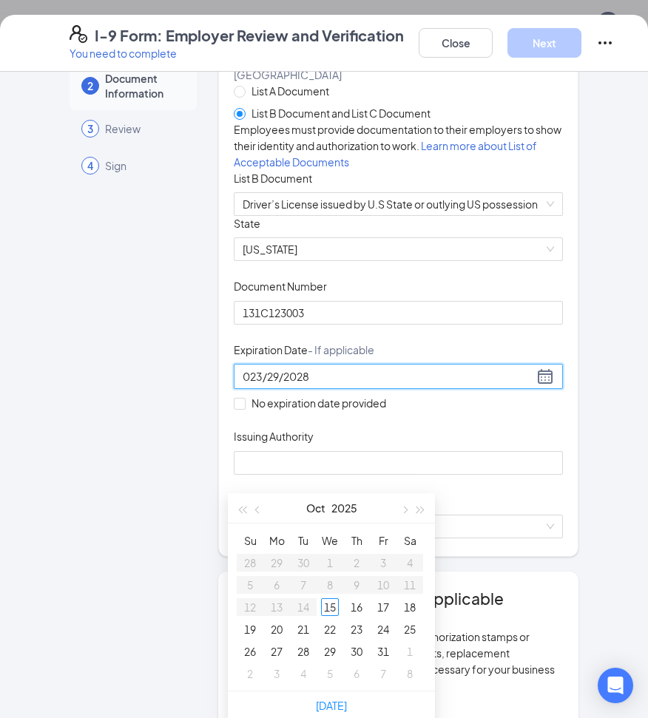
type input "023/29/2028"
drag, startPoint x: 530, startPoint y: 517, endPoint x: 545, endPoint y: 522, distance: 15.7
click at [531, 475] on div "Document Title Driver’s License issued by U.S State or outlying US possession S…" at bounding box center [398, 345] width 329 height 259
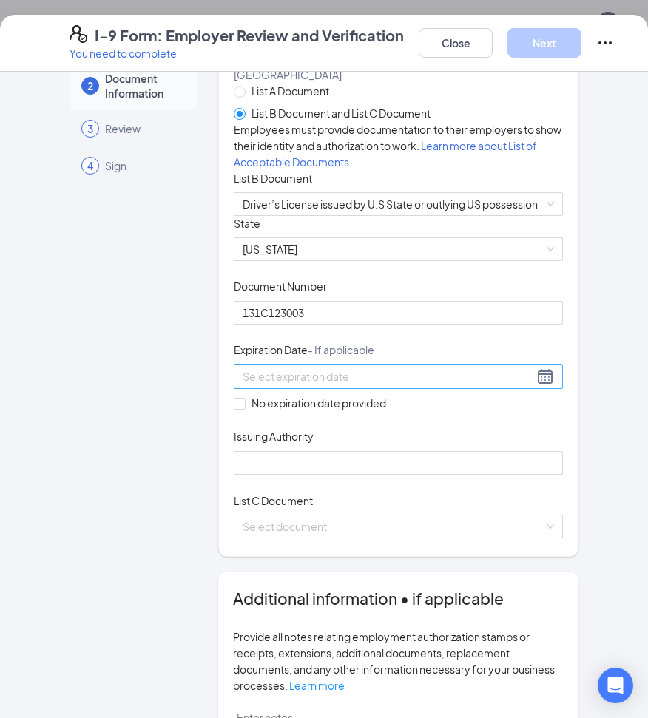
click at [475, 385] on div at bounding box center [398, 376] width 311 height 18
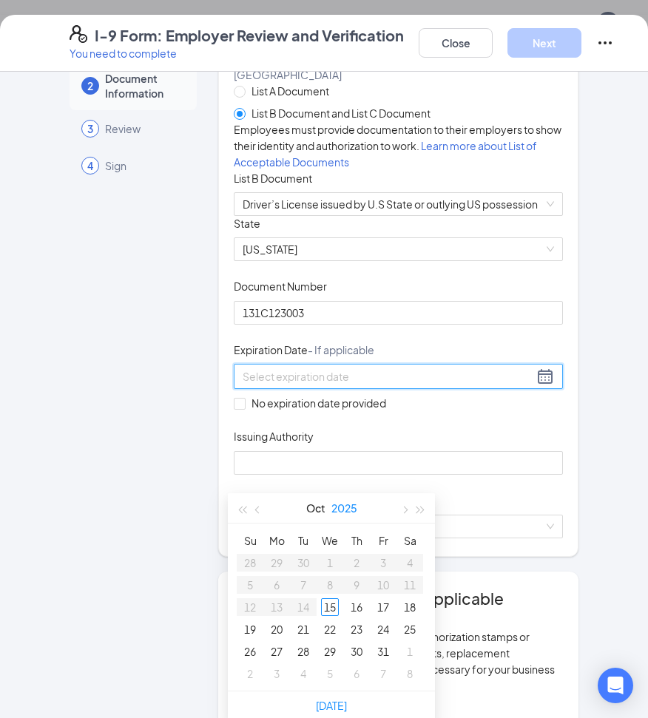
click at [342, 505] on button "2025" at bounding box center [344, 508] width 26 height 30
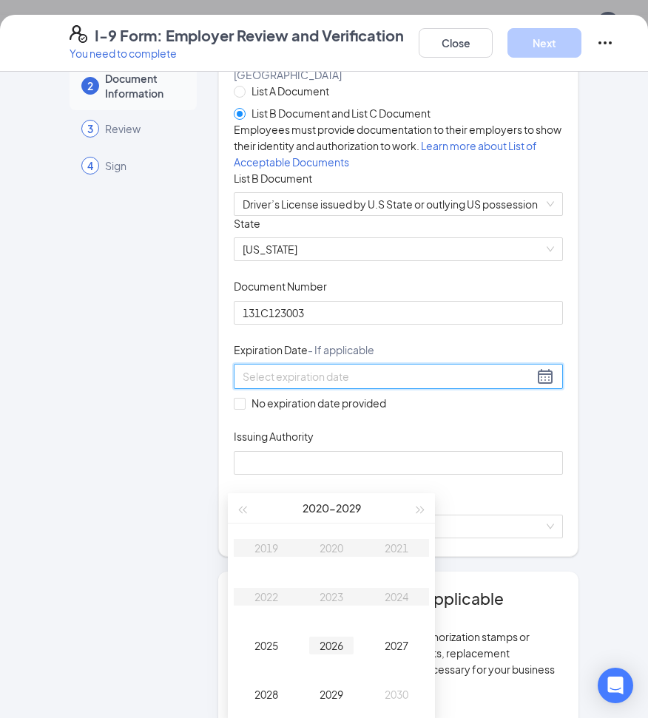
type input "[DATE]"
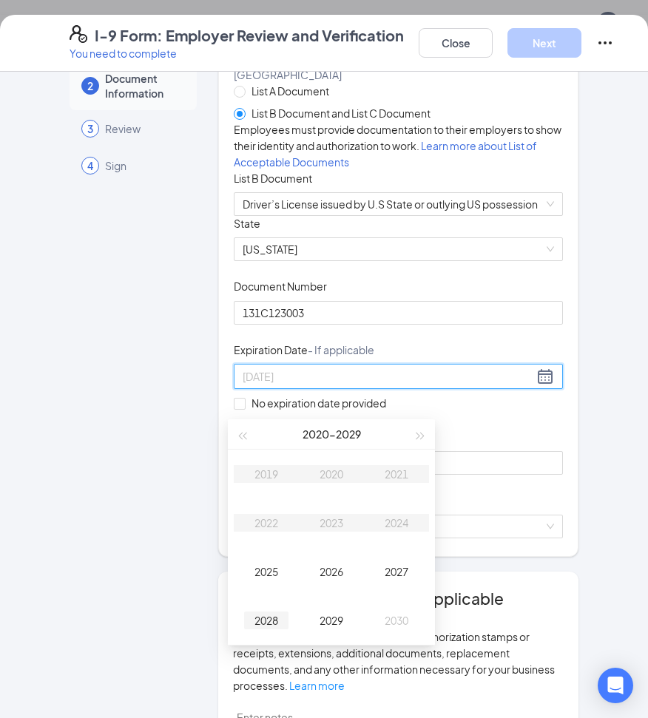
type input "[DATE]"
click at [269, 617] on div "2028" at bounding box center [266, 620] width 44 height 18
type input "[DATE]"
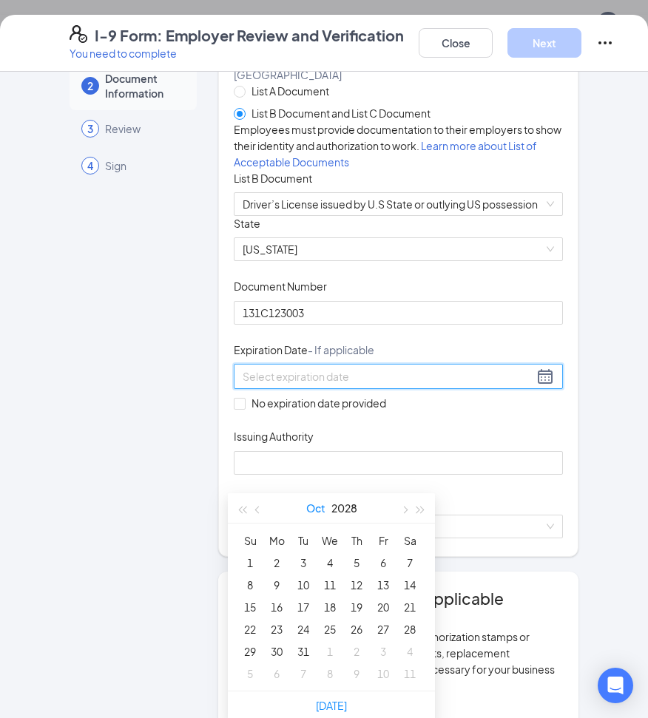
click at [318, 509] on button "Oct" at bounding box center [315, 508] width 19 height 30
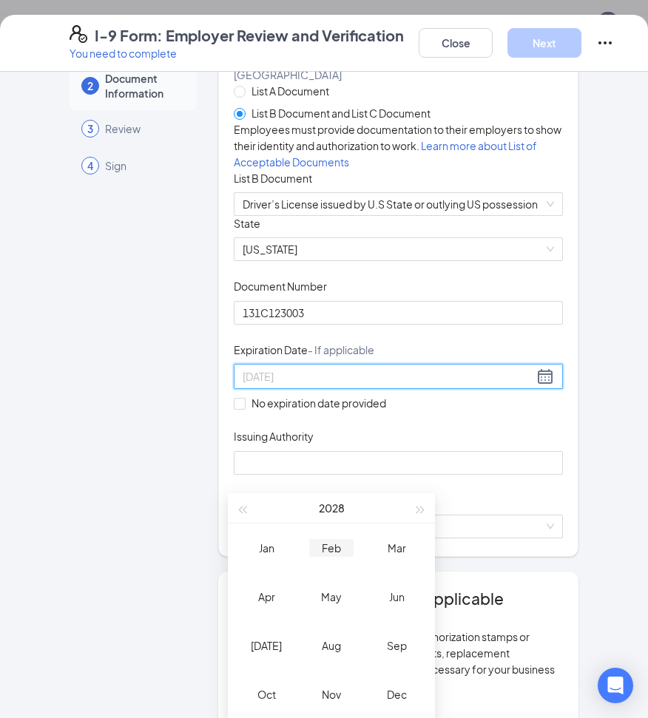
type input "[DATE]"
click at [328, 549] on div "Feb" at bounding box center [331, 548] width 44 height 18
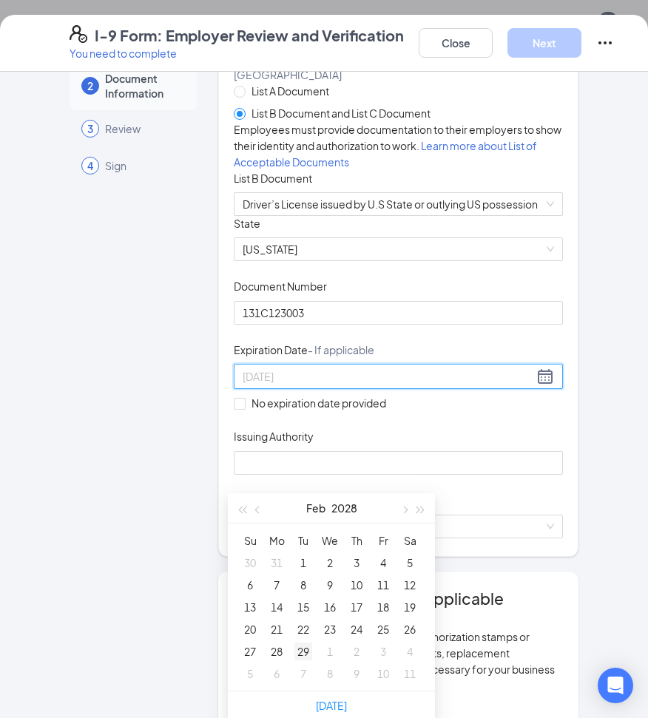
type input "[DATE]"
click at [305, 645] on div "29" at bounding box center [303, 652] width 18 height 18
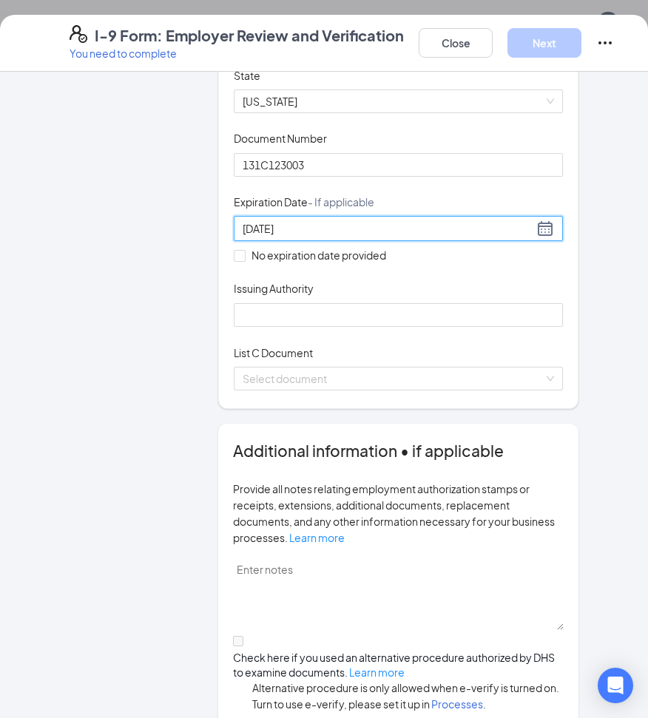
scroll to position [296, 0]
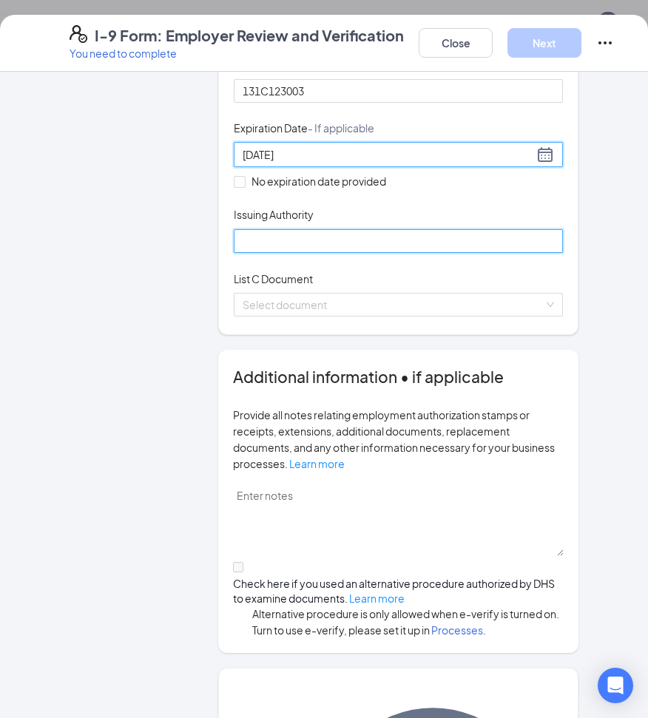
click at [271, 253] on input "Issuing Authority" at bounding box center [398, 241] width 329 height 24
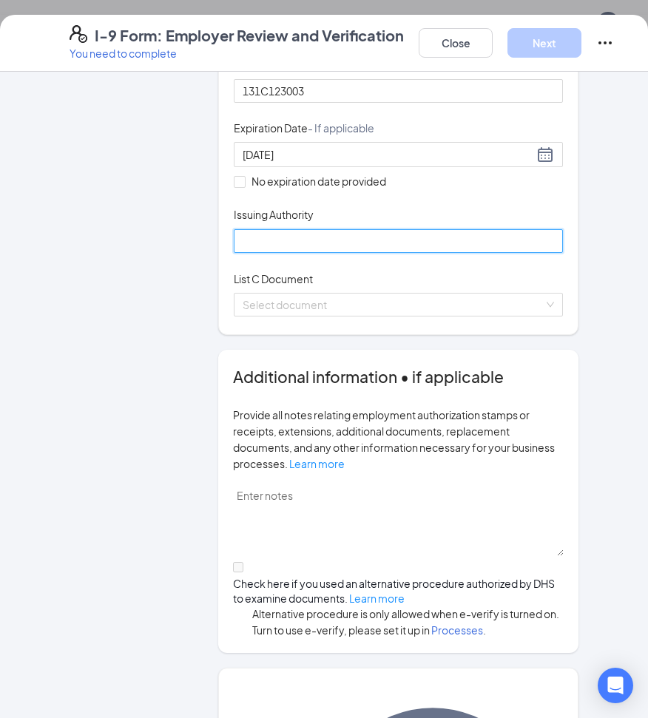
type input "MO"
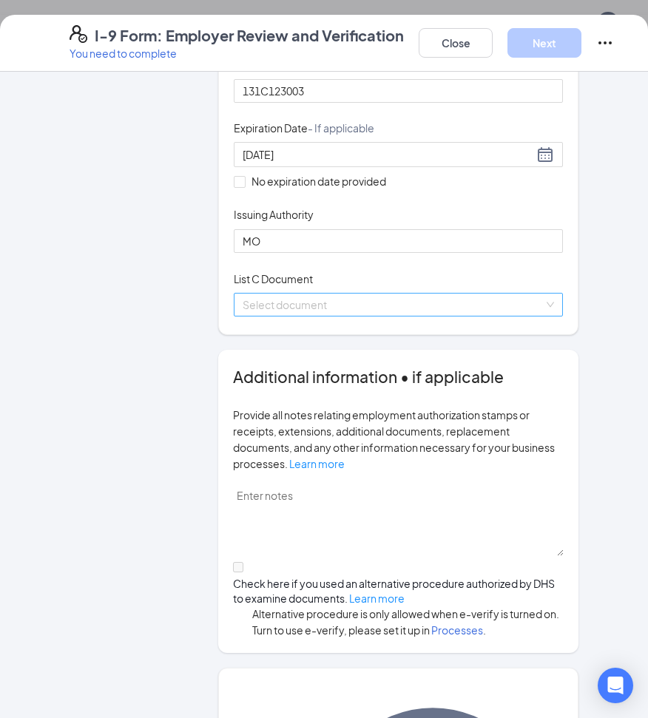
click at [265, 316] on input "search" at bounding box center [393, 305] width 301 height 22
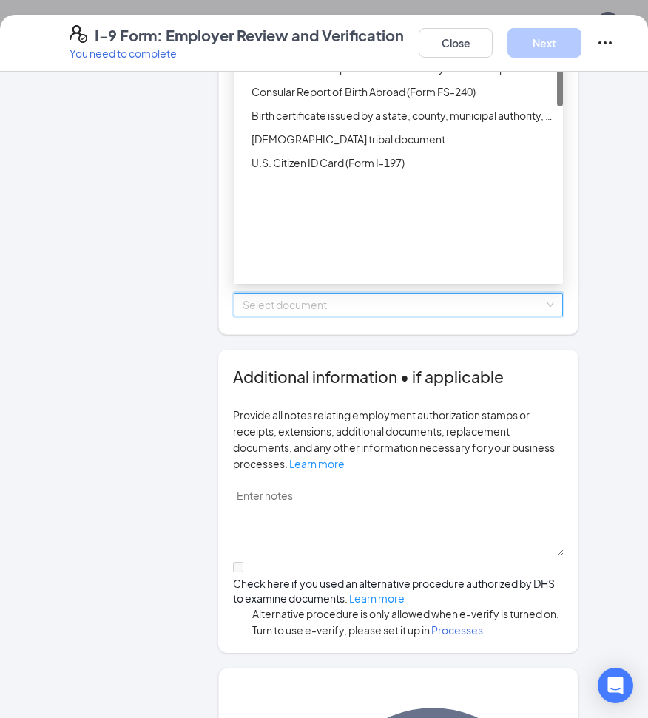
click at [297, 29] on div "Unrestricted Social Security Card" at bounding box center [402, 21] width 302 height 16
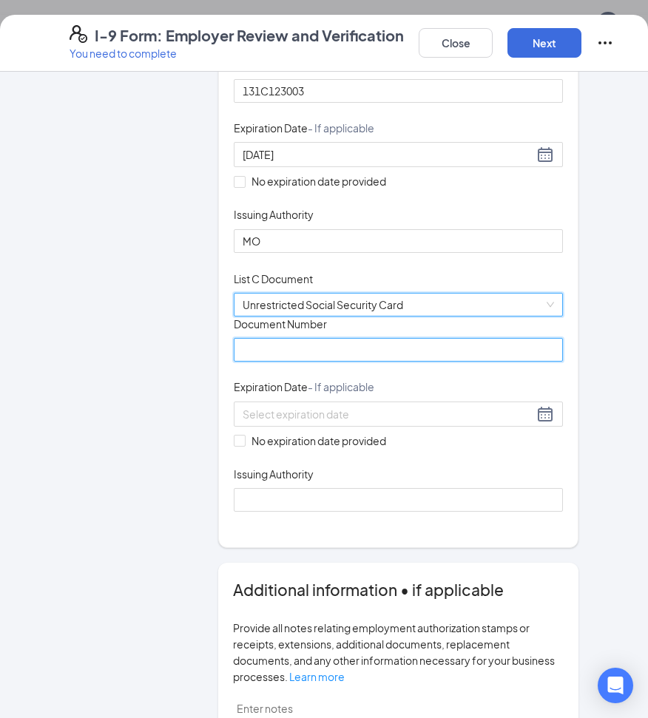
click at [283, 362] on input "Document Number" at bounding box center [398, 350] width 329 height 24
type input "429994688"
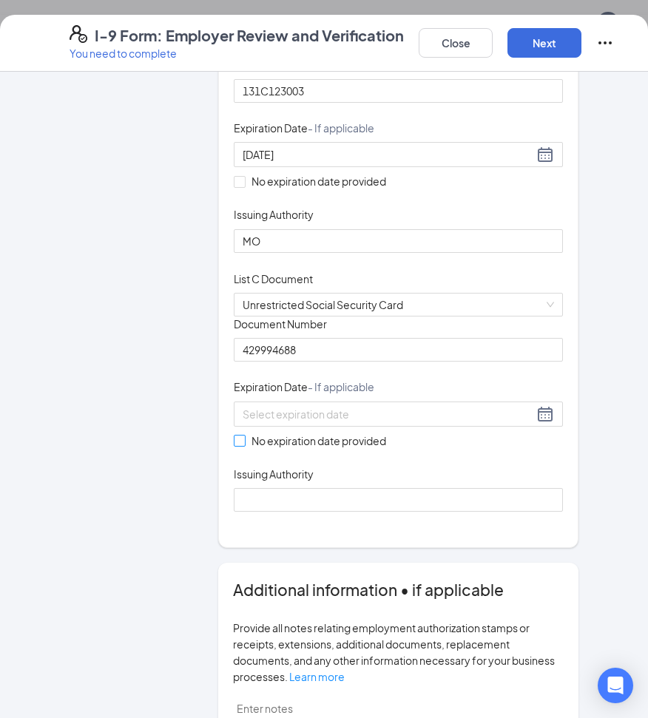
click at [242, 449] on label "No expiration date provided" at bounding box center [313, 441] width 158 height 16
drag, startPoint x: 232, startPoint y: 597, endPoint x: 318, endPoint y: 592, distance: 85.9
click at [234, 445] on input "No expiration date provided" at bounding box center [239, 440] width 10 height 10
checkbox input "true"
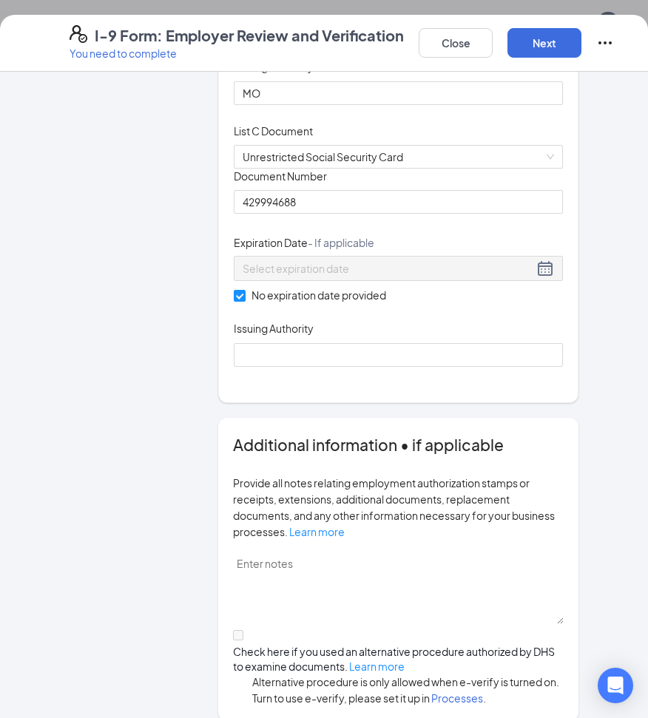
scroll to position [591, 0]
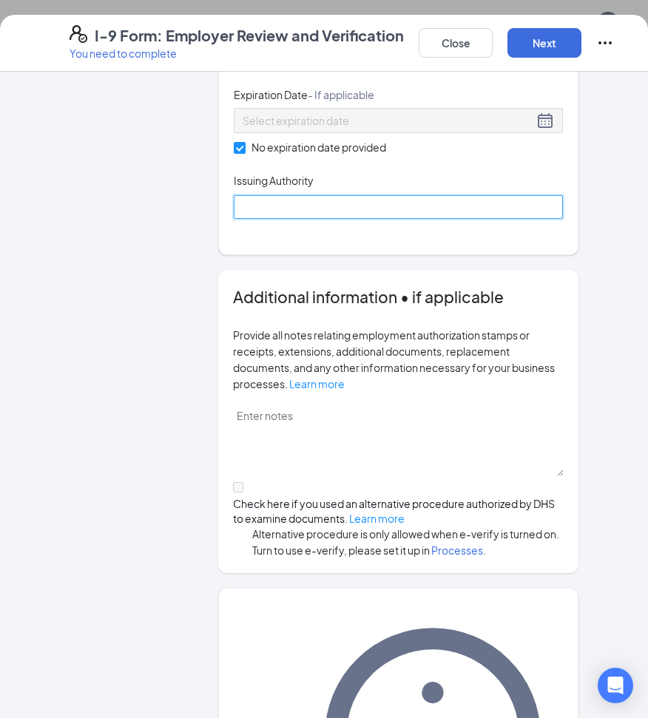
drag, startPoint x: 236, startPoint y: 359, endPoint x: 262, endPoint y: 361, distance: 26.0
click at [236, 219] on input "Issuing Authority" at bounding box center [398, 207] width 329 height 24
type input "Social Security Administration"
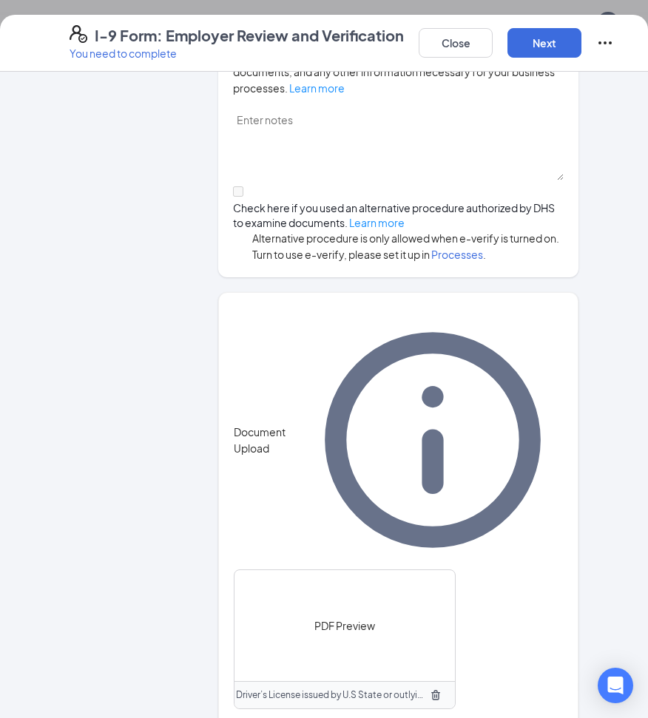
scroll to position [907, 0]
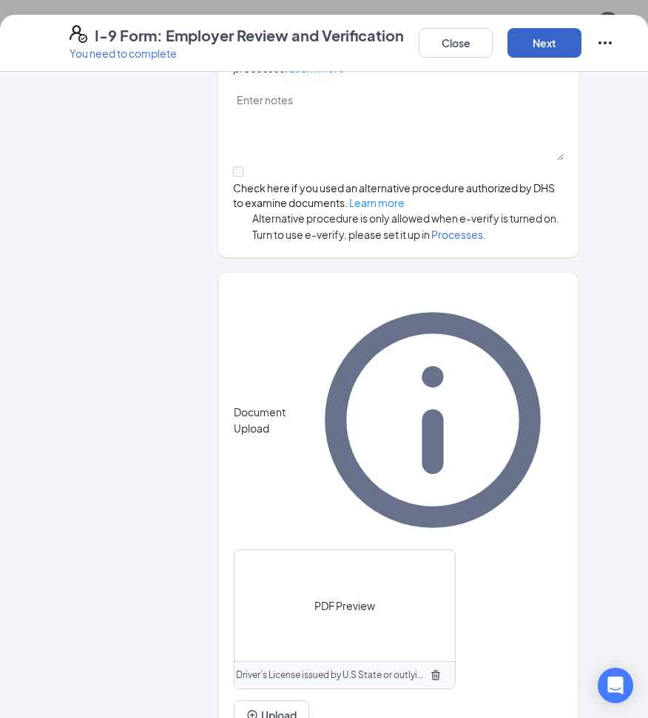
click at [543, 38] on button "Next" at bounding box center [544, 43] width 74 height 30
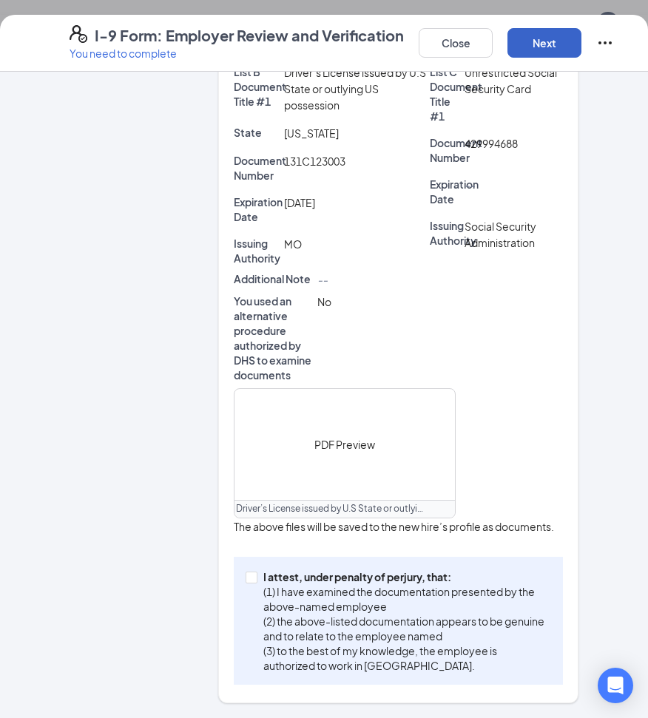
scroll to position [518, 0]
drag, startPoint x: 239, startPoint y: 576, endPoint x: 350, endPoint y: 516, distance: 126.0
click at [240, 576] on div "I attest, under penalty of [PERSON_NAME], that: (1) I have examined the documen…" at bounding box center [398, 621] width 329 height 128
click at [250, 580] on input "I attest, under penalty of [PERSON_NAME], that: (1) I have examined the documen…" at bounding box center [250, 577] width 10 height 10
checkbox input "true"
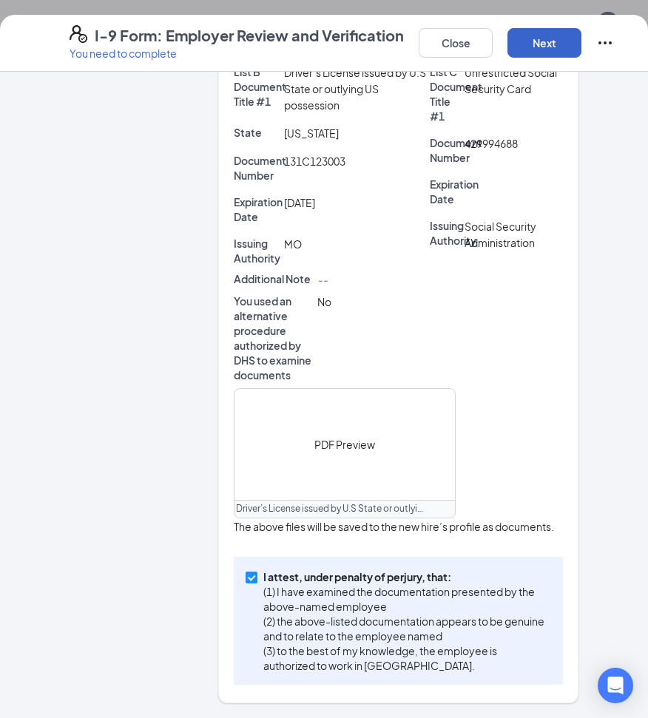
click at [567, 50] on button "Next" at bounding box center [544, 43] width 74 height 30
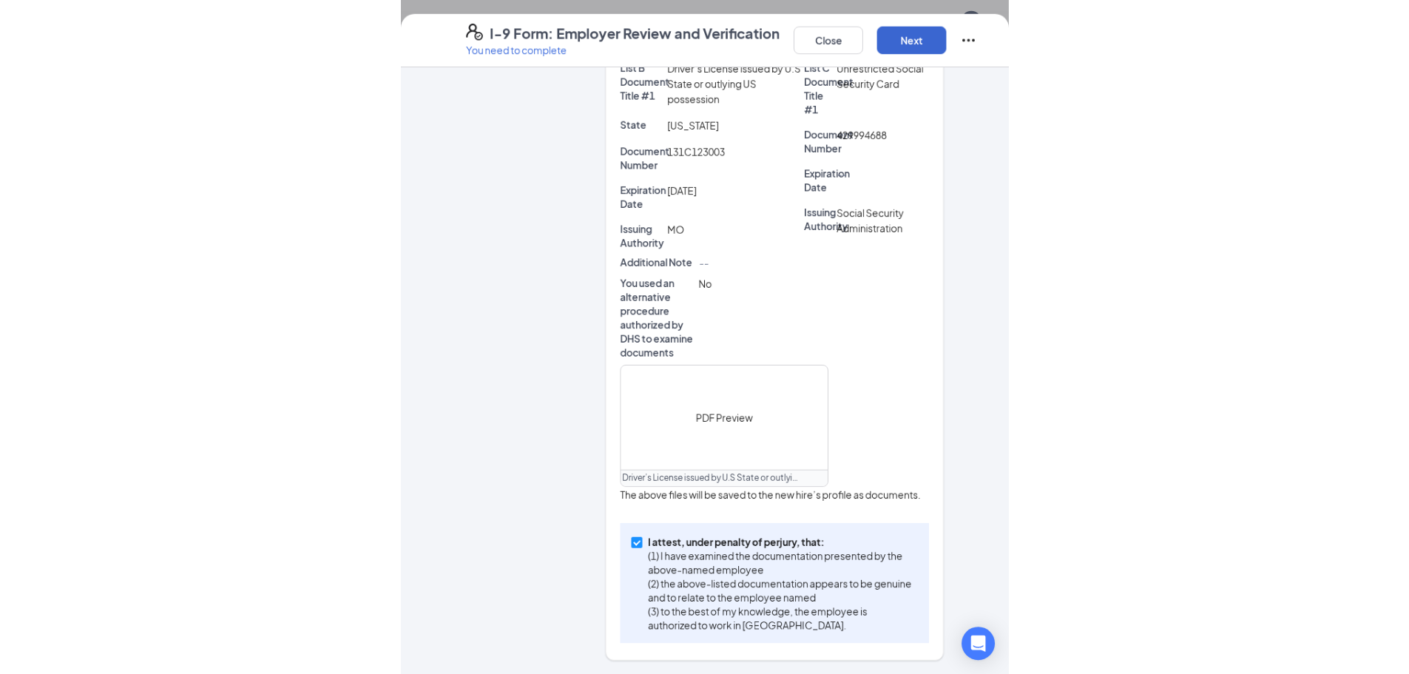
scroll to position [0, 0]
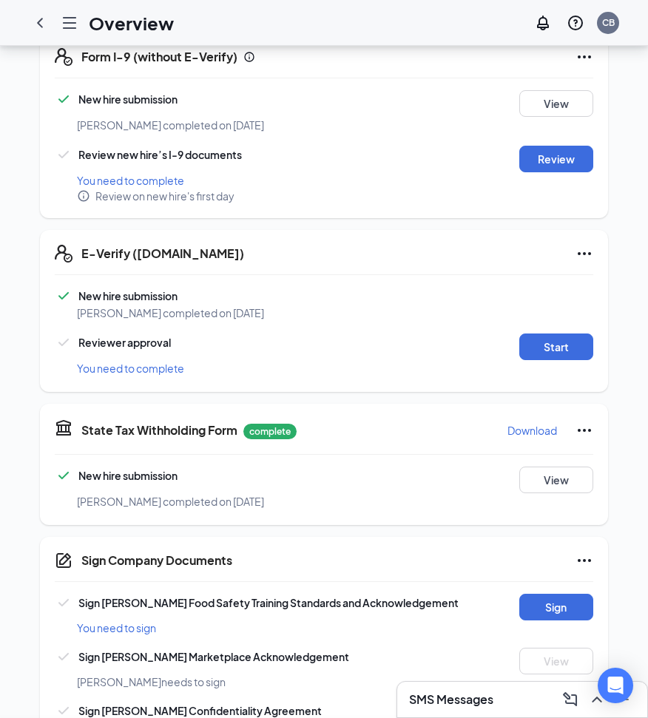
click at [341, 157] on div "I-9 Form: Employer Review and Verification You need to complete Close Employer …" at bounding box center [324, 359] width 648 height 718
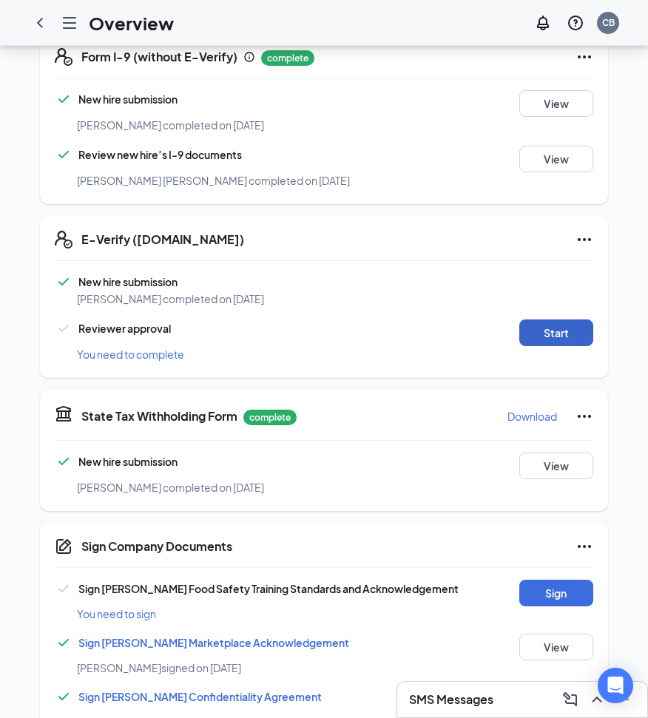
click at [545, 319] on button "Start" at bounding box center [556, 332] width 74 height 27
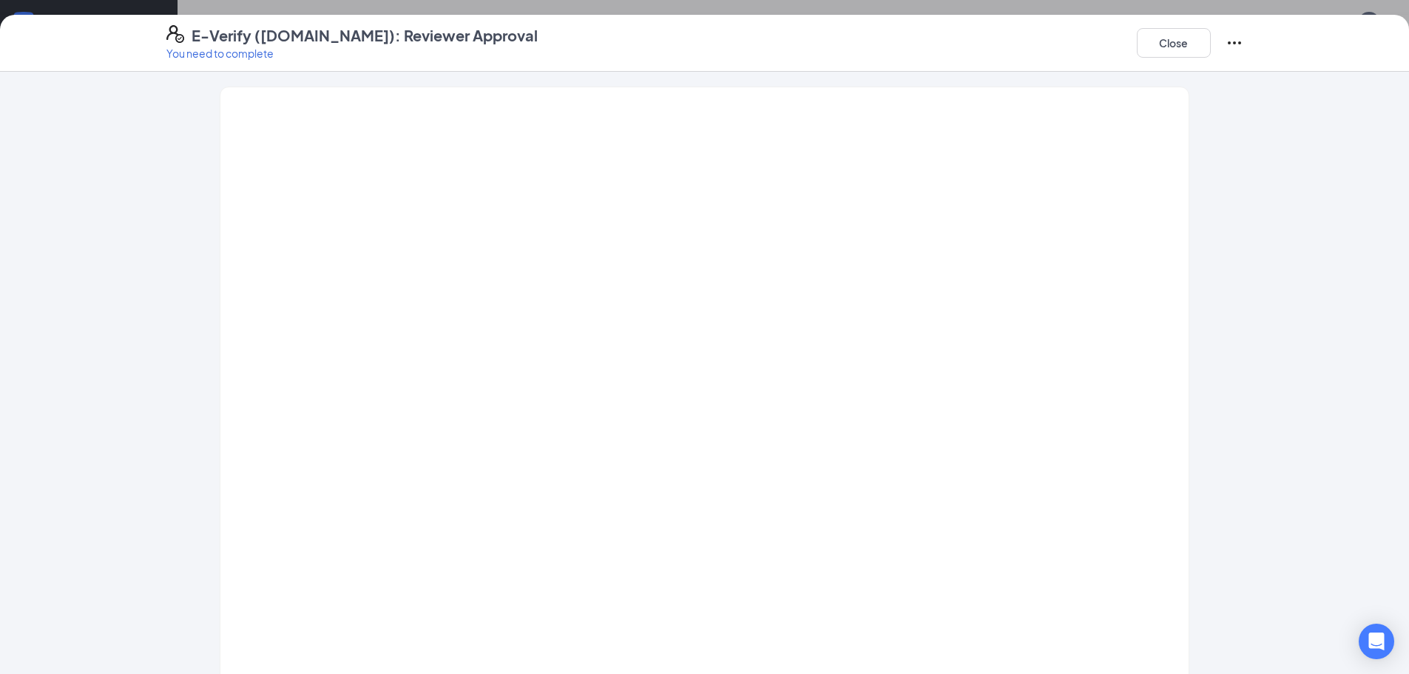
scroll to position [38, 0]
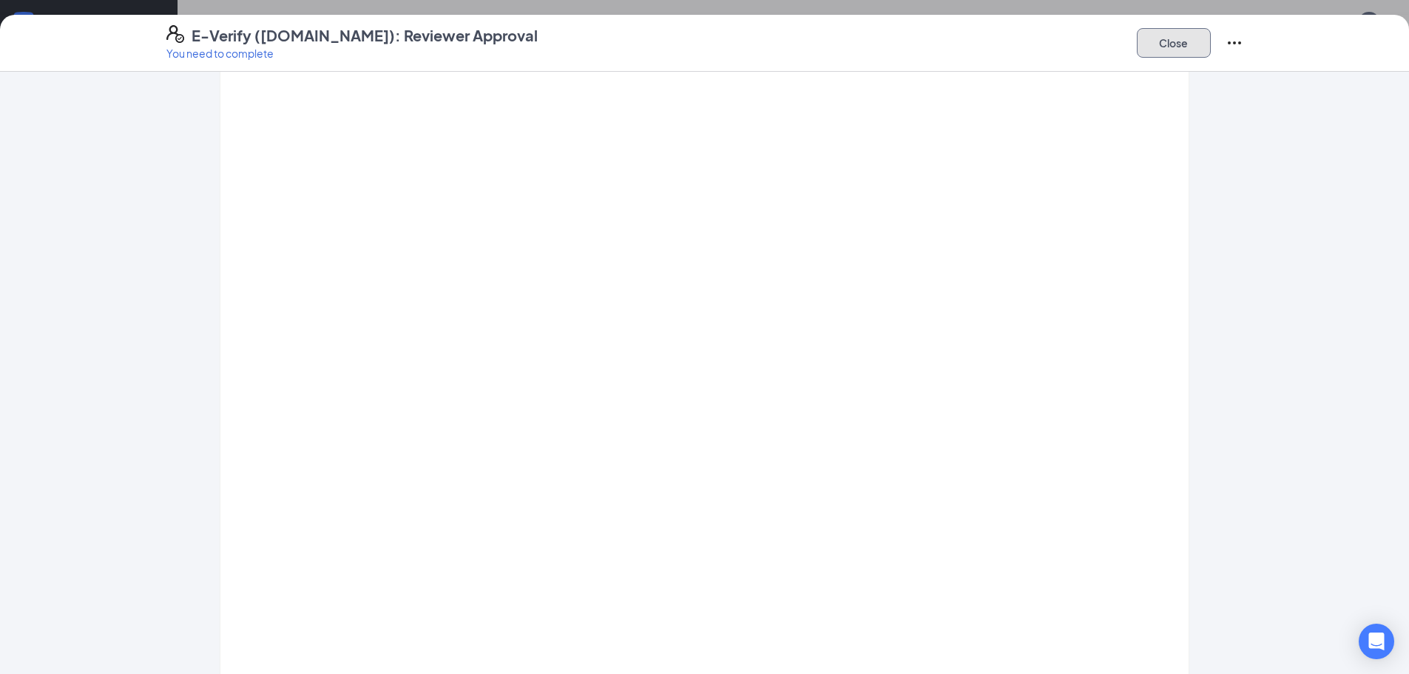
click at [647, 47] on button "Close" at bounding box center [1173, 43] width 74 height 30
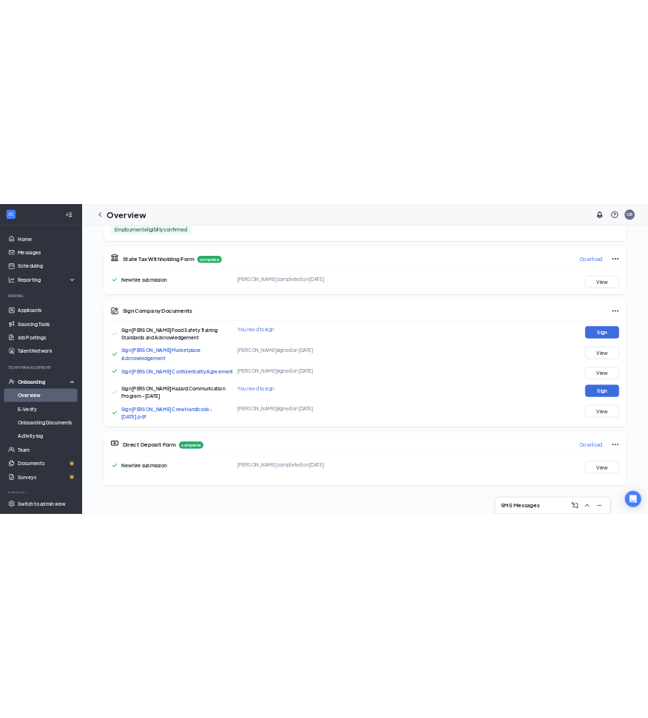
scroll to position [813, 0]
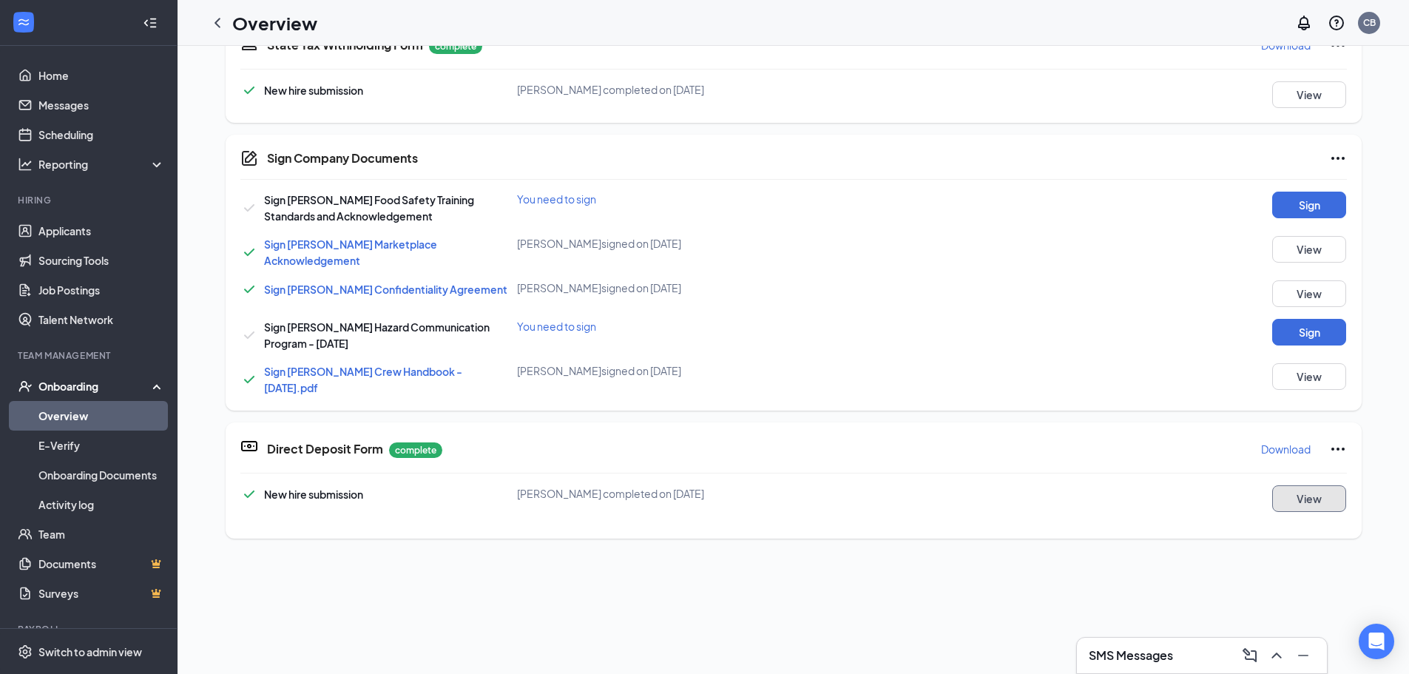
click at [647, 492] on button "View" at bounding box center [1309, 498] width 74 height 27
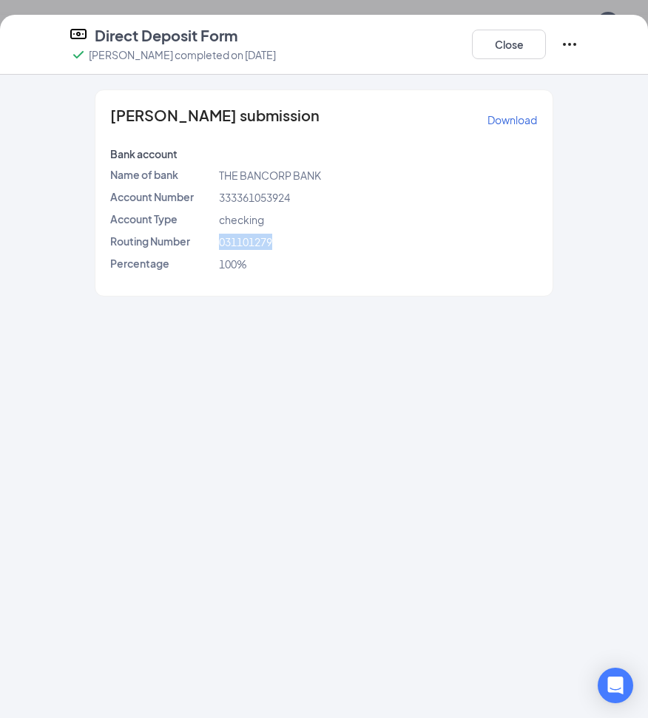
drag, startPoint x: 213, startPoint y: 237, endPoint x: 271, endPoint y: 239, distance: 58.4
click at [285, 237] on div "Routing Number [US_BANK_ROUTING_MICR]" at bounding box center [323, 242] width 433 height 16
copy div "031101279"
drag, startPoint x: 217, startPoint y: 197, endPoint x: 310, endPoint y: 191, distance: 92.6
click at [310, 191] on div "333361053924" at bounding box center [378, 197] width 325 height 16
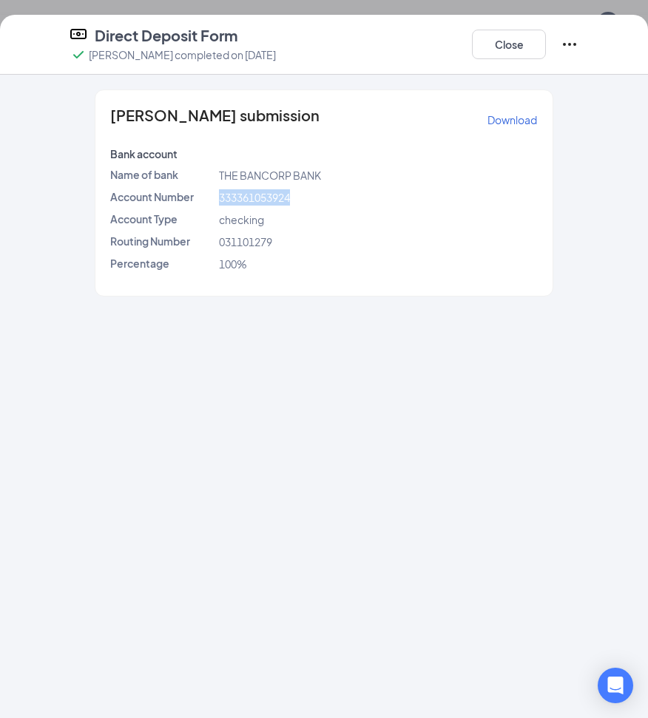
copy span "333361053924"
drag, startPoint x: 515, startPoint y: 44, endPoint x: 630, endPoint y: 92, distance: 125.2
click at [518, 47] on button "Close" at bounding box center [509, 45] width 74 height 30
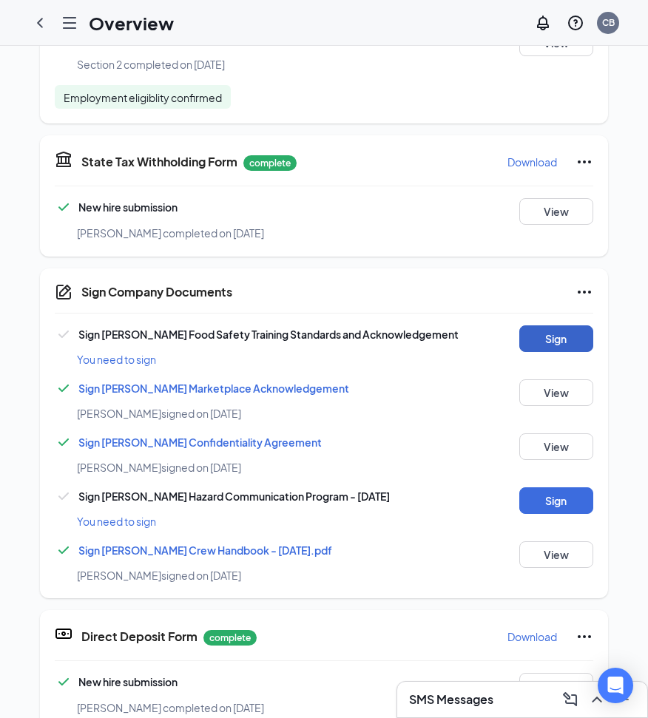
click at [557, 328] on button "Sign" at bounding box center [556, 338] width 74 height 27
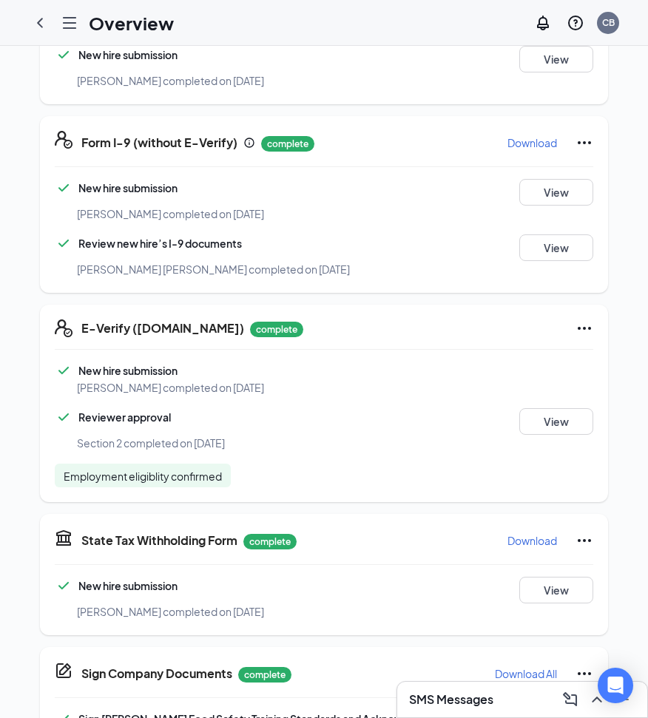
scroll to position [287, 0]
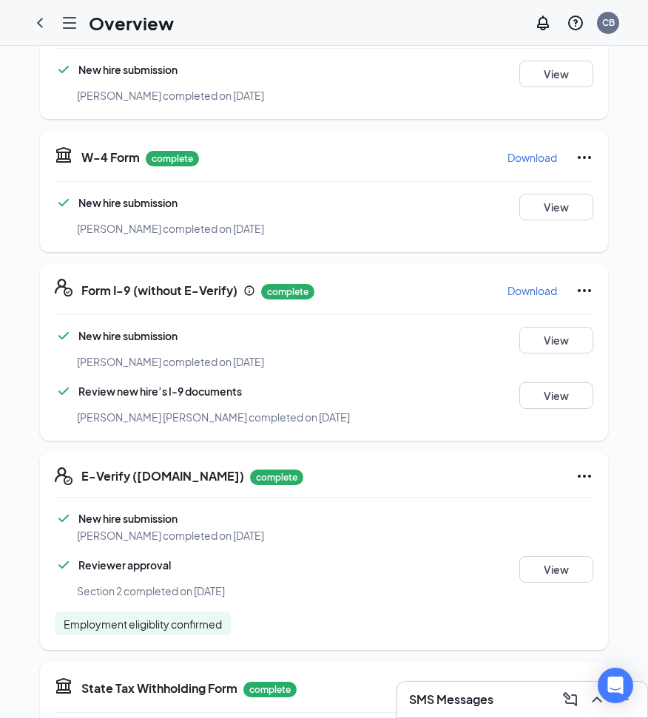
drag, startPoint x: 40, startPoint y: 25, endPoint x: 218, endPoint y: 62, distance: 182.0
click at [40, 25] on icon "ChevronLeft" at bounding box center [40, 23] width 6 height 10
